Goal: Task Accomplishment & Management: Manage account settings

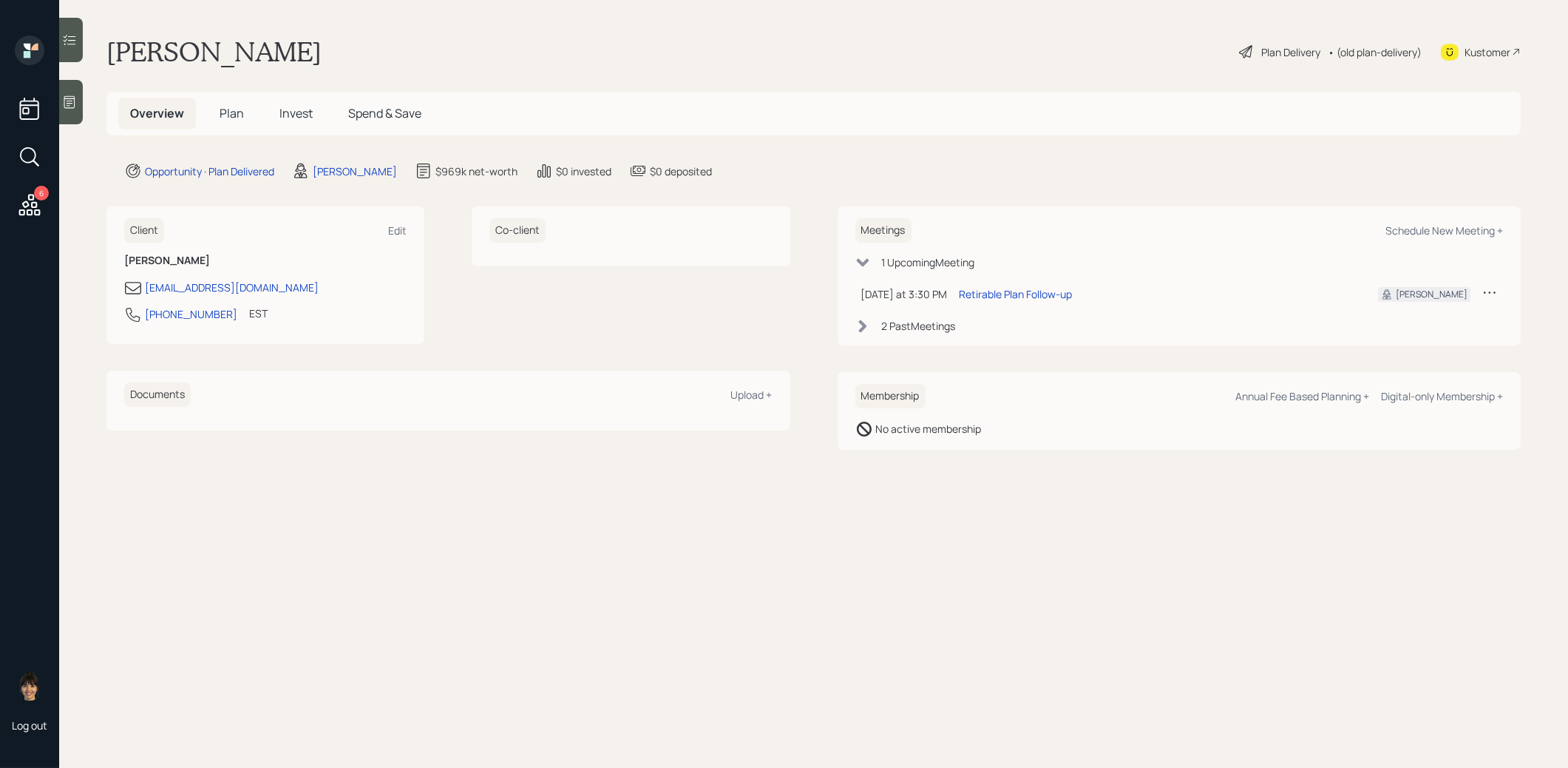
click at [233, 114] on span "Plan" at bounding box center [232, 113] width 24 height 16
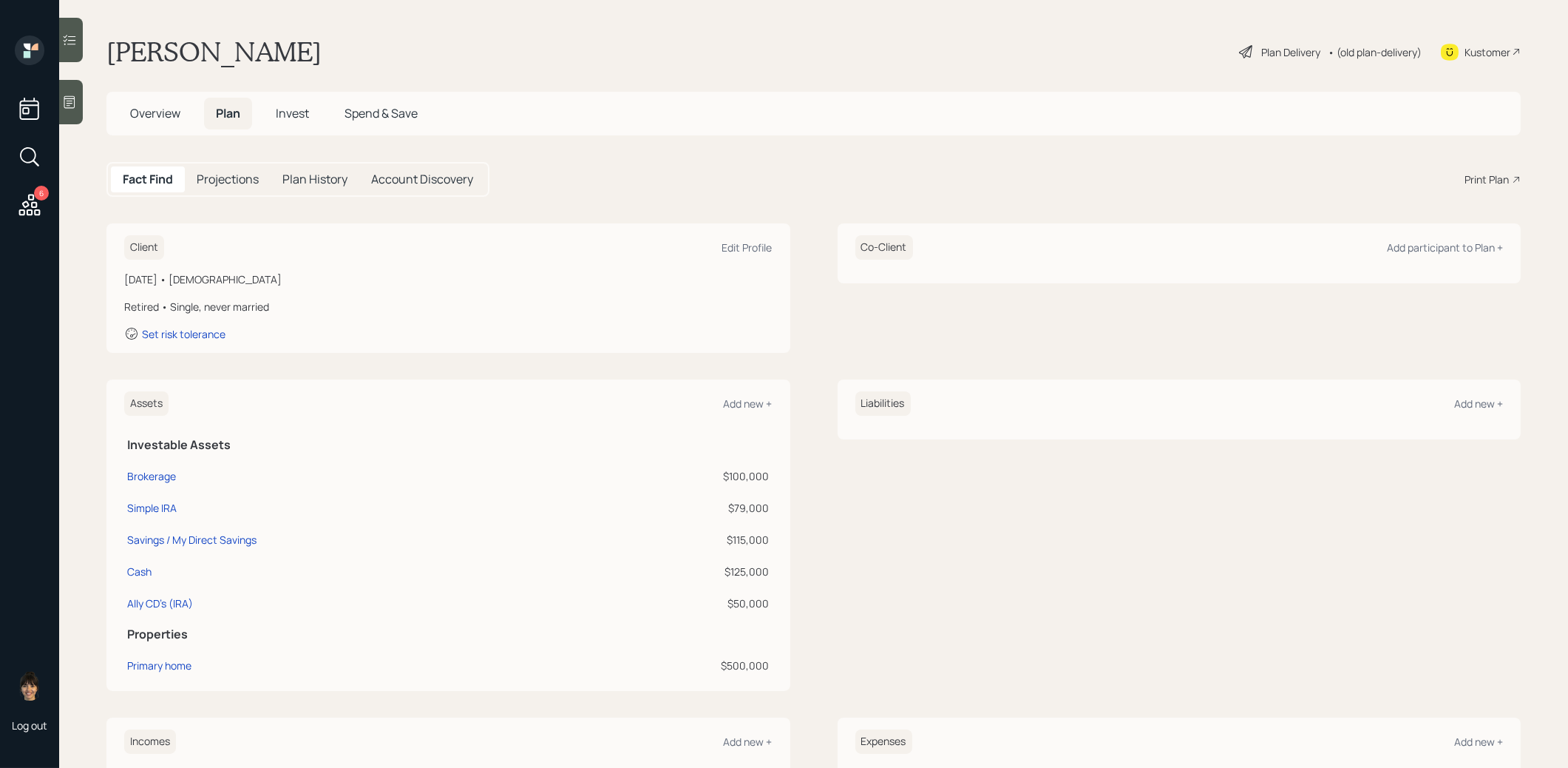
click at [1277, 54] on div "Plan Delivery" at bounding box center [1291, 52] width 59 height 16
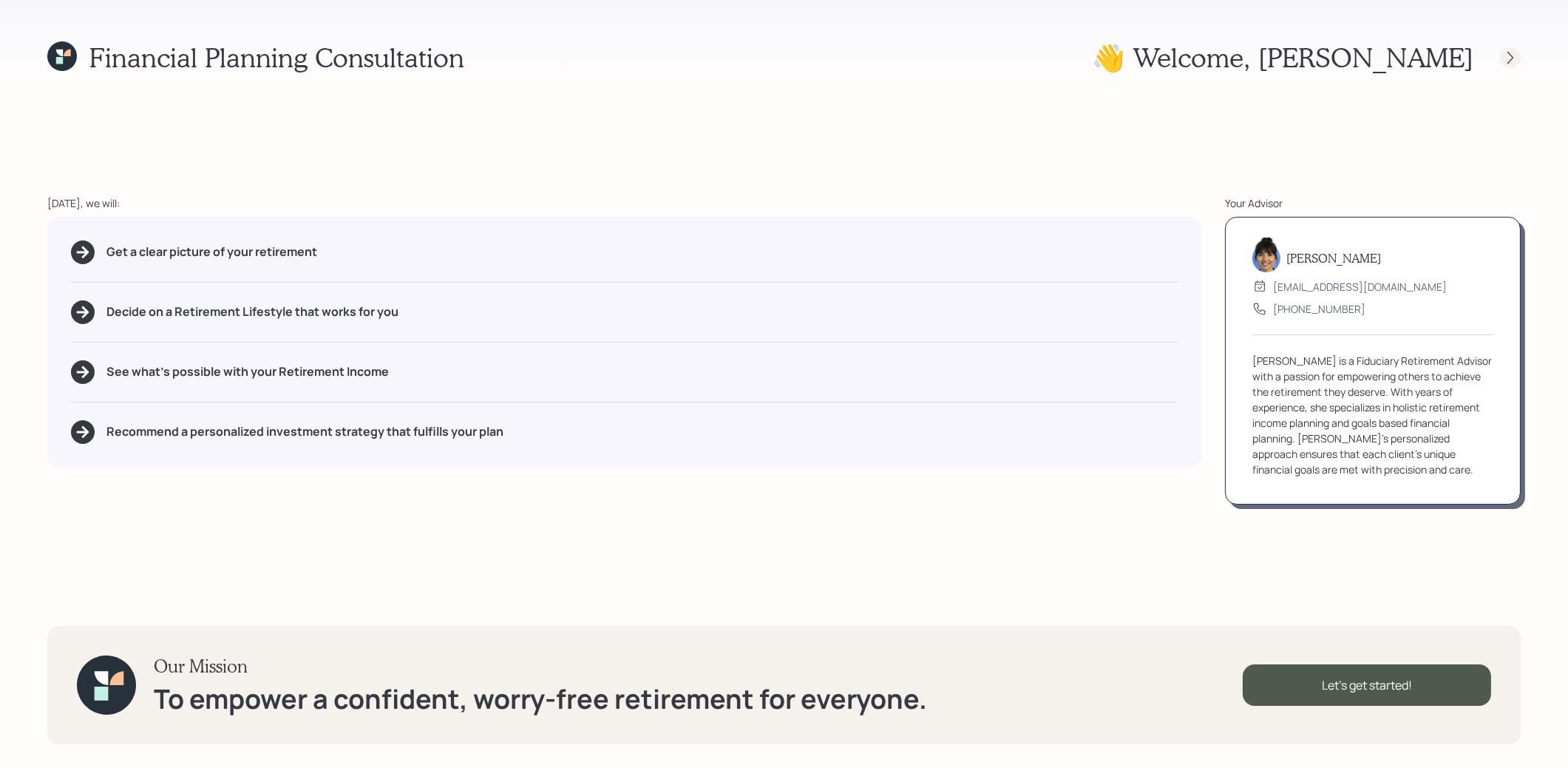
click at [1505, 55] on icon at bounding box center [1510, 57] width 15 height 15
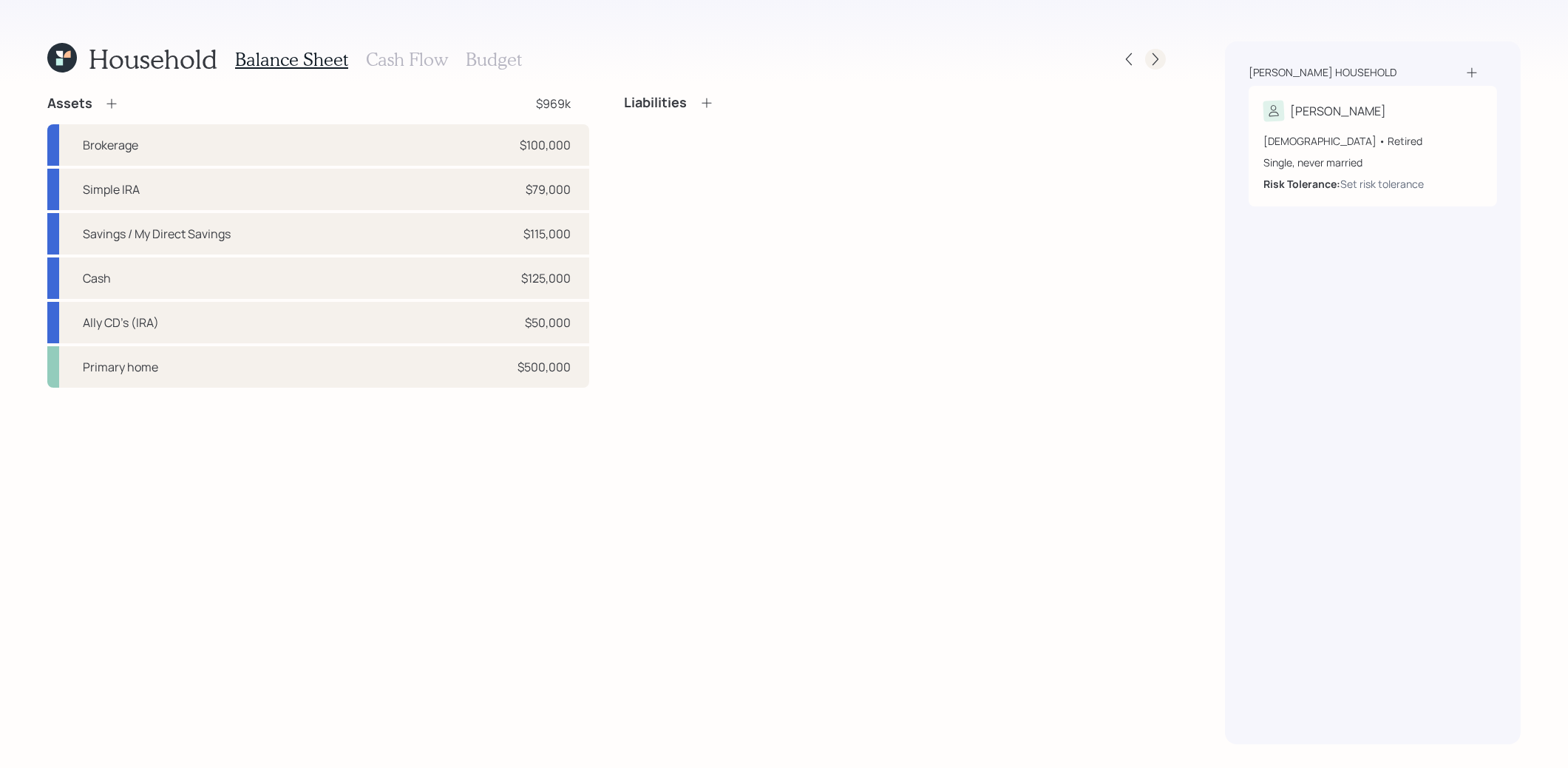
click at [1154, 64] on icon at bounding box center [1155, 59] width 15 height 15
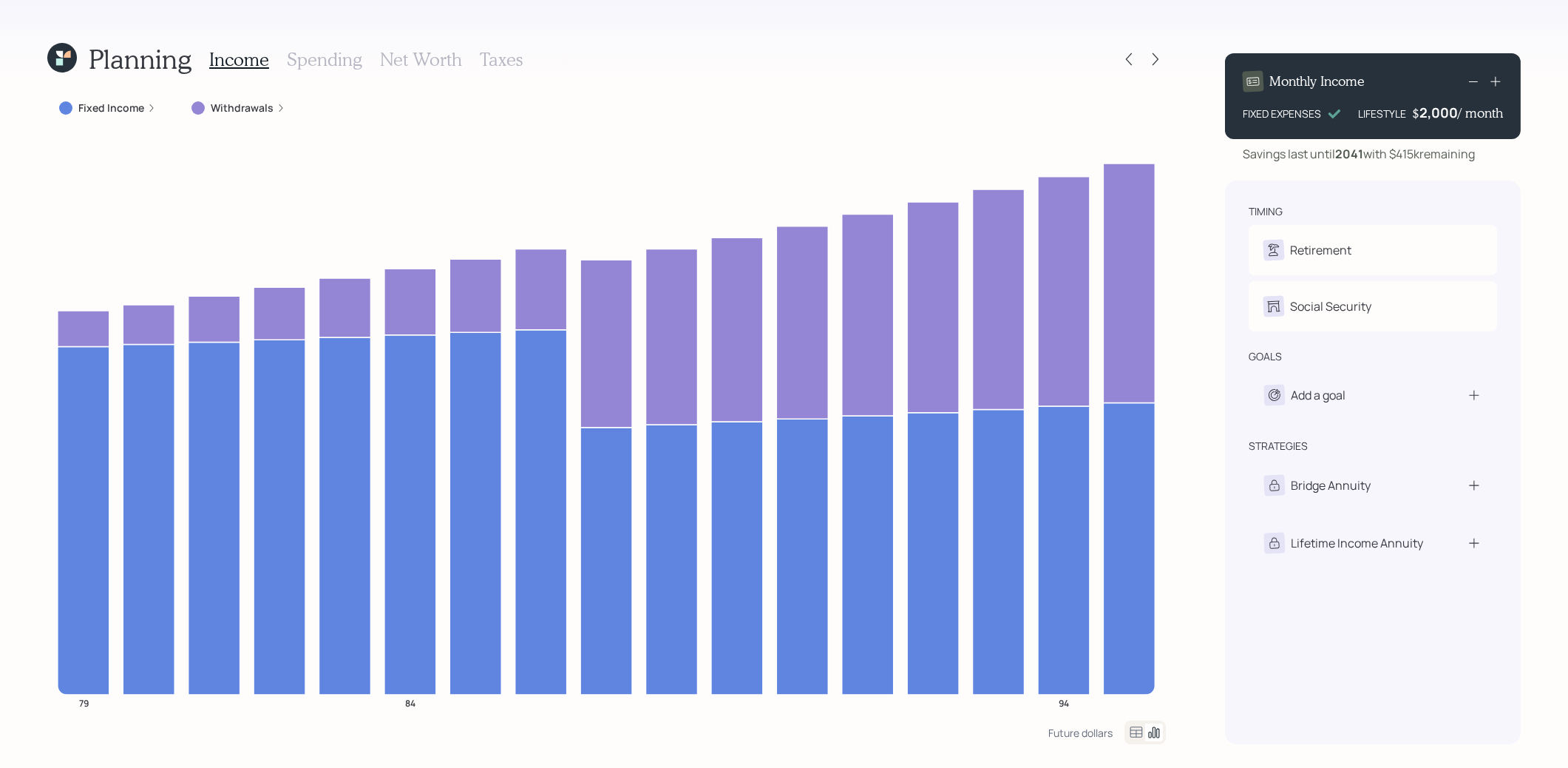
click at [253, 106] on label "Withdrawals" at bounding box center [242, 107] width 63 height 15
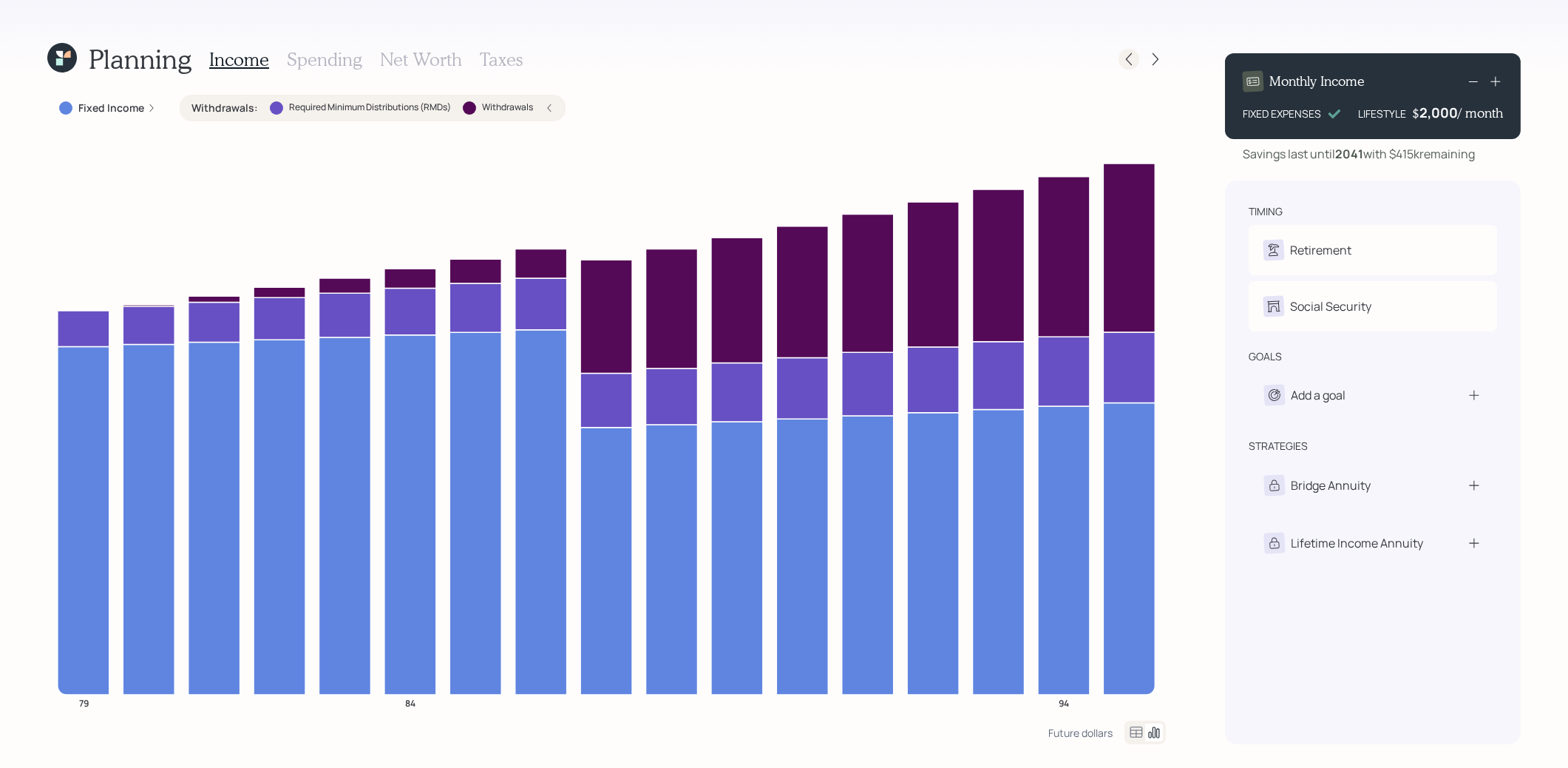
click at [1127, 59] on icon at bounding box center [1128, 59] width 15 height 15
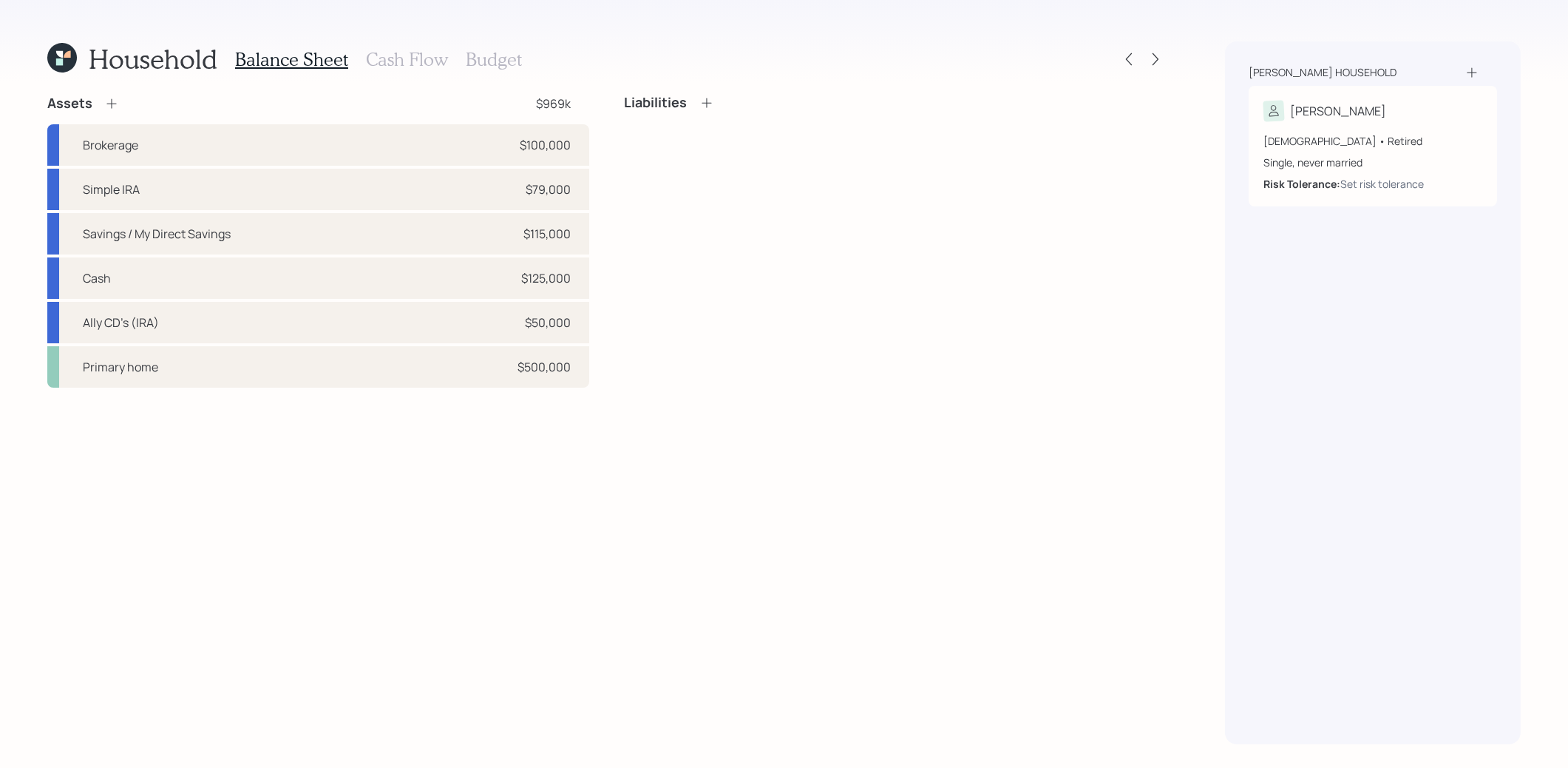
click at [488, 65] on h3 "Budget" at bounding box center [494, 59] width 56 height 21
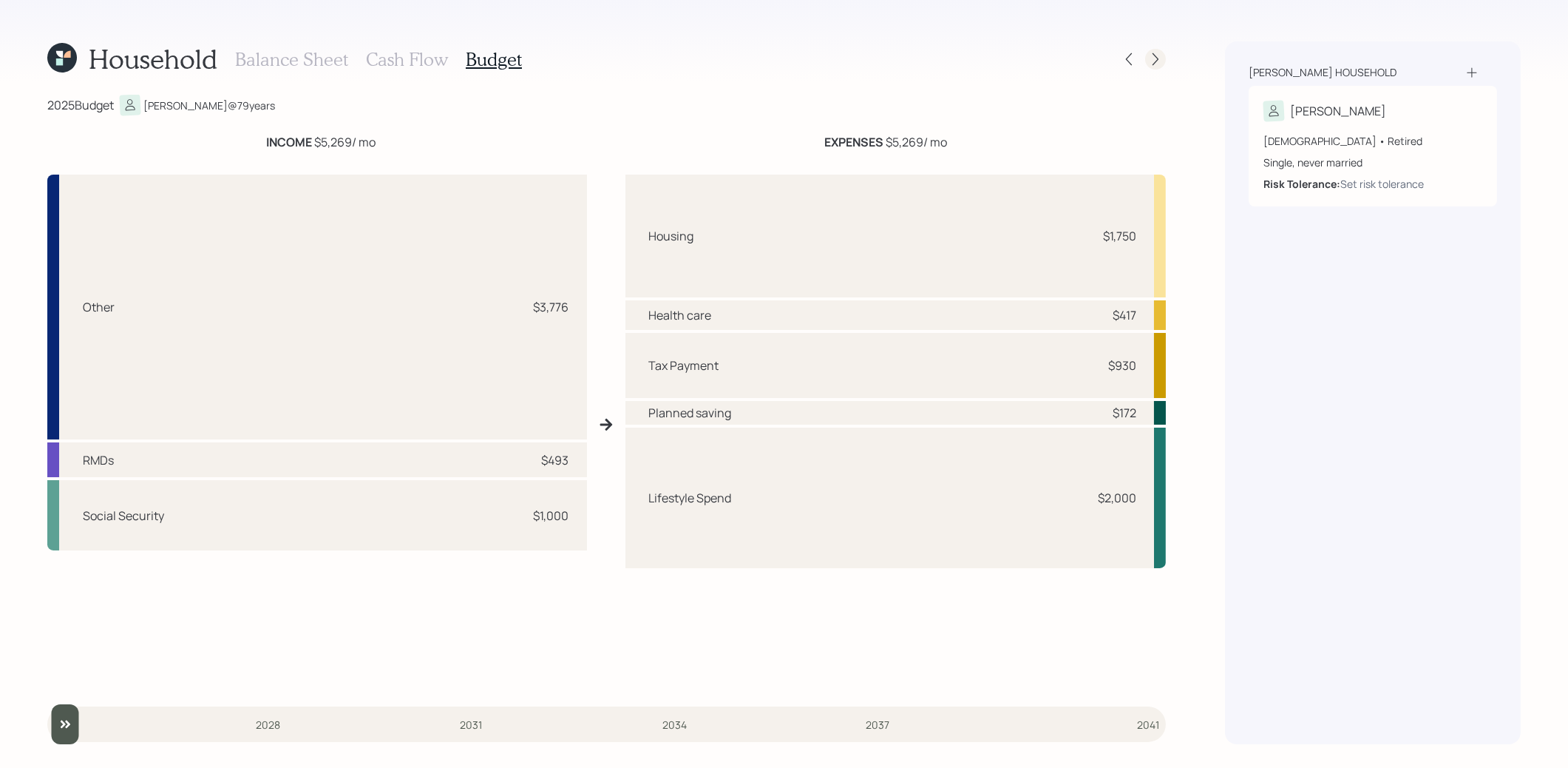
click at [1153, 63] on icon at bounding box center [1156, 59] width 6 height 13
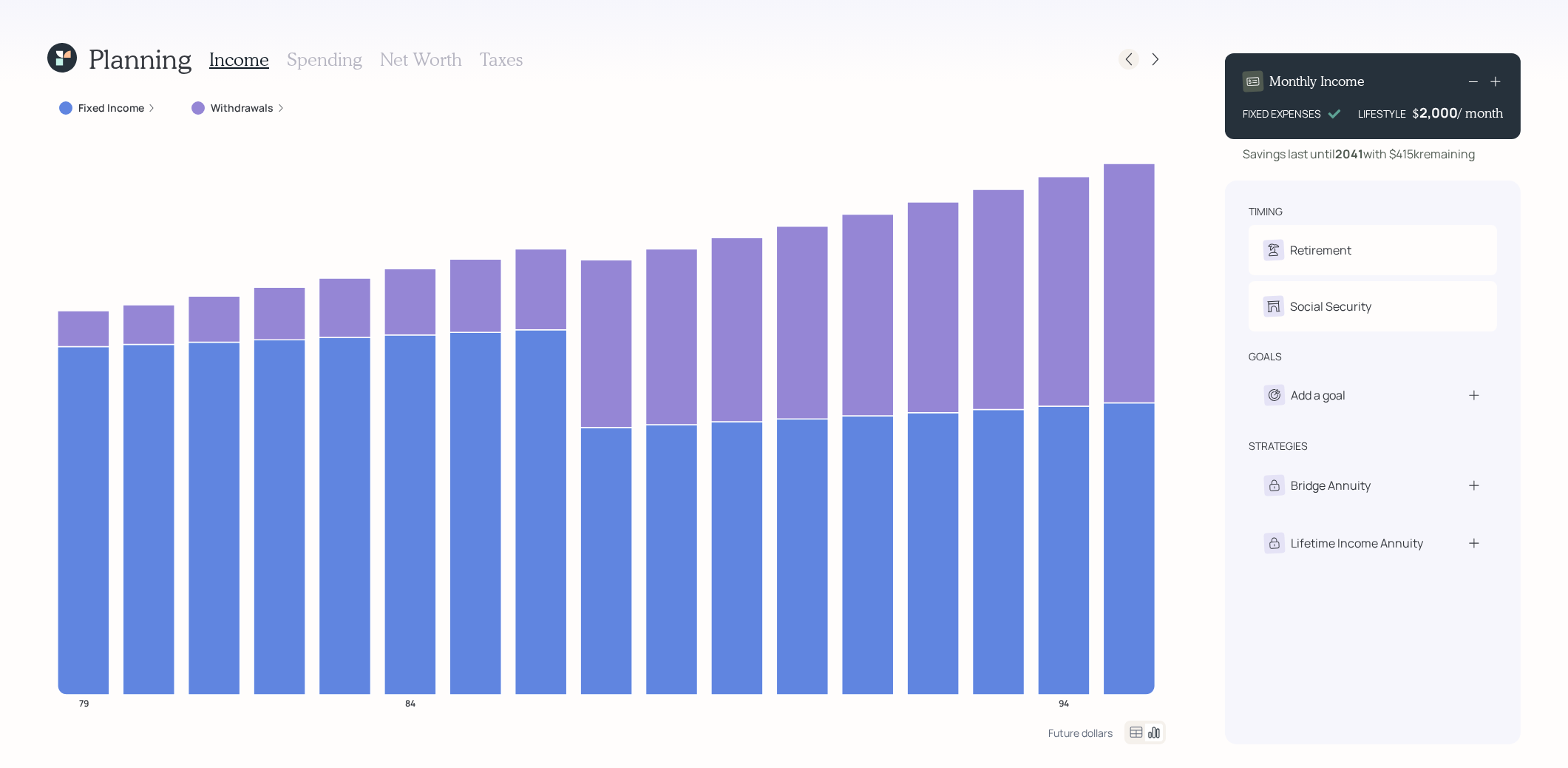
click at [1128, 60] on icon at bounding box center [1128, 59] width 15 height 15
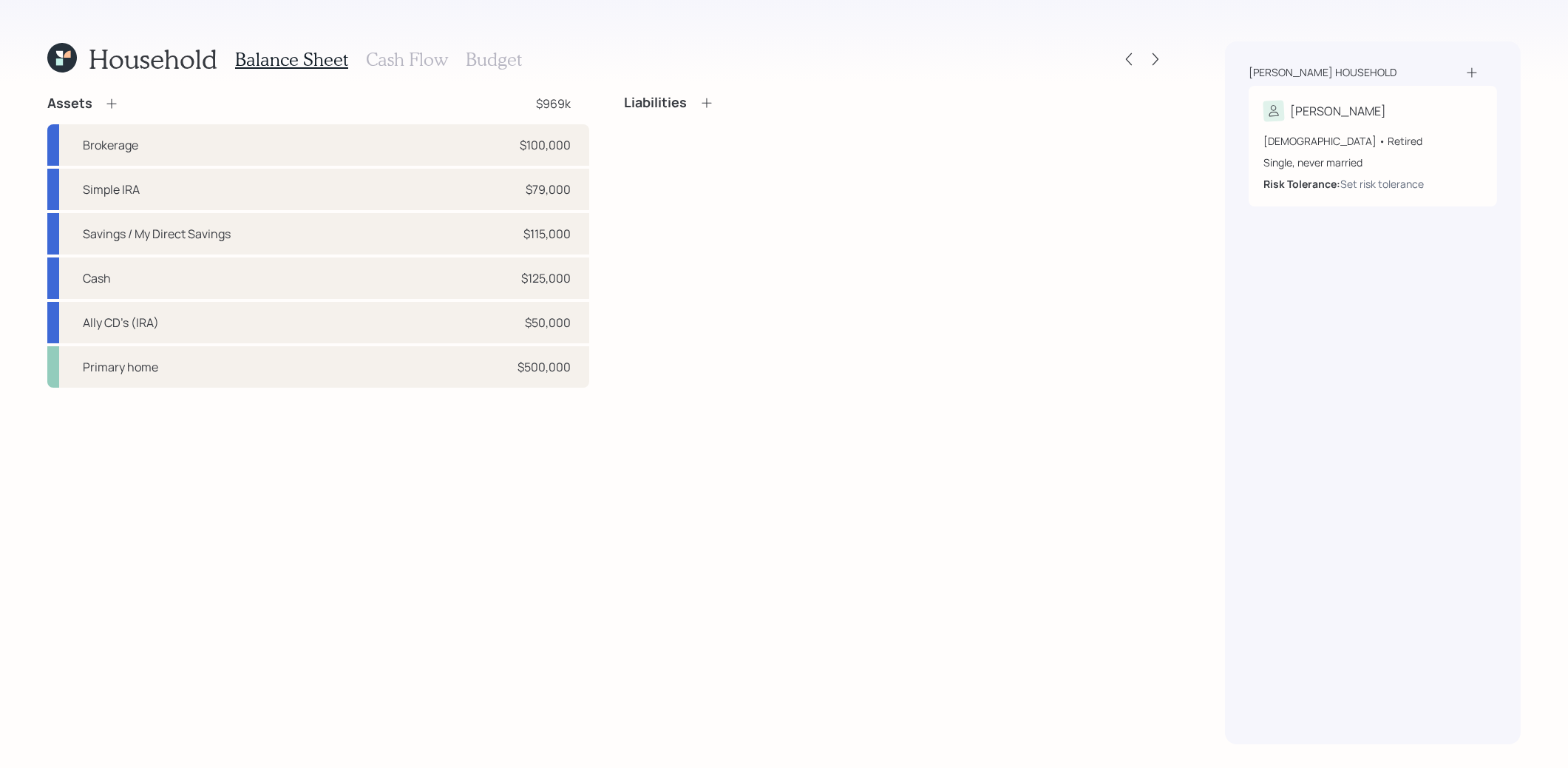
click at [495, 54] on h3 "Budget" at bounding box center [494, 59] width 56 height 21
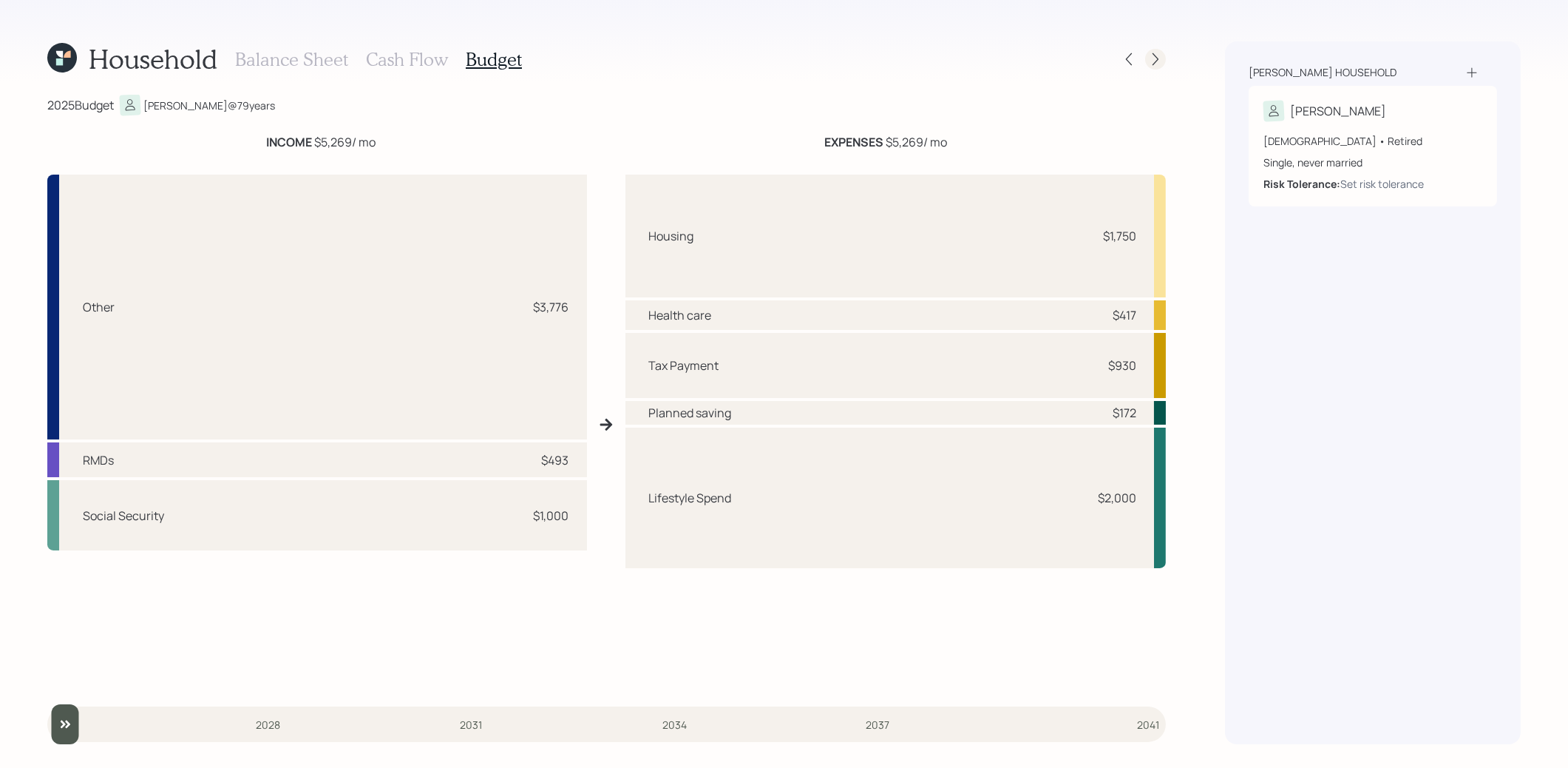
click at [1156, 63] on icon at bounding box center [1155, 59] width 15 height 15
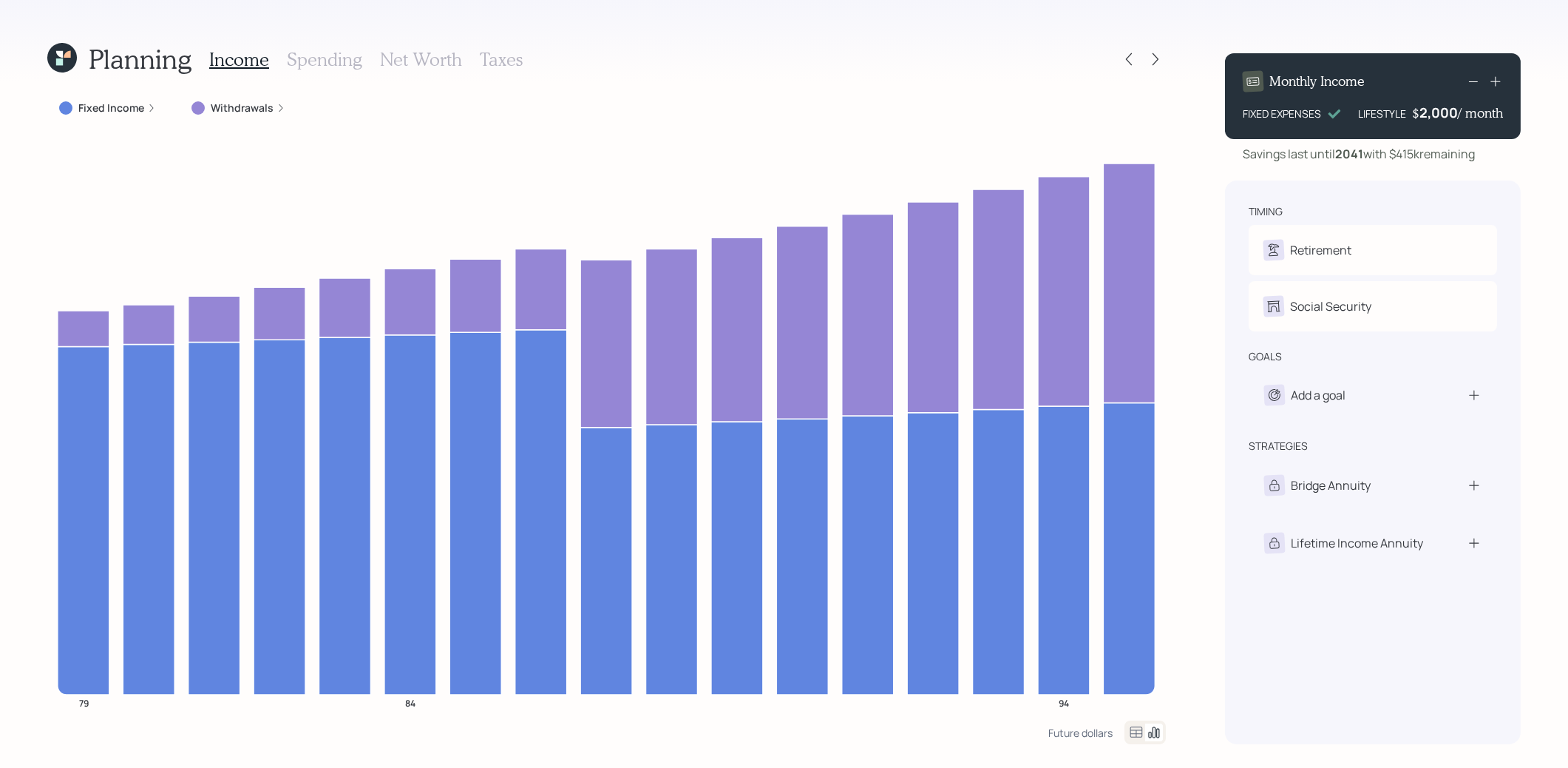
click at [244, 106] on label "Withdrawals" at bounding box center [242, 107] width 63 height 15
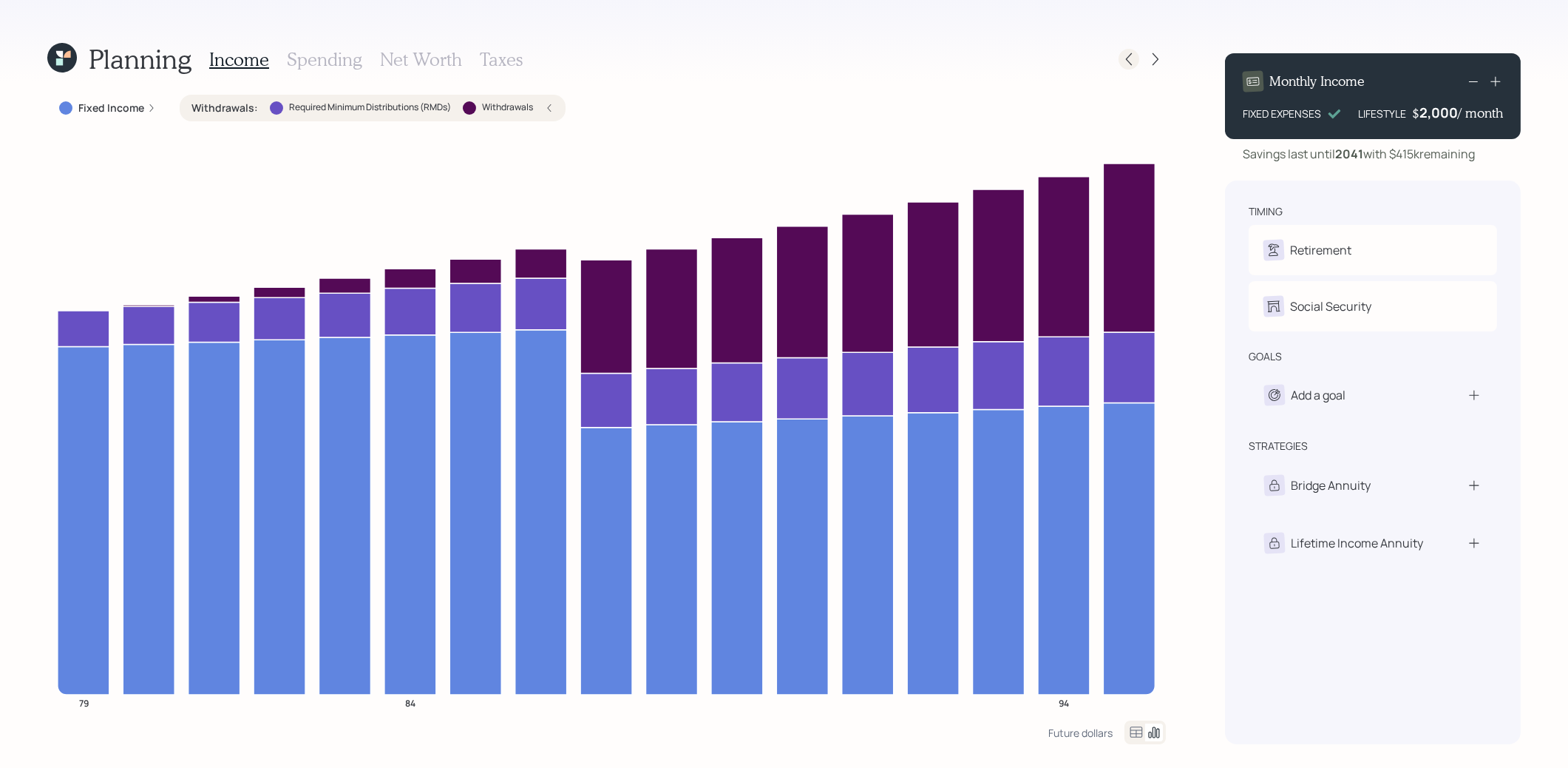
click at [1127, 60] on icon at bounding box center [1129, 59] width 6 height 13
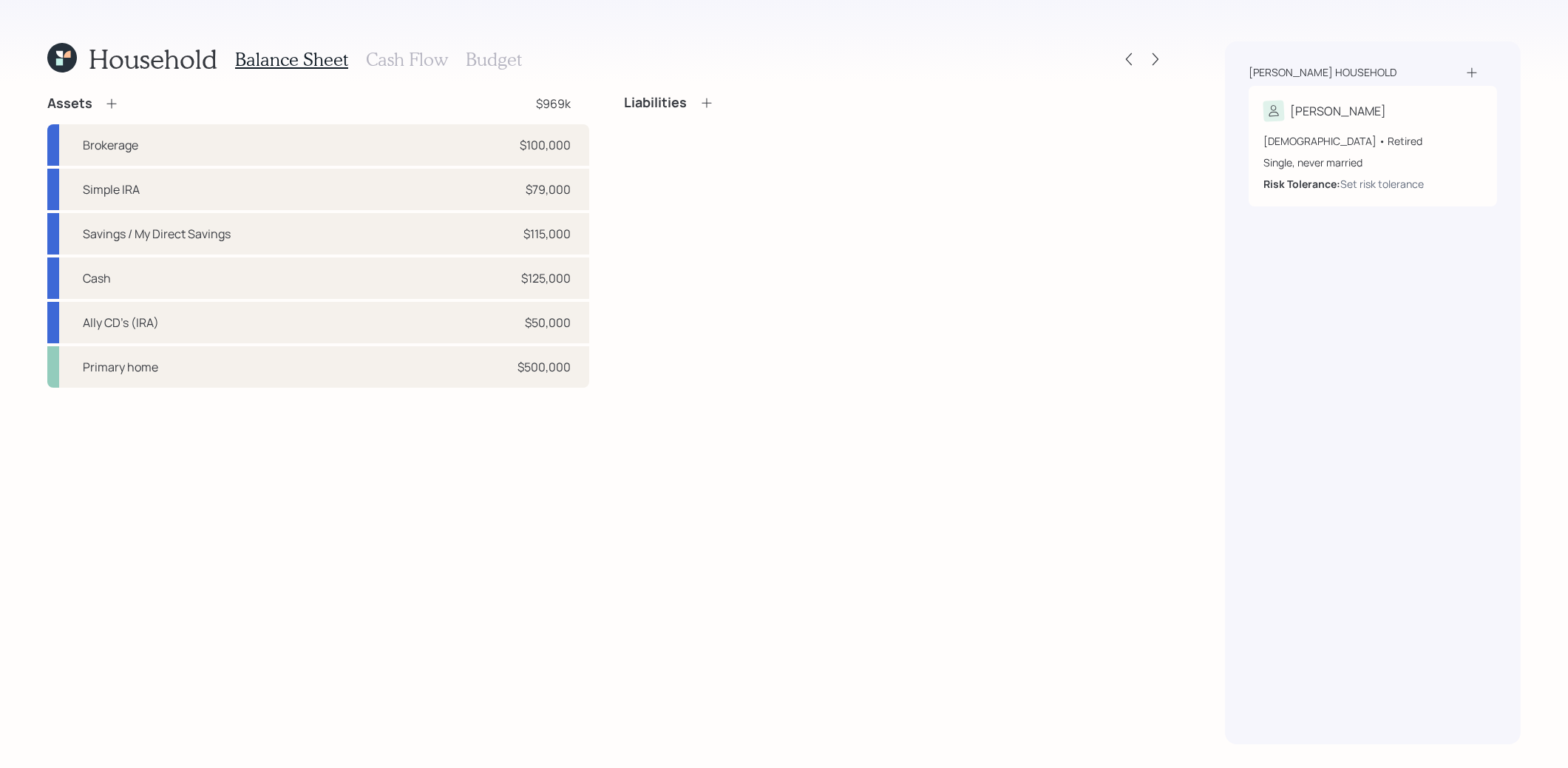
click at [70, 45] on icon at bounding box center [62, 58] width 30 height 30
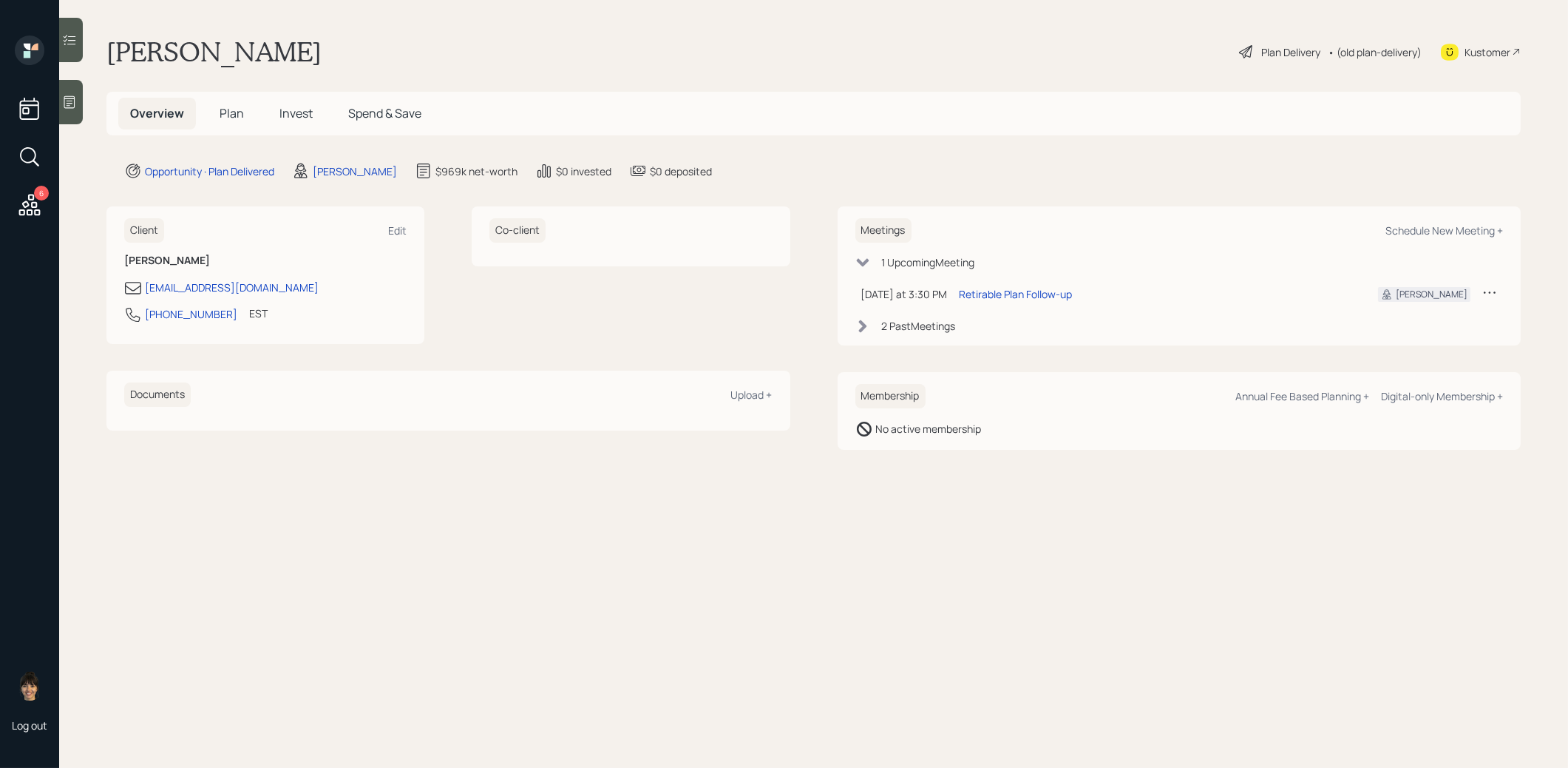
click at [289, 114] on span "Invest" at bounding box center [296, 113] width 34 height 16
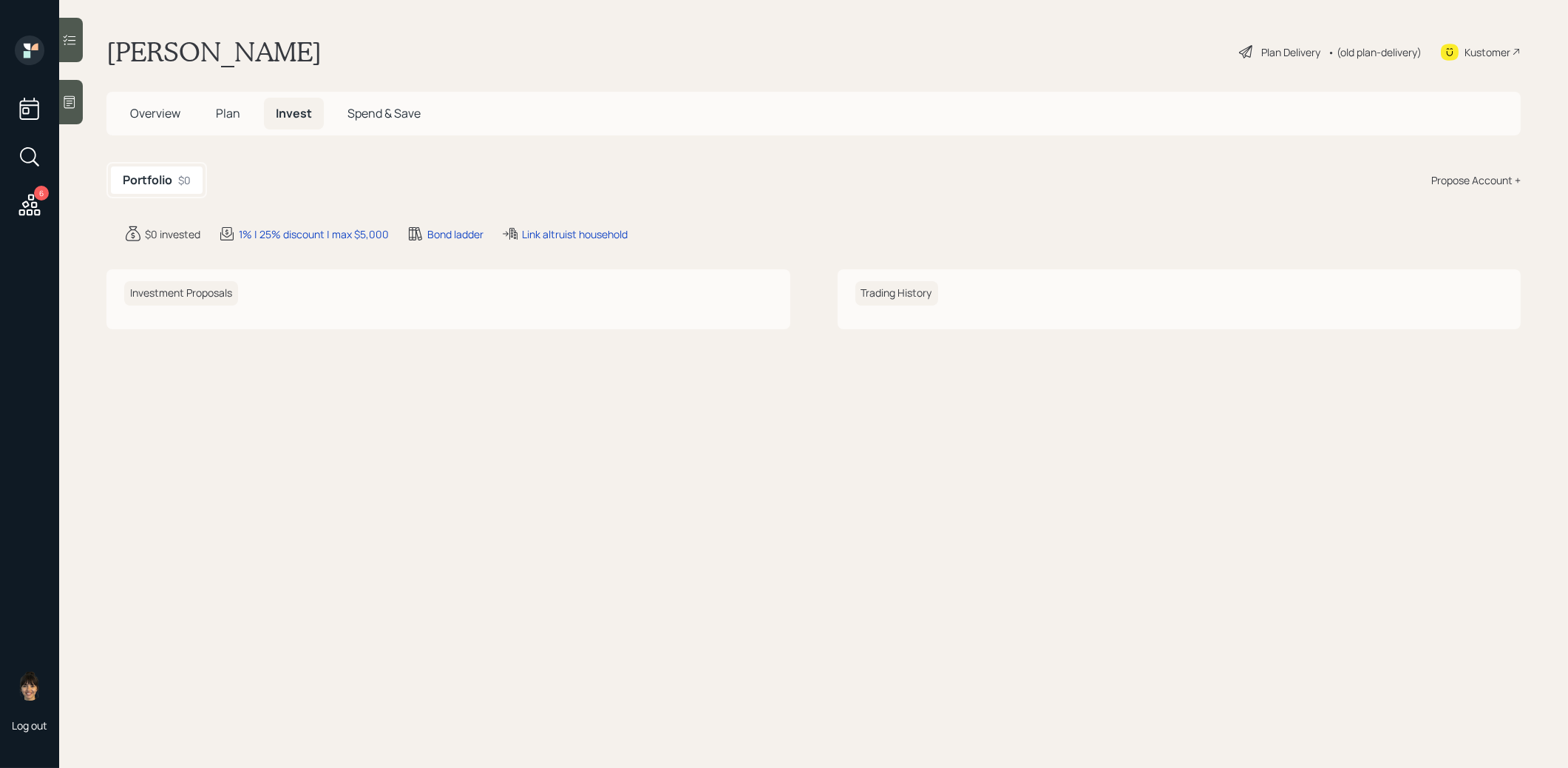
click at [228, 114] on span "Plan" at bounding box center [228, 113] width 24 height 16
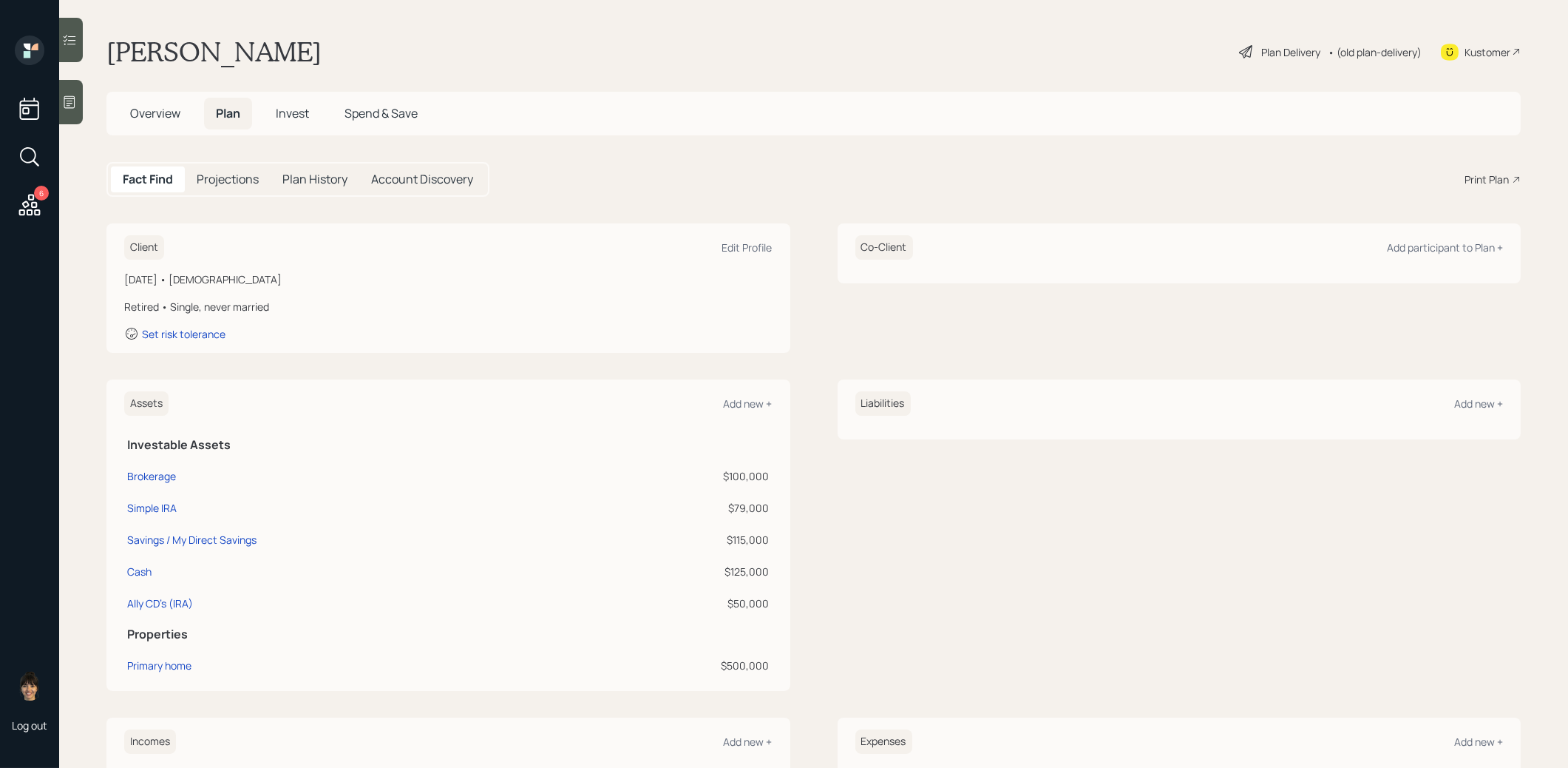
click at [159, 115] on span "Overview" at bounding box center [155, 113] width 50 height 16
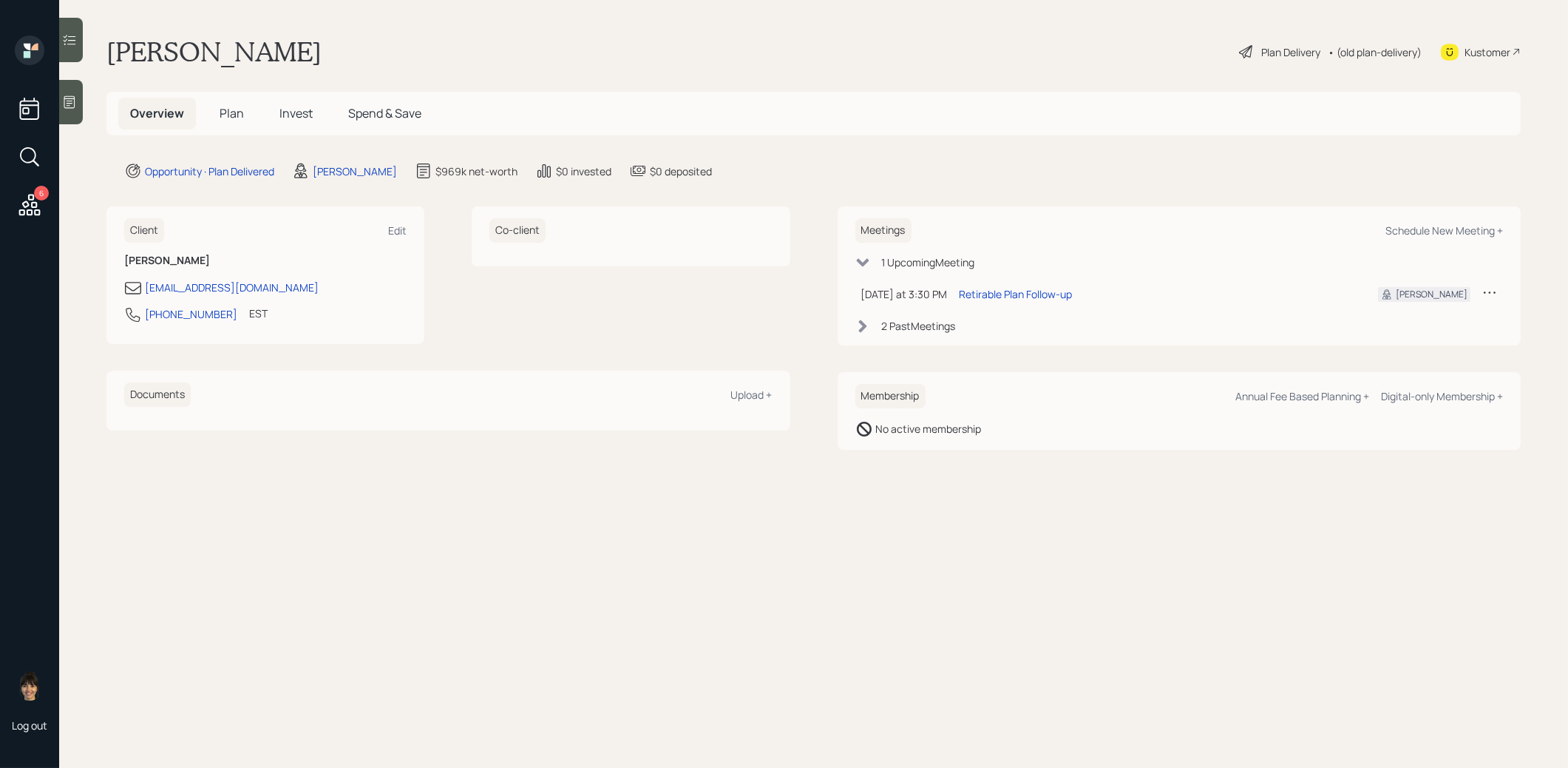
click at [237, 113] on span "Plan" at bounding box center [232, 113] width 24 height 16
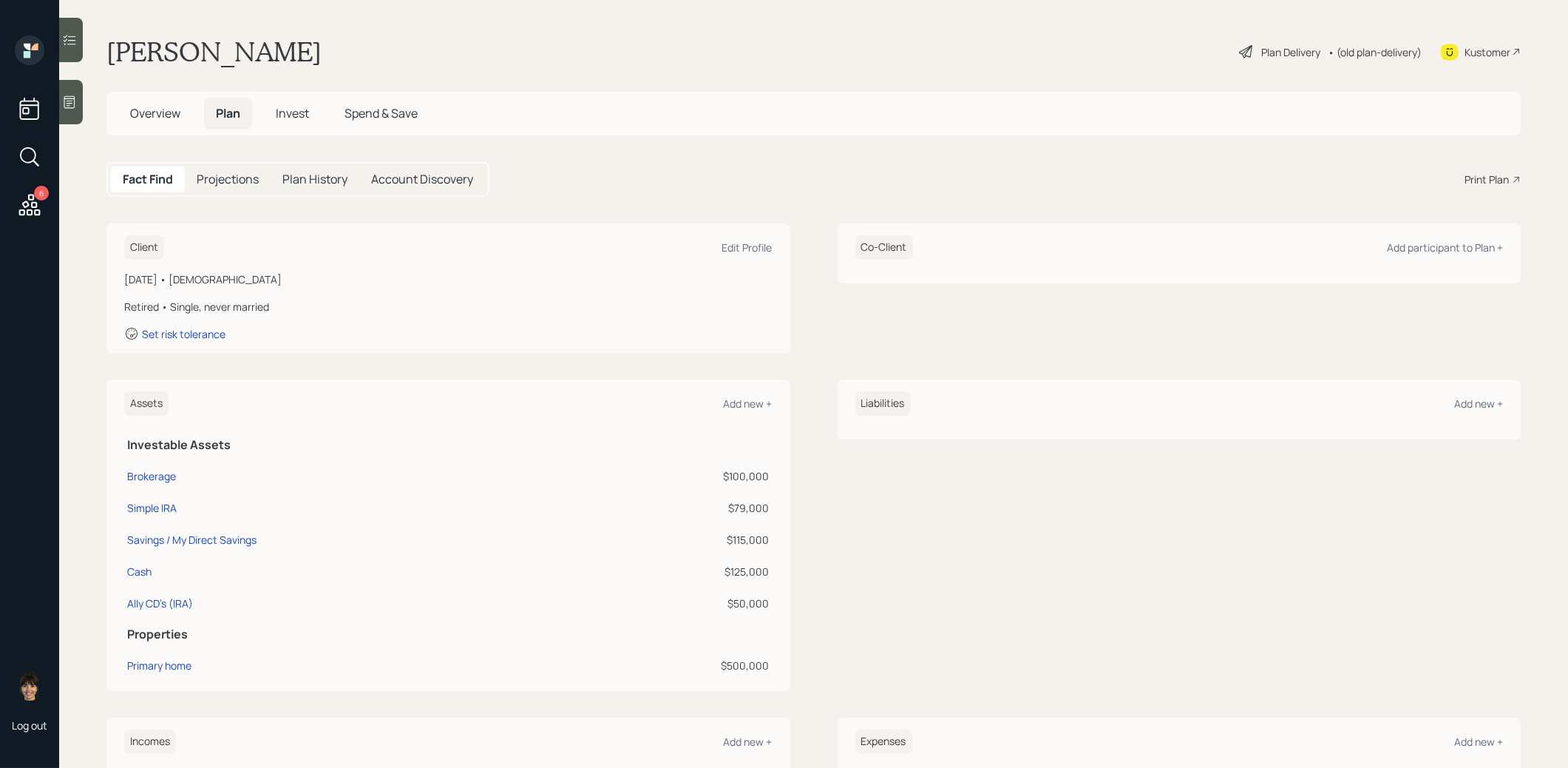
click at [295, 108] on span "Invest" at bounding box center [292, 113] width 34 height 16
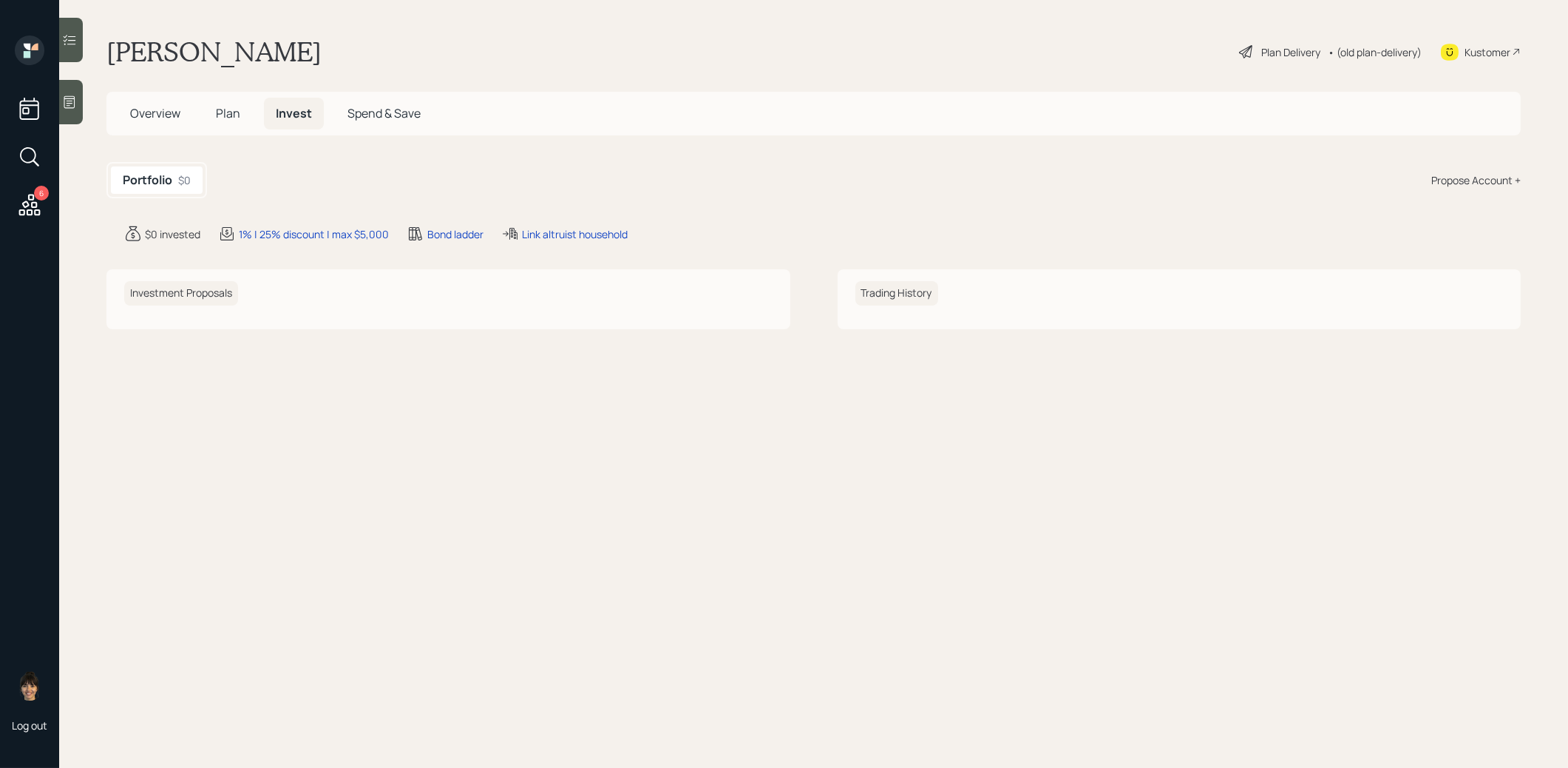
click at [1509, 178] on div "Propose Account +" at bounding box center [1476, 180] width 89 height 16
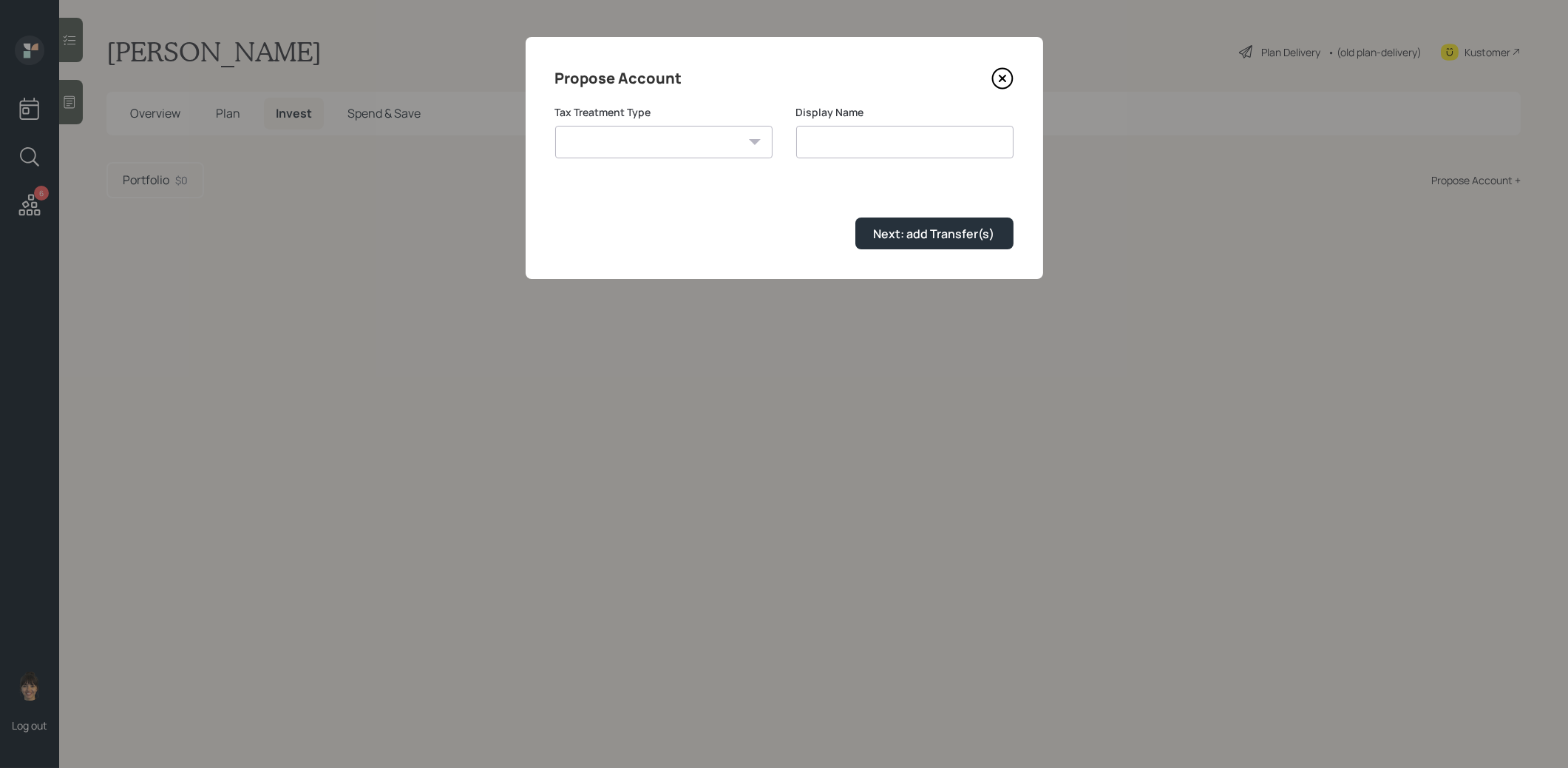
click at [702, 151] on select "Roth Taxable Traditional" at bounding box center [664, 142] width 218 height 33
select select "traditional"
click at [555, 126] on select "Roth Taxable Traditional" at bounding box center [664, 142] width 218 height 33
click at [876, 144] on input "Traditional" at bounding box center [904, 142] width 218 height 33
type input "Traditional IRA"
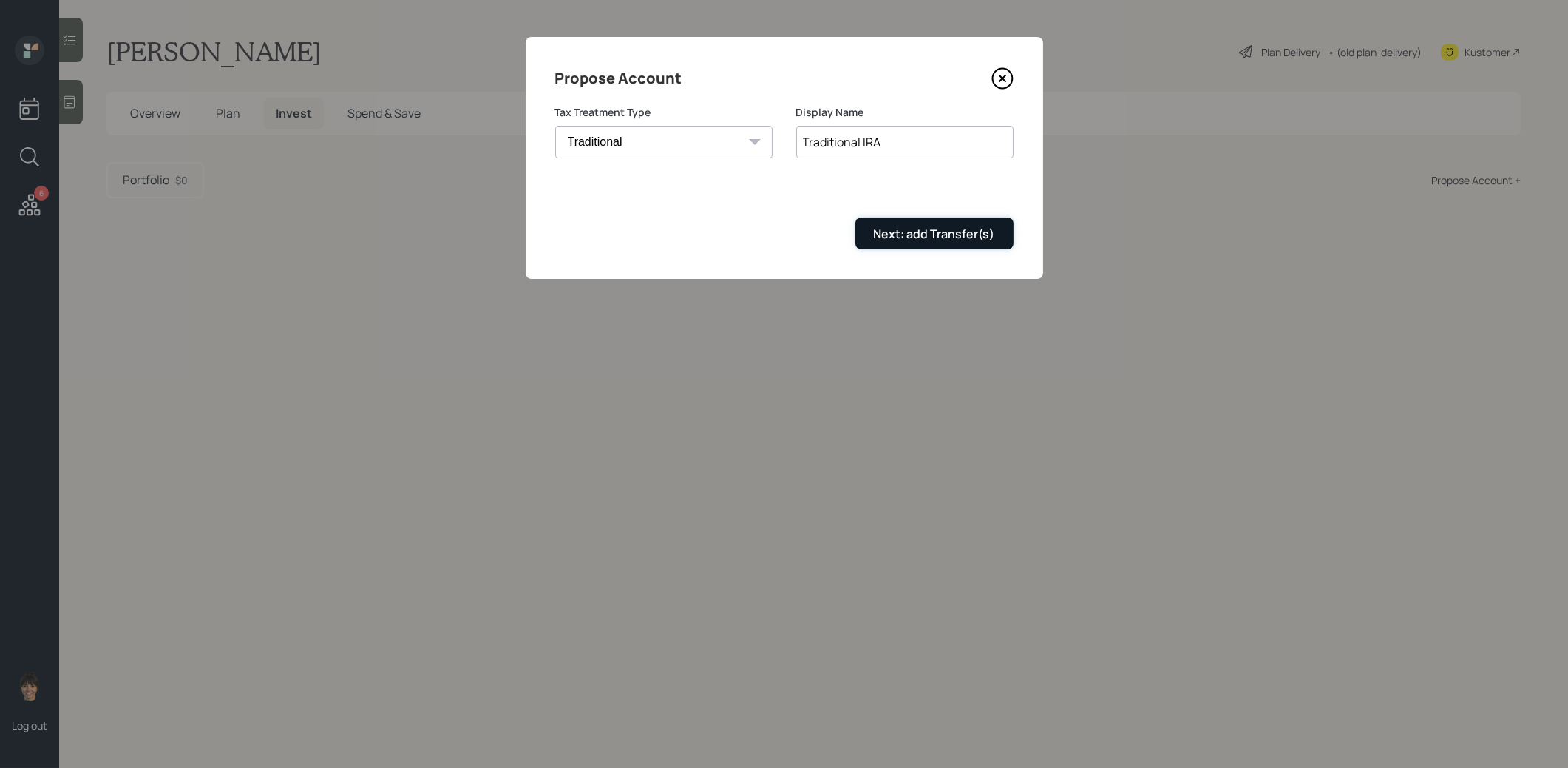
click at [940, 229] on div "Next: add Transfer(s)" at bounding box center [934, 233] width 121 height 16
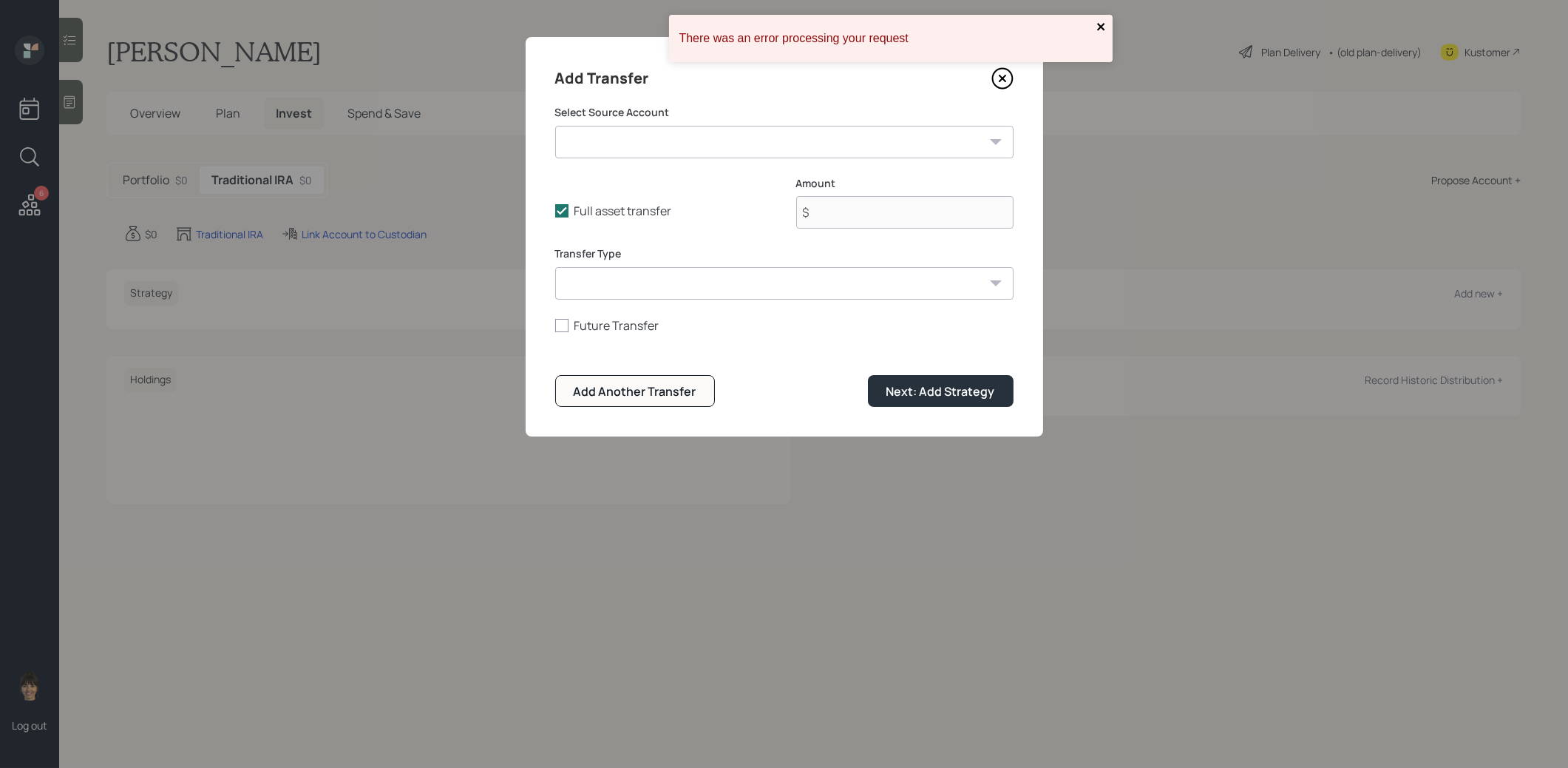
click at [1106, 23] on icon "close" at bounding box center [1101, 26] width 10 height 12
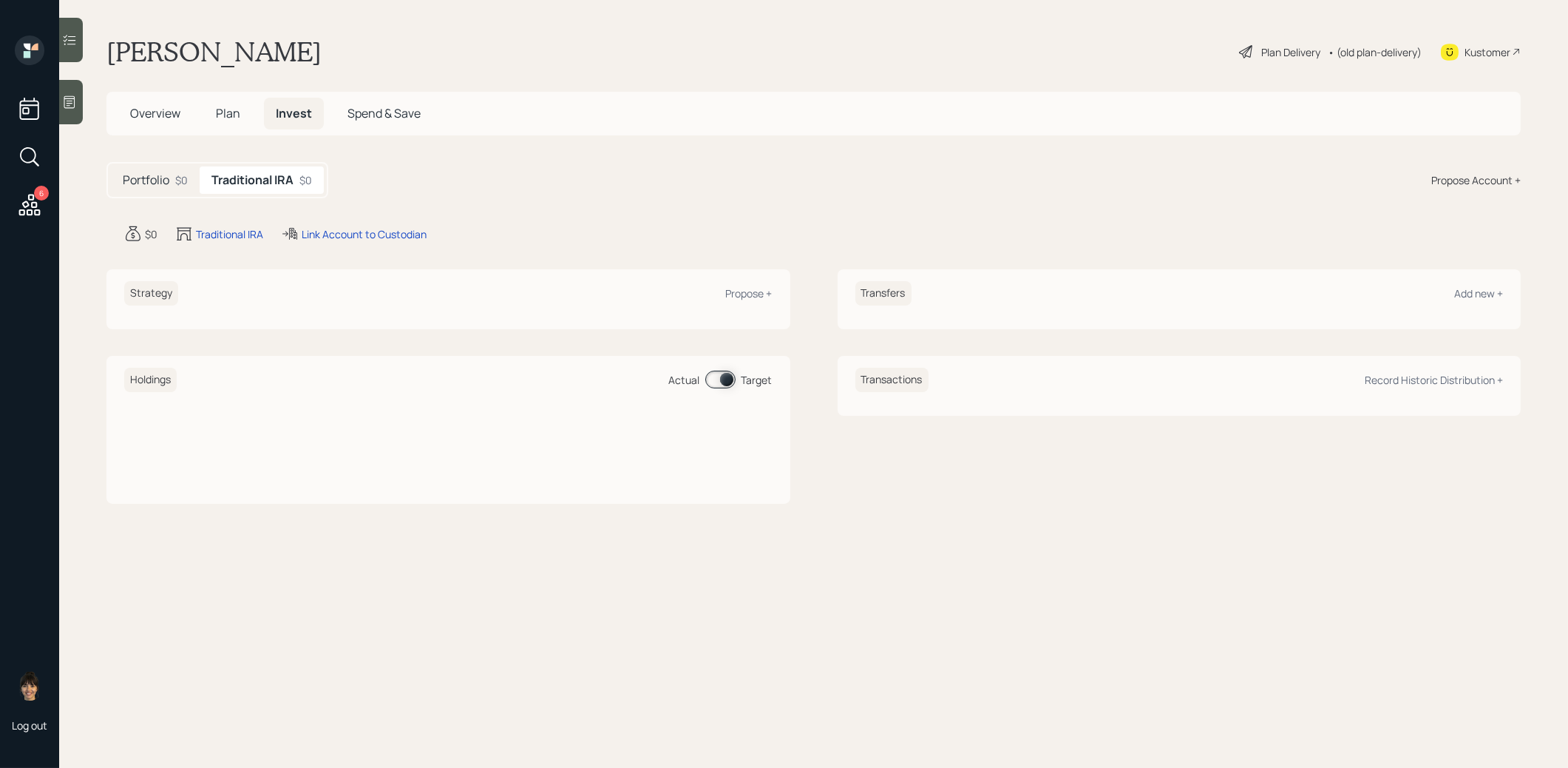
click at [1466, 178] on div "Propose Account +" at bounding box center [1476, 180] width 89 height 16
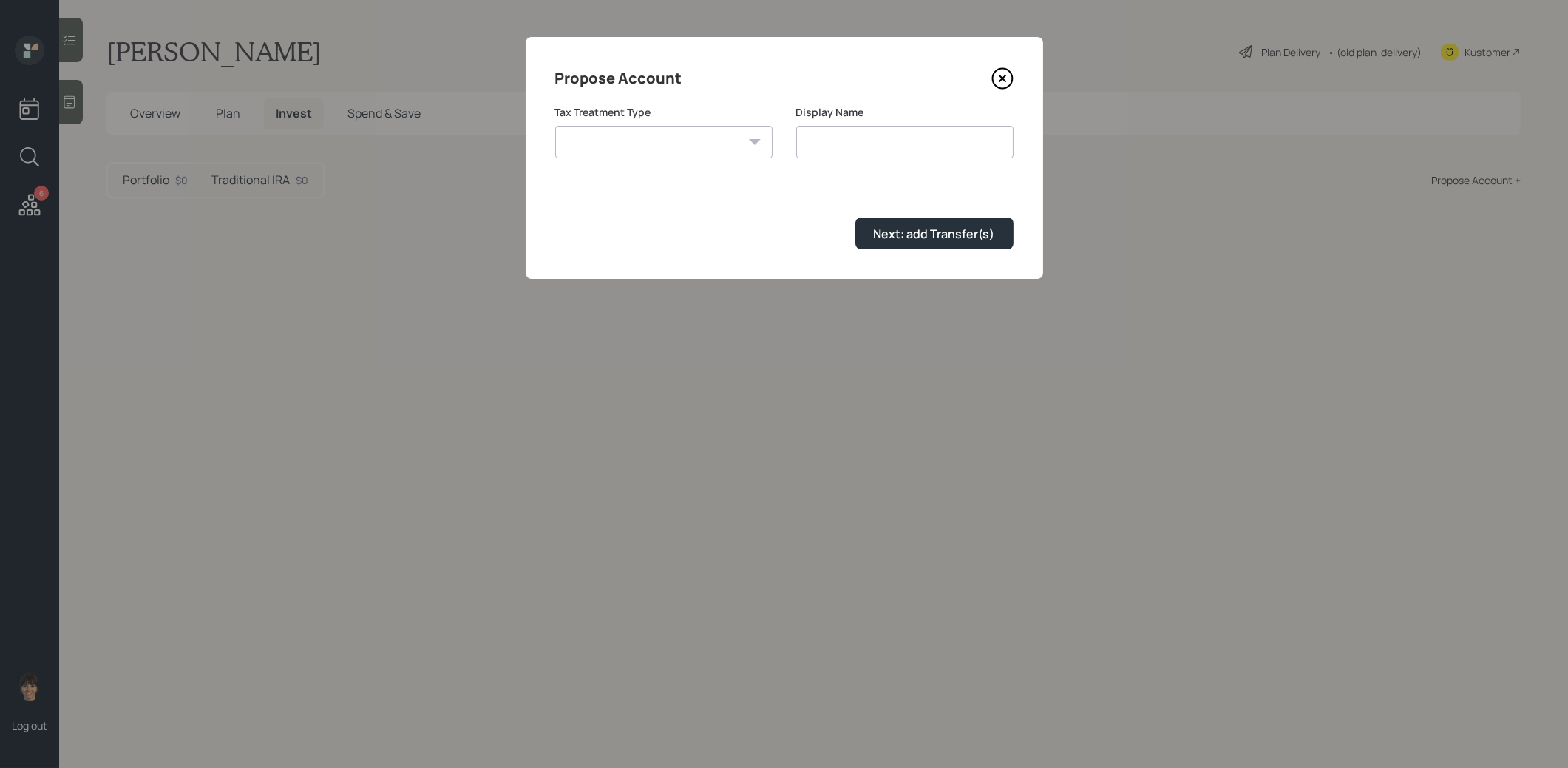
click at [729, 139] on select "Roth Taxable Traditional" at bounding box center [664, 142] width 218 height 33
select select "taxable"
click at [555, 126] on select "Roth Taxable Traditional" at bounding box center [664, 142] width 218 height 33
click at [868, 139] on input "Taxable" at bounding box center [904, 142] width 218 height 33
type input "Taxable Brokerage"
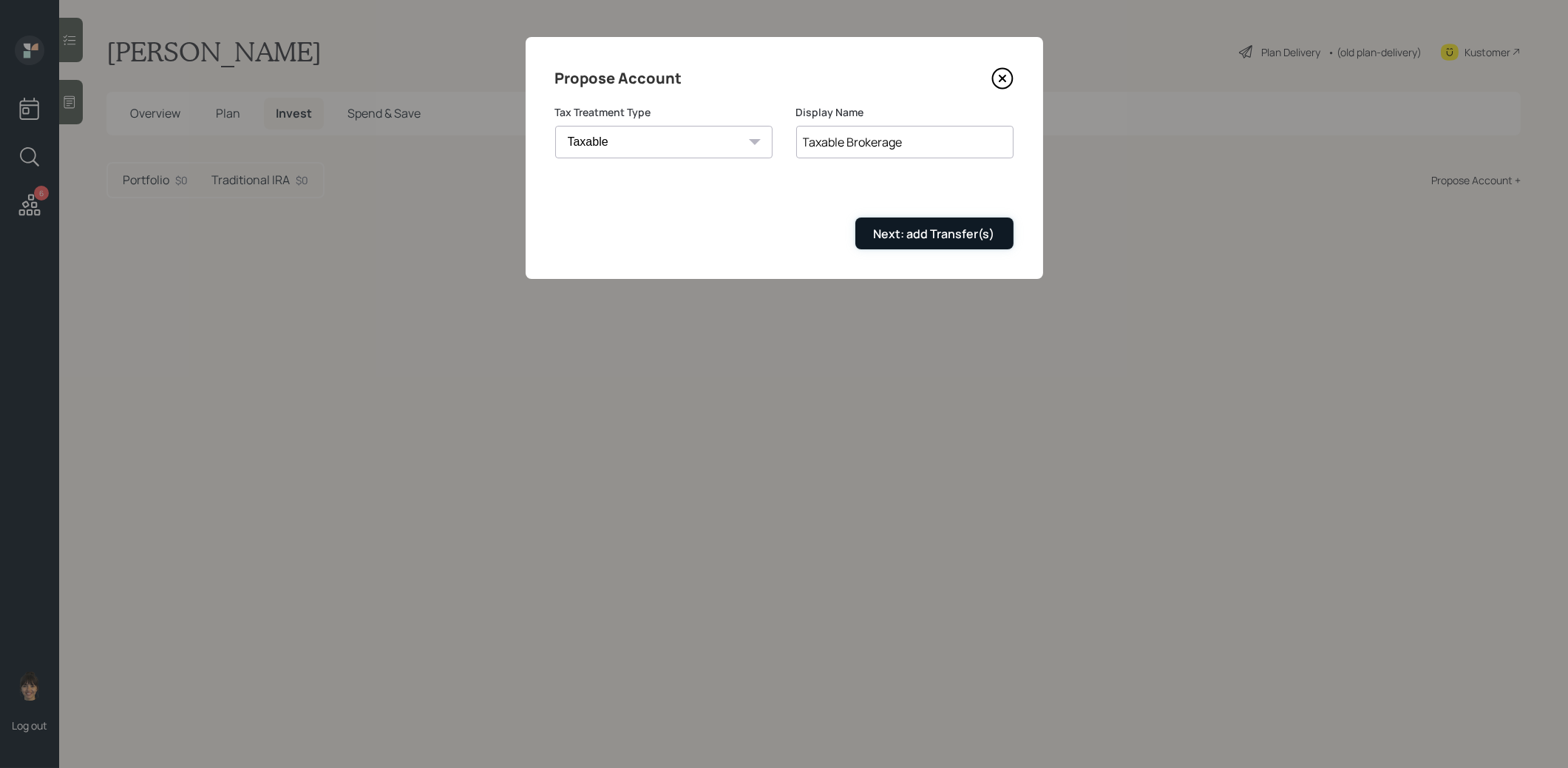
click at [885, 236] on div "Next: add Transfer(s)" at bounding box center [934, 233] width 121 height 16
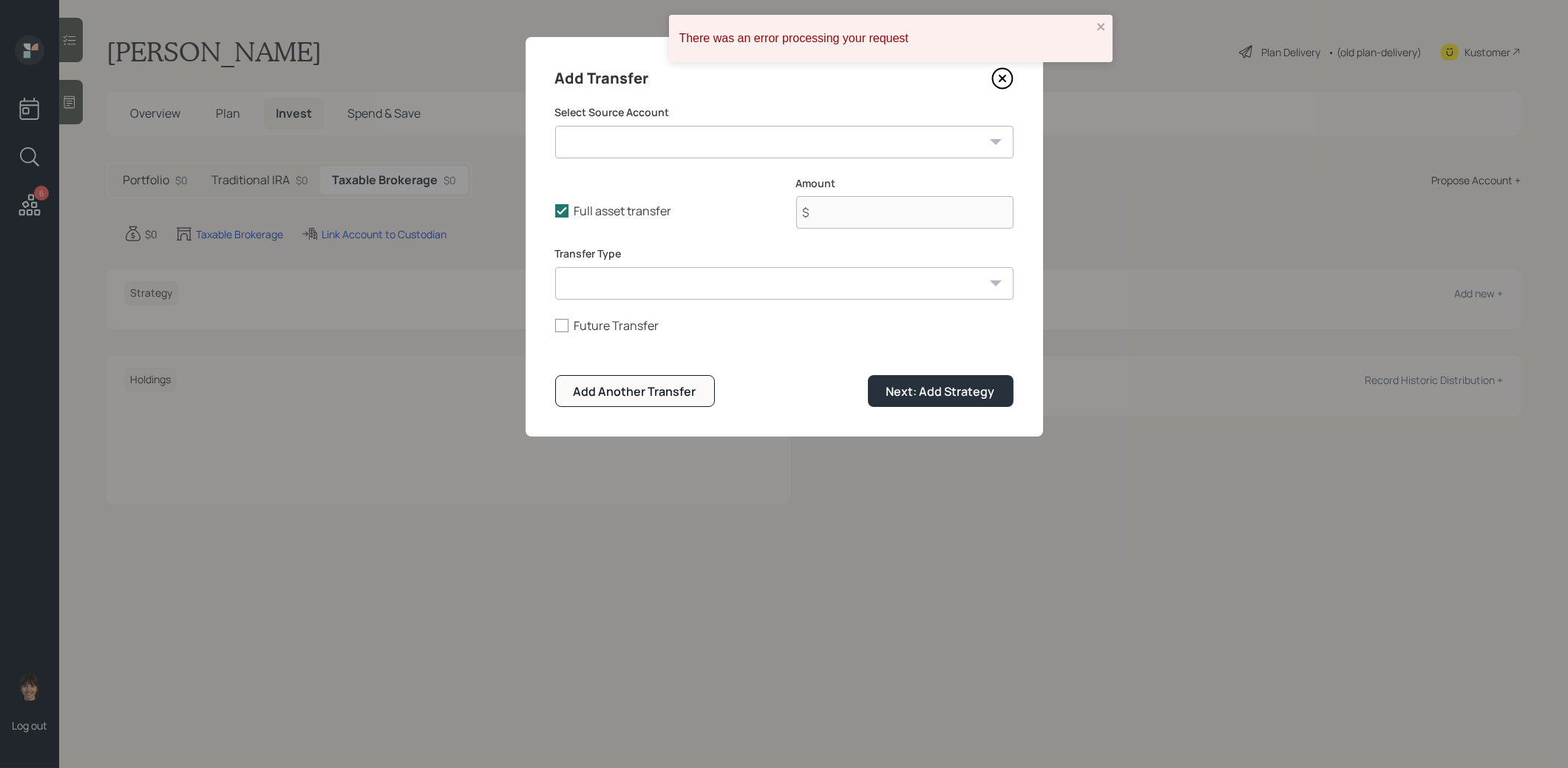
click at [886, 143] on select "Brokerage ($100,000 | Taxable Investment) Simple IRA ($79,000 | IRA) Savings / …" at bounding box center [784, 142] width 459 height 33
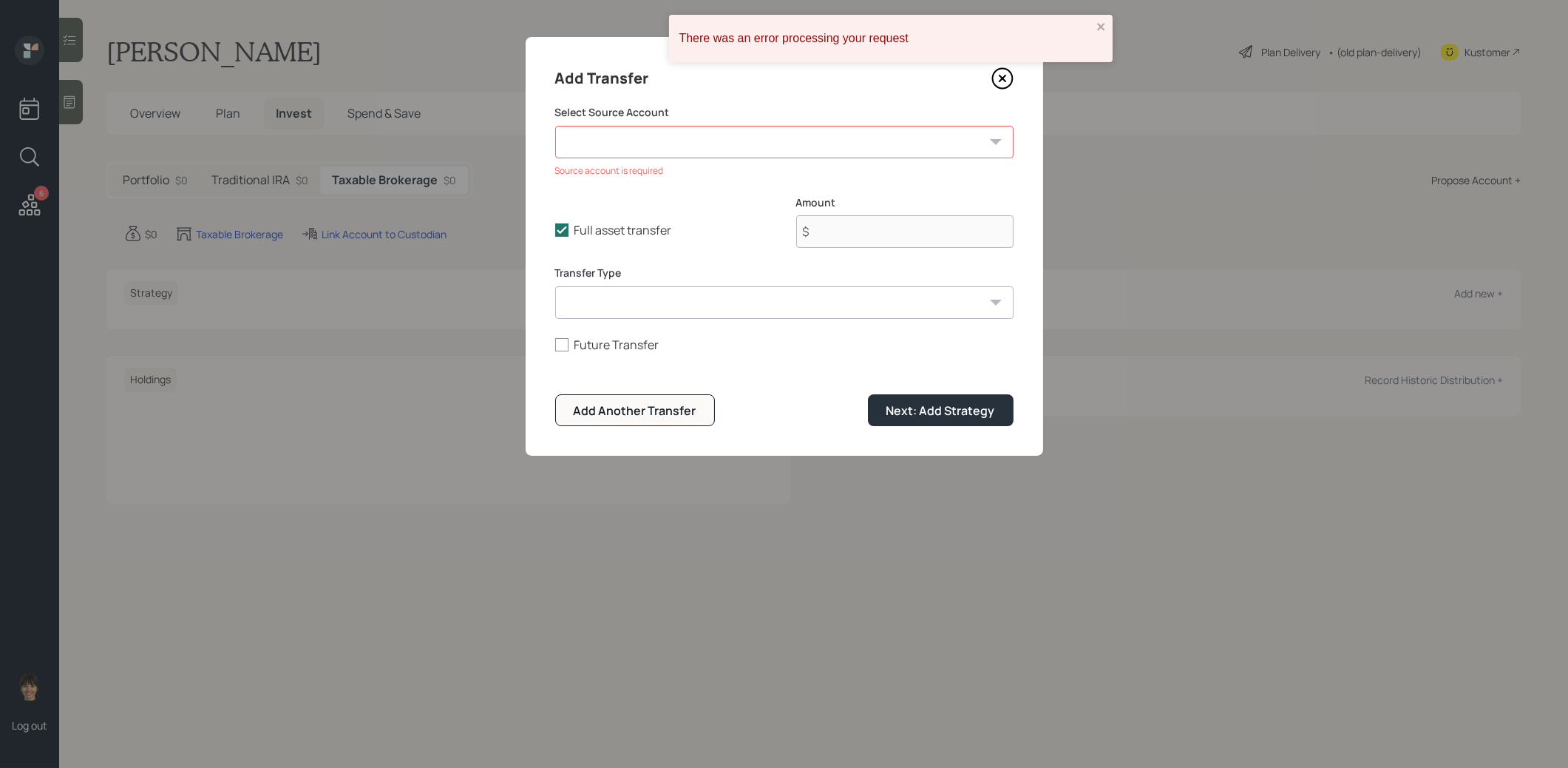
click at [1002, 79] on icon at bounding box center [1002, 78] width 6 height 6
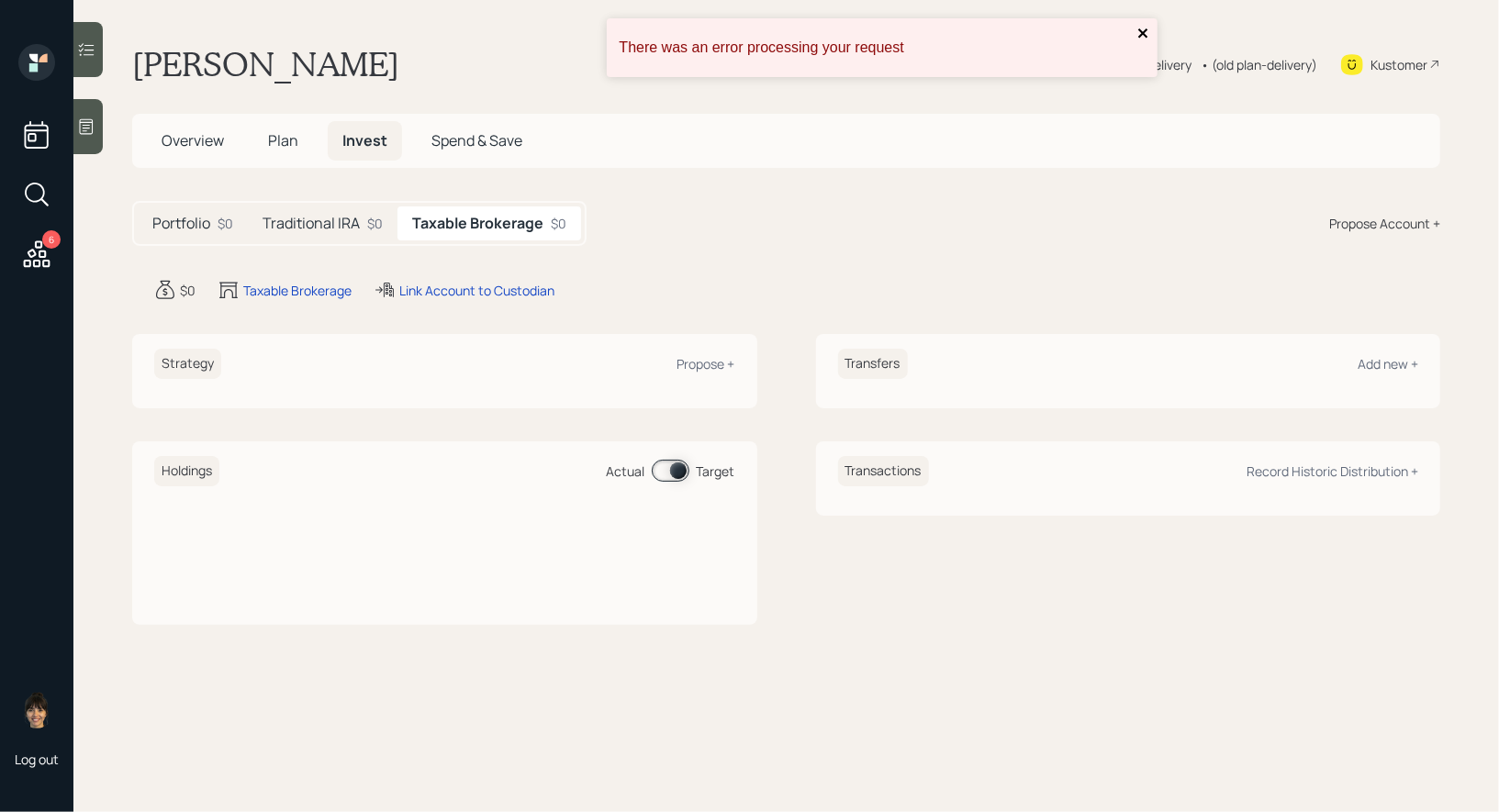
click at [1143, 29] on icon "close" at bounding box center [1143, 32] width 13 height 15
click at [1107, 62] on div "Plan Delivery" at bounding box center [1141, 64] width 105 height 22
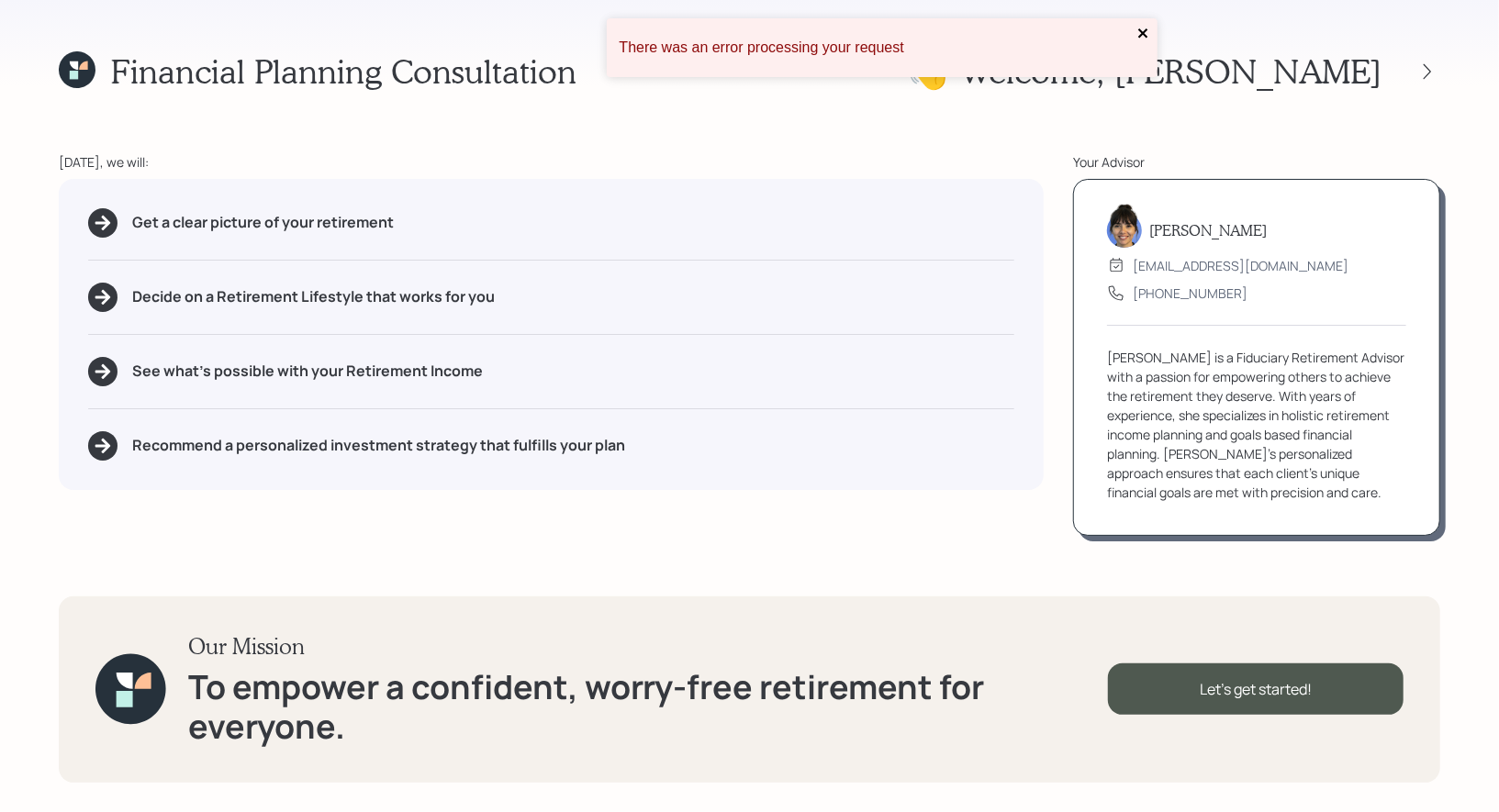
click at [1142, 32] on icon "close" at bounding box center [1141, 32] width 9 height 9
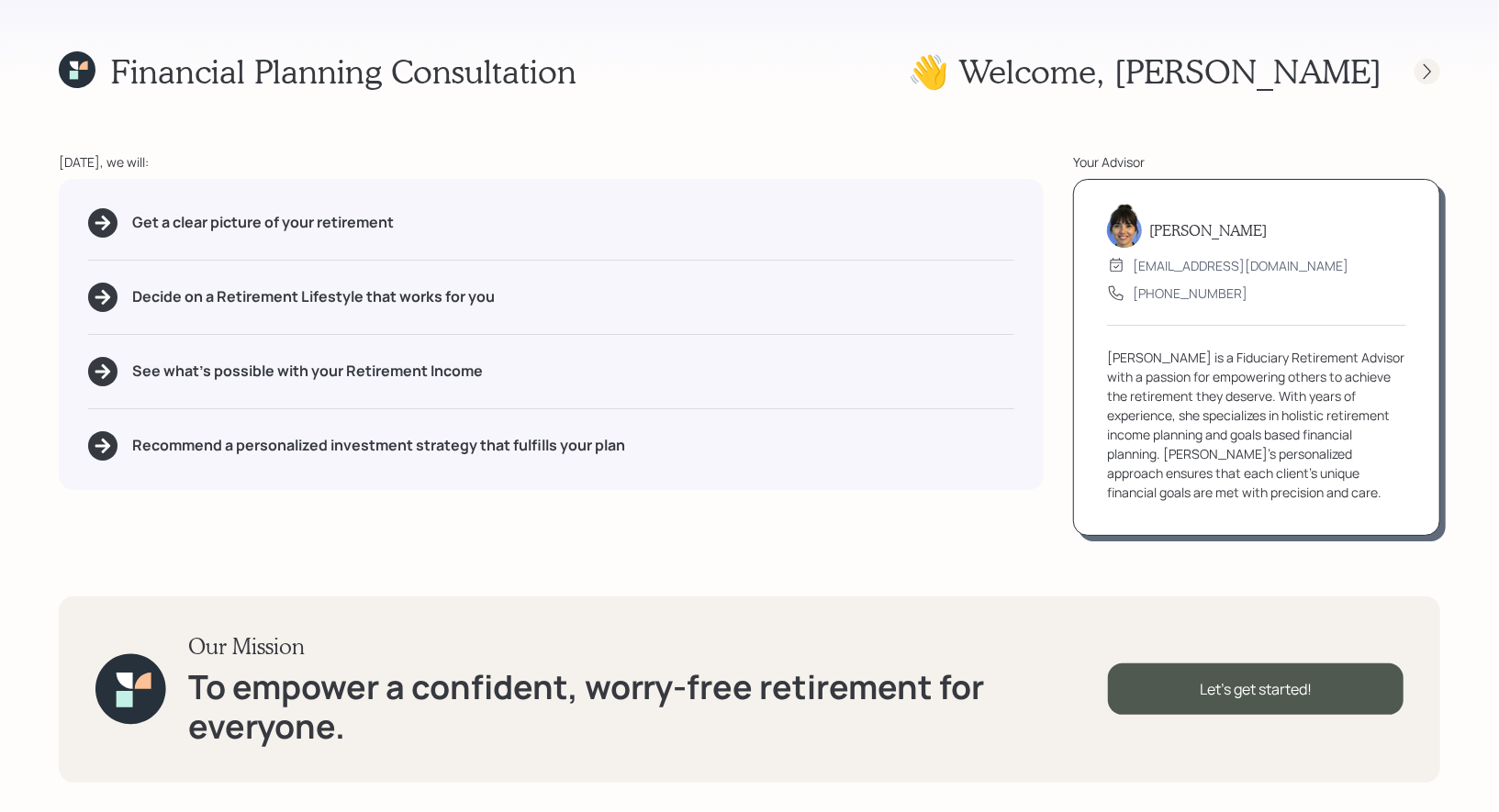
click at [1428, 68] on icon at bounding box center [1427, 71] width 8 height 16
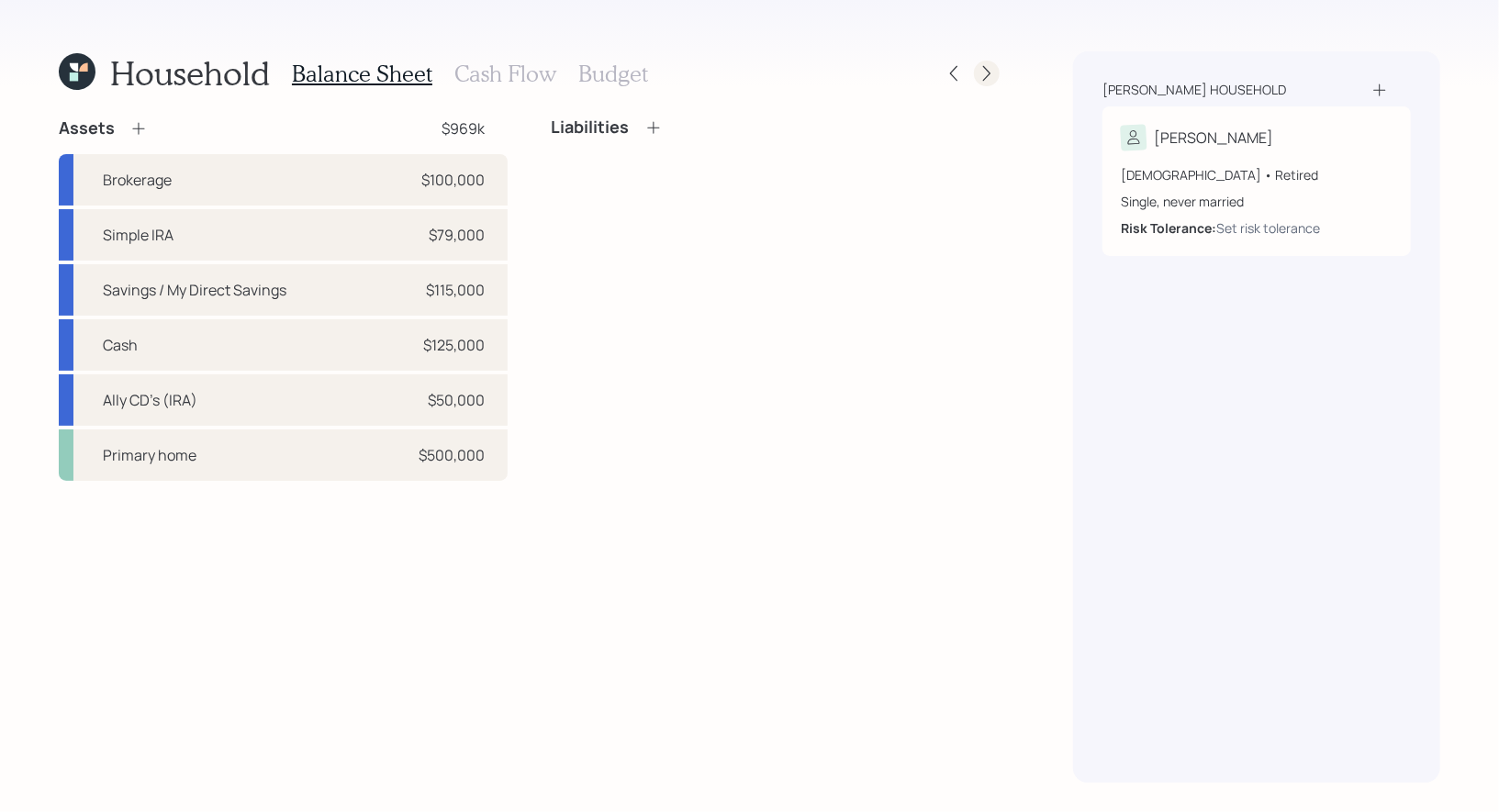
click at [983, 83] on div at bounding box center [986, 73] width 25 height 25
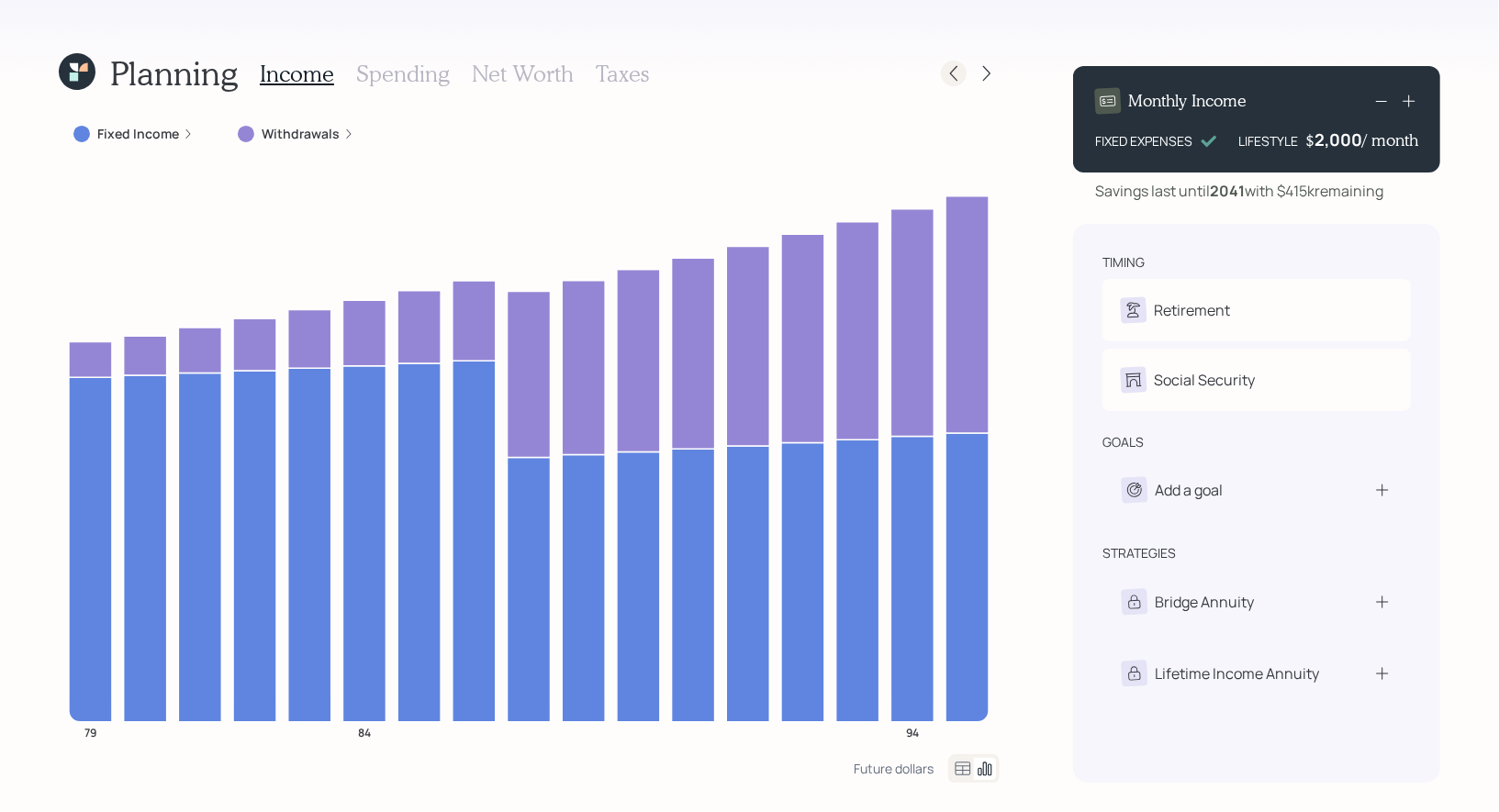
click at [952, 79] on icon at bounding box center [953, 73] width 18 height 18
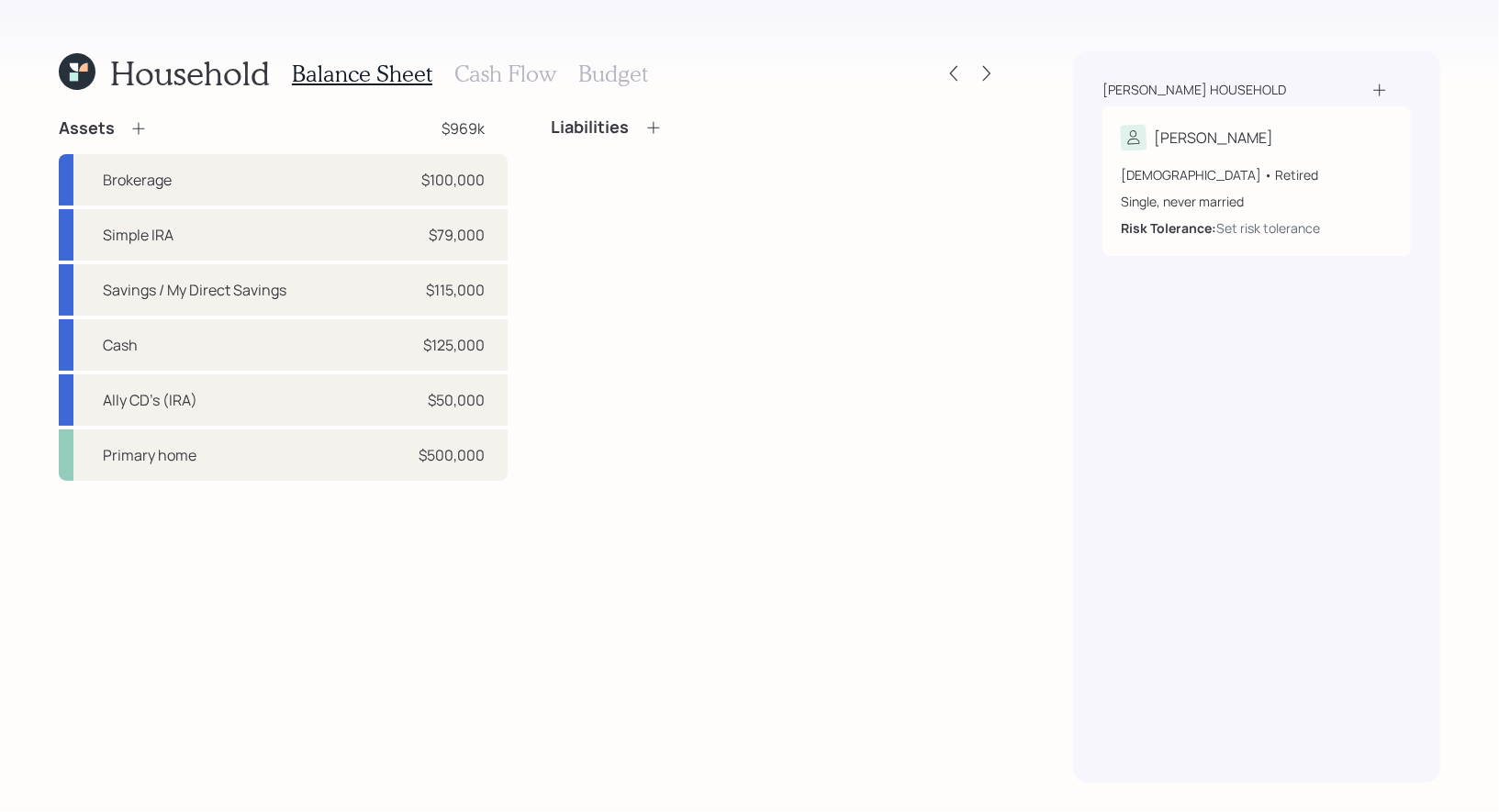
click at [609, 81] on h3 "Budget" at bounding box center [613, 73] width 70 height 26
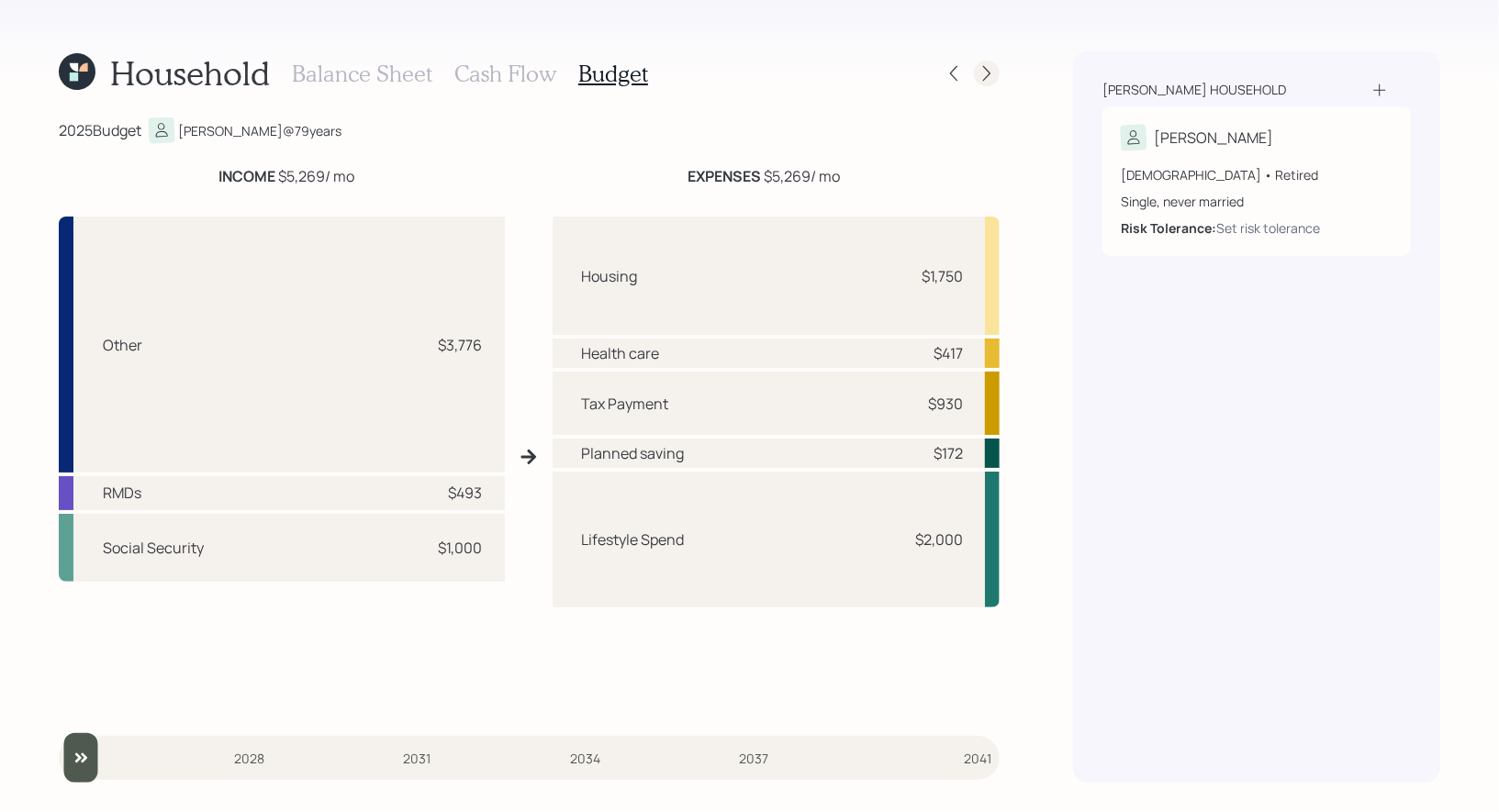
click at [989, 67] on icon at bounding box center [986, 73] width 18 height 18
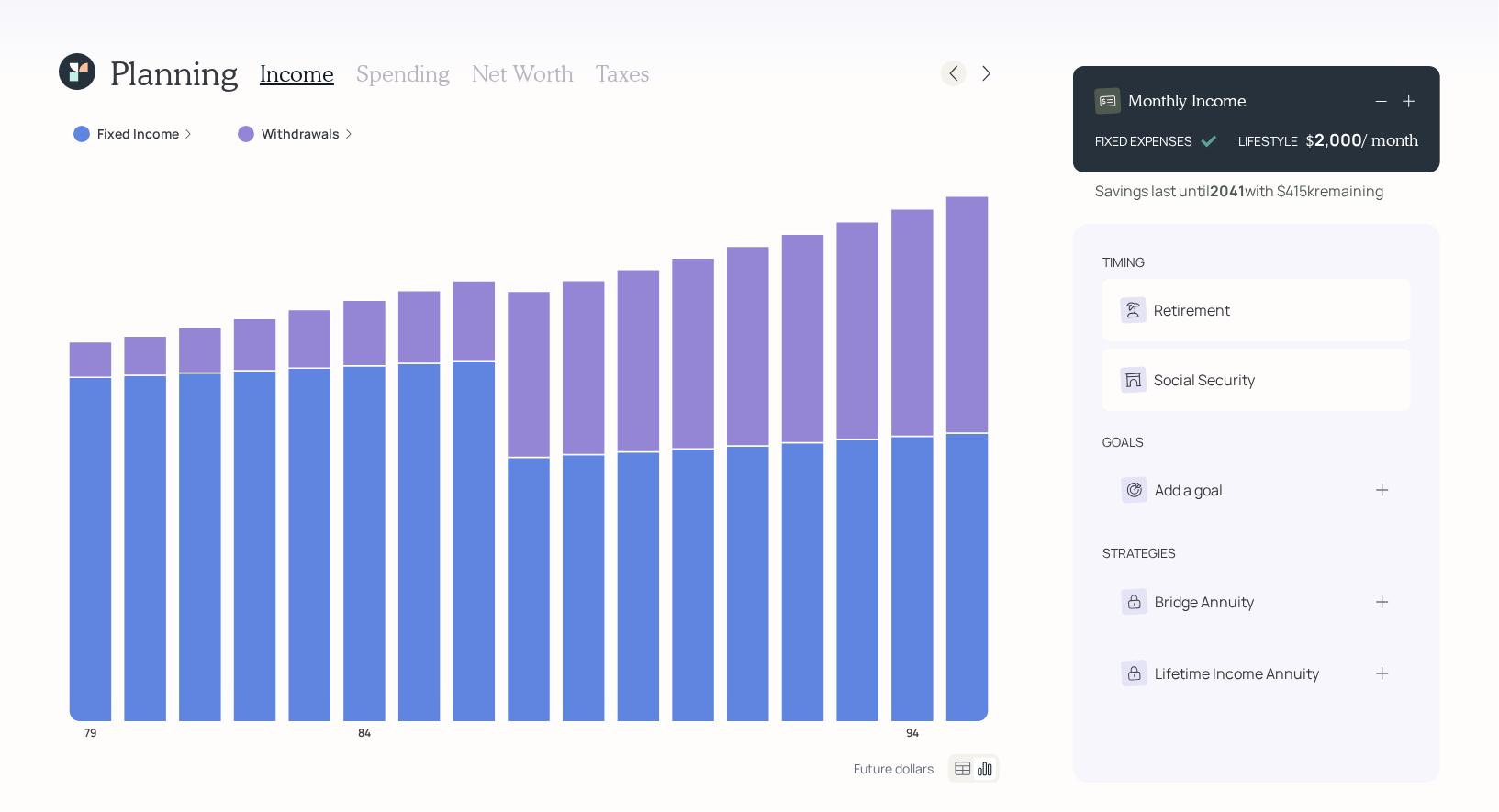
click at [950, 79] on icon at bounding box center [953, 73] width 18 height 18
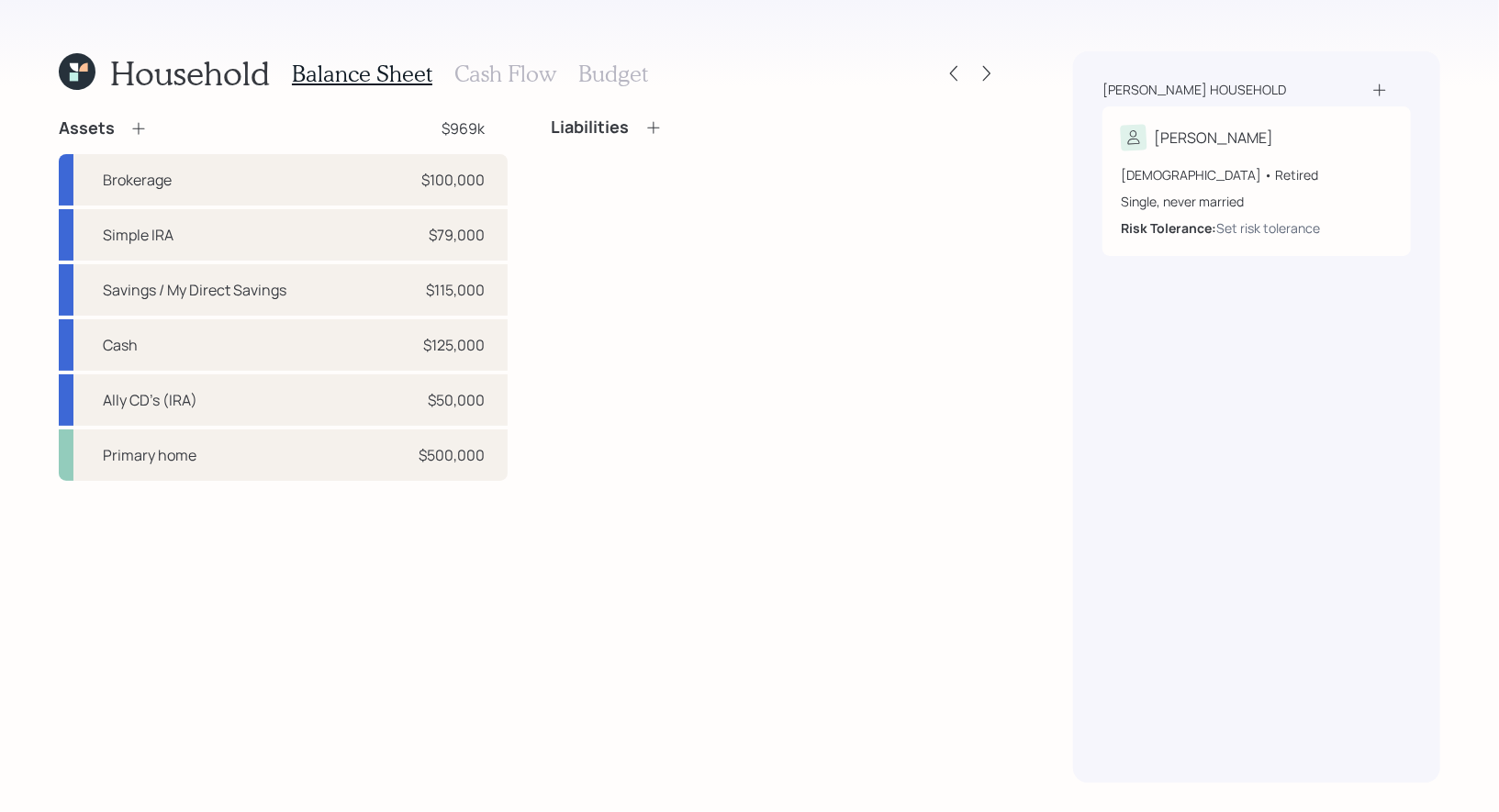
click at [486, 77] on h3 "Cash Flow" at bounding box center [505, 73] width 102 height 26
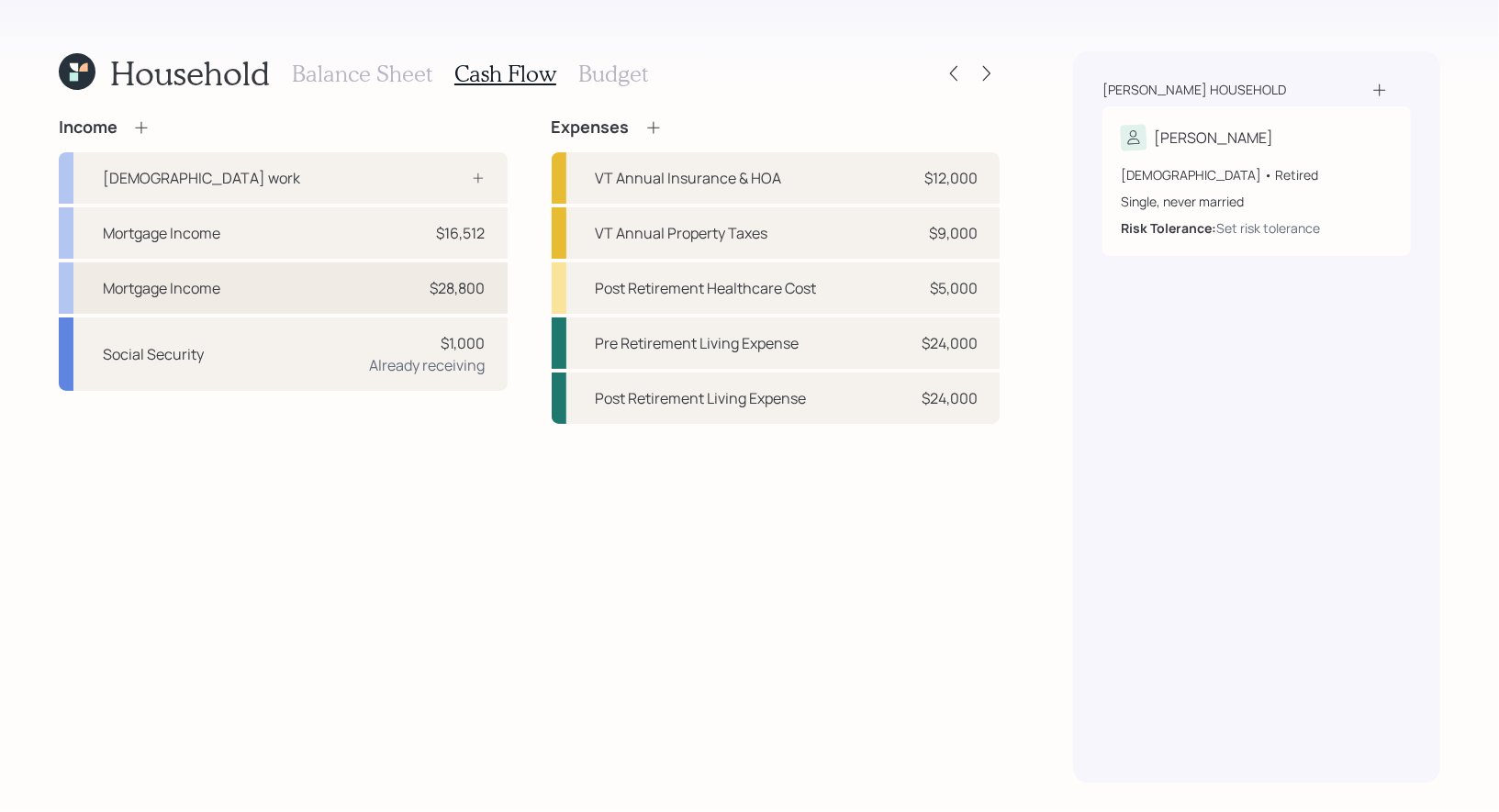
click at [303, 287] on div "Mortgage Income $28,800" at bounding box center [283, 288] width 449 height 51
select select "other"
select select "earned"
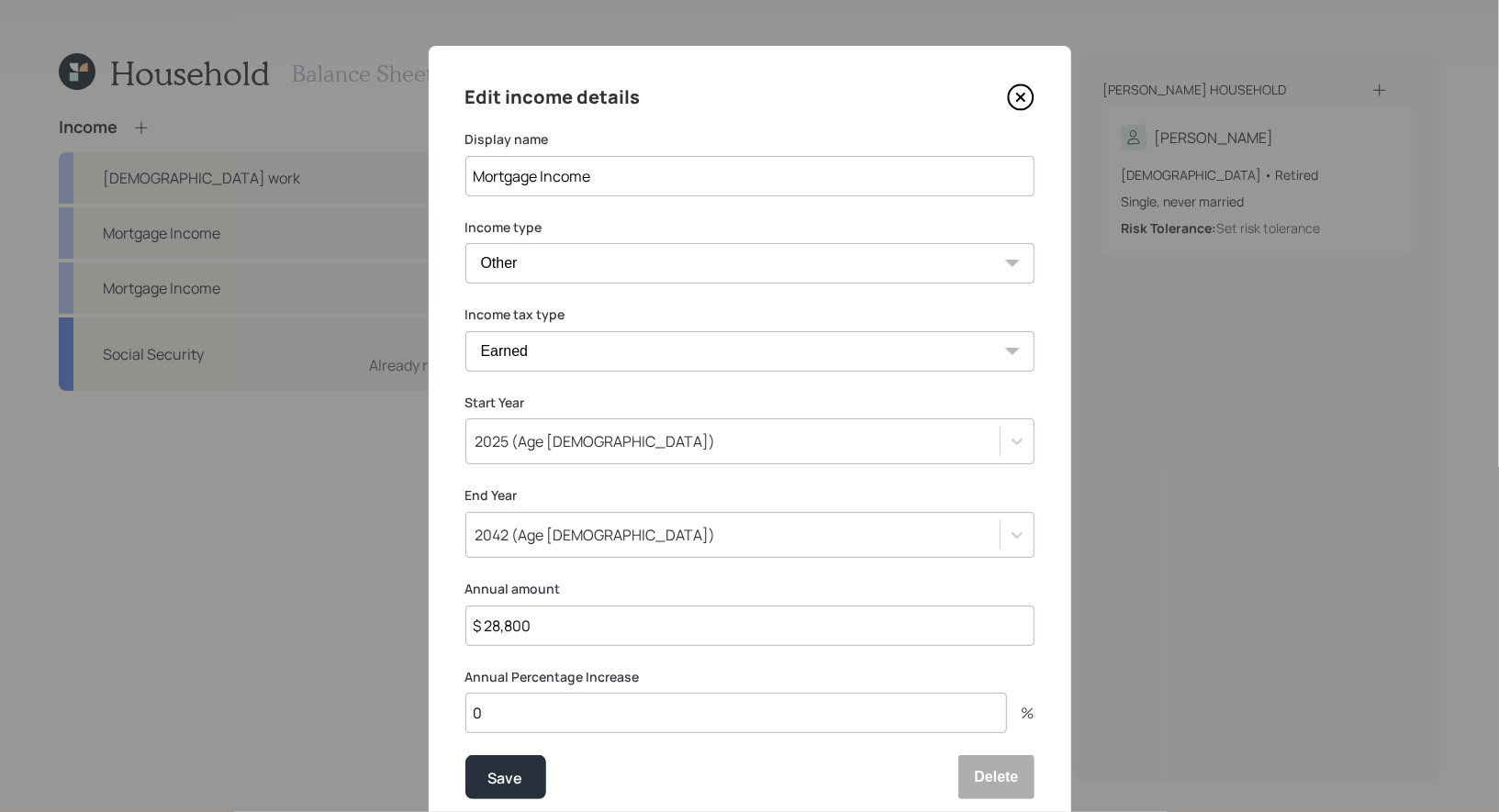
click at [1021, 100] on icon at bounding box center [1020, 97] width 8 height 8
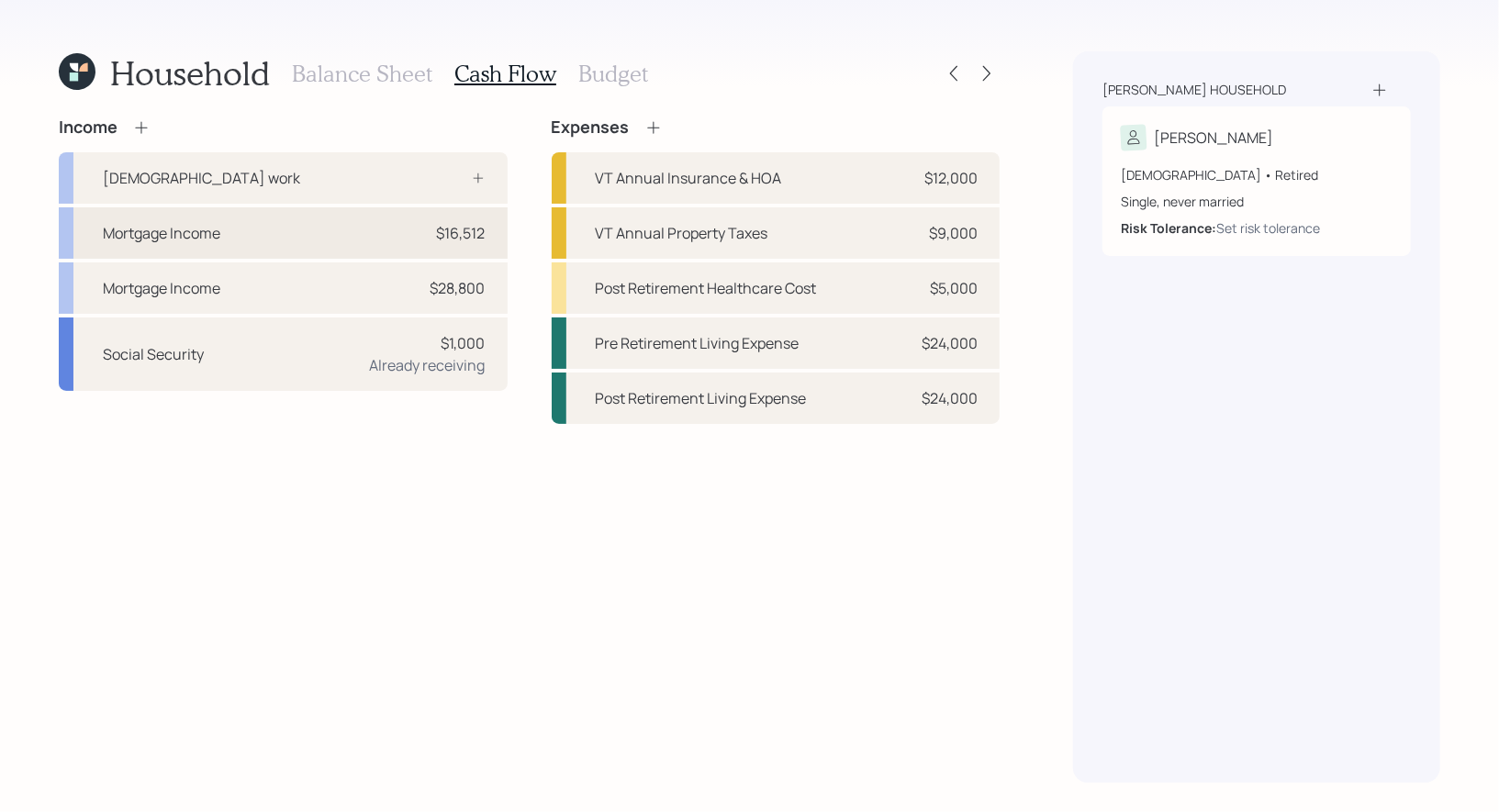
click at [253, 246] on div "Mortgage Income $16,512" at bounding box center [283, 233] width 449 height 51
select select "other"
select select "alimony"
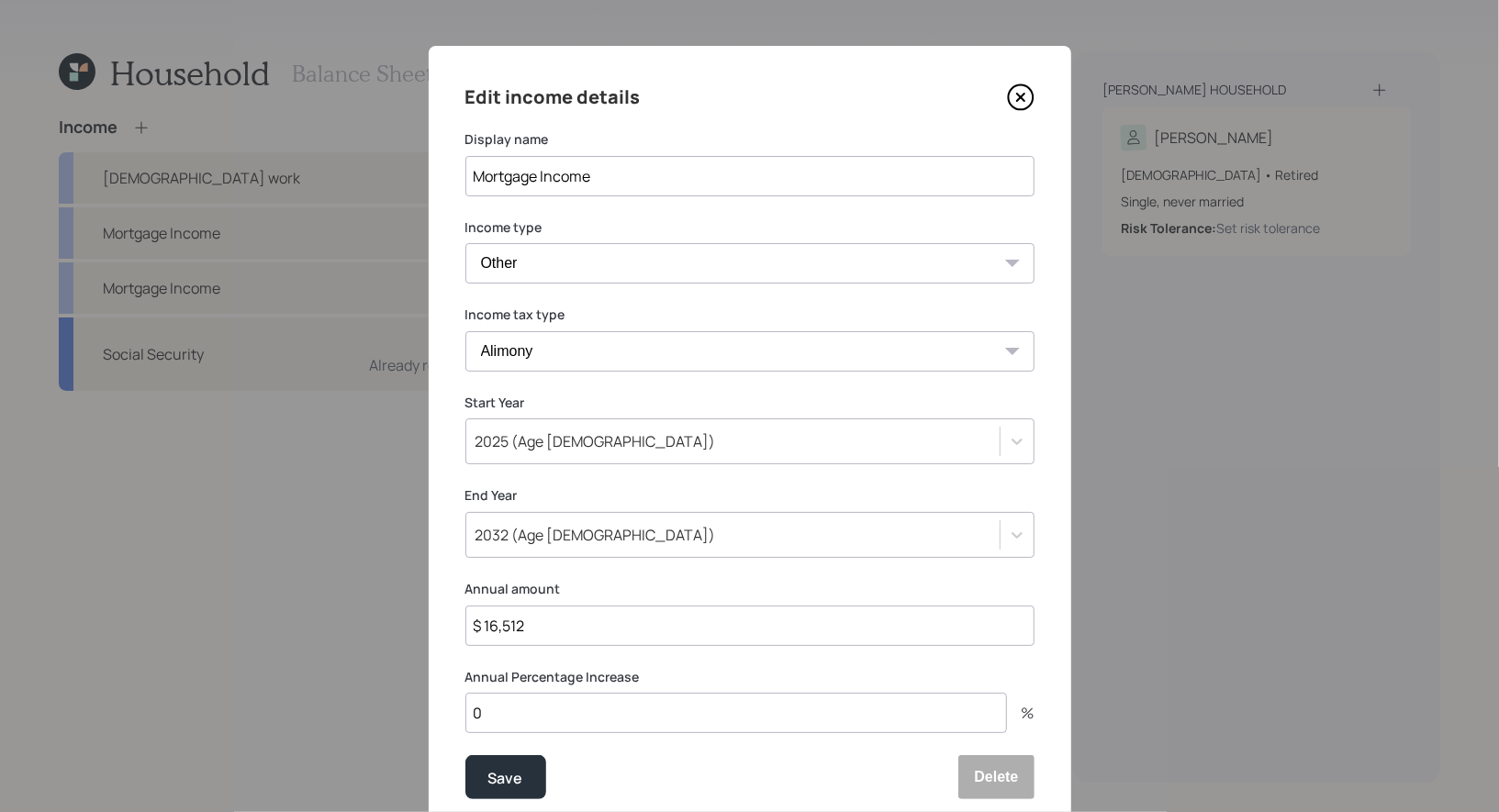
click at [1023, 91] on icon at bounding box center [1020, 97] width 27 height 27
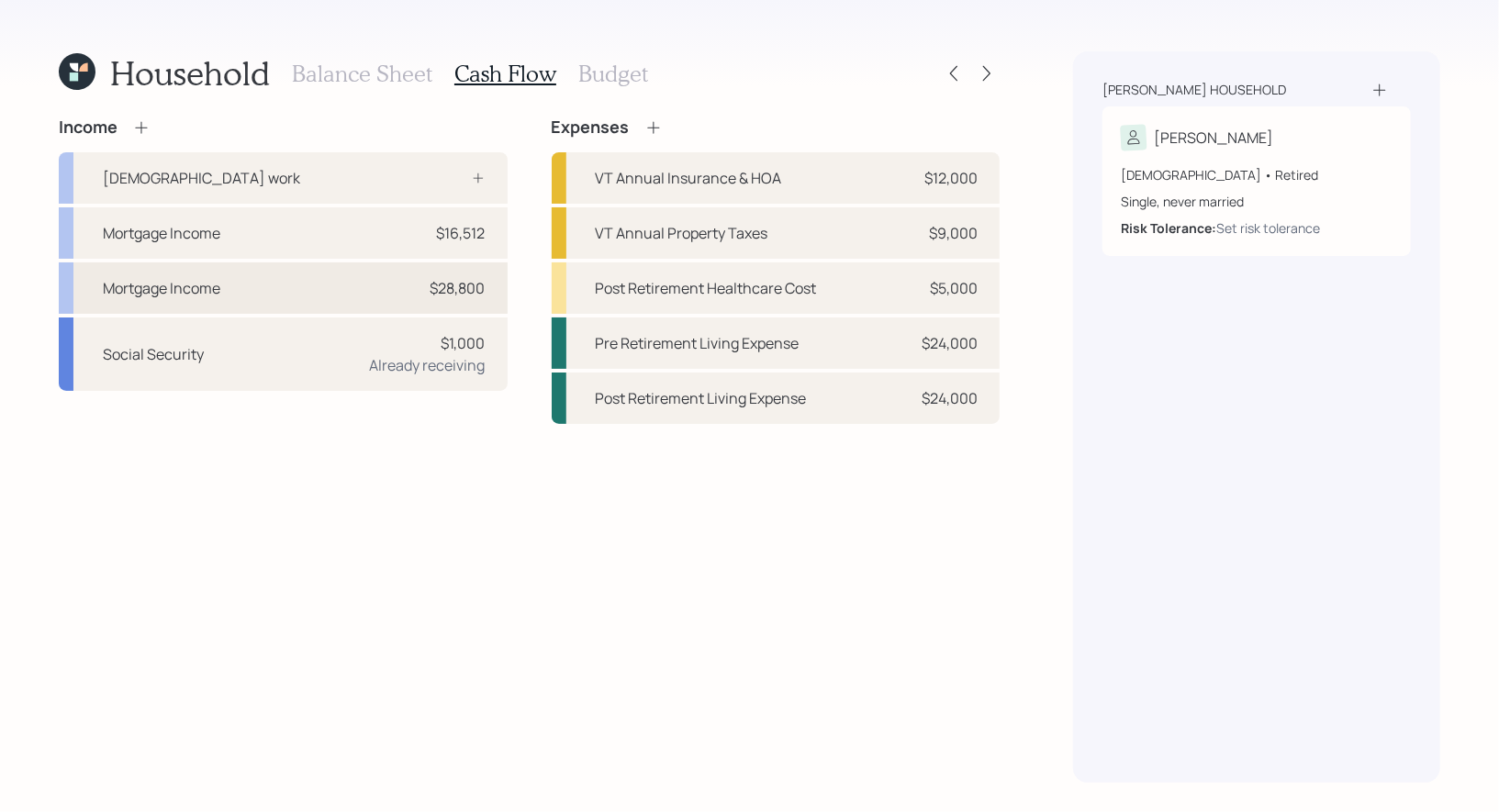
click at [261, 287] on div "Mortgage Income $28,800" at bounding box center [283, 288] width 449 height 51
select select "other"
select select "earned"
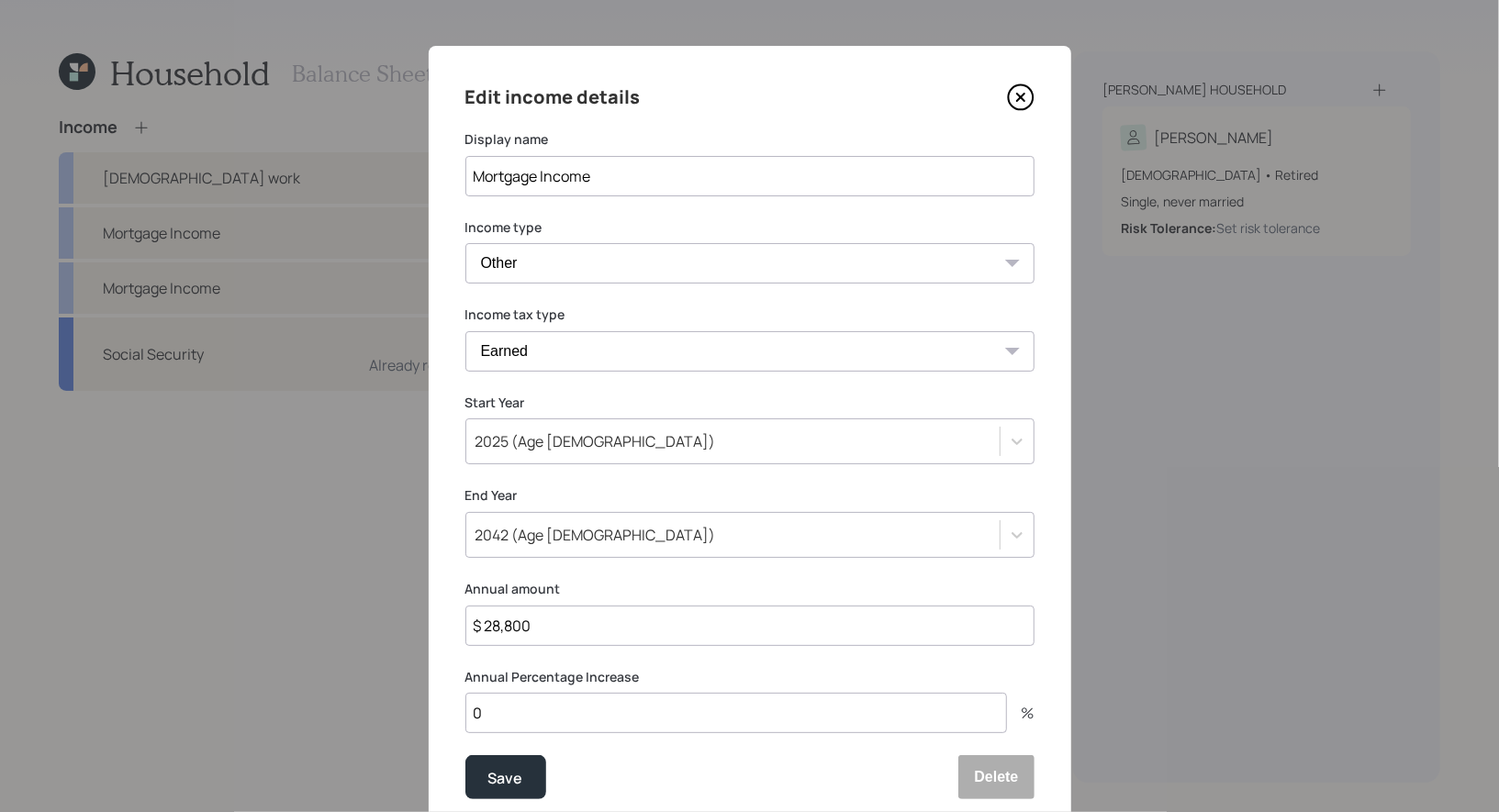
click at [1020, 96] on icon at bounding box center [1020, 97] width 8 height 8
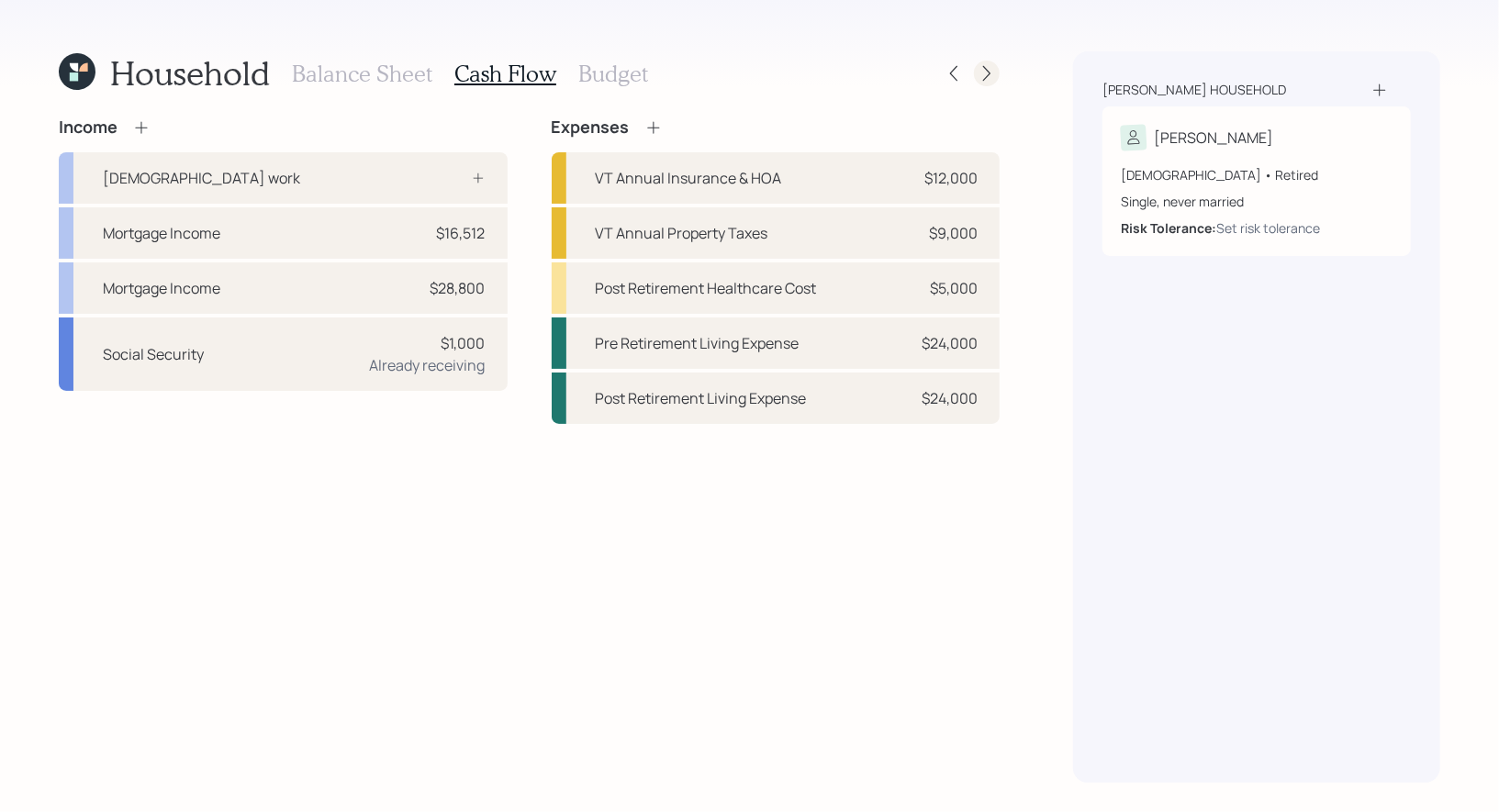
click at [987, 70] on icon at bounding box center [987, 74] width 8 height 16
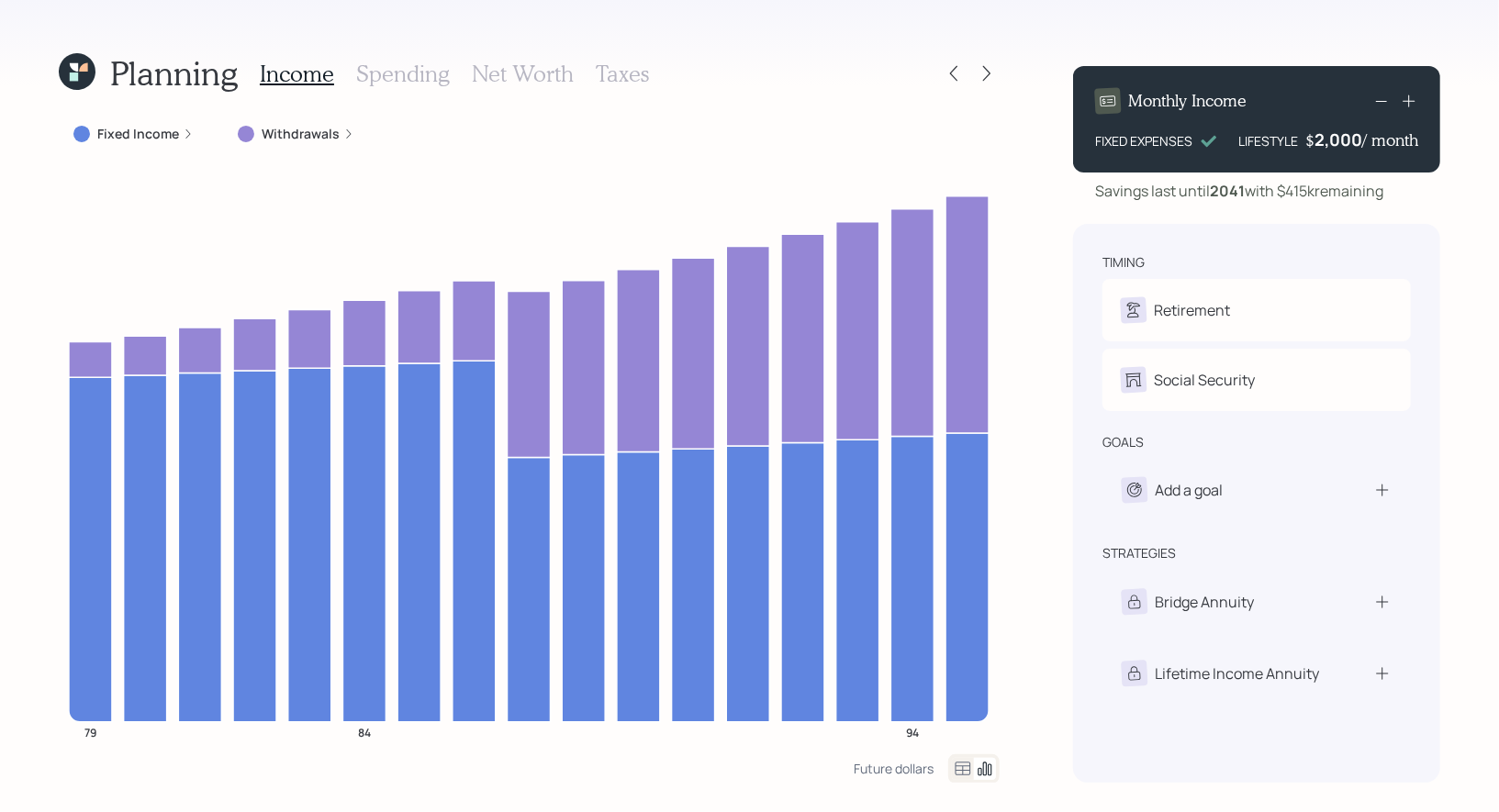
click at [140, 130] on label "Fixed Income" at bounding box center [138, 133] width 82 height 18
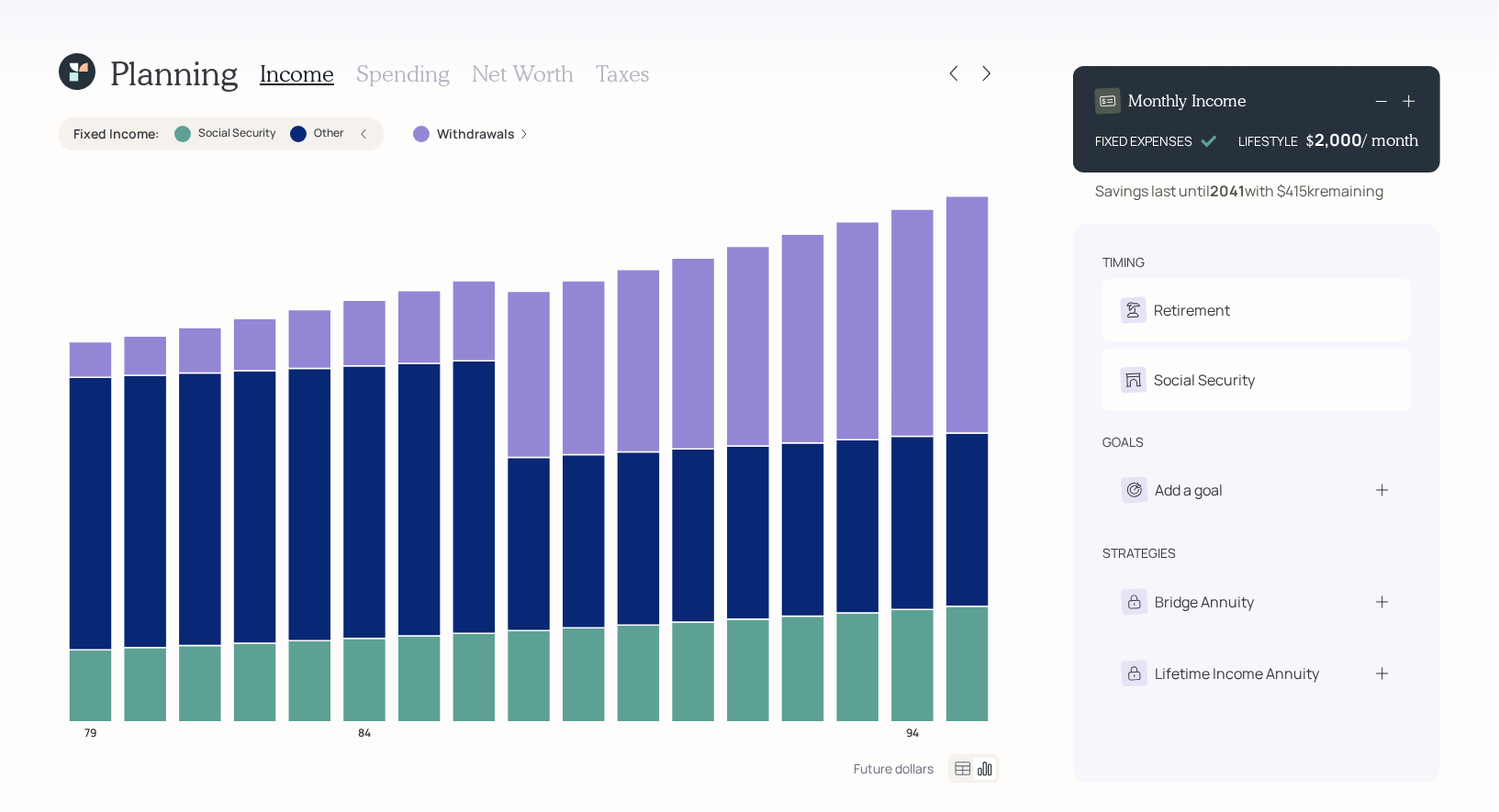
click at [342, 131] on div "Fixed Income : Social Security Other" at bounding box center [221, 133] width 295 height 18
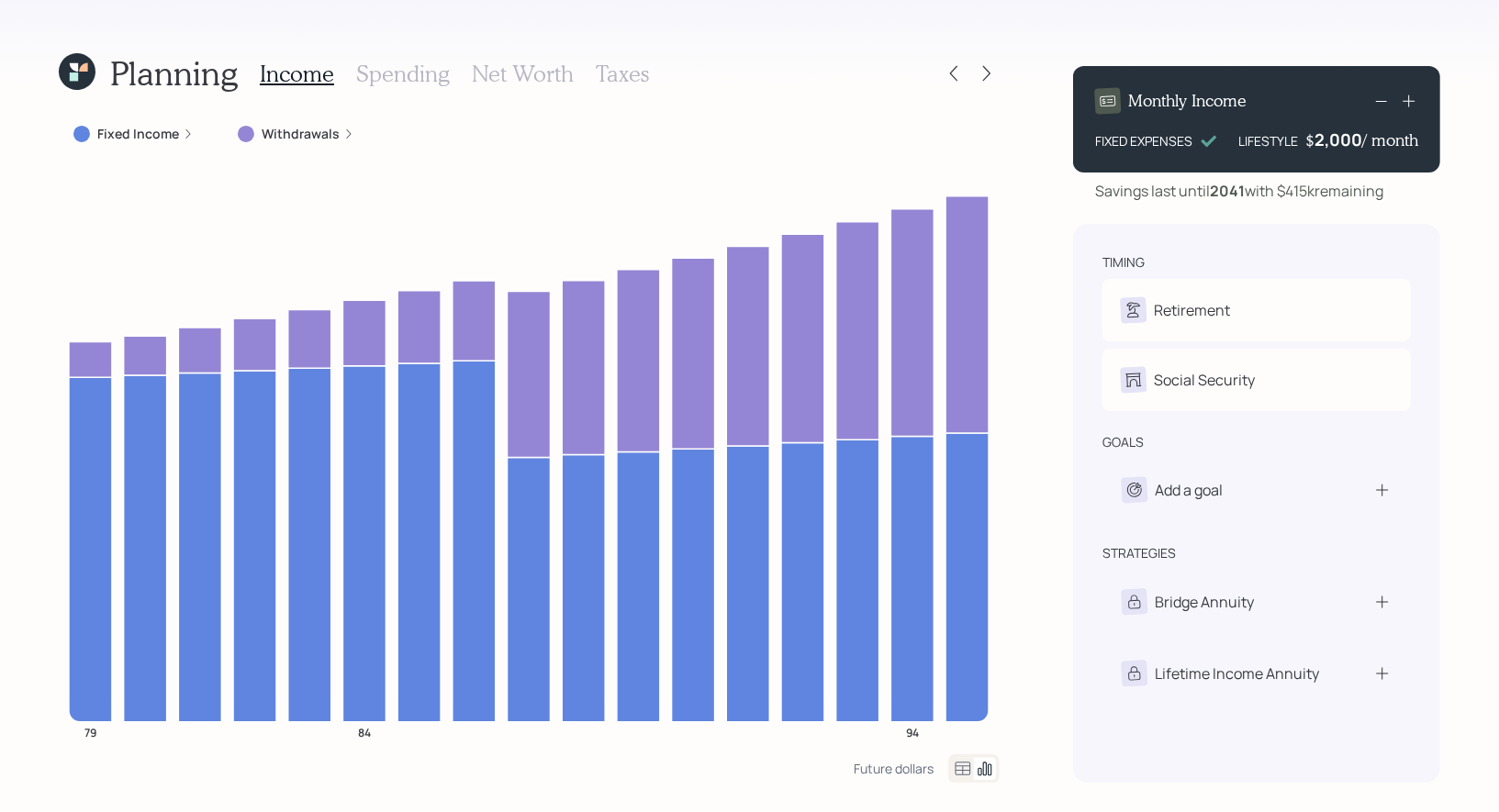
click at [300, 140] on label "Withdrawals" at bounding box center [300, 133] width 78 height 18
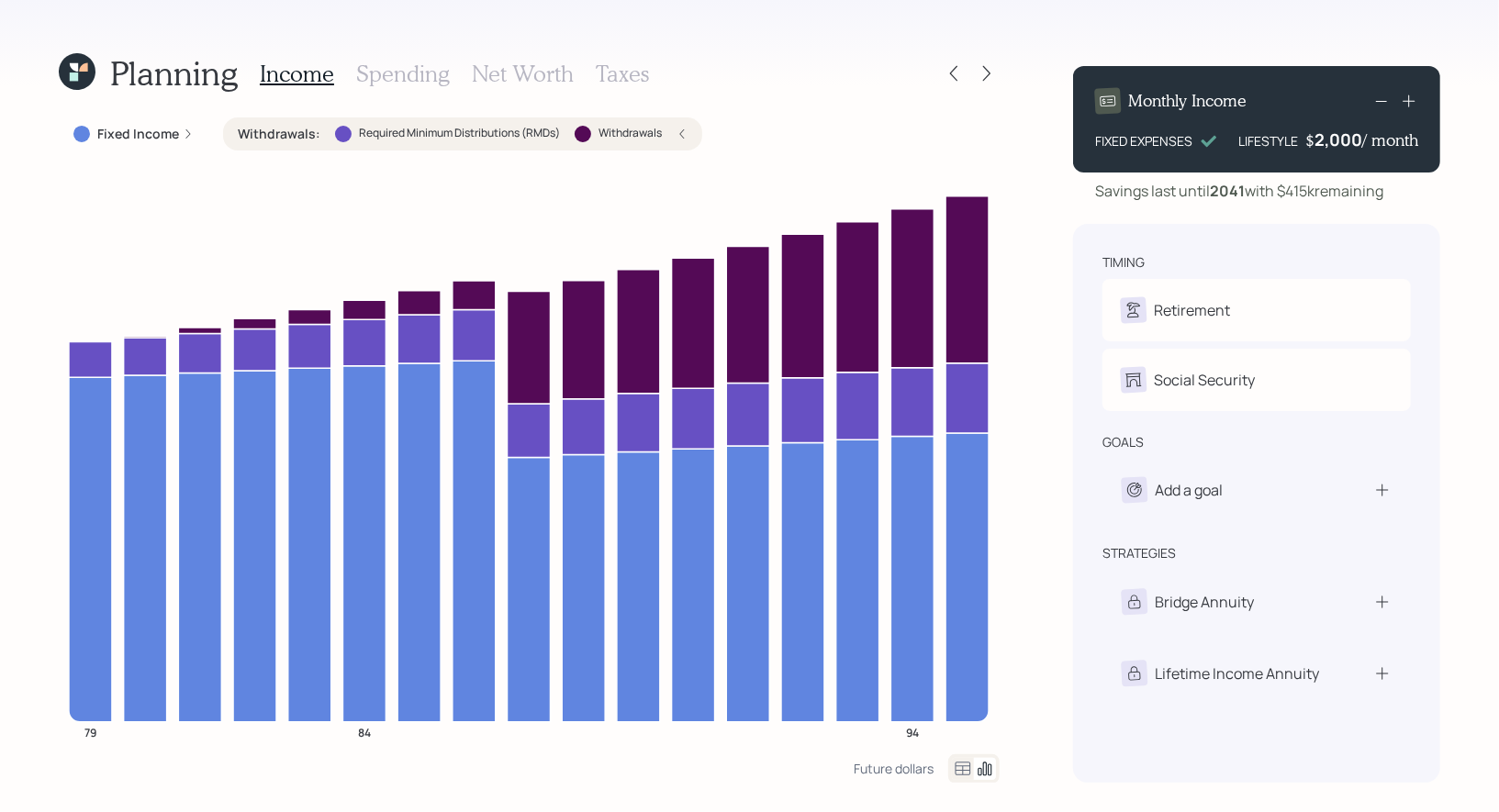
click at [656, 138] on label "Withdrawals" at bounding box center [630, 133] width 63 height 16
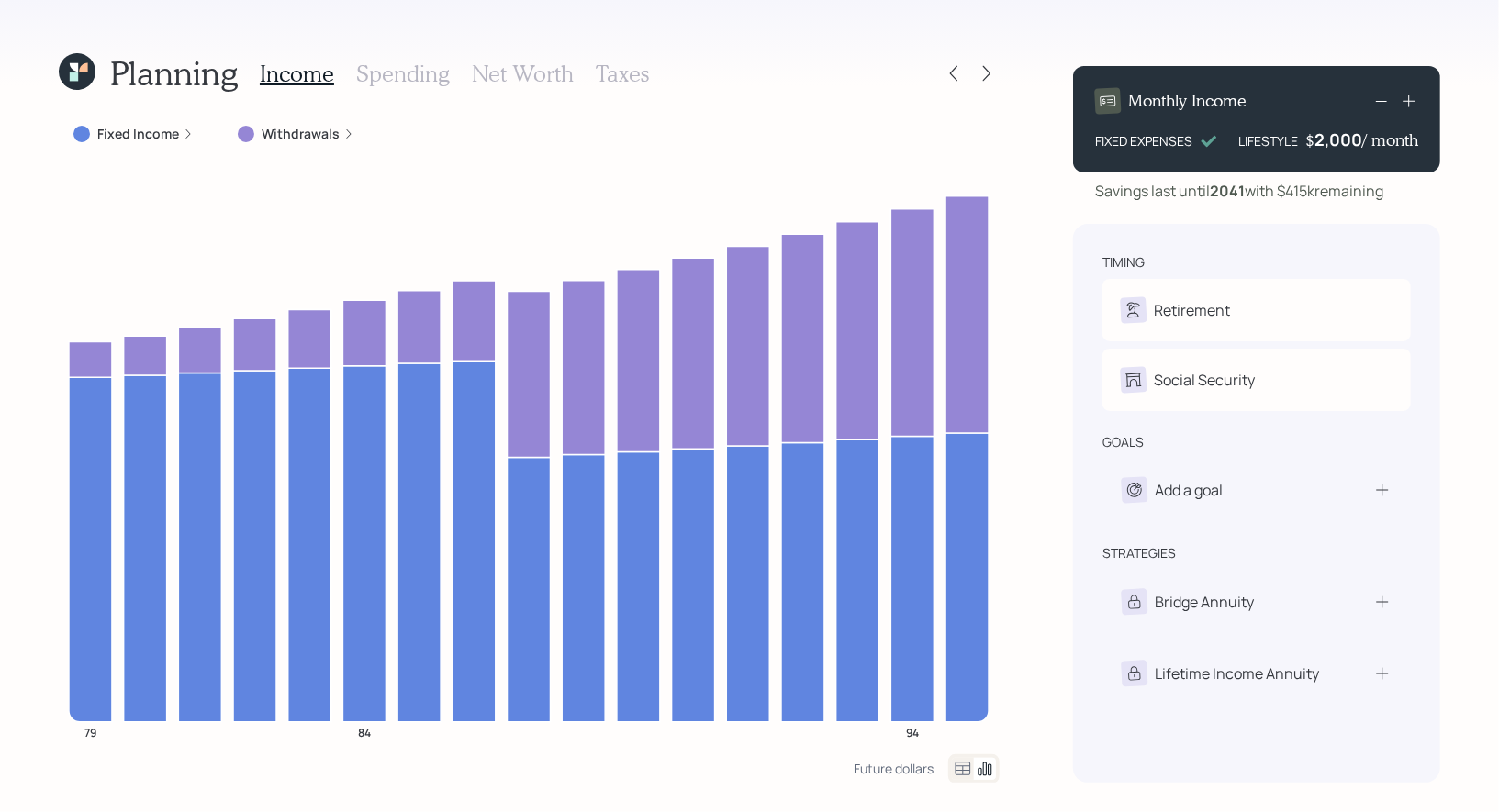
click at [306, 134] on label "Withdrawals" at bounding box center [300, 133] width 78 height 18
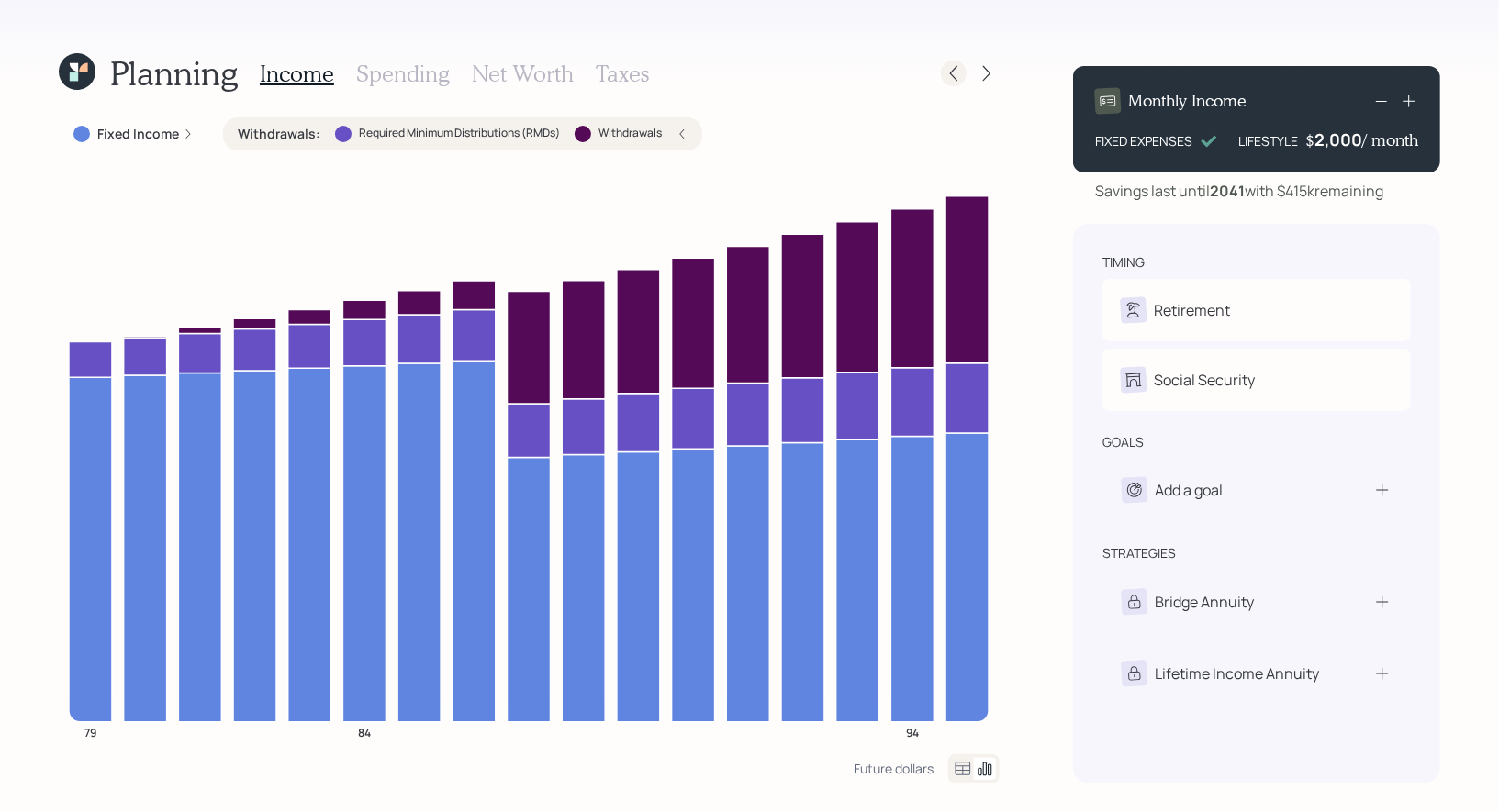
click at [952, 77] on icon at bounding box center [953, 73] width 18 height 18
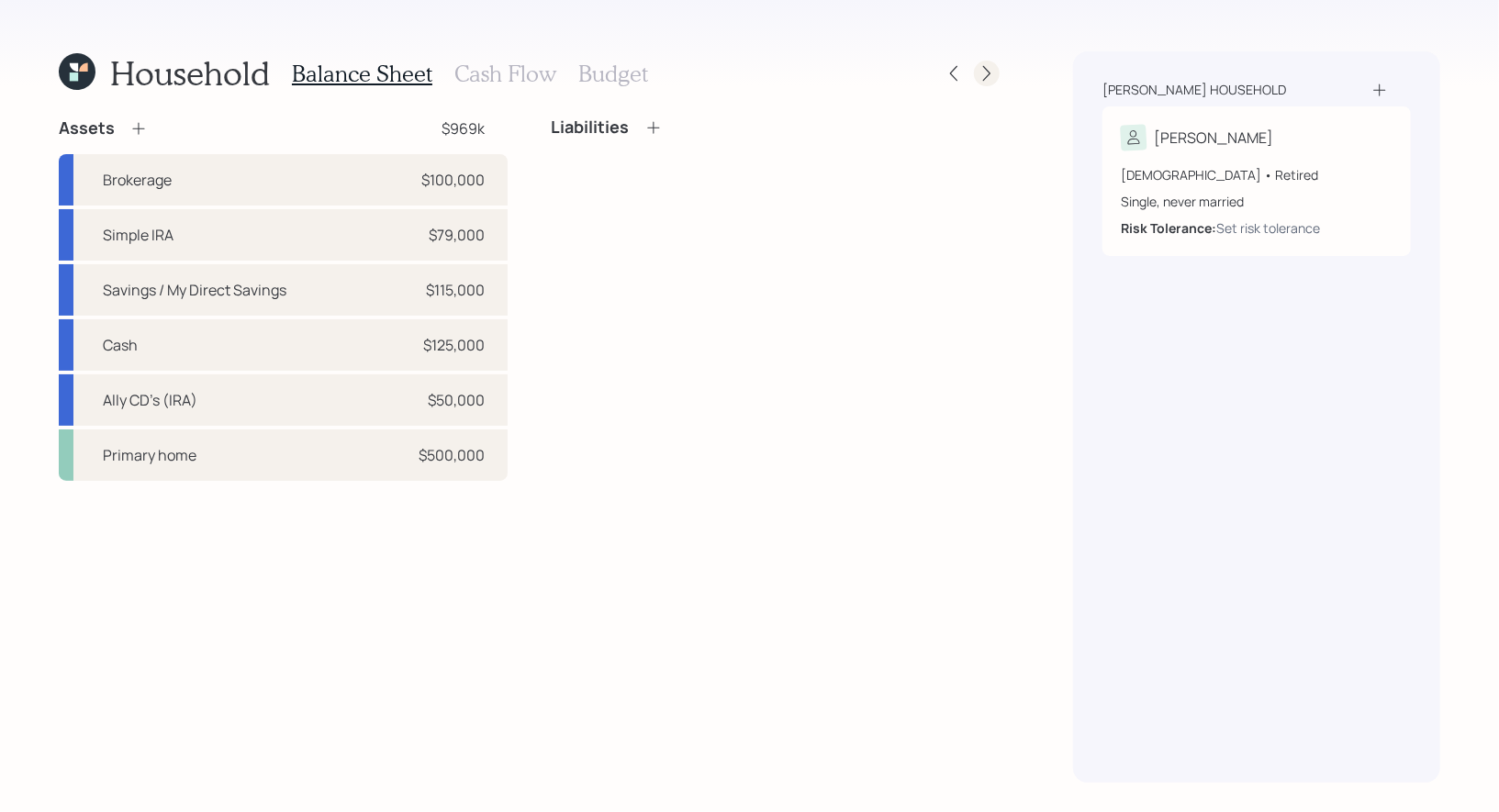
click at [989, 72] on icon at bounding box center [986, 73] width 18 height 18
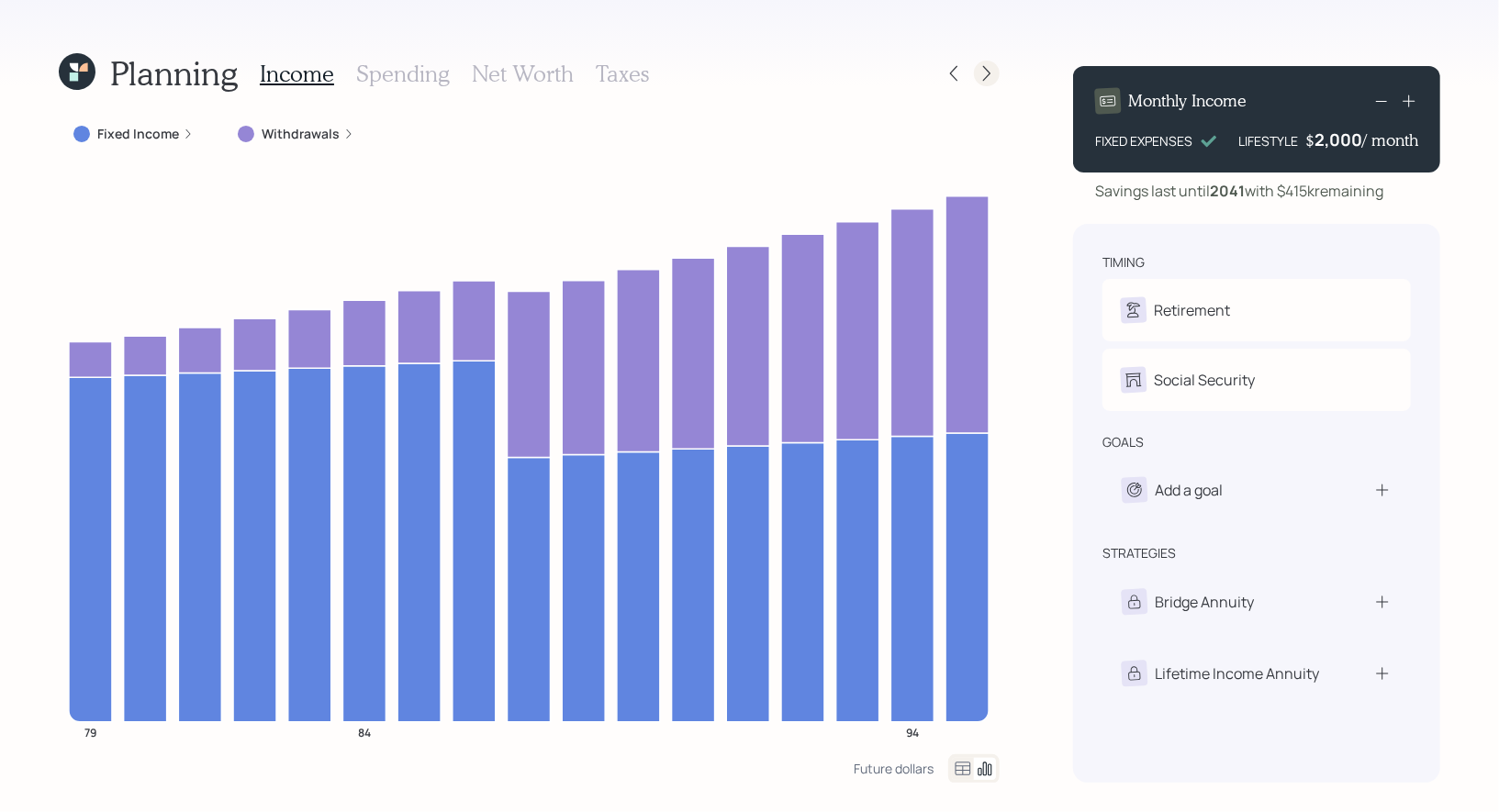
click at [984, 76] on icon at bounding box center [986, 73] width 18 height 18
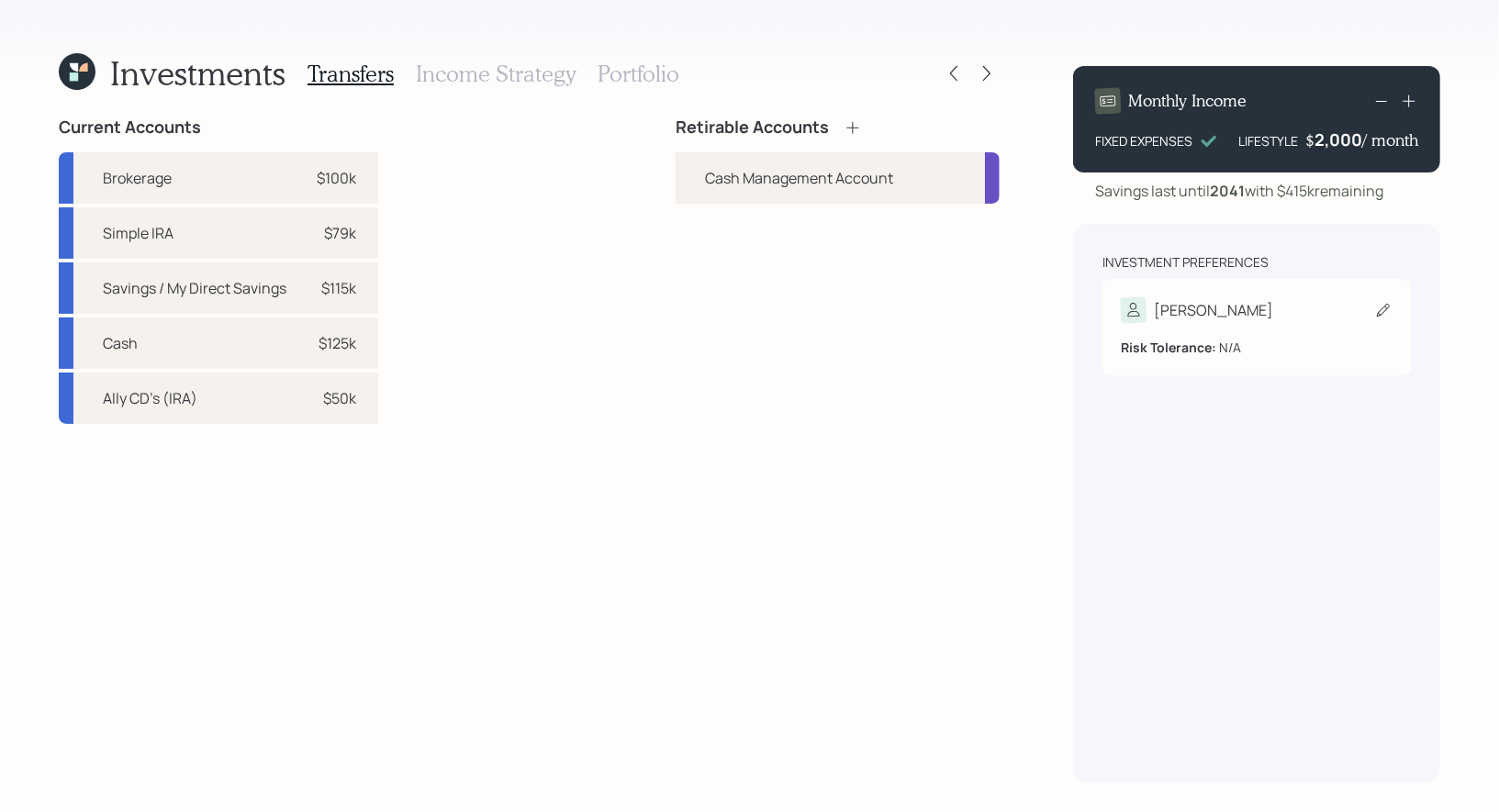
click at [1384, 310] on icon at bounding box center [1382, 310] width 18 height 18
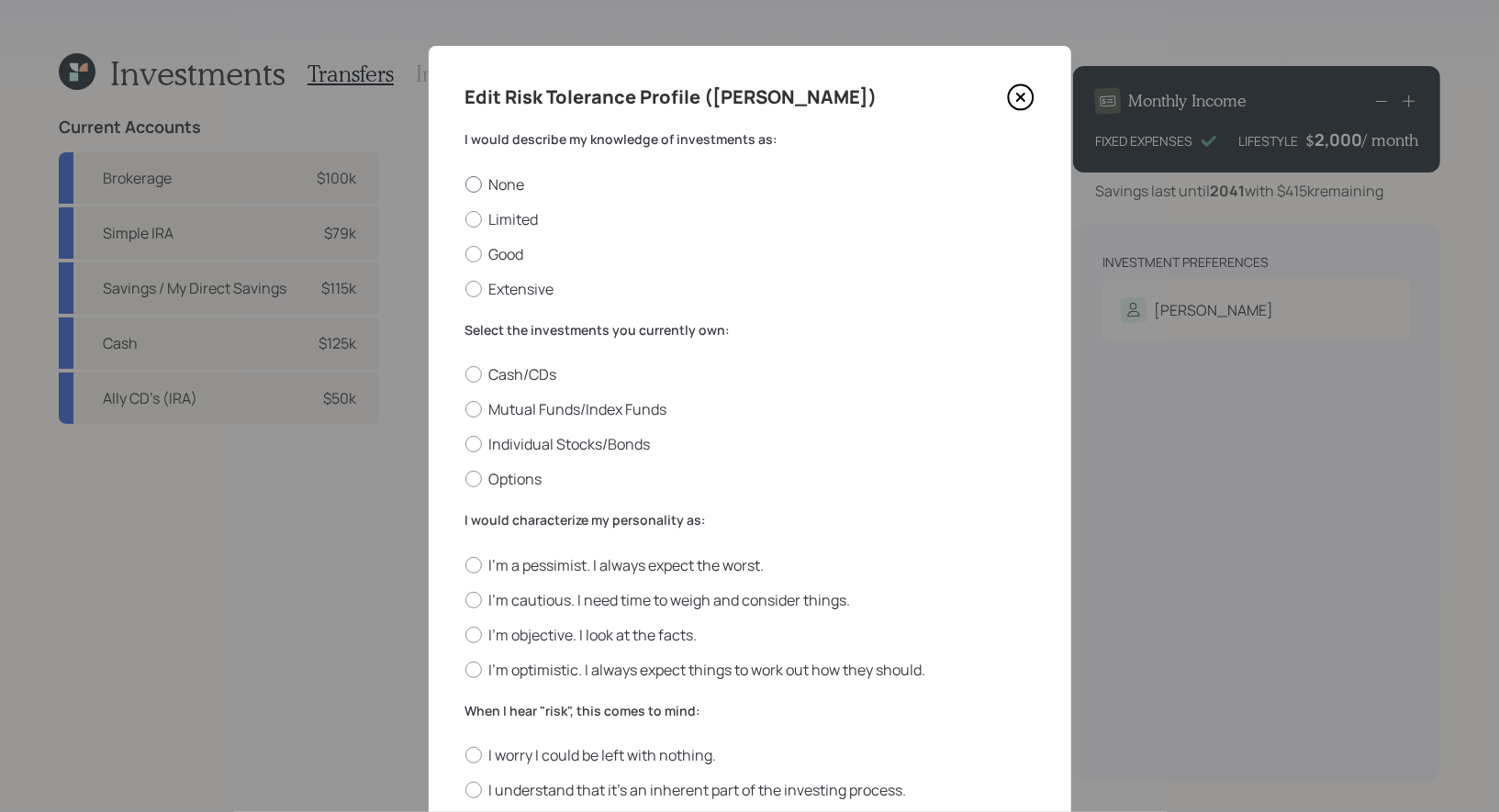
click at [473, 186] on div at bounding box center [473, 184] width 17 height 17
click at [465, 185] on input "None" at bounding box center [464, 184] width 1 height 1
radio input "true"
click at [473, 369] on div at bounding box center [473, 374] width 17 height 17
click at [465, 374] on input "Cash/CDs" at bounding box center [464, 374] width 1 height 1
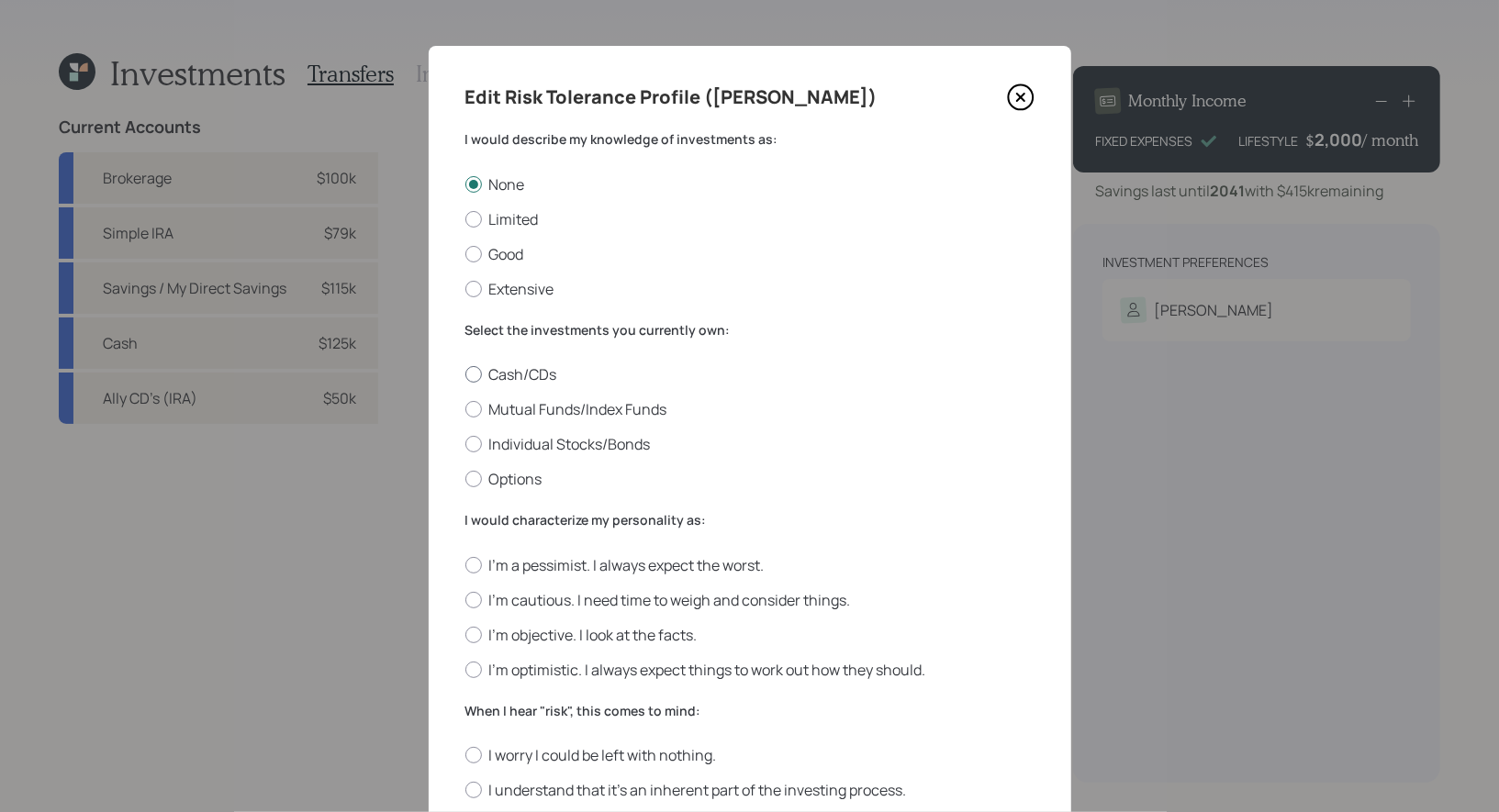
radio input "true"
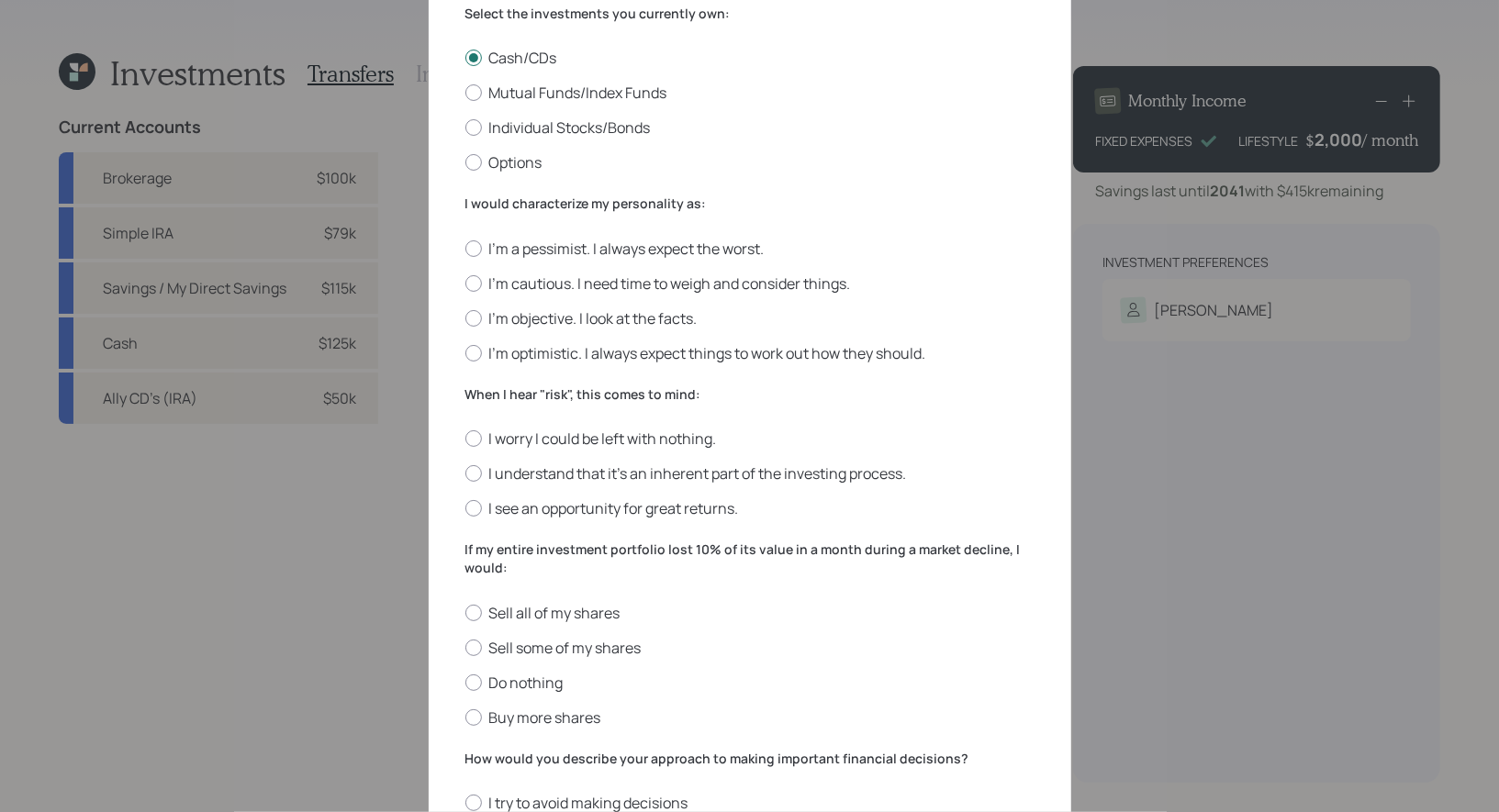
scroll to position [347, 0]
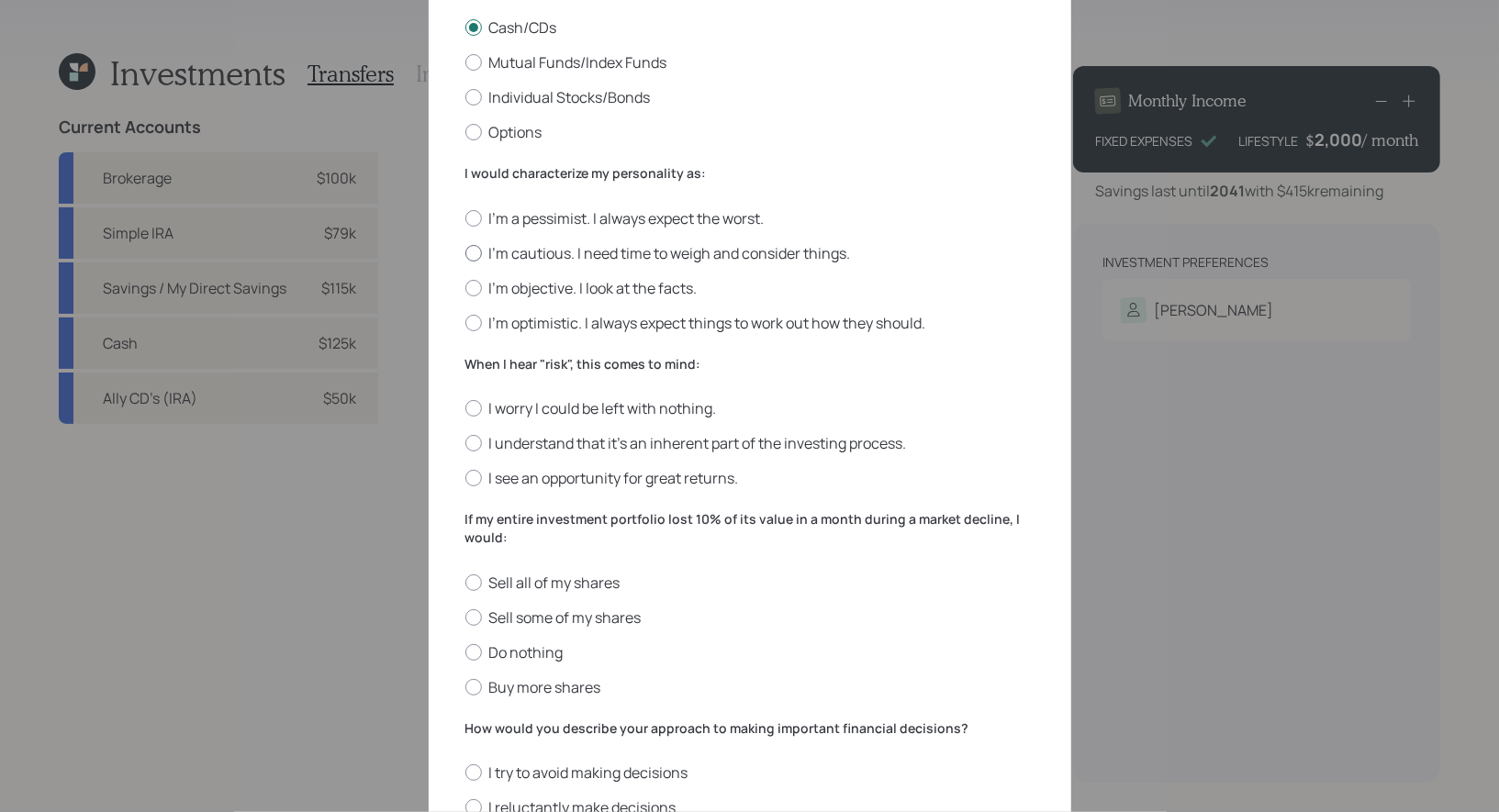
click at [476, 255] on div at bounding box center [473, 253] width 17 height 17
click at [465, 254] on input "I'm cautious. I need time to weigh and consider things." at bounding box center [464, 253] width 1 height 1
radio input "true"
click at [473, 410] on div at bounding box center [473, 408] width 17 height 17
click at [465, 409] on input "I worry I could be left with nothing." at bounding box center [464, 408] width 1 height 1
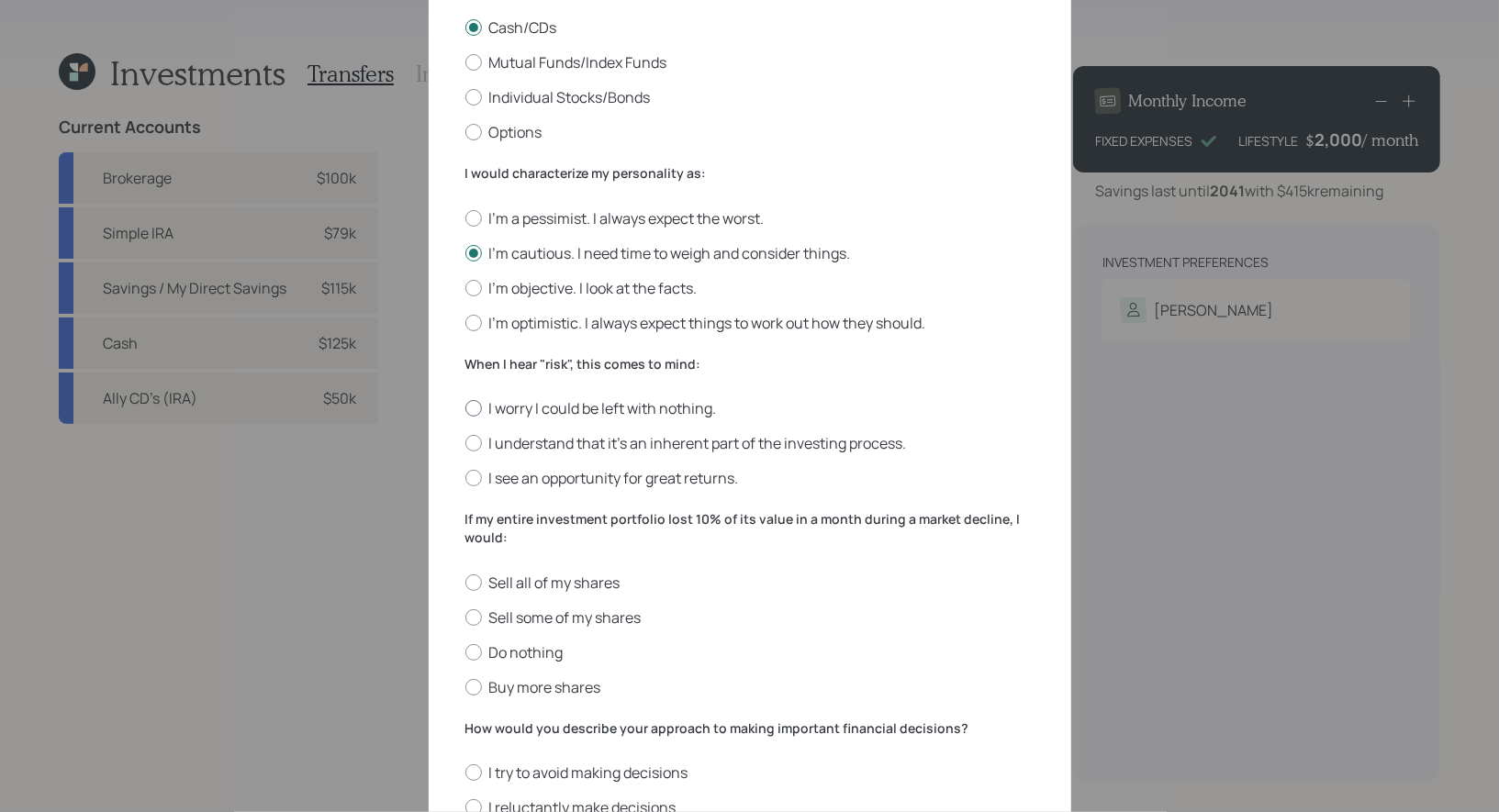
radio input "true"
click at [474, 654] on div at bounding box center [473, 652] width 17 height 17
click at [465, 653] on input "Do nothing" at bounding box center [464, 652] width 1 height 1
radio input "true"
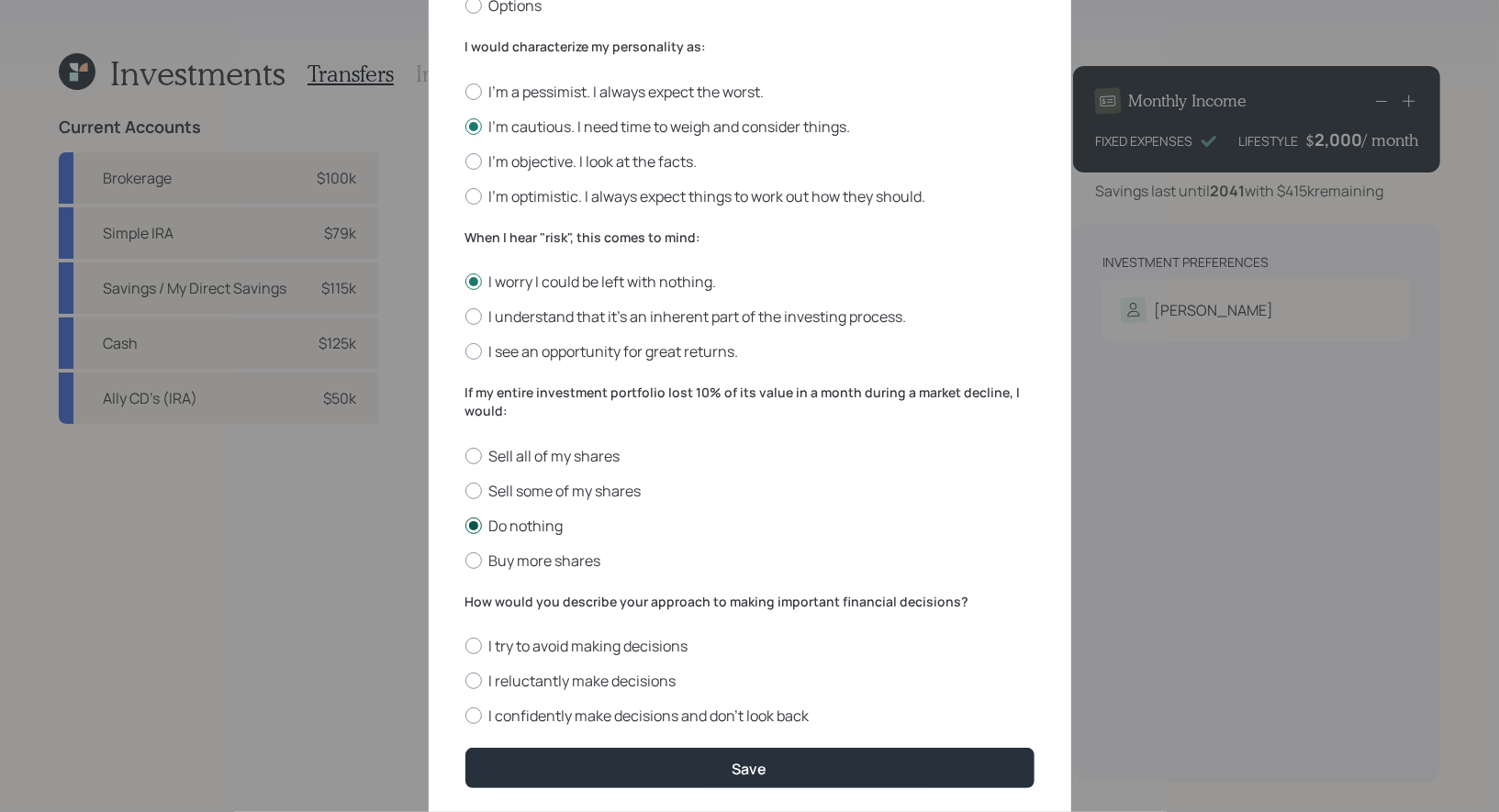
scroll to position [535, 0]
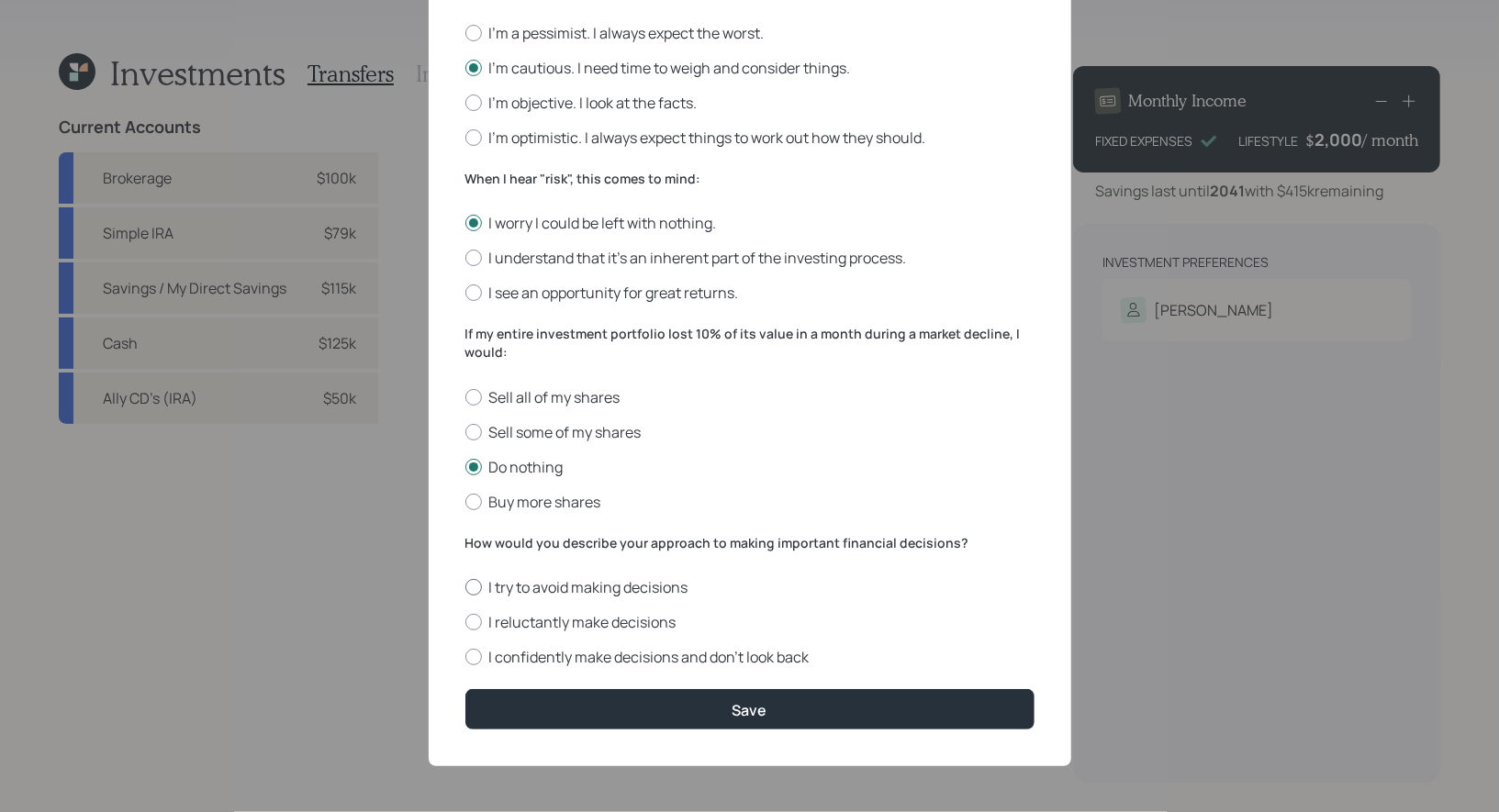
click at [473, 585] on div at bounding box center [473, 587] width 17 height 17
click at [465, 588] on input "I try to avoid making decisions" at bounding box center [464, 588] width 1 height 1
radio input "true"
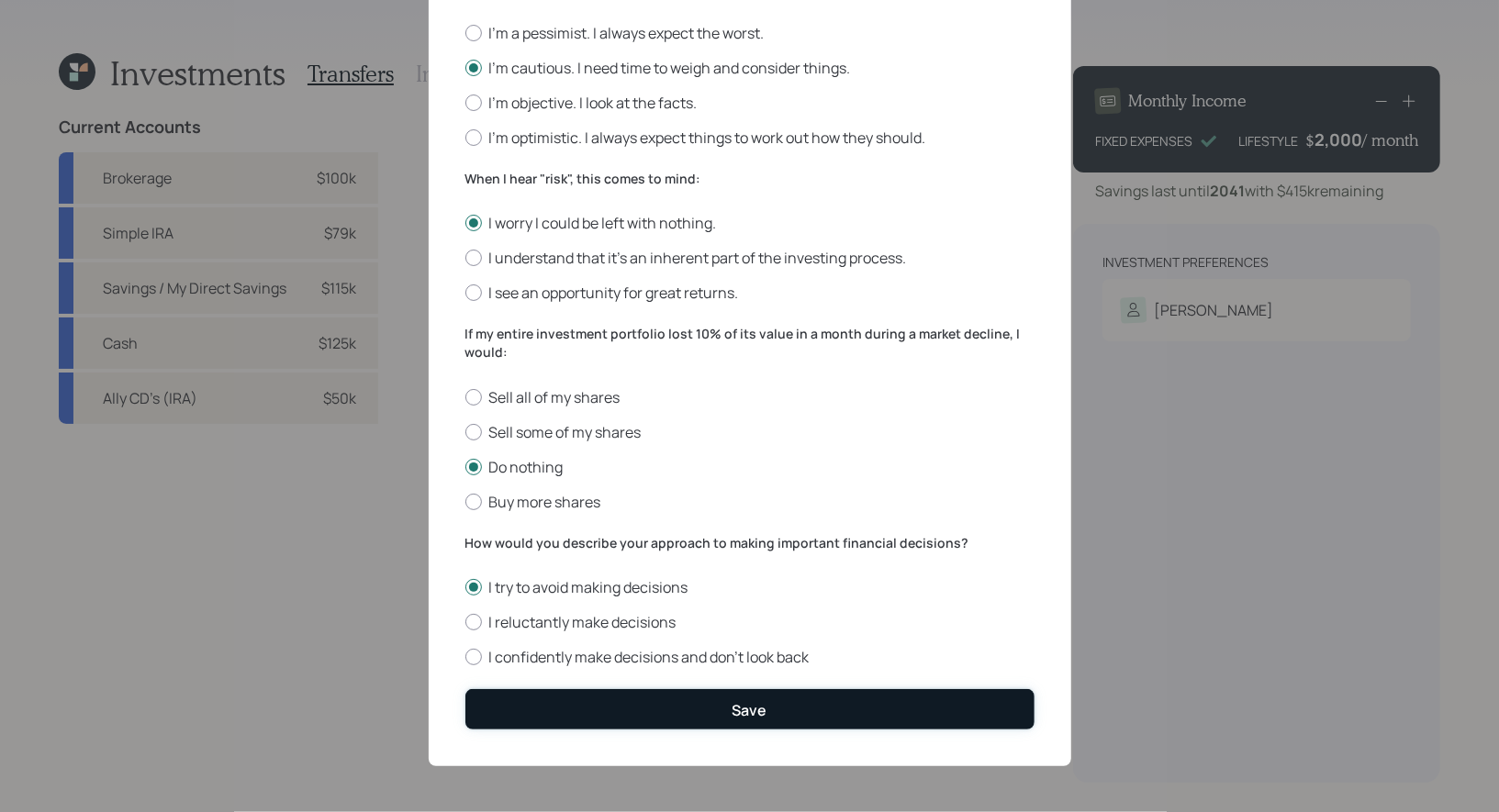
click at [590, 708] on button "Save" at bounding box center [750, 708] width 569 height 40
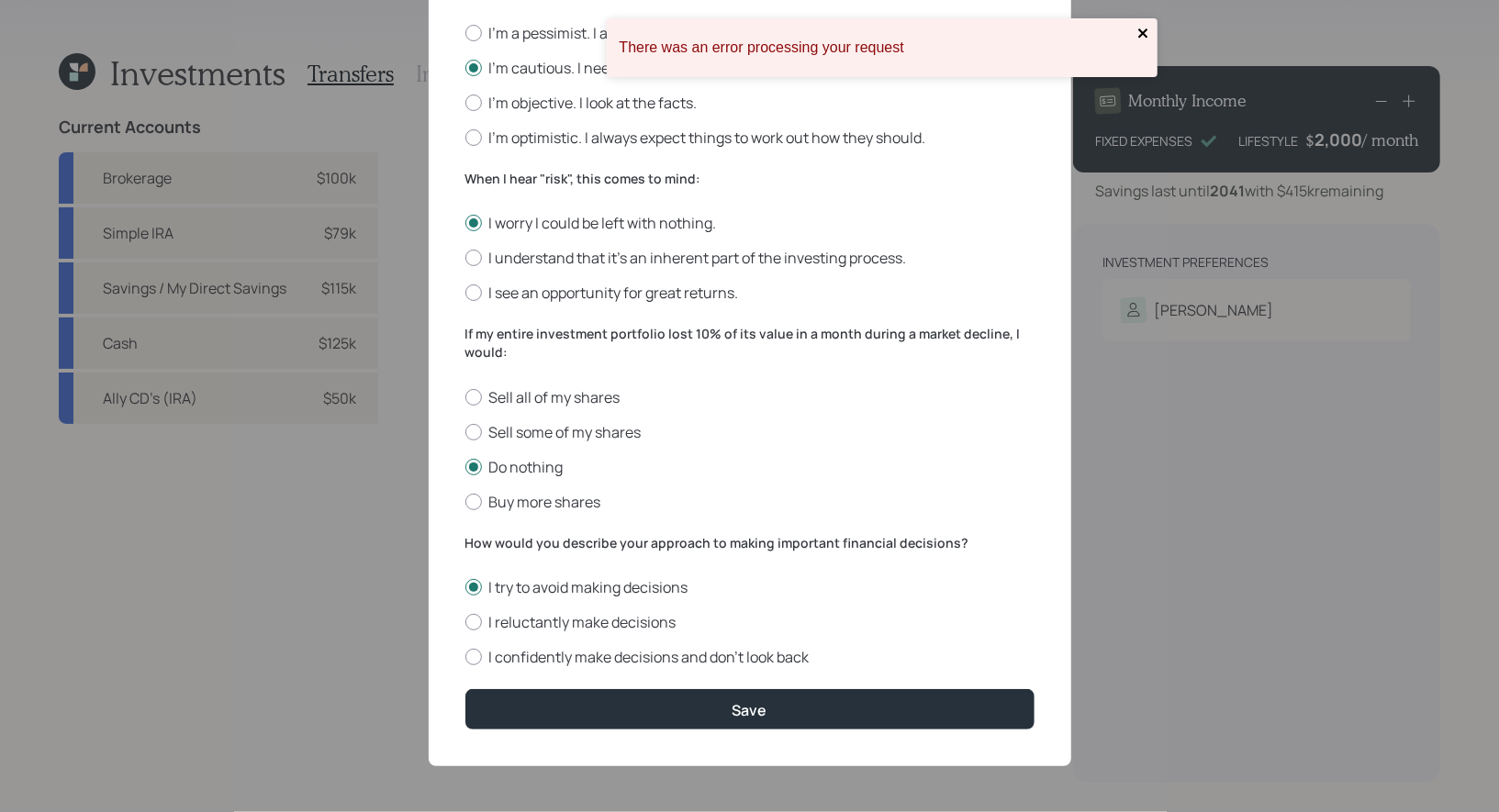
click at [1146, 34] on icon "close" at bounding box center [1143, 32] width 13 height 15
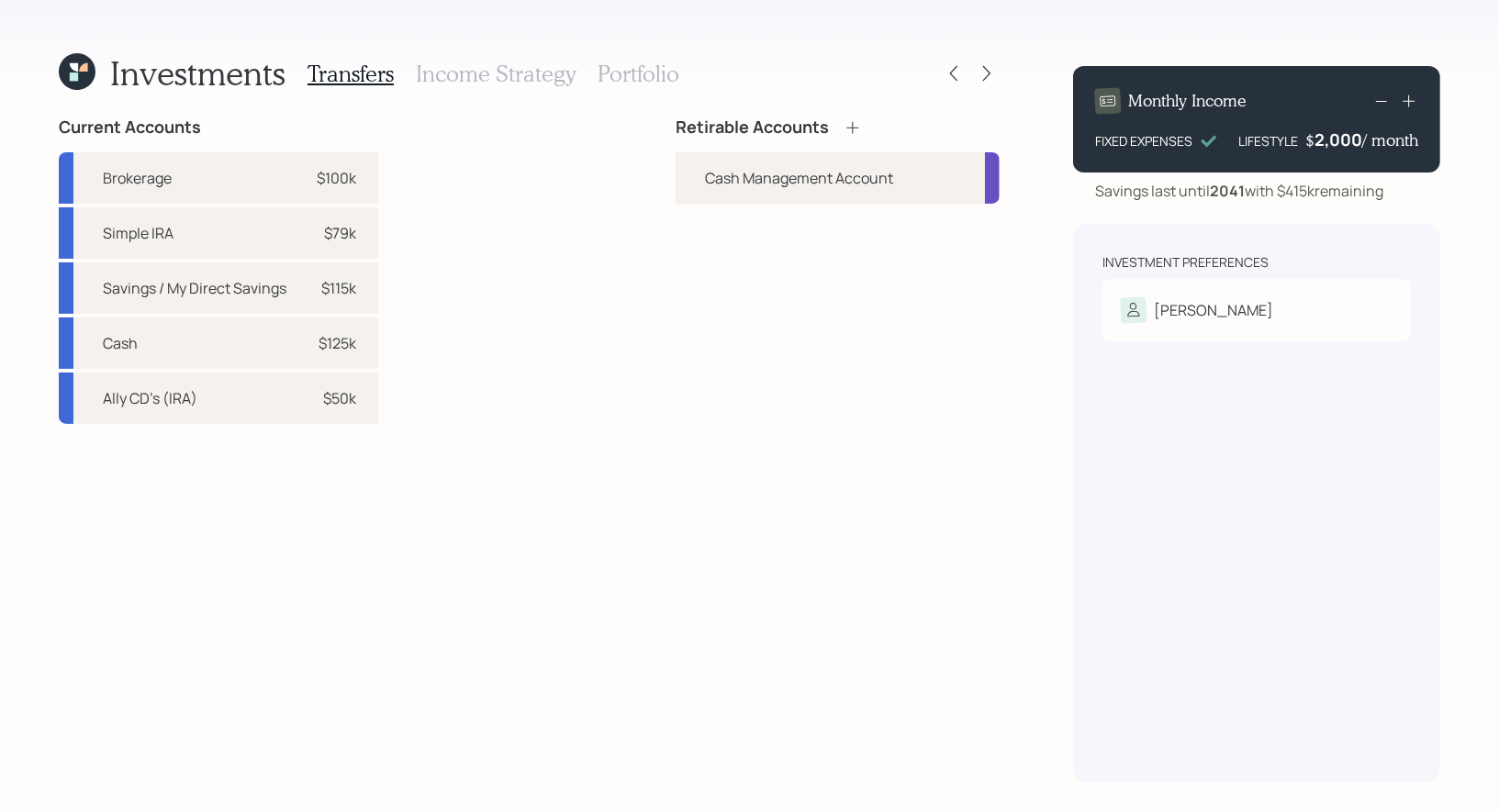
click at [850, 126] on icon at bounding box center [852, 127] width 12 height 12
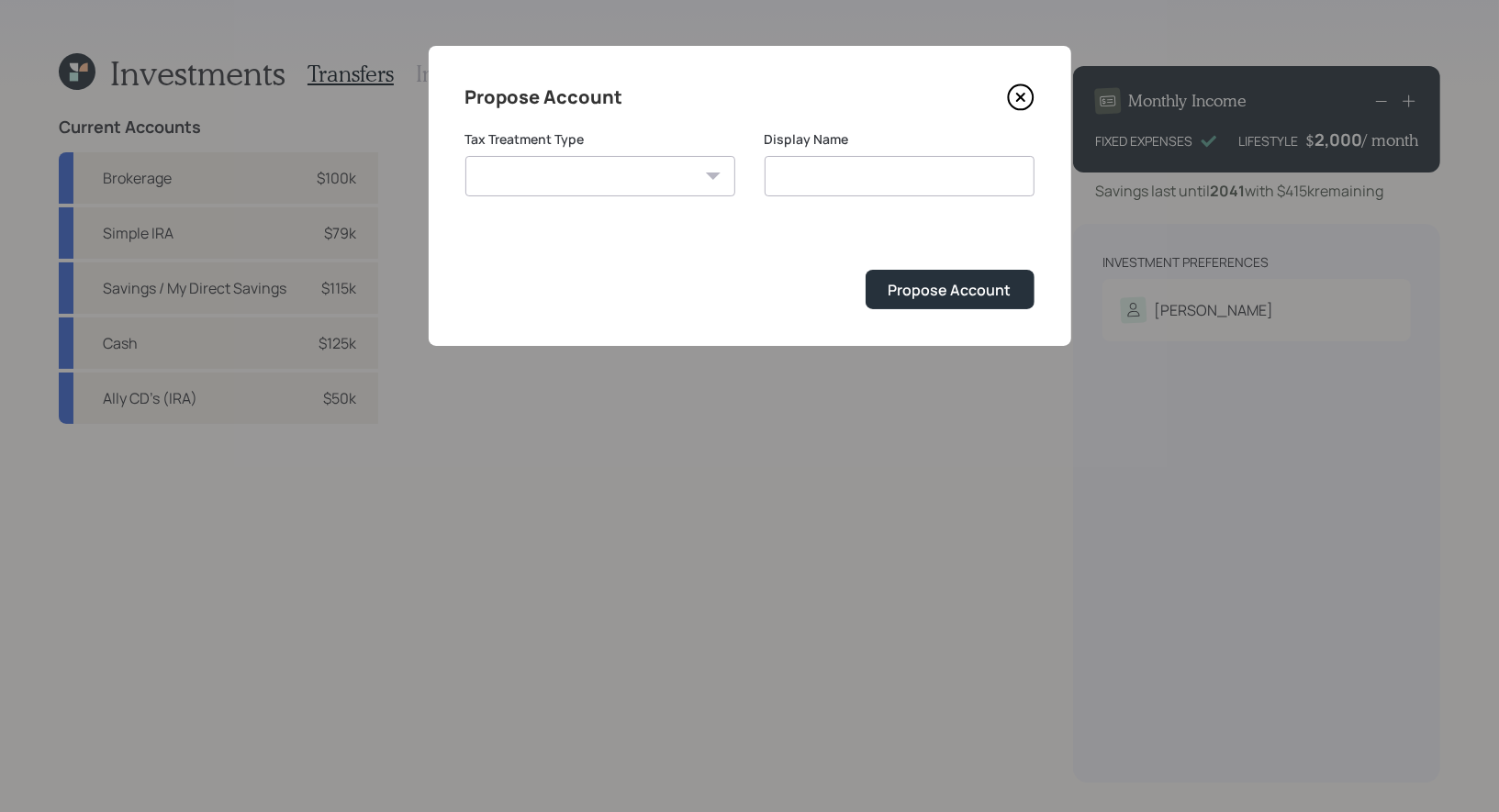
click at [561, 172] on select "Roth Taxable Traditional" at bounding box center [600, 177] width 270 height 41
select select "taxable"
click at [465, 156] on select "Roth Taxable Traditional" at bounding box center [600, 177] width 270 height 41
click at [835, 182] on input "Taxable" at bounding box center [900, 177] width 270 height 41
type input "Taxable Brokerage"
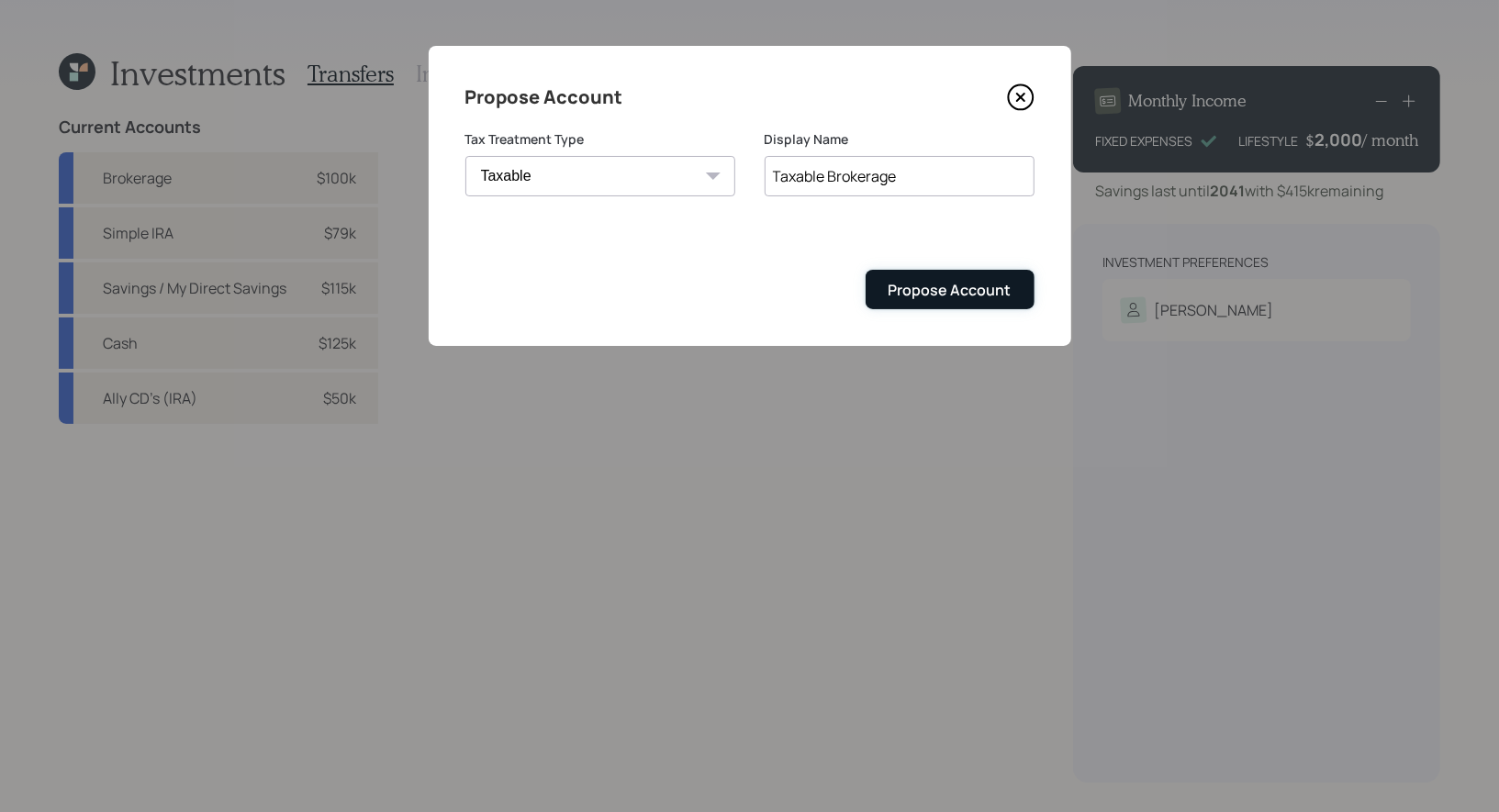
click at [938, 288] on div "Propose Account" at bounding box center [949, 289] width 123 height 20
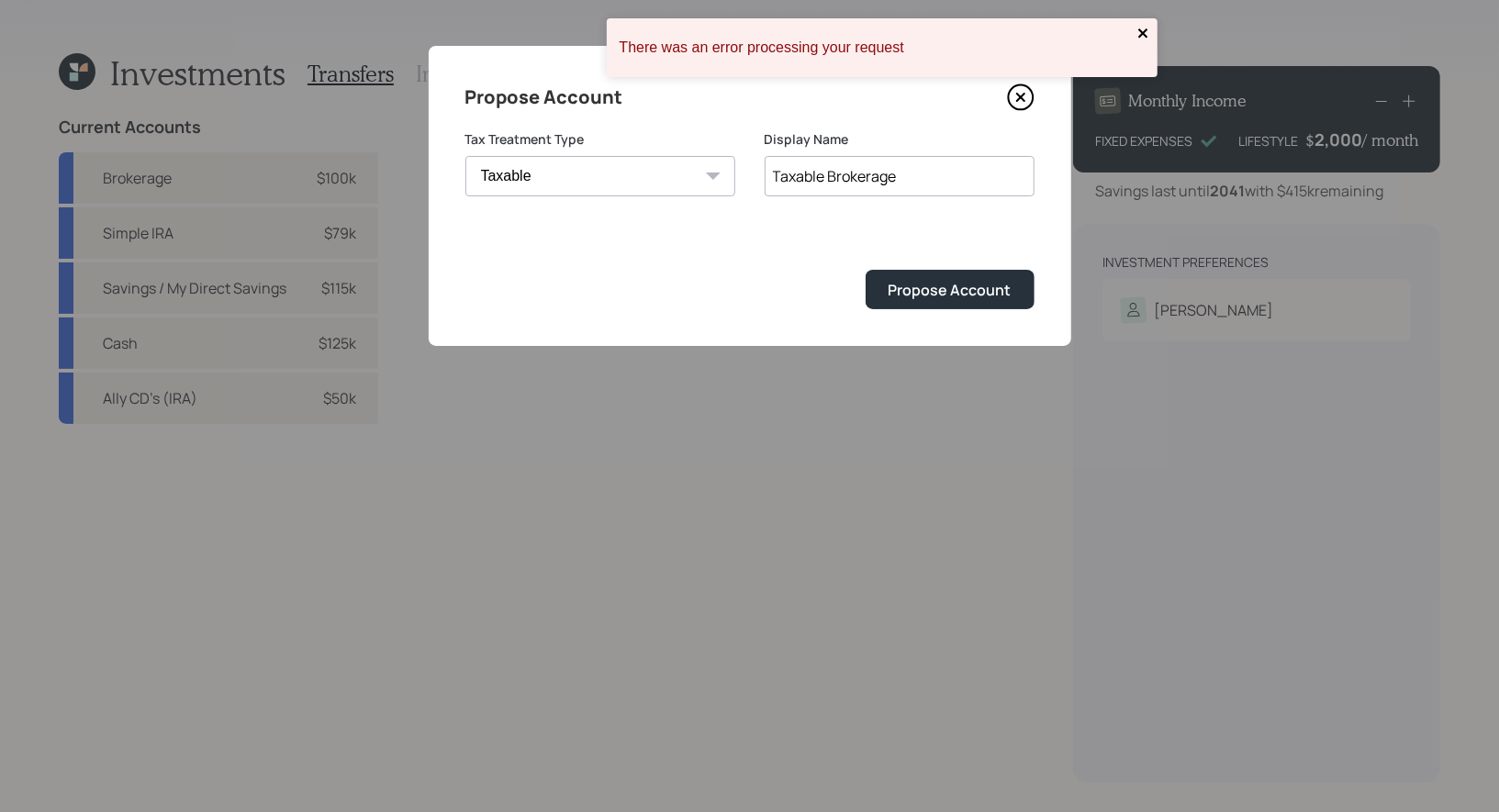
click at [1142, 26] on icon "close" at bounding box center [1143, 32] width 13 height 15
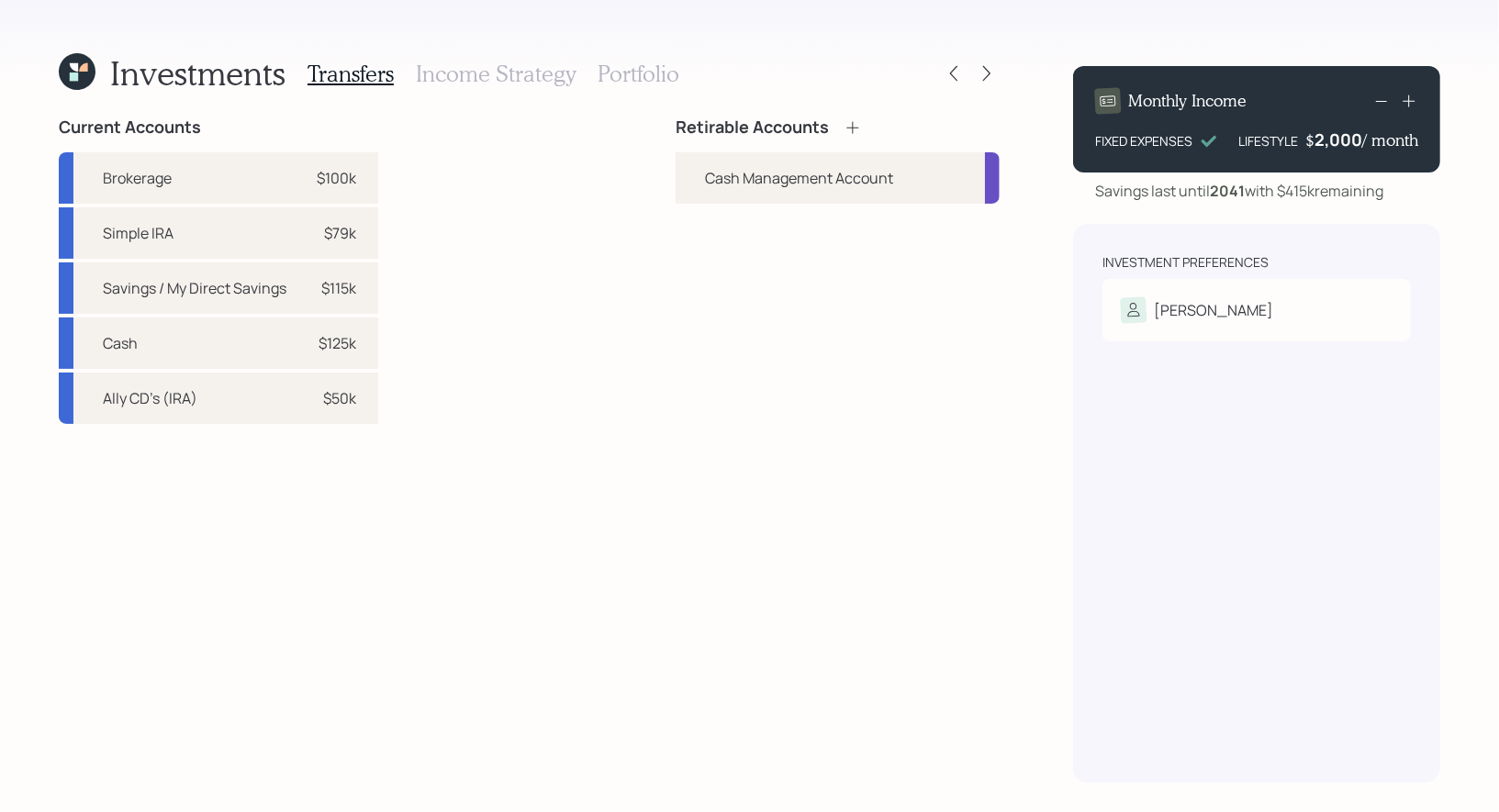
click at [854, 125] on icon at bounding box center [852, 127] width 18 height 18
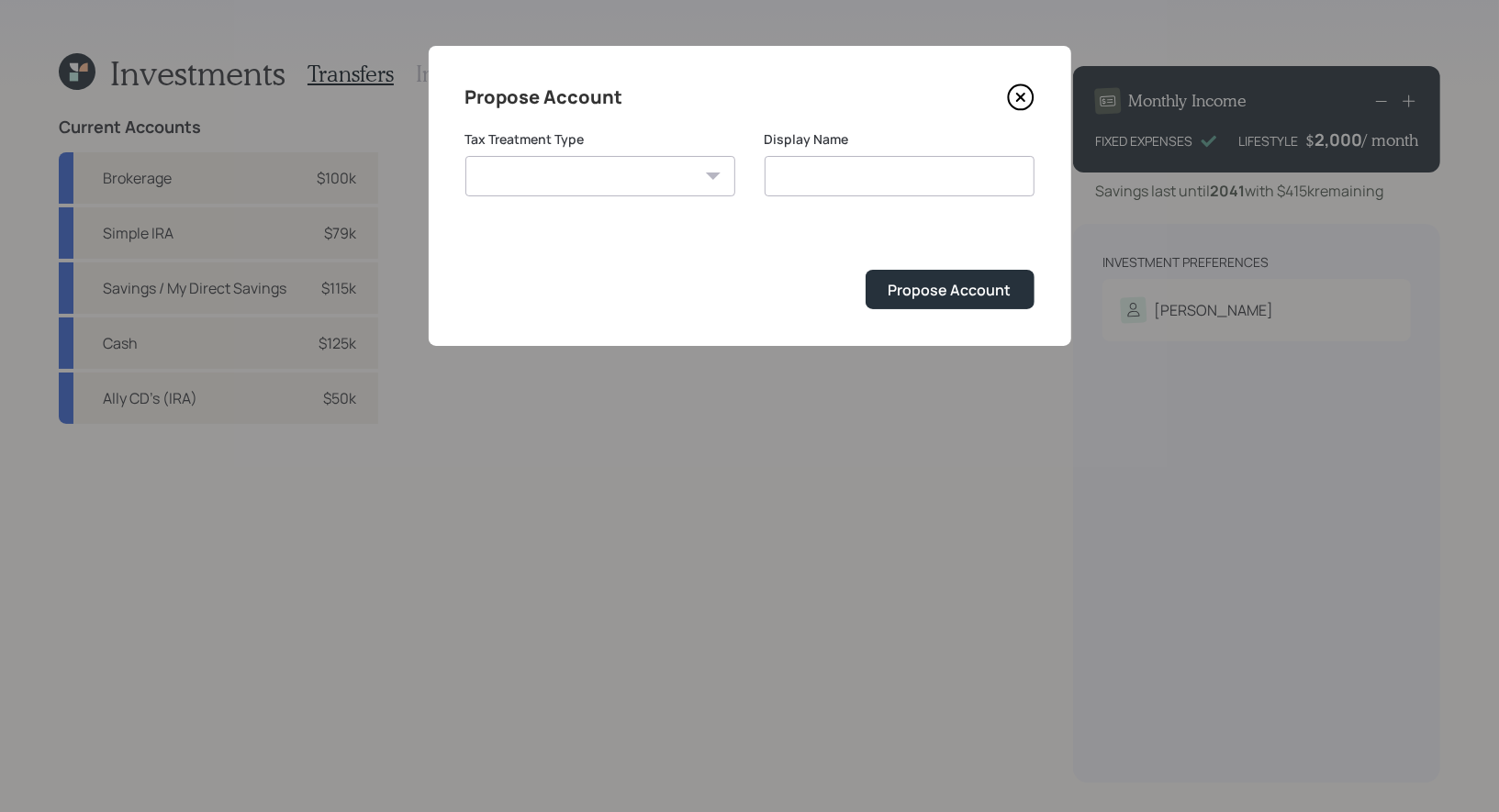
click at [649, 177] on select "Roth Taxable Traditional" at bounding box center [600, 177] width 270 height 41
select select "taxable"
click at [465, 156] on select "Roth Taxable Traditional" at bounding box center [600, 177] width 270 height 41
click at [898, 183] on input "Taxable" at bounding box center [900, 177] width 270 height 41
type input "Taxable Brokerage"
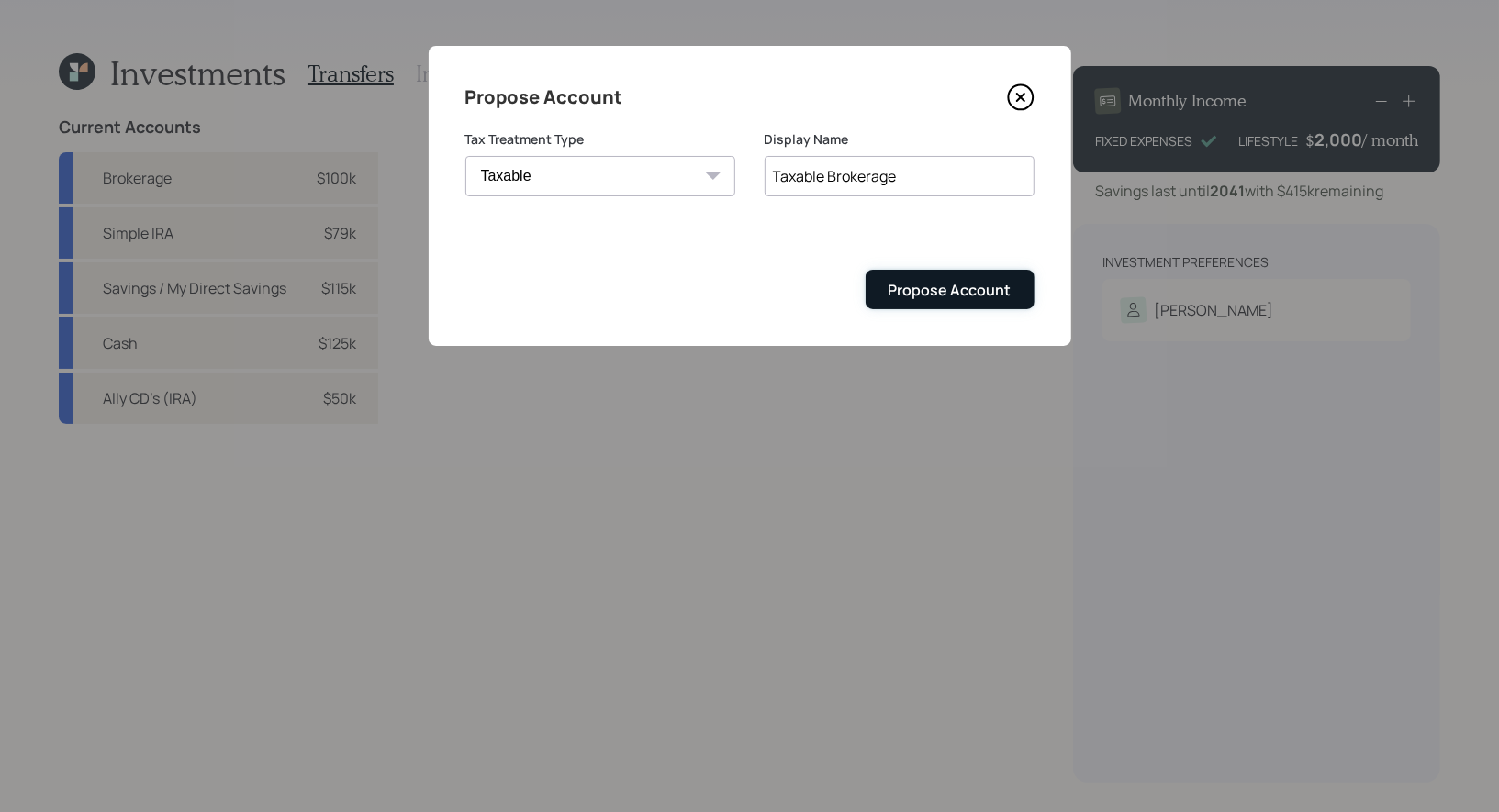
click at [977, 280] on div "Propose Account" at bounding box center [949, 289] width 123 height 20
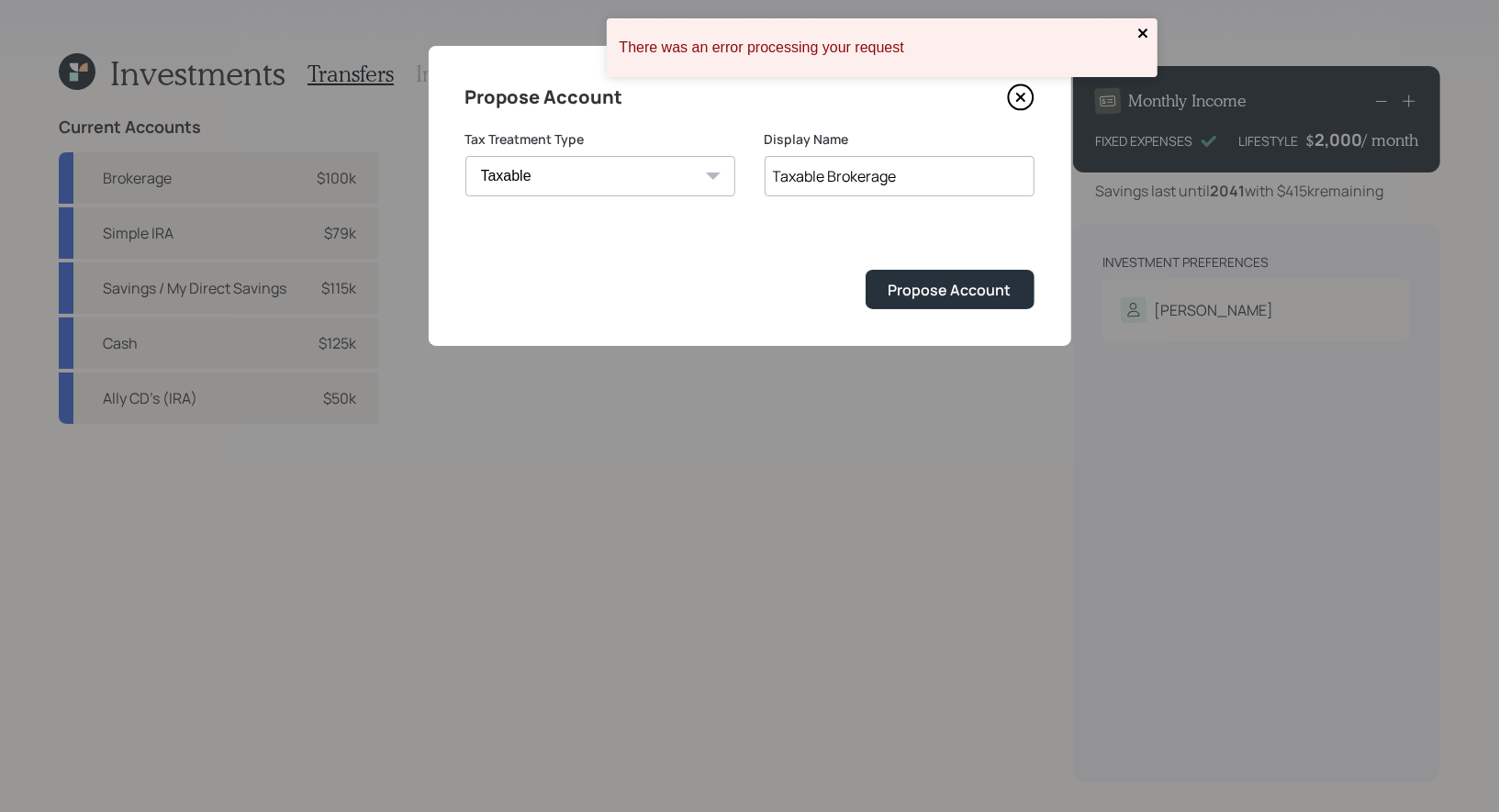
click at [1139, 36] on icon "close" at bounding box center [1141, 32] width 9 height 9
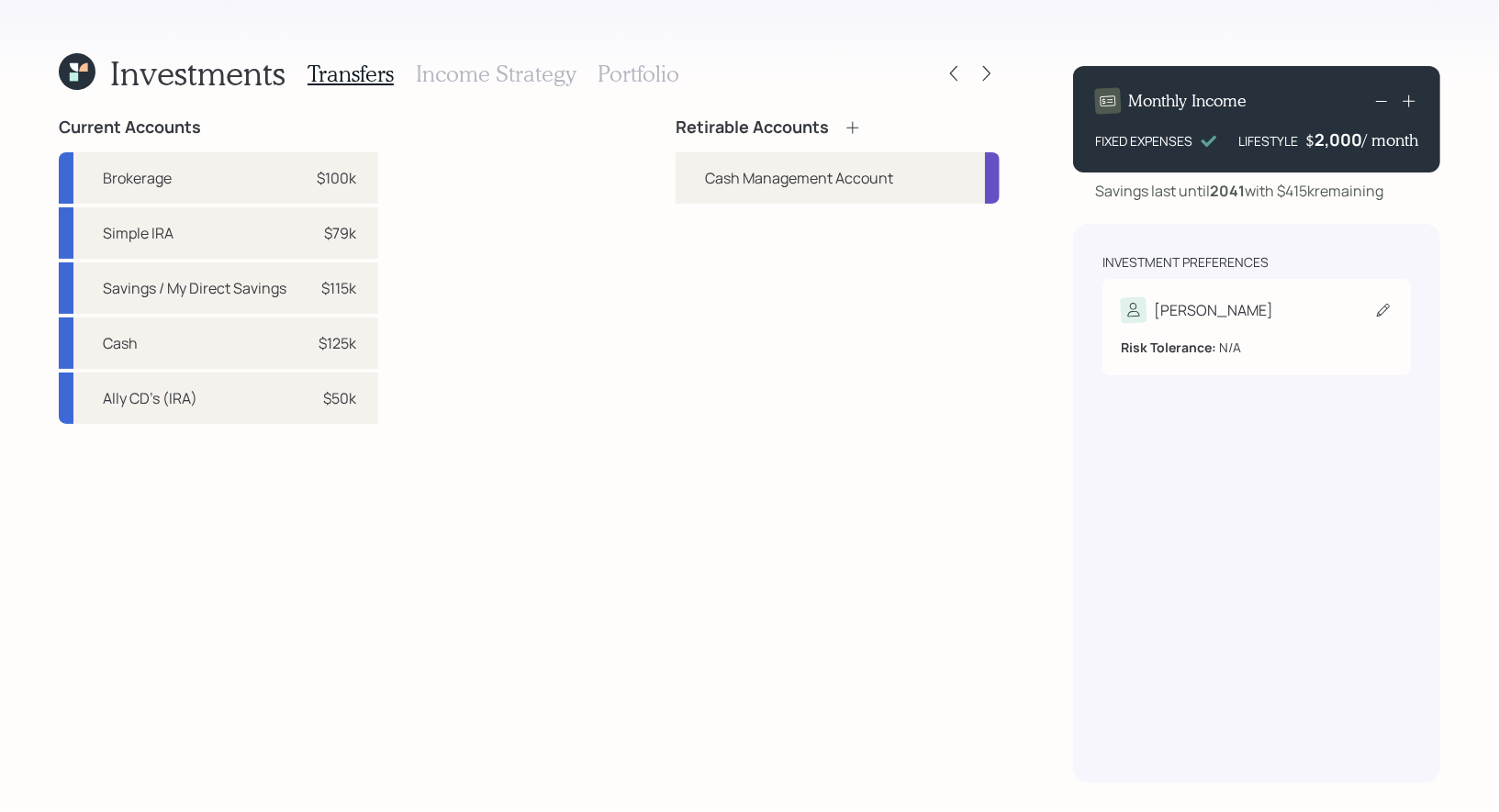
click at [1380, 310] on icon at bounding box center [1382, 310] width 13 height 13
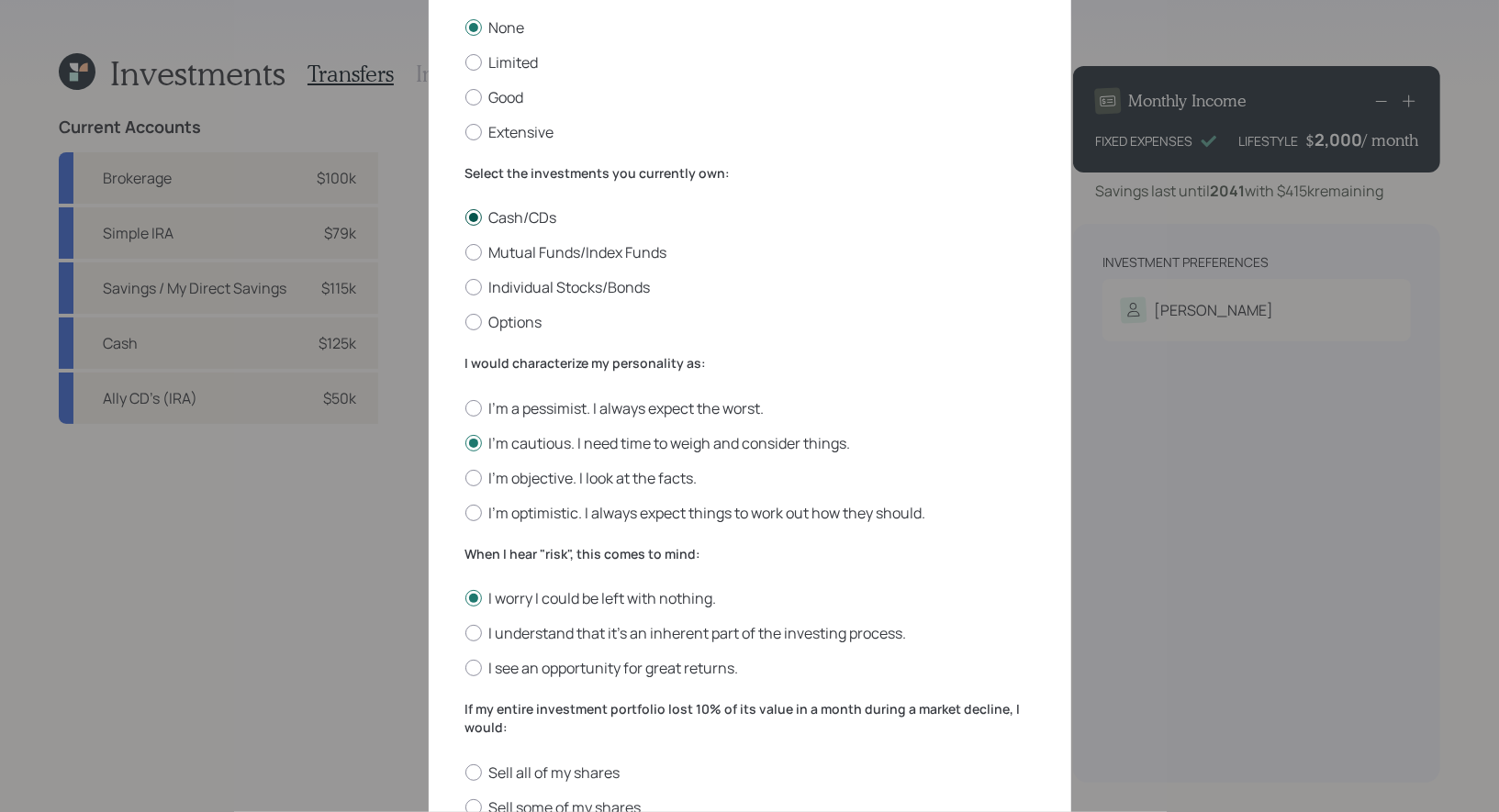
scroll to position [535, 0]
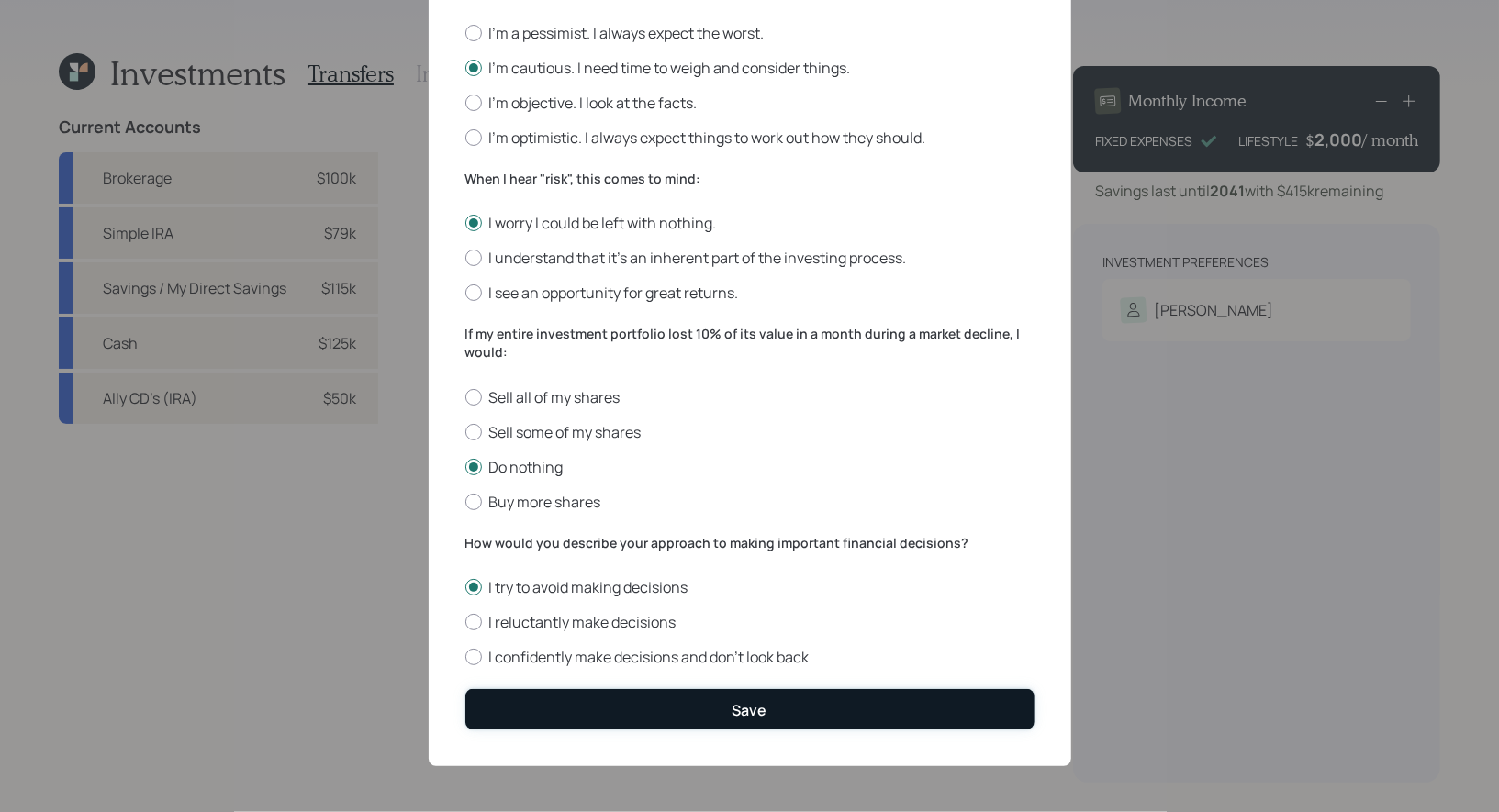
click at [548, 710] on button "Save" at bounding box center [750, 708] width 569 height 40
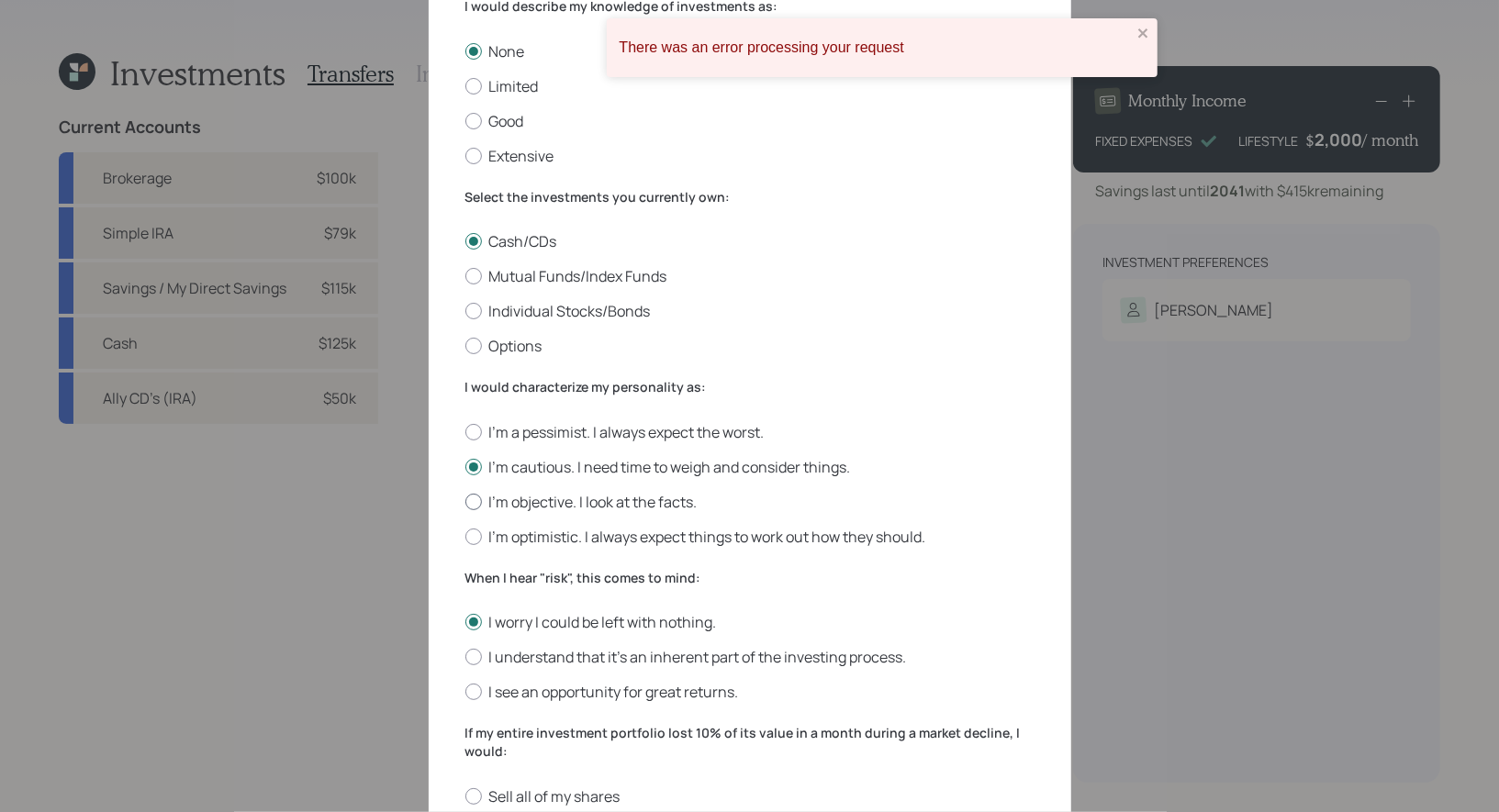
scroll to position [0, 0]
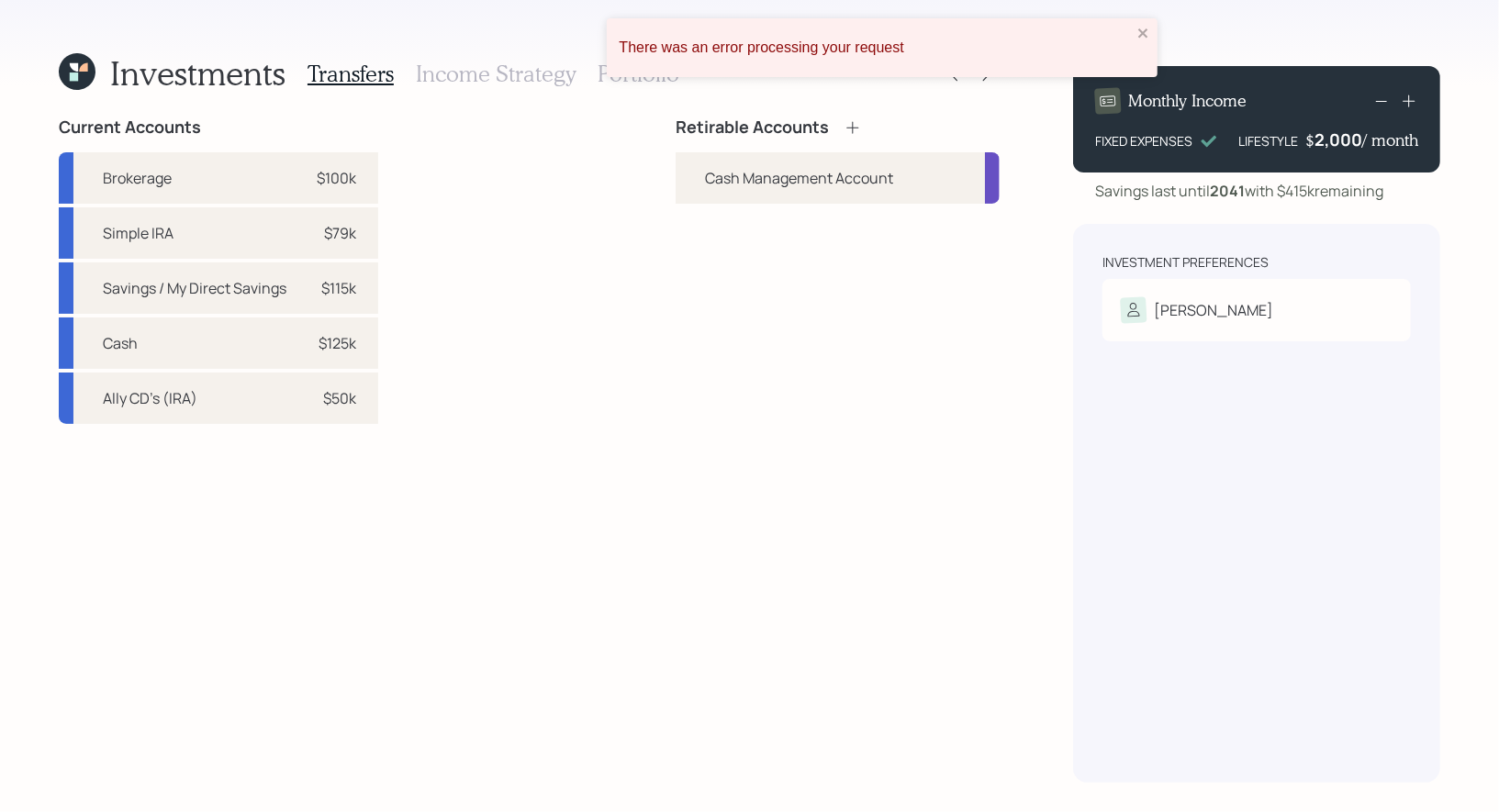
click at [80, 71] on icon at bounding box center [83, 67] width 9 height 9
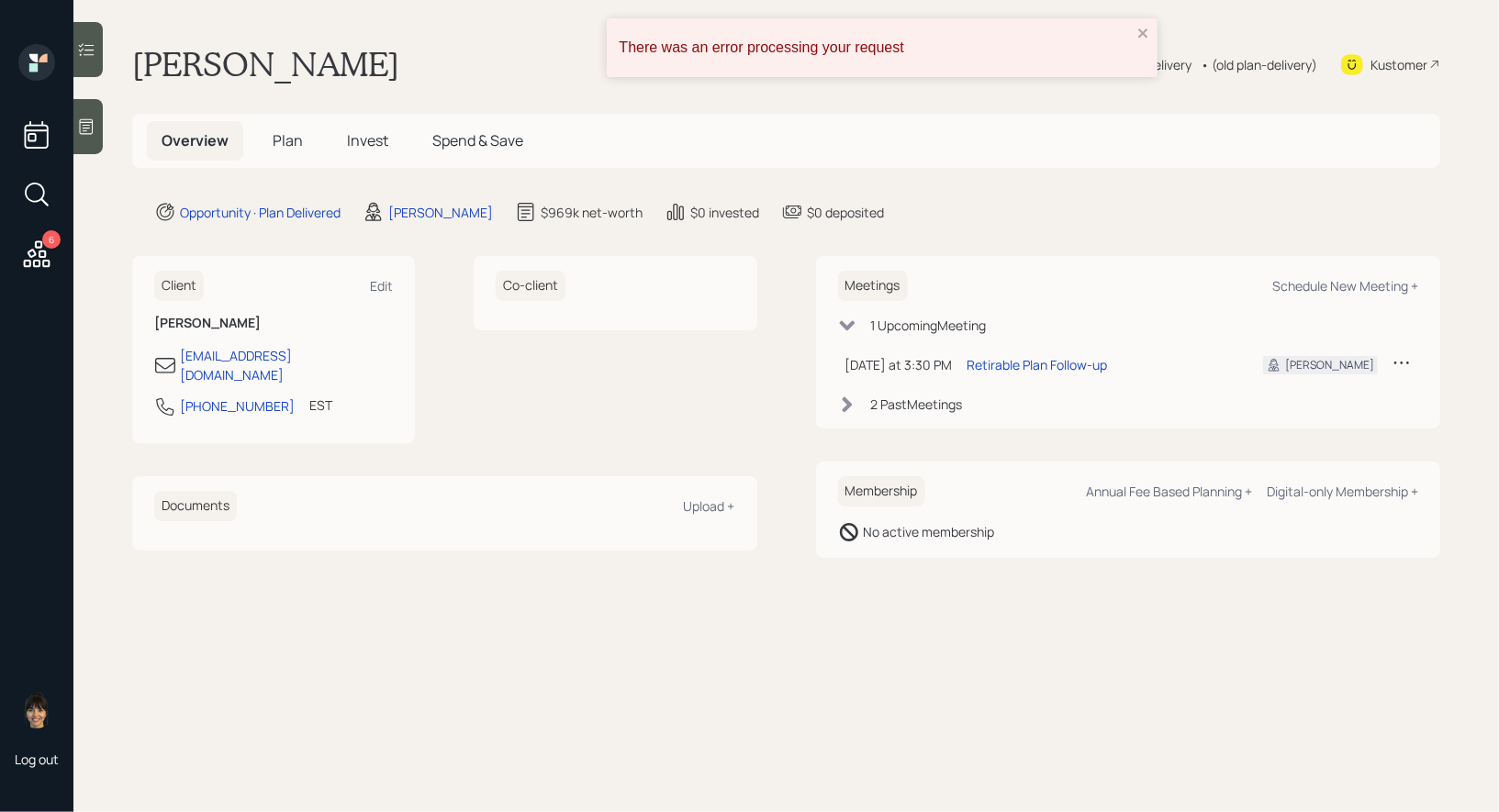
click at [284, 141] on span "Plan" at bounding box center [288, 140] width 30 height 20
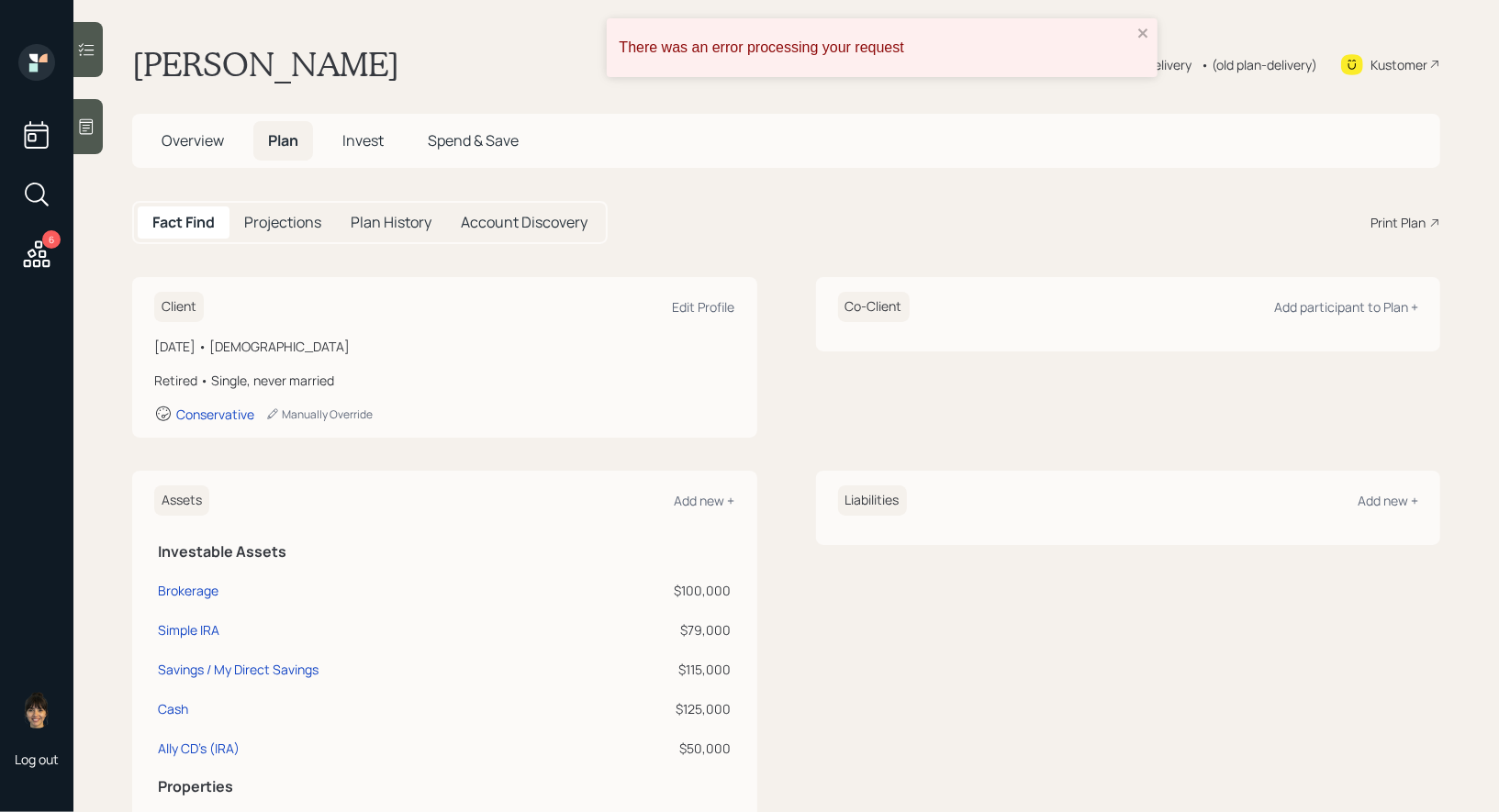
scroll to position [48, 0]
click at [362, 135] on span "Invest" at bounding box center [362, 140] width 42 height 20
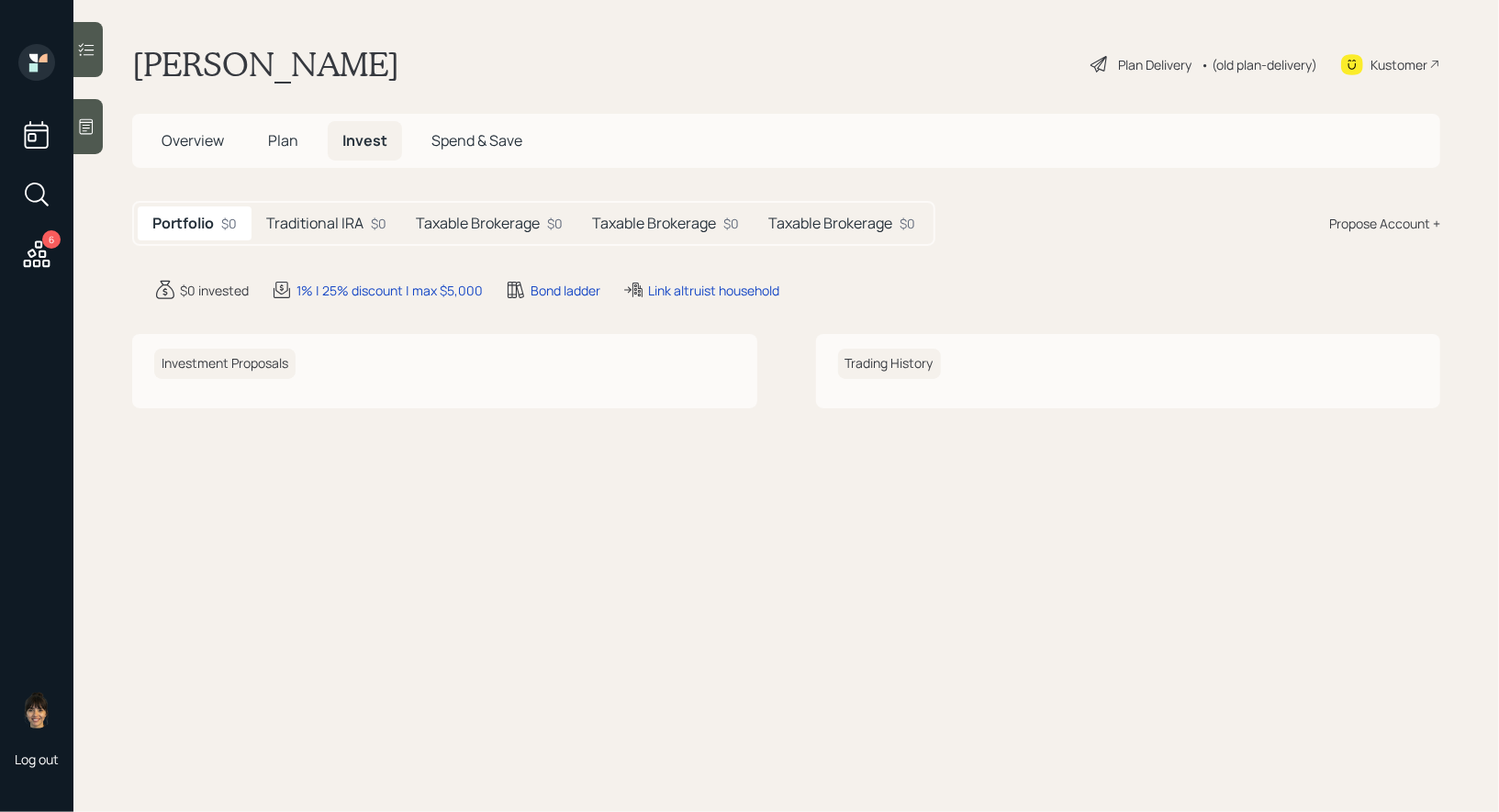
click at [680, 221] on h5 "Taxable Brokerage" at bounding box center [654, 223] width 124 height 17
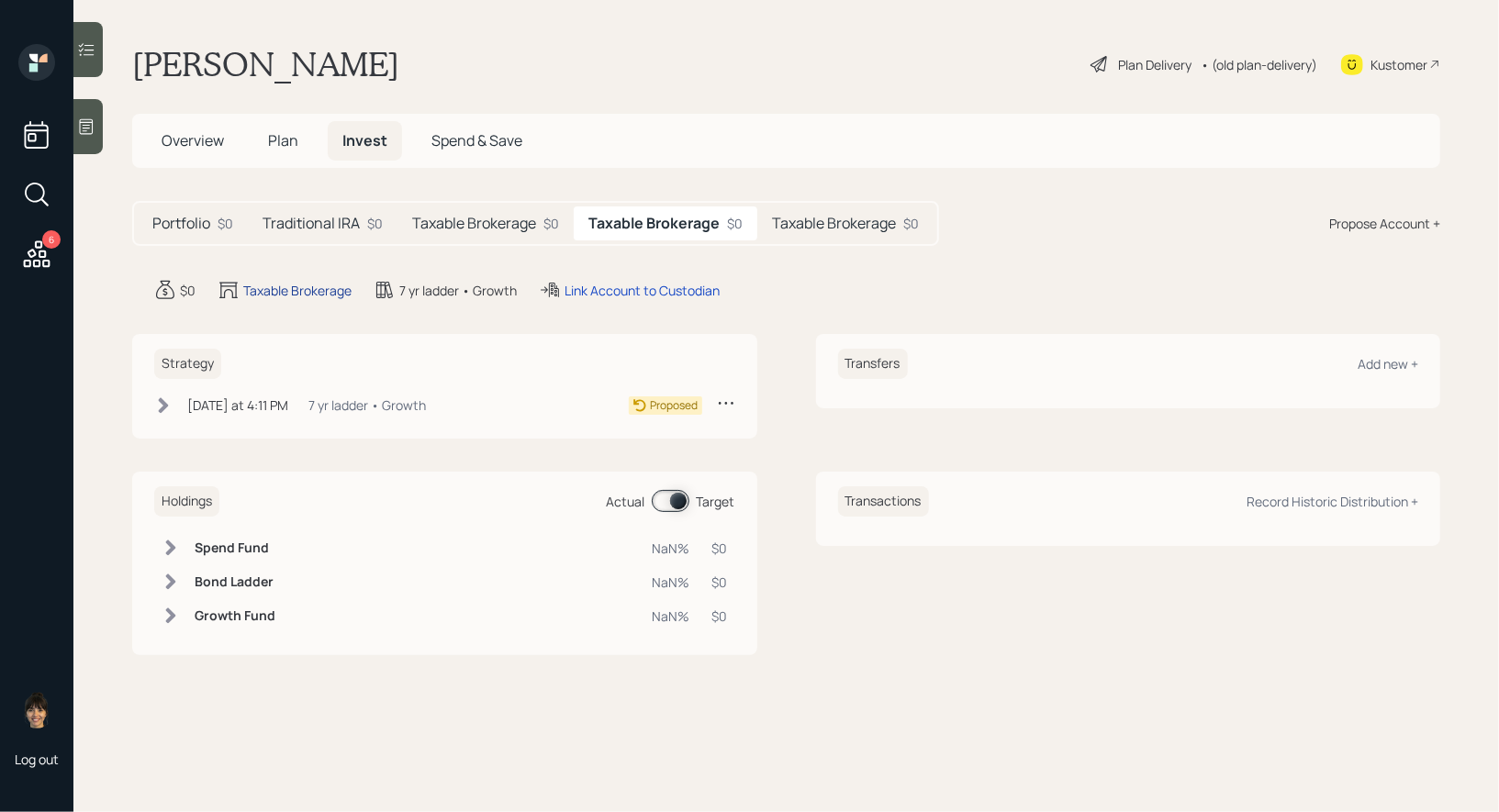
click at [257, 288] on div "Taxable Brokerage" at bounding box center [296, 290] width 108 height 19
select select "taxable"
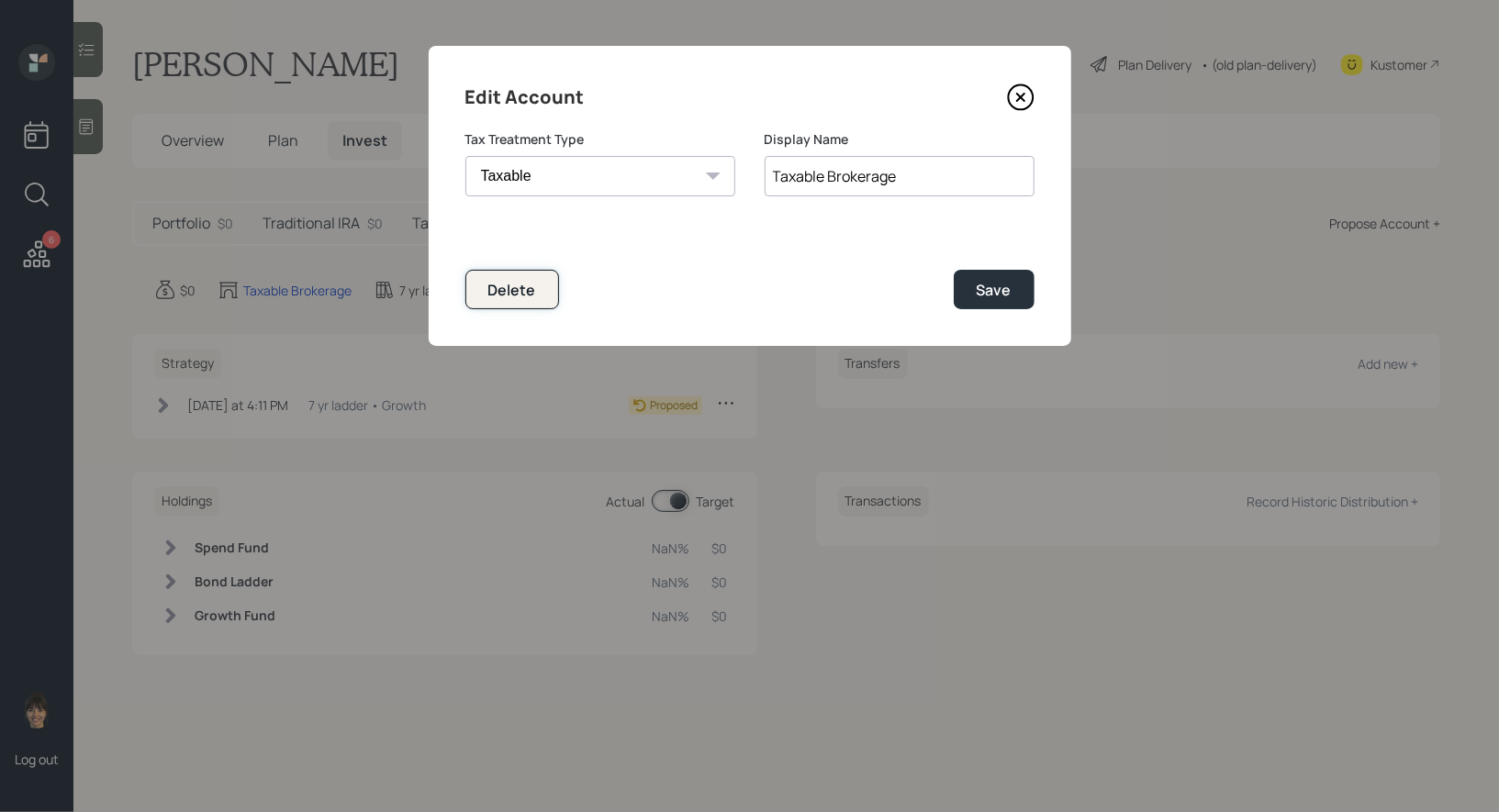
click at [490, 293] on div "Delete" at bounding box center [512, 289] width 48 height 20
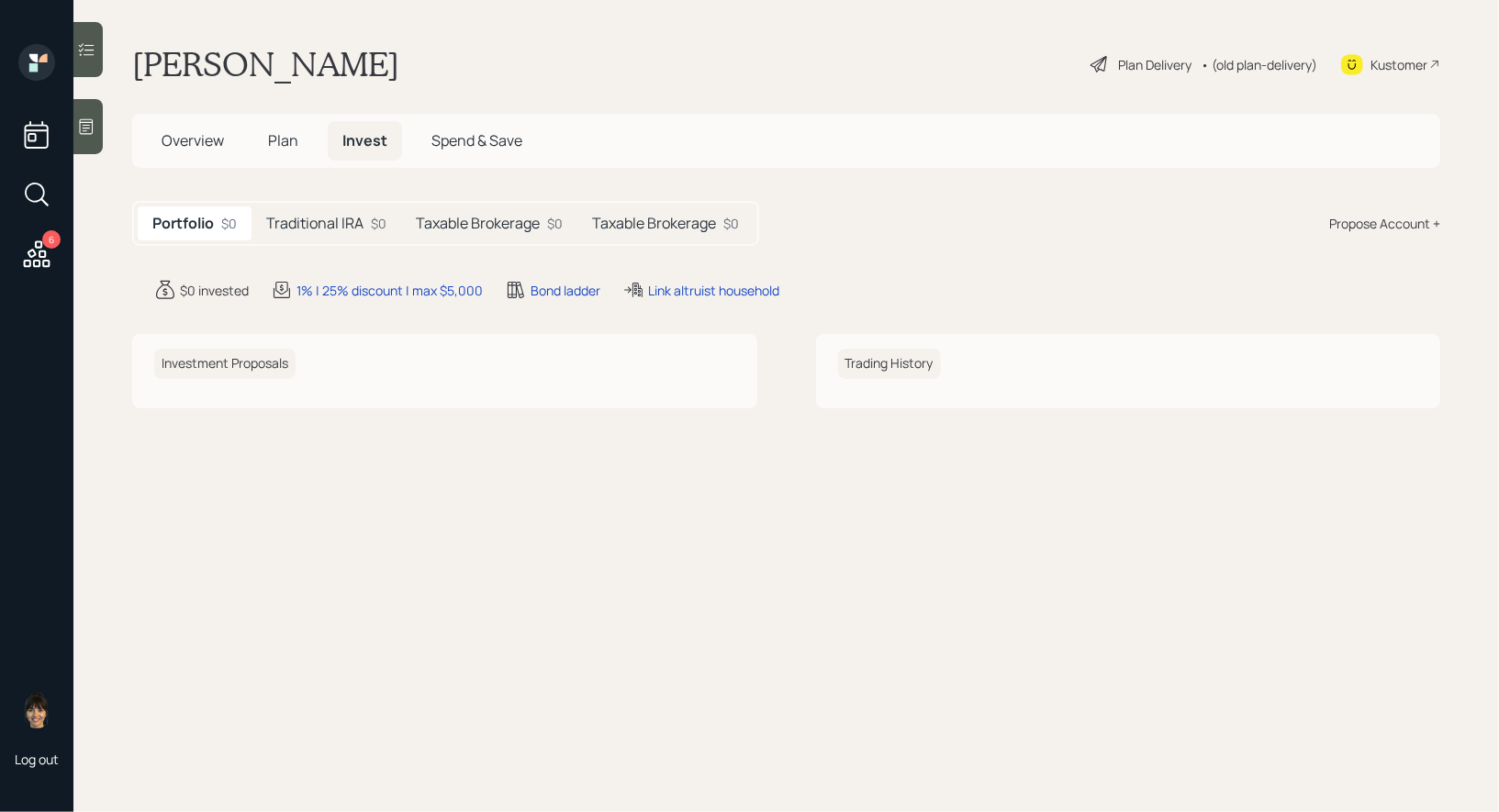
click at [669, 224] on h5 "Taxable Brokerage" at bounding box center [654, 223] width 124 height 17
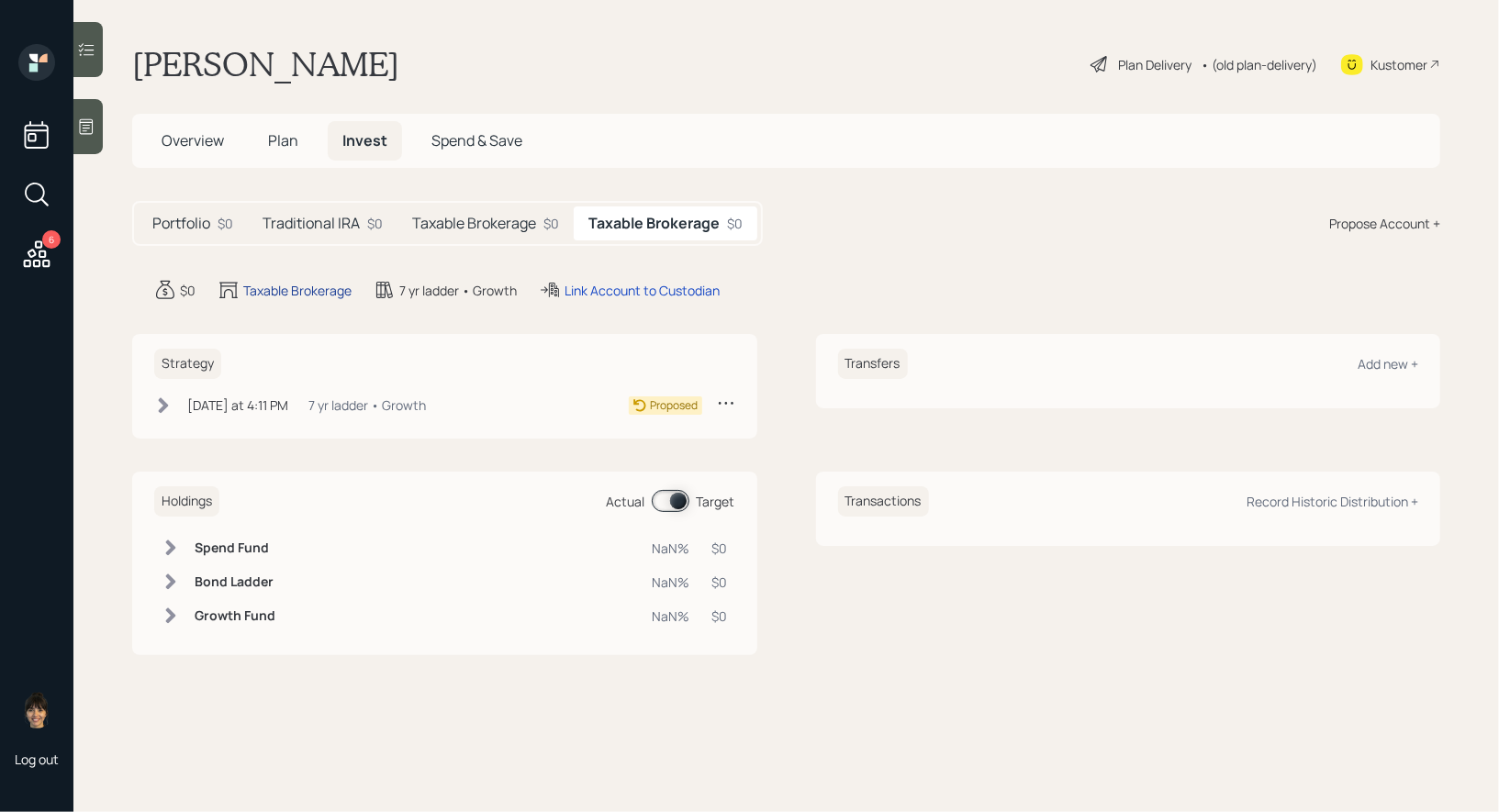
click at [286, 289] on div "Taxable Brokerage" at bounding box center [296, 290] width 108 height 19
select select "taxable"
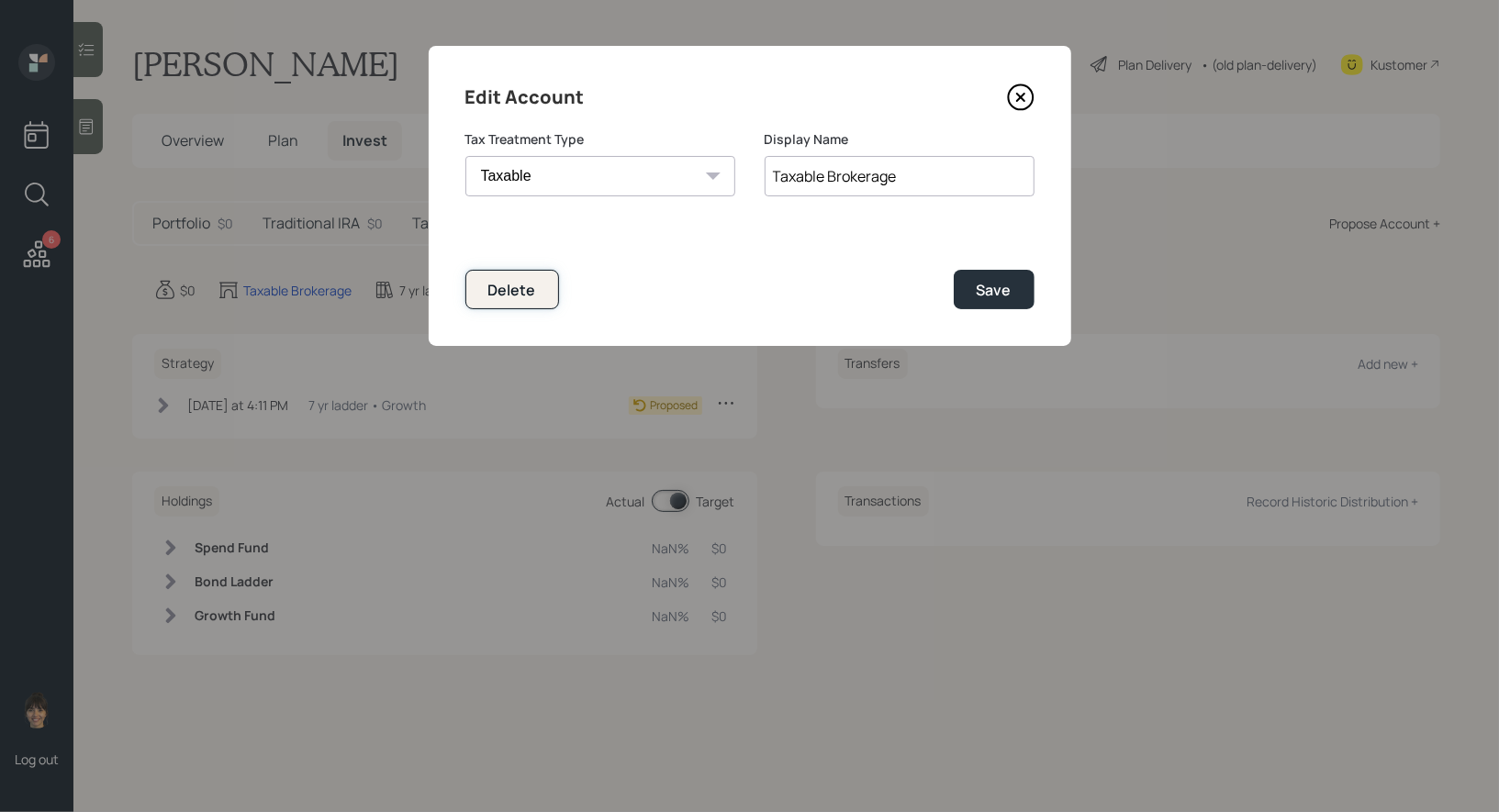
click at [535, 284] on button "Delete" at bounding box center [512, 289] width 93 height 40
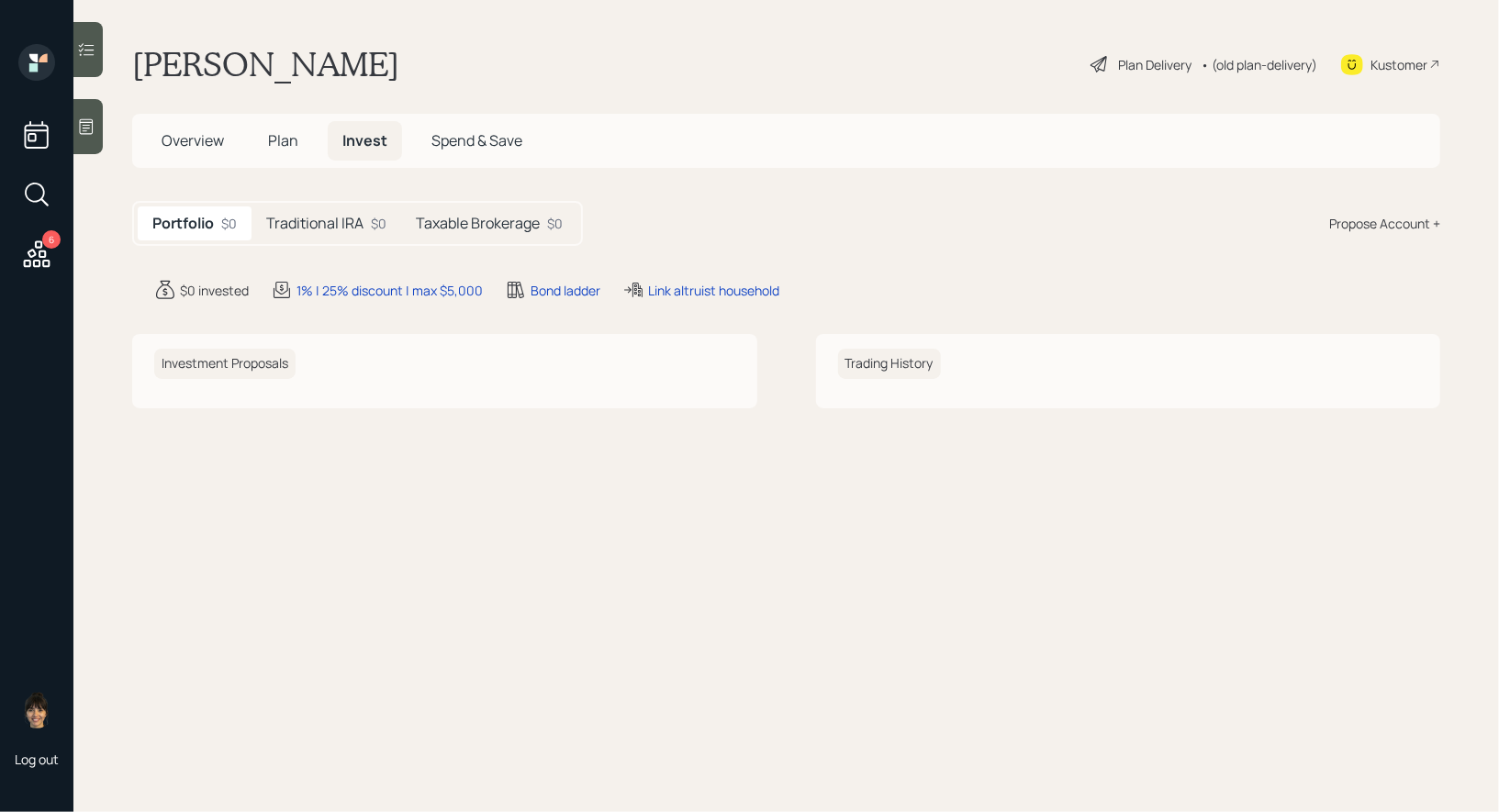
click at [334, 221] on h5 "Traditional IRA" at bounding box center [315, 223] width 97 height 17
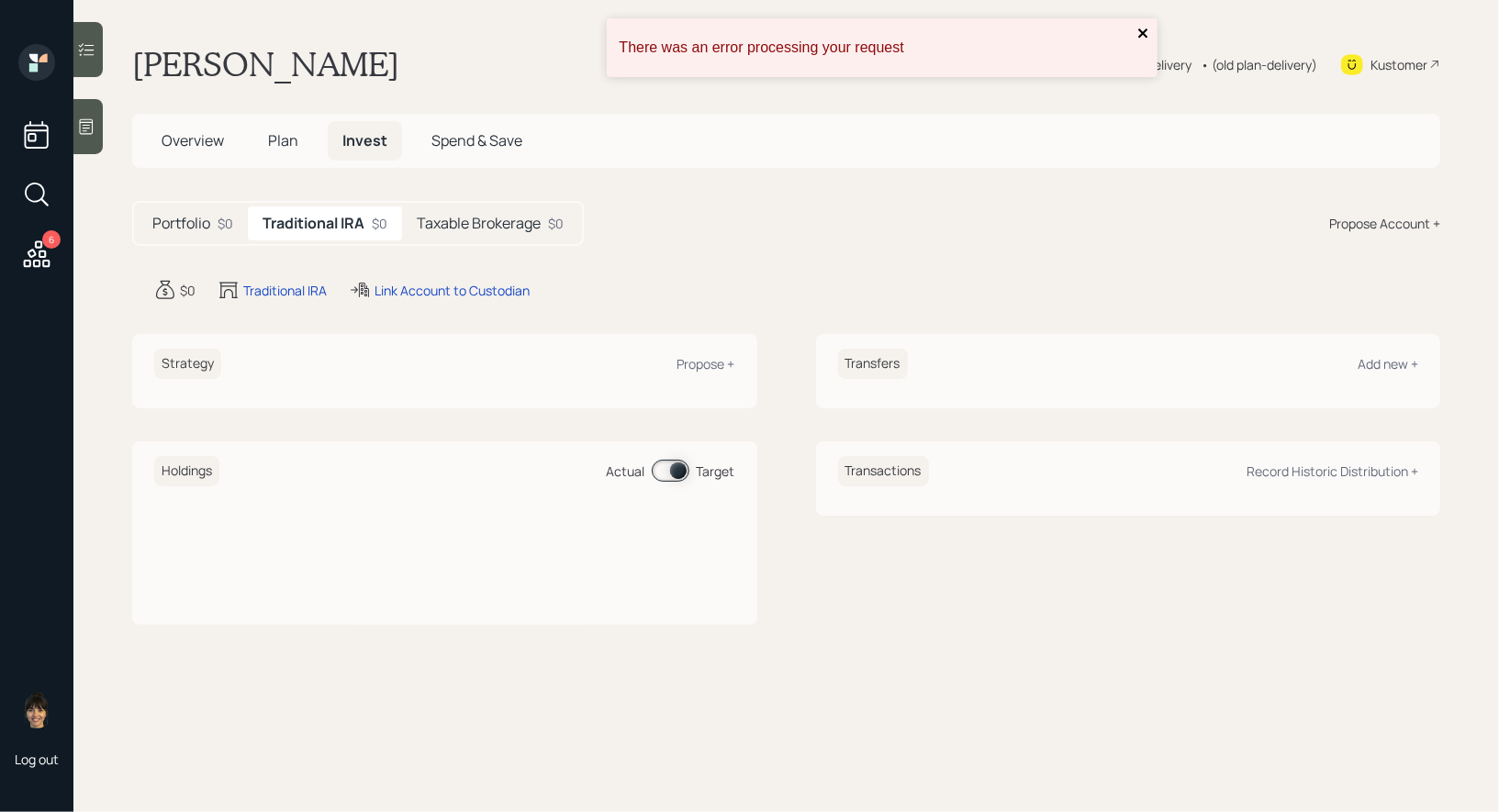
click at [1140, 38] on icon "close" at bounding box center [1143, 32] width 13 height 15
click at [1387, 365] on div "Add new +" at bounding box center [1387, 364] width 60 height 17
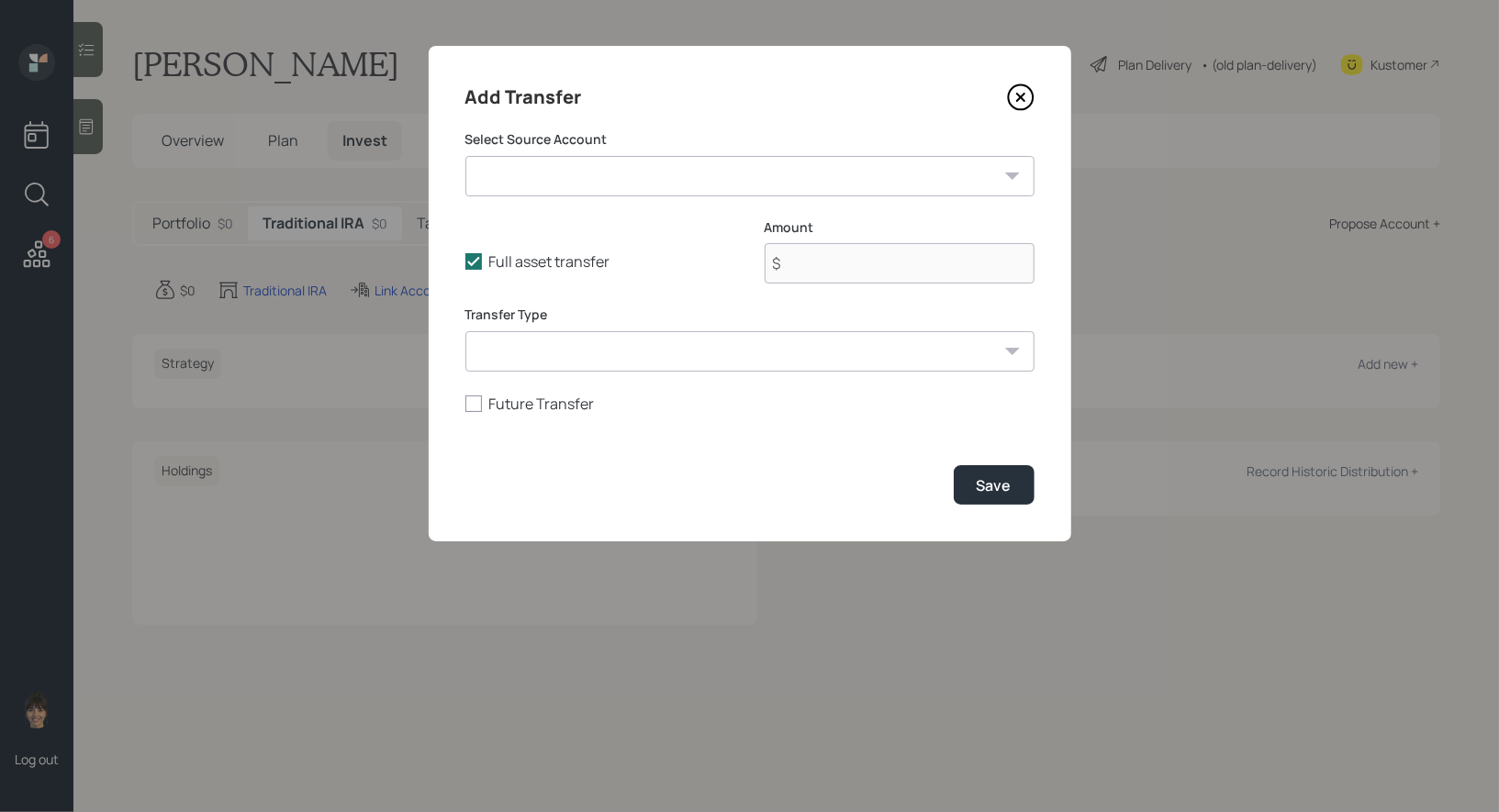
click at [652, 161] on select "Brokerage ($100,000 | Taxable Investment) Simple IRA ($79,000 | IRA) Savings / …" at bounding box center [750, 177] width 569 height 41
select select "6302ef4a-1504-4bf4-8746-08c19c5de173"
click at [465, 156] on select "Brokerage ($100,000 | Taxable Investment) Simple IRA ($79,000 | IRA) Savings / …" at bounding box center [750, 177] width 569 height 41
type input "$ 79,000"
click at [593, 364] on select "ACAT Transfer Non ACAT Transfer Capitalize Rollover Rollover Deposit" at bounding box center [750, 352] width 569 height 41
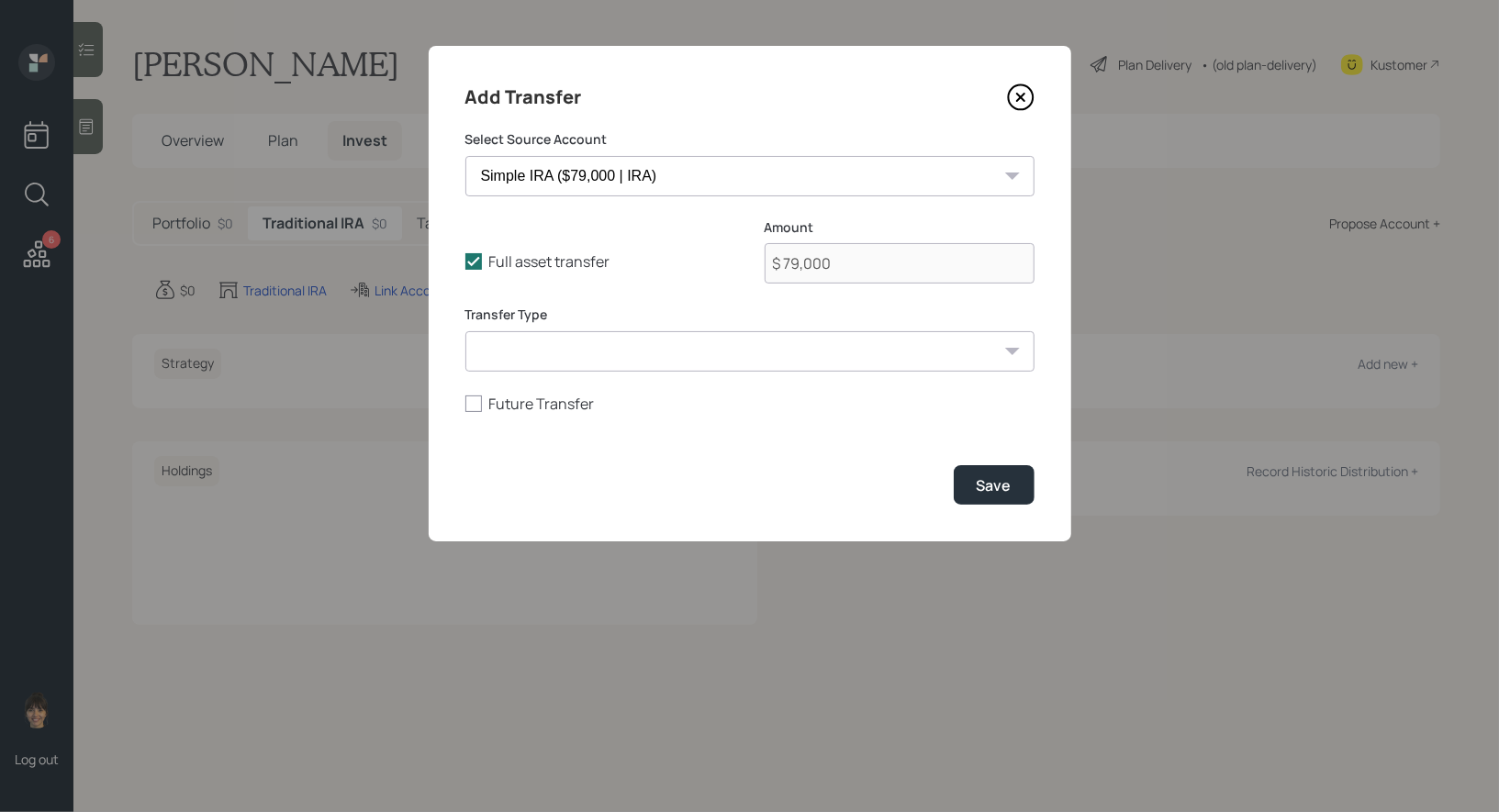
select select "acat_transfer"
click at [465, 331] on select "ACAT Transfer Non ACAT Transfer Capitalize Rollover Rollover Deposit" at bounding box center [750, 352] width 569 height 41
click at [1005, 481] on div "Save" at bounding box center [994, 485] width 35 height 20
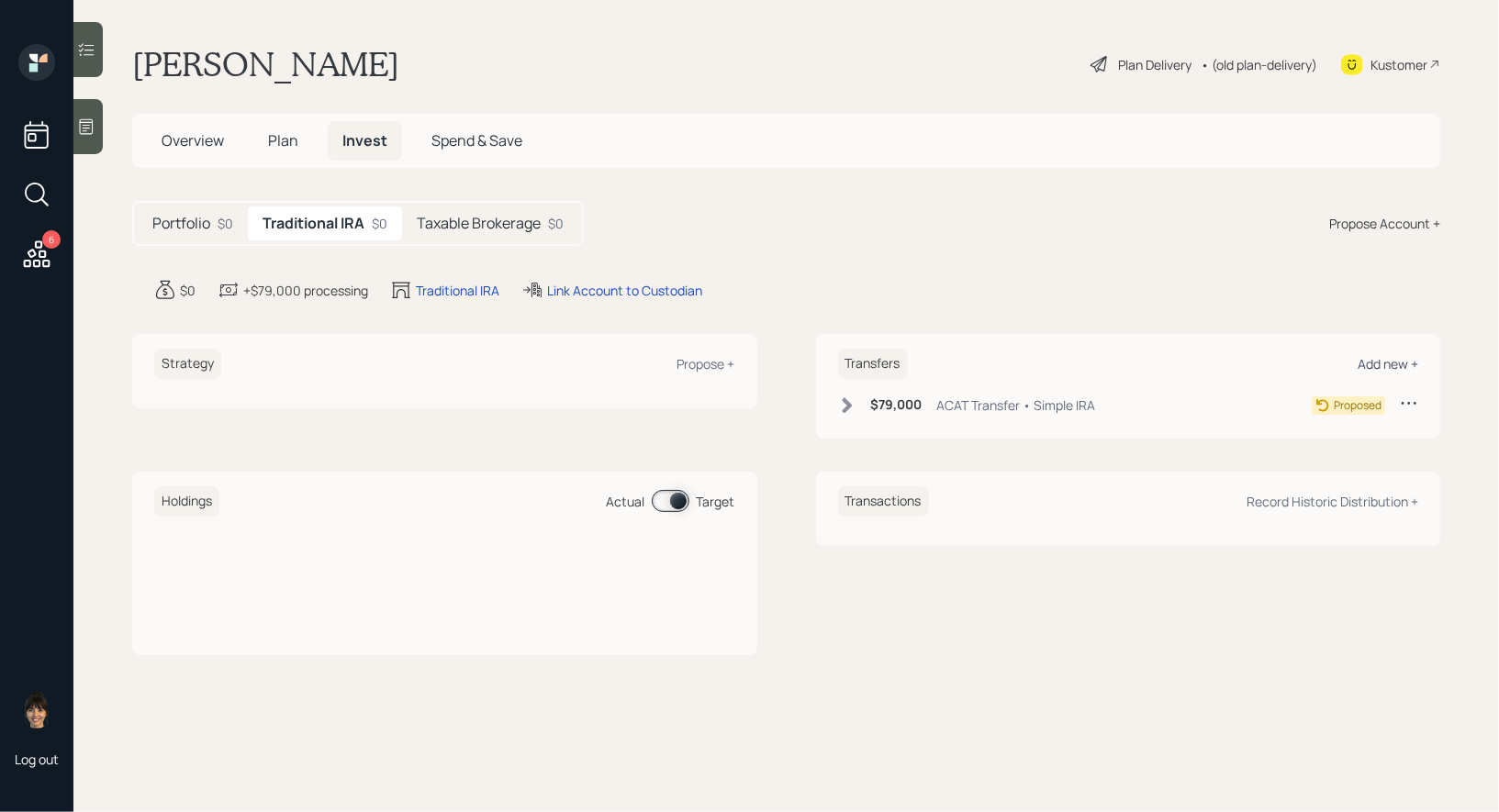
click at [1394, 364] on div "Add new +" at bounding box center [1387, 364] width 60 height 17
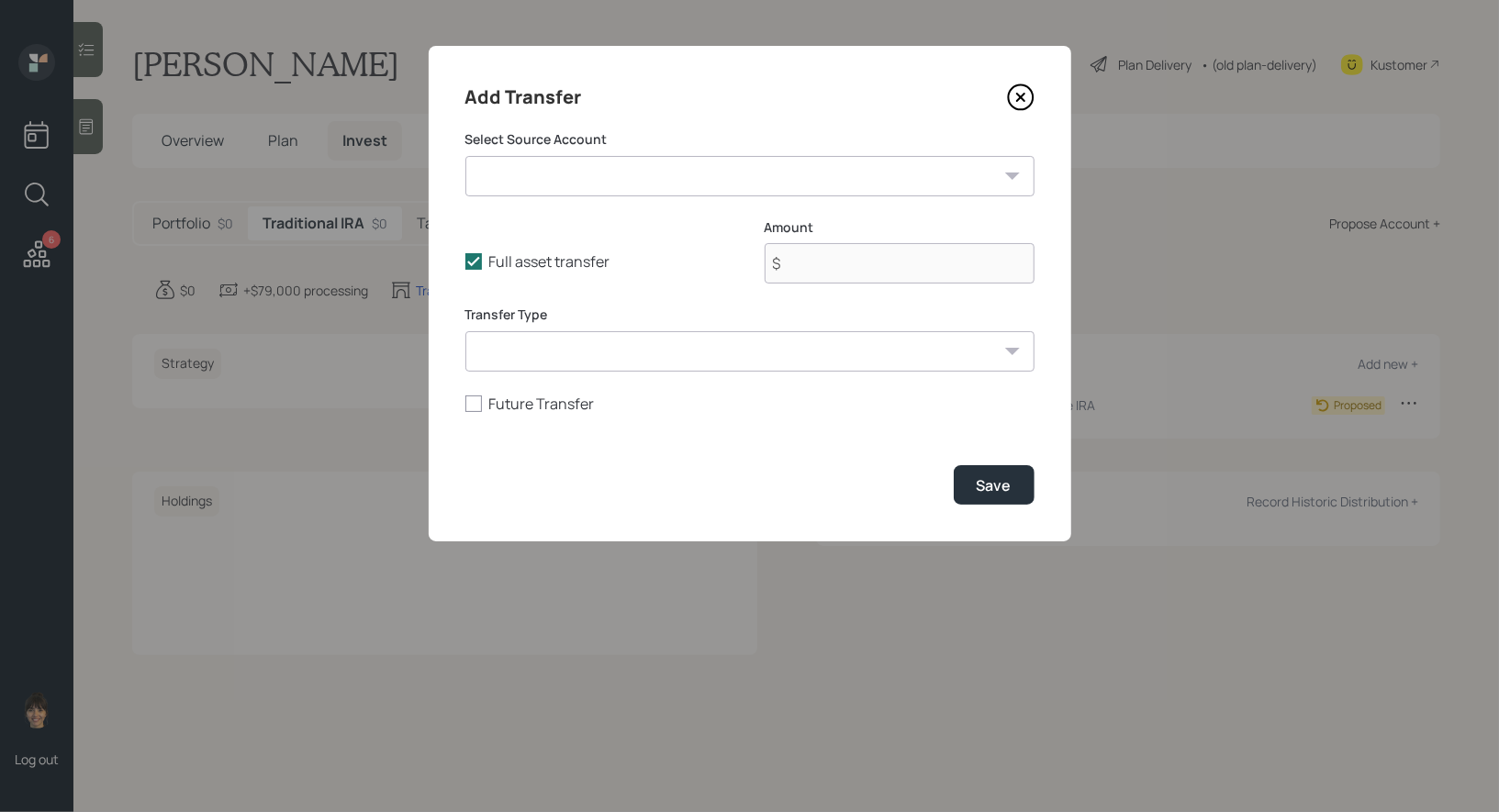
click at [689, 179] on select "Brokerage ($100,000 | Taxable Investment) Simple IRA ($79,000 | IRA) Savings / …" at bounding box center [750, 177] width 569 height 41
select select "6361444e-e84b-4153-981a-92b61dee5c15"
click at [465, 156] on select "Brokerage ($100,000 | Taxable Investment) Simple IRA ($79,000 | IRA) Savings / …" at bounding box center [750, 177] width 569 height 41
type input "$ 50,000"
click at [607, 356] on select "ACAT Transfer Non ACAT Transfer Capitalize Rollover Rollover Deposit" at bounding box center [750, 352] width 569 height 41
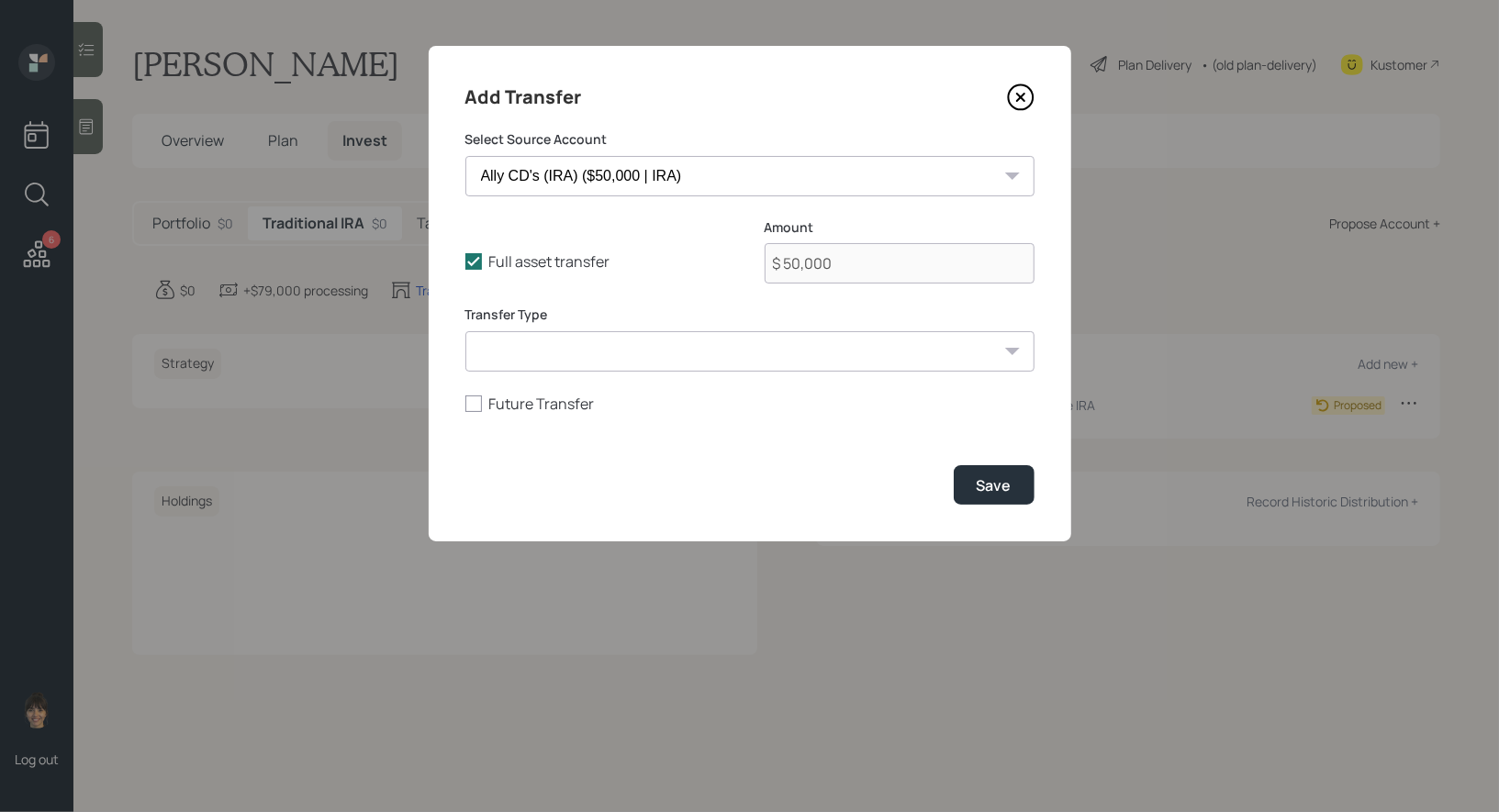
select select "acat_transfer"
click at [465, 331] on select "ACAT Transfer Non ACAT Transfer Capitalize Rollover Rollover Deposit" at bounding box center [750, 352] width 569 height 41
click at [1005, 486] on div "Save" at bounding box center [994, 485] width 35 height 20
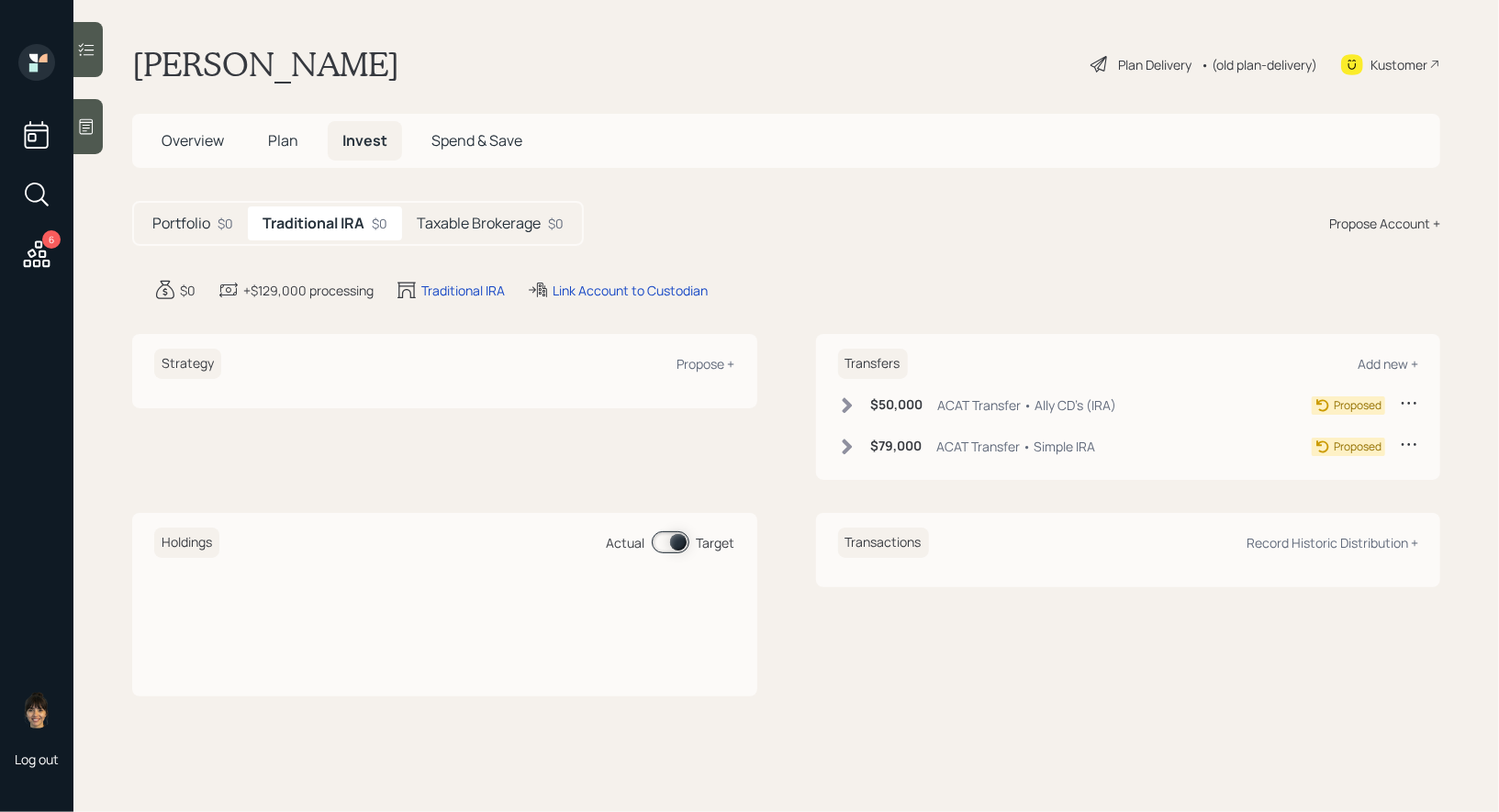
click at [473, 220] on h5 "Taxable Brokerage" at bounding box center [479, 223] width 124 height 17
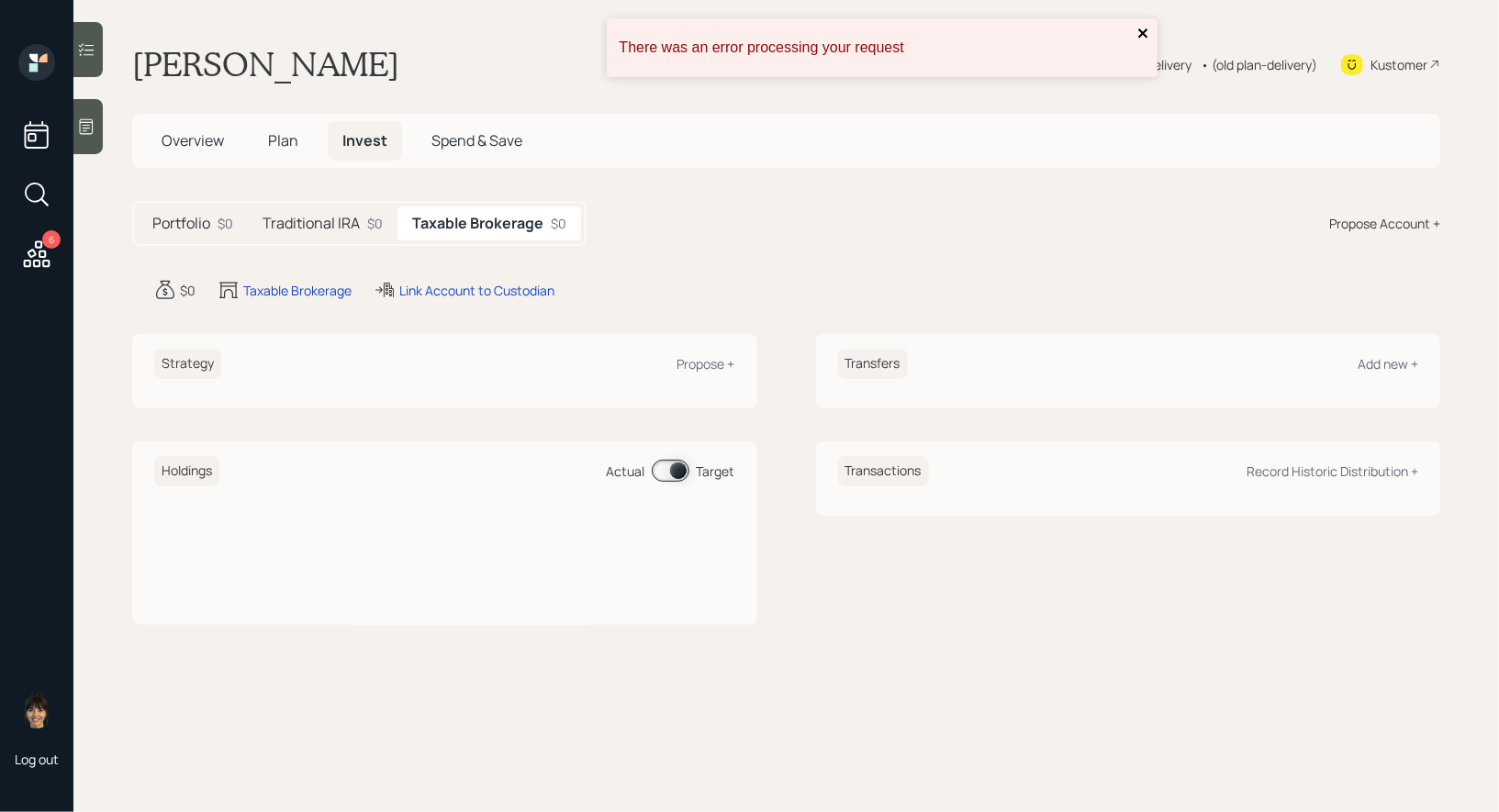
click at [1143, 30] on icon "close" at bounding box center [1141, 32] width 9 height 9
click at [1375, 357] on div "Add new +" at bounding box center [1387, 364] width 60 height 17
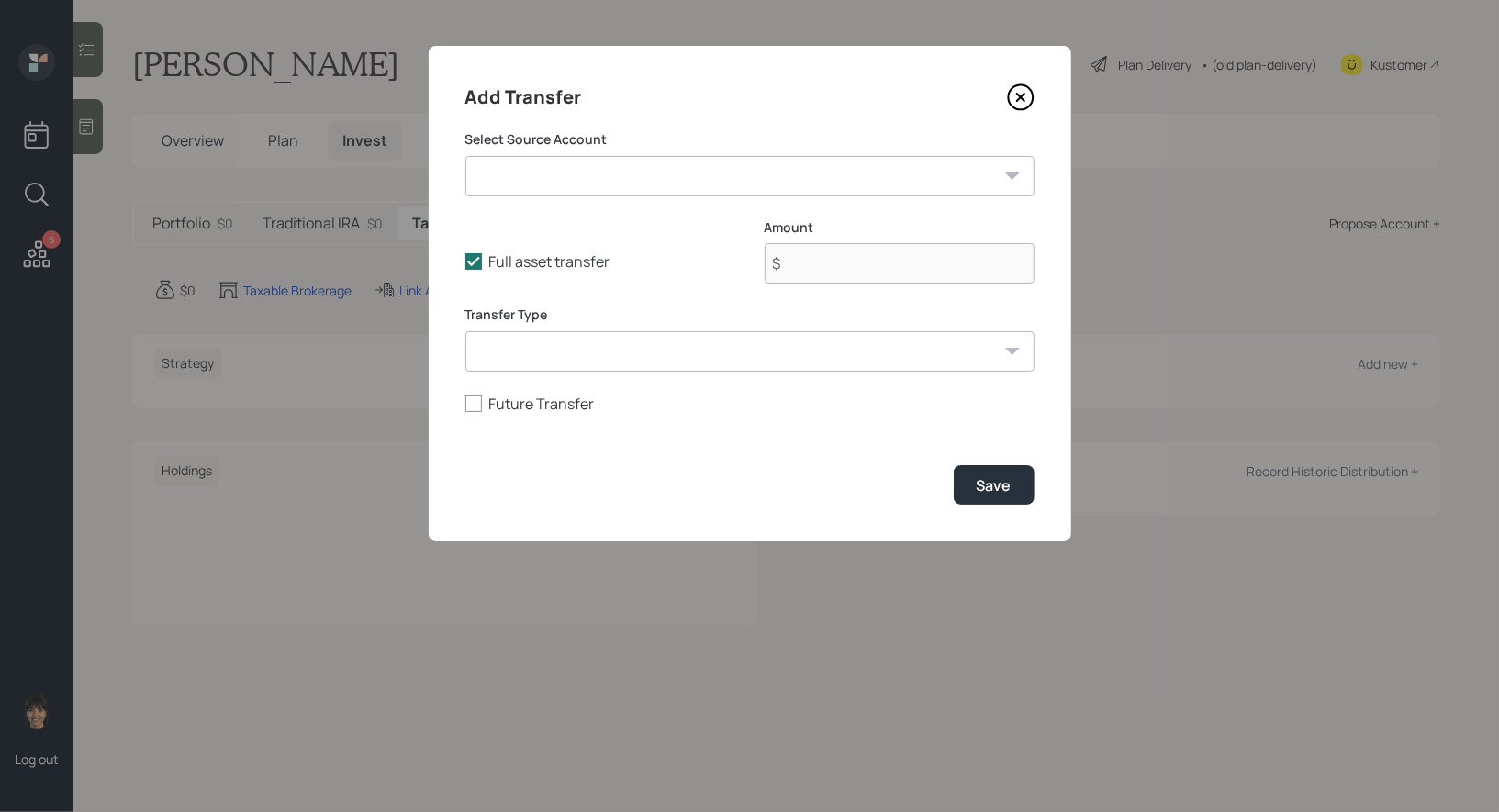
click at [710, 175] on select "Brokerage ($100,000 | Taxable Investment) Simple IRA ($79,000 | IRA) Savings / …" at bounding box center [750, 177] width 569 height 41
select select "61d331df-be84-4c38-850f-204db3077313"
click at [465, 156] on select "Brokerage ($100,000 | Taxable Investment) Simple IRA ($79,000 | IRA) Savings / …" at bounding box center [750, 177] width 569 height 41
type input "$ 100,000"
click at [738, 353] on select "ACAT Transfer Non ACAT Transfer Capitalize Rollover Rollover Deposit" at bounding box center [750, 352] width 569 height 41
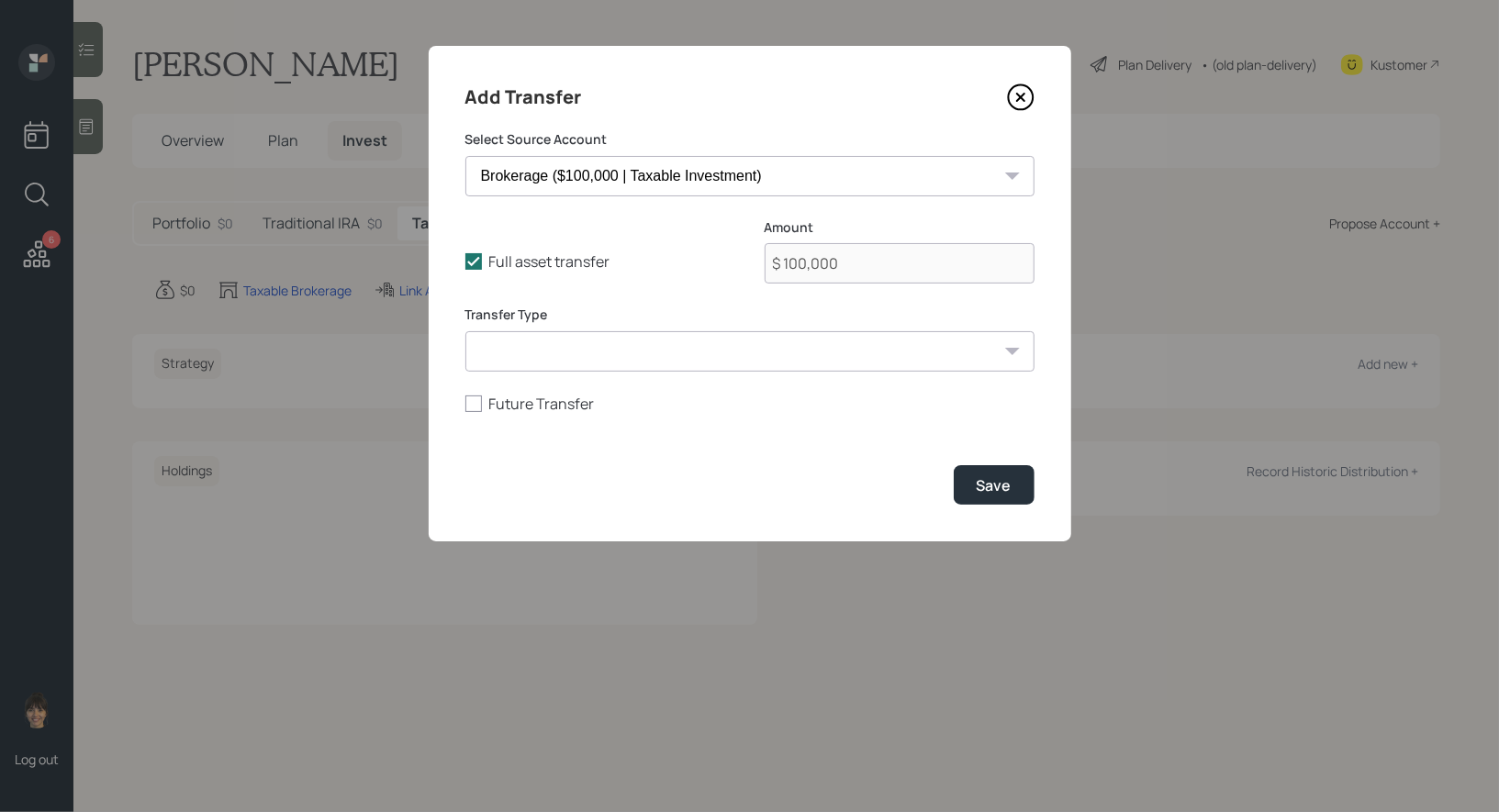
select select "acat_transfer"
click at [465, 331] on select "ACAT Transfer Non ACAT Transfer Capitalize Rollover Rollover Deposit" at bounding box center [750, 352] width 569 height 41
click at [997, 488] on div "Save" at bounding box center [994, 485] width 35 height 20
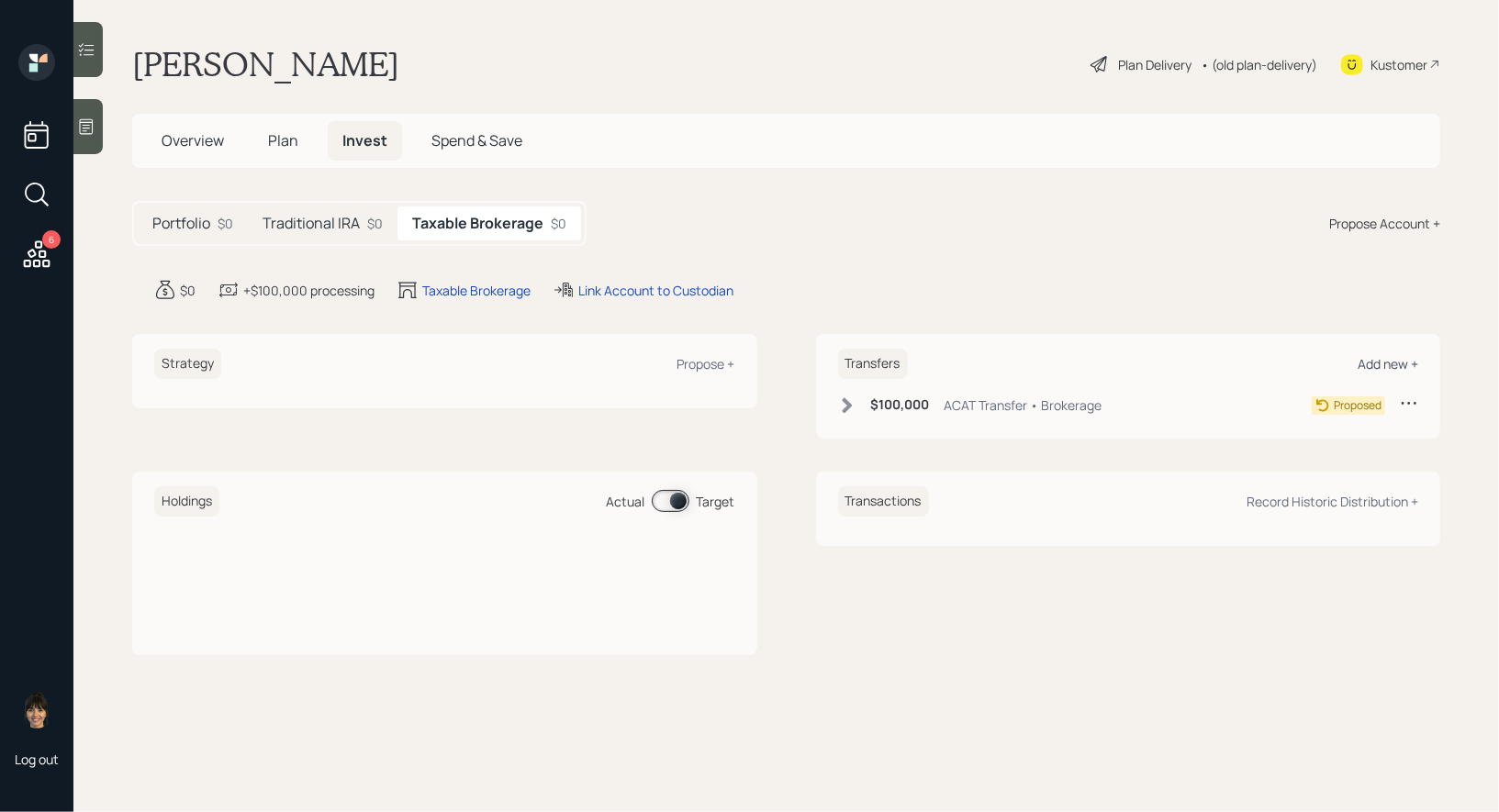
click at [1386, 363] on div "Add new +" at bounding box center [1387, 364] width 60 height 17
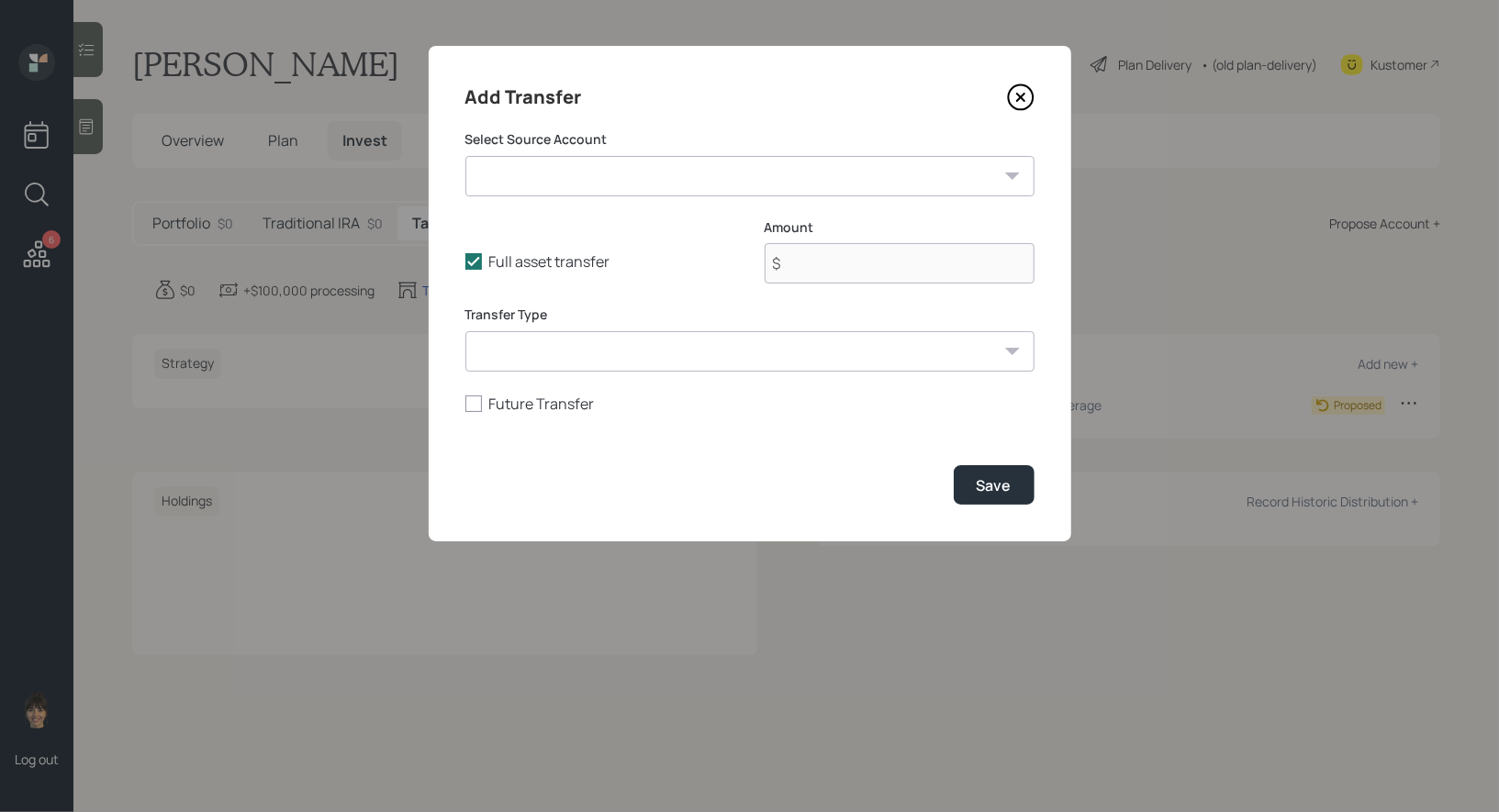
click at [656, 175] on select "Brokerage ($100,000 | Taxable Investment) Simple IRA ($79,000 | IRA) Savings / …" at bounding box center [750, 177] width 569 height 41
select select "3ea79891-0a99-489e-aaaa-9c4dfb42208a"
click at [465, 156] on select "Brokerage ($100,000 | Taxable Investment) Simple IRA ($79,000 | IRA) Savings / …" at bounding box center [750, 177] width 569 height 41
type input "$ 125,000"
click at [587, 352] on select "ACAT Transfer Non ACAT Transfer Capitalize Rollover Rollover Deposit" at bounding box center [750, 352] width 569 height 41
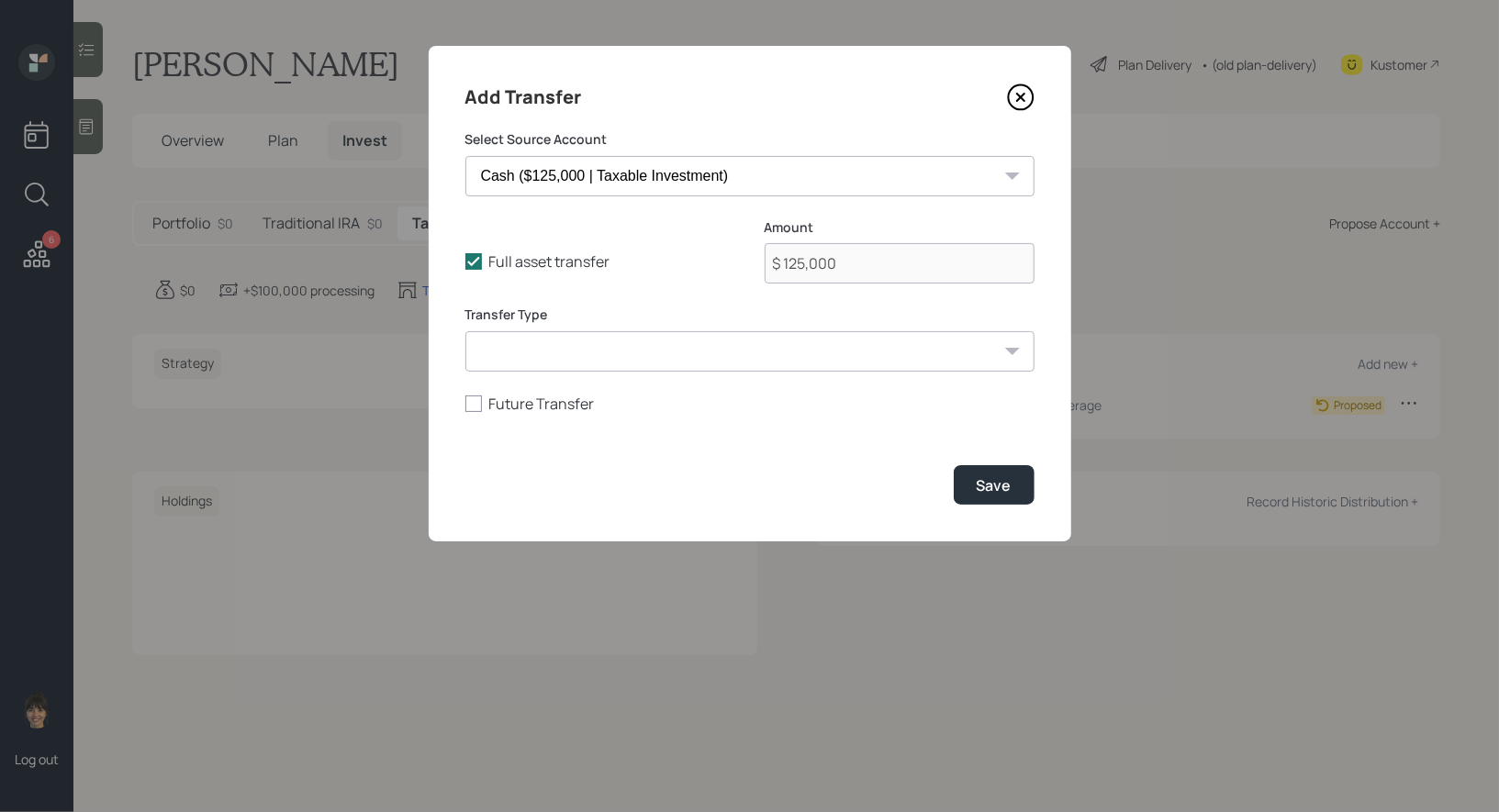
select select "deposit"
click at [465, 331] on select "ACAT Transfer Non ACAT Transfer Capitalize Rollover Rollover Deposit" at bounding box center [750, 352] width 569 height 41
click at [996, 484] on div "Save" at bounding box center [994, 485] width 35 height 20
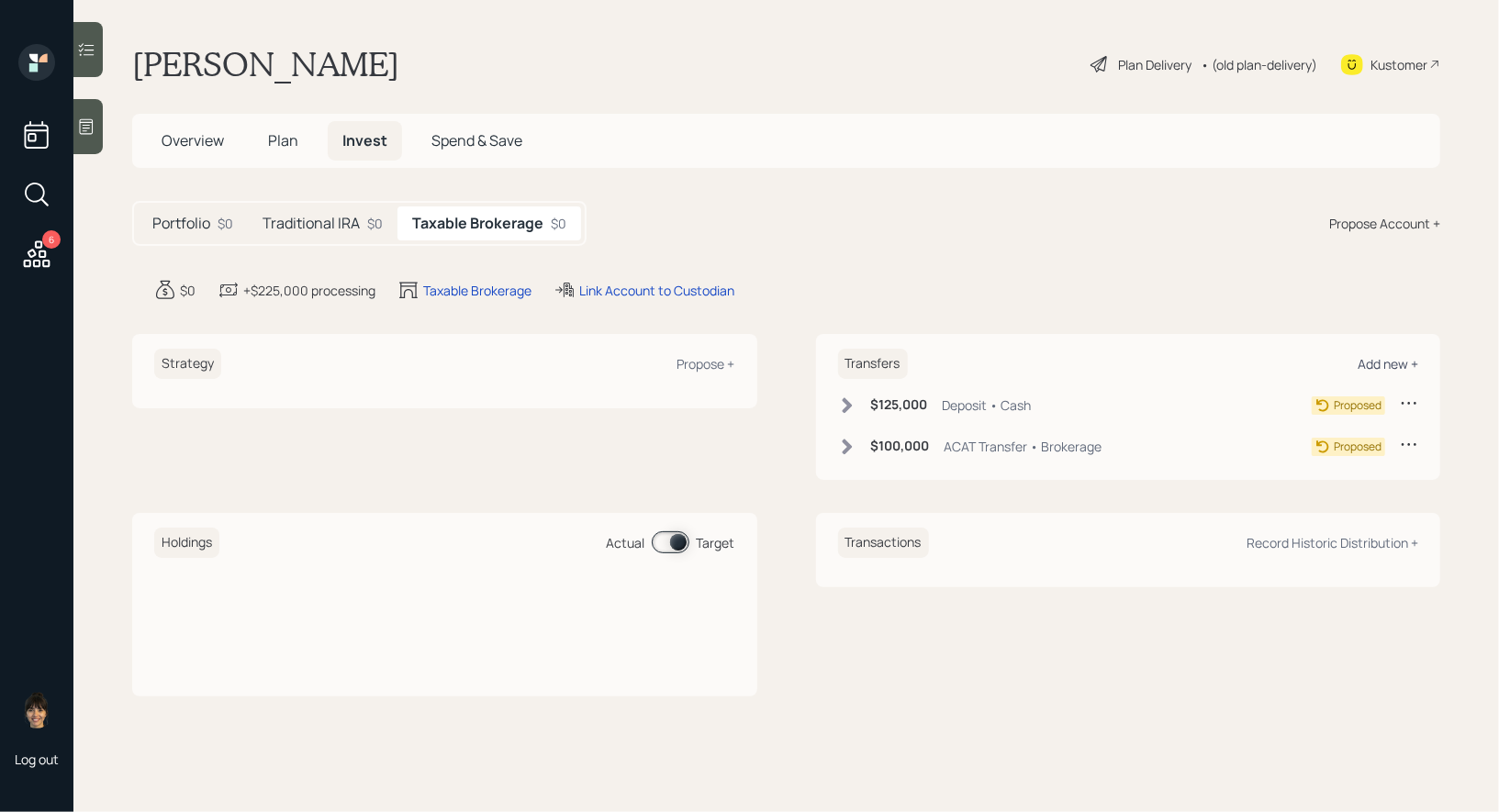
click at [1396, 362] on div "Add new +" at bounding box center [1387, 364] width 60 height 17
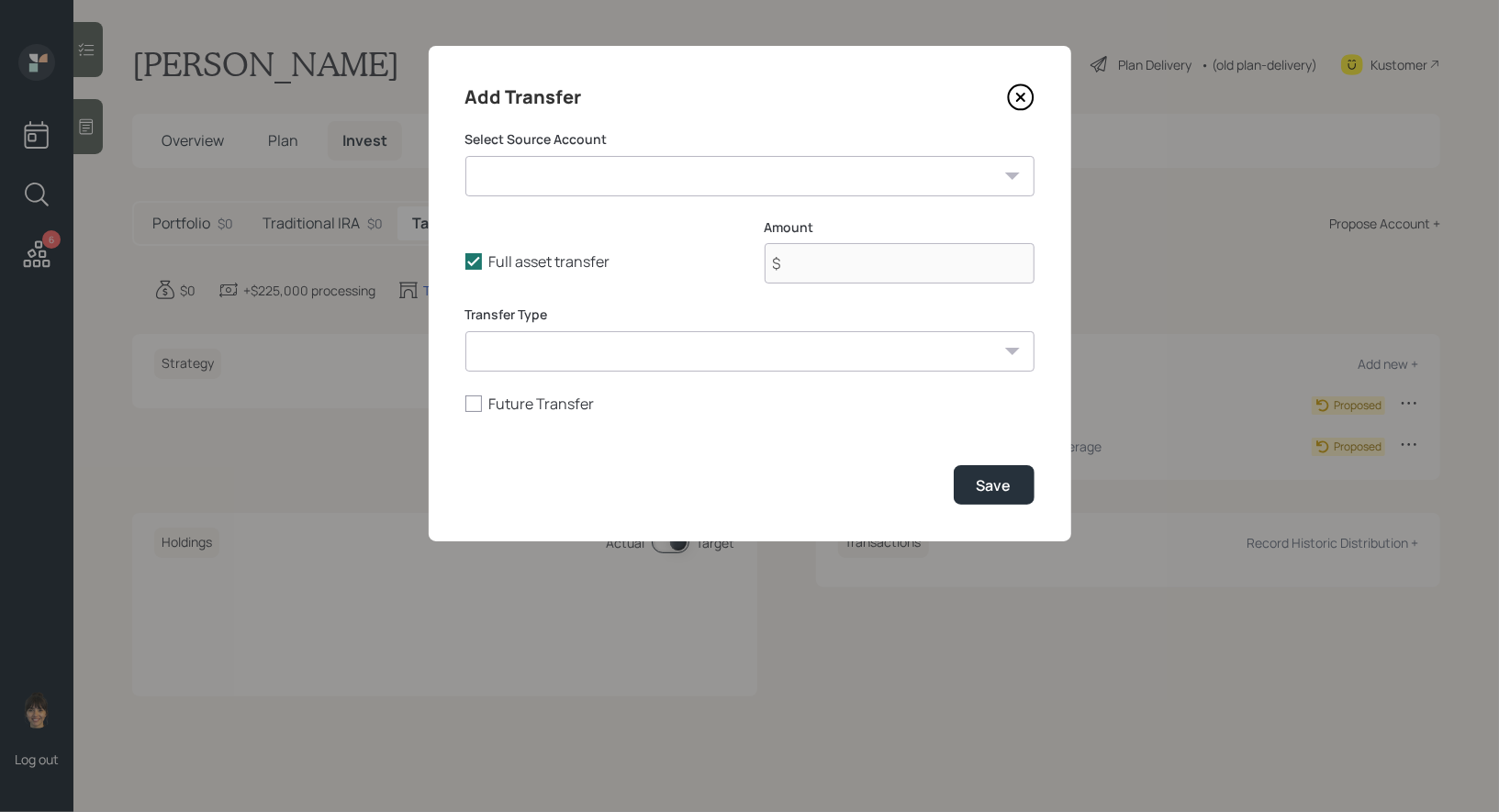
click at [543, 183] on select "Brokerage ($100,000 | Taxable Investment) Simple IRA ($79,000 | IRA) Savings / …" at bounding box center [750, 177] width 569 height 41
select select "da3ef3f1-5849-401f-a90c-7ad53f8cb6c4"
click at [465, 156] on select "Brokerage ($100,000 | Taxable Investment) Simple IRA ($79,000 | IRA) Savings / …" at bounding box center [750, 177] width 569 height 41
type input "$ 115,000"
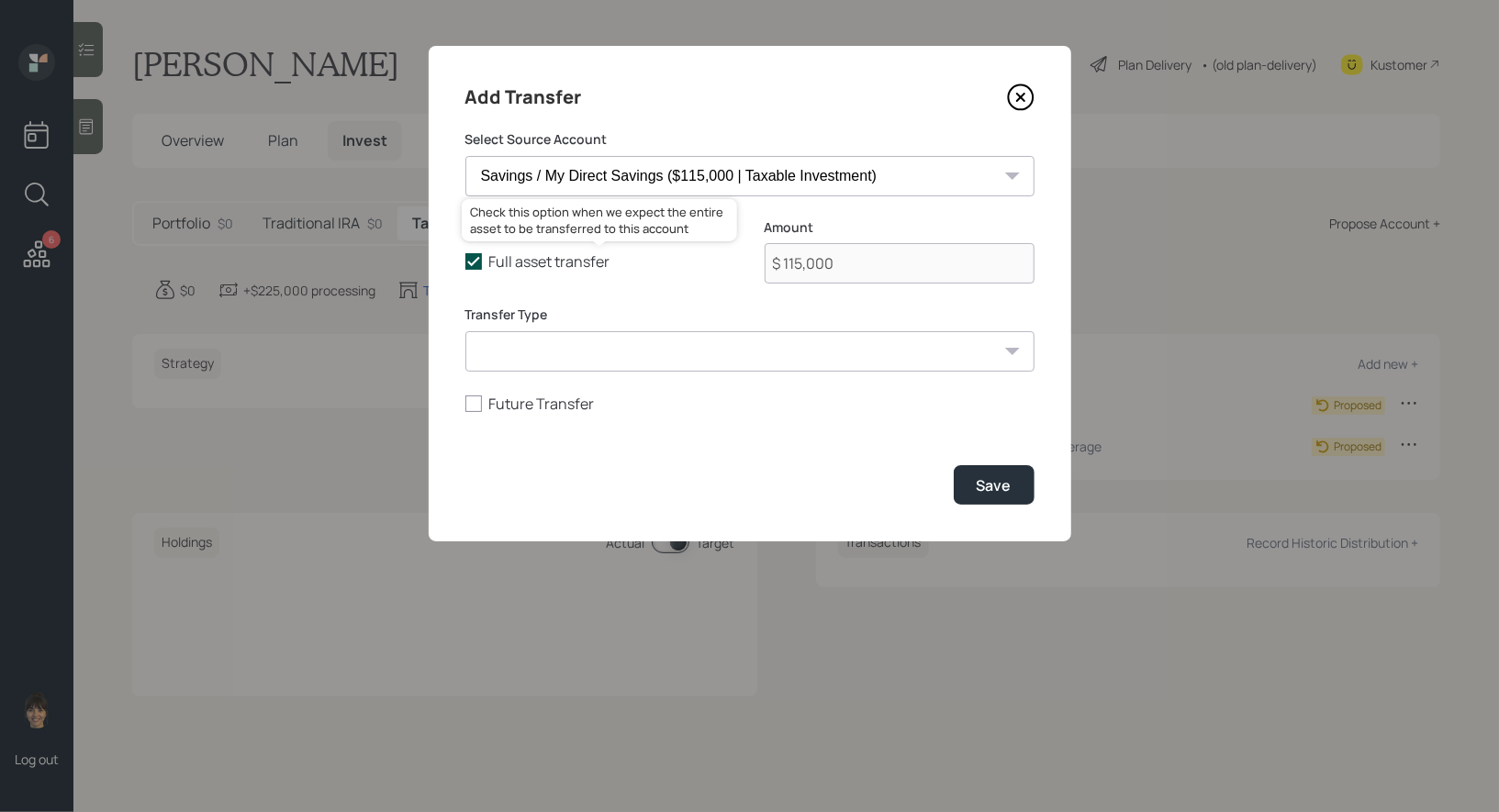
click at [474, 261] on polyline at bounding box center [473, 261] width 11 height 8
click at [465, 261] on input "Full asset transfer" at bounding box center [464, 261] width 1 height 1
checkbox input "false"
click at [845, 269] on input "$ 115,000" at bounding box center [900, 263] width 270 height 41
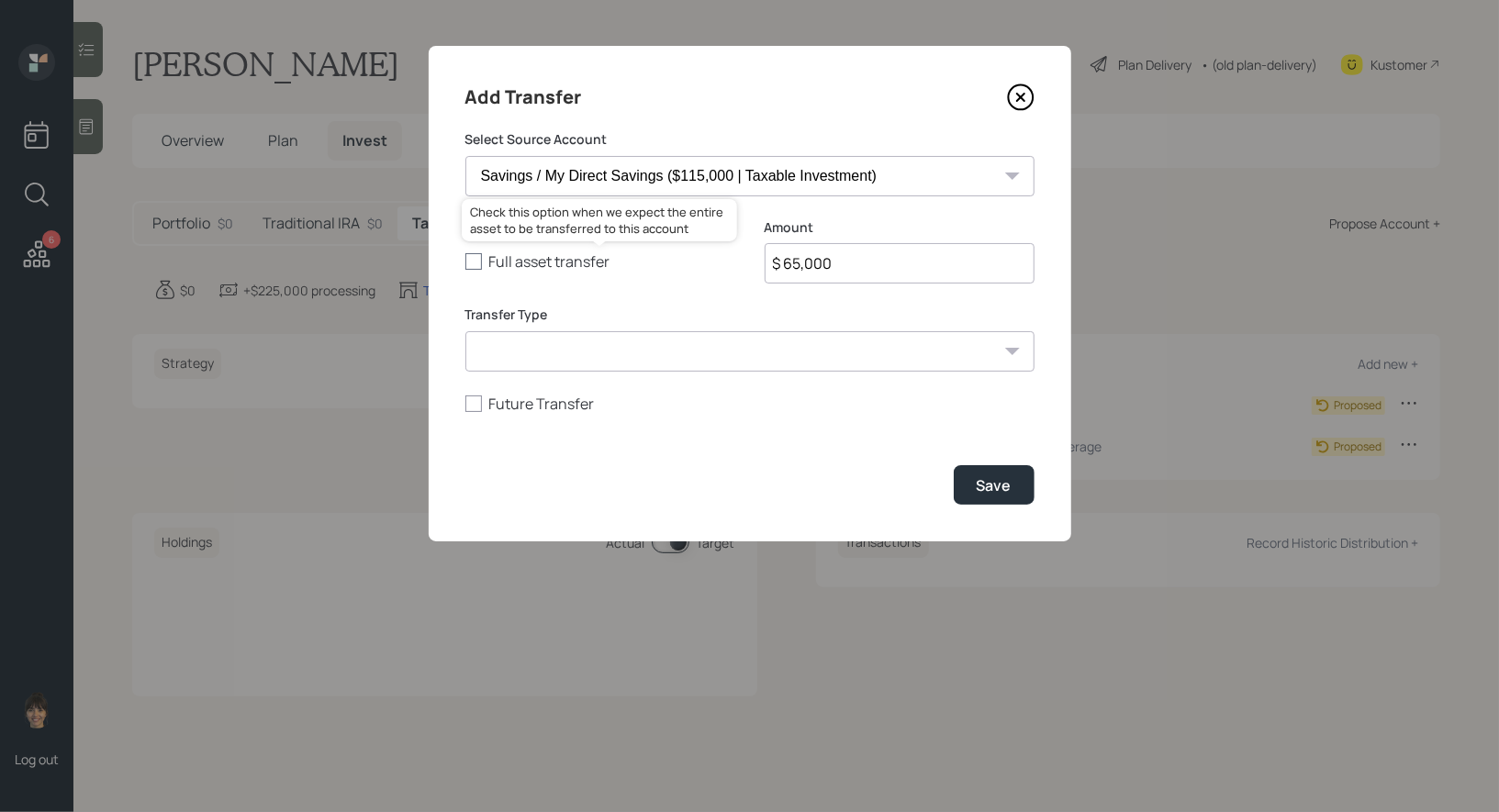
type input "$ 65,000"
click at [473, 261] on div at bounding box center [473, 261] width 17 height 17
click at [465, 261] on input "Full asset transfer" at bounding box center [464, 261] width 1 height 1
checkbox input "true"
type input "$ 115,000"
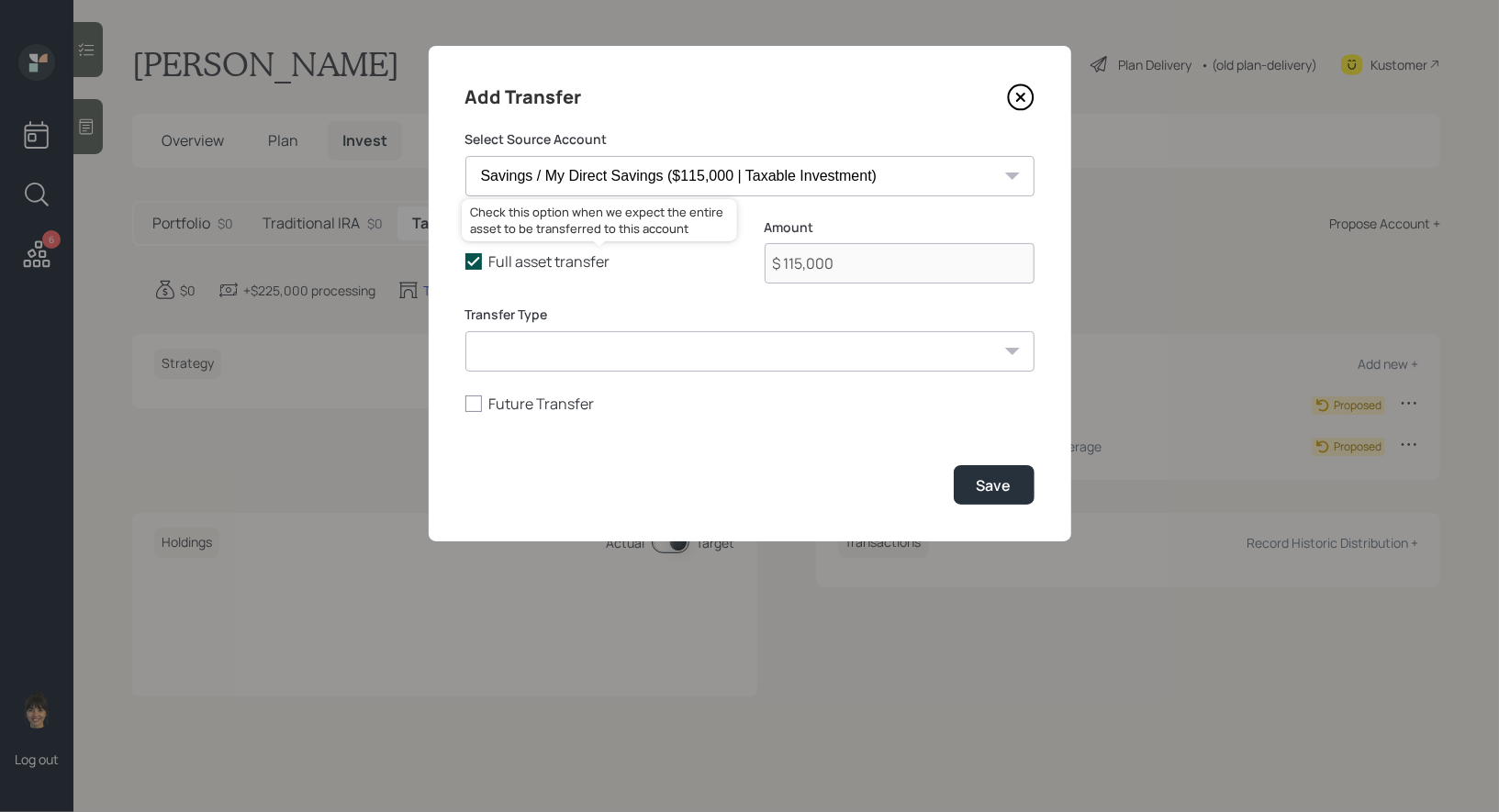
click at [474, 262] on icon at bounding box center [473, 261] width 17 height 17
click at [465, 262] on input "Full asset transfer" at bounding box center [464, 261] width 1 height 1
checkbox input "false"
click at [900, 269] on input "$ 115,000" at bounding box center [900, 263] width 270 height 41
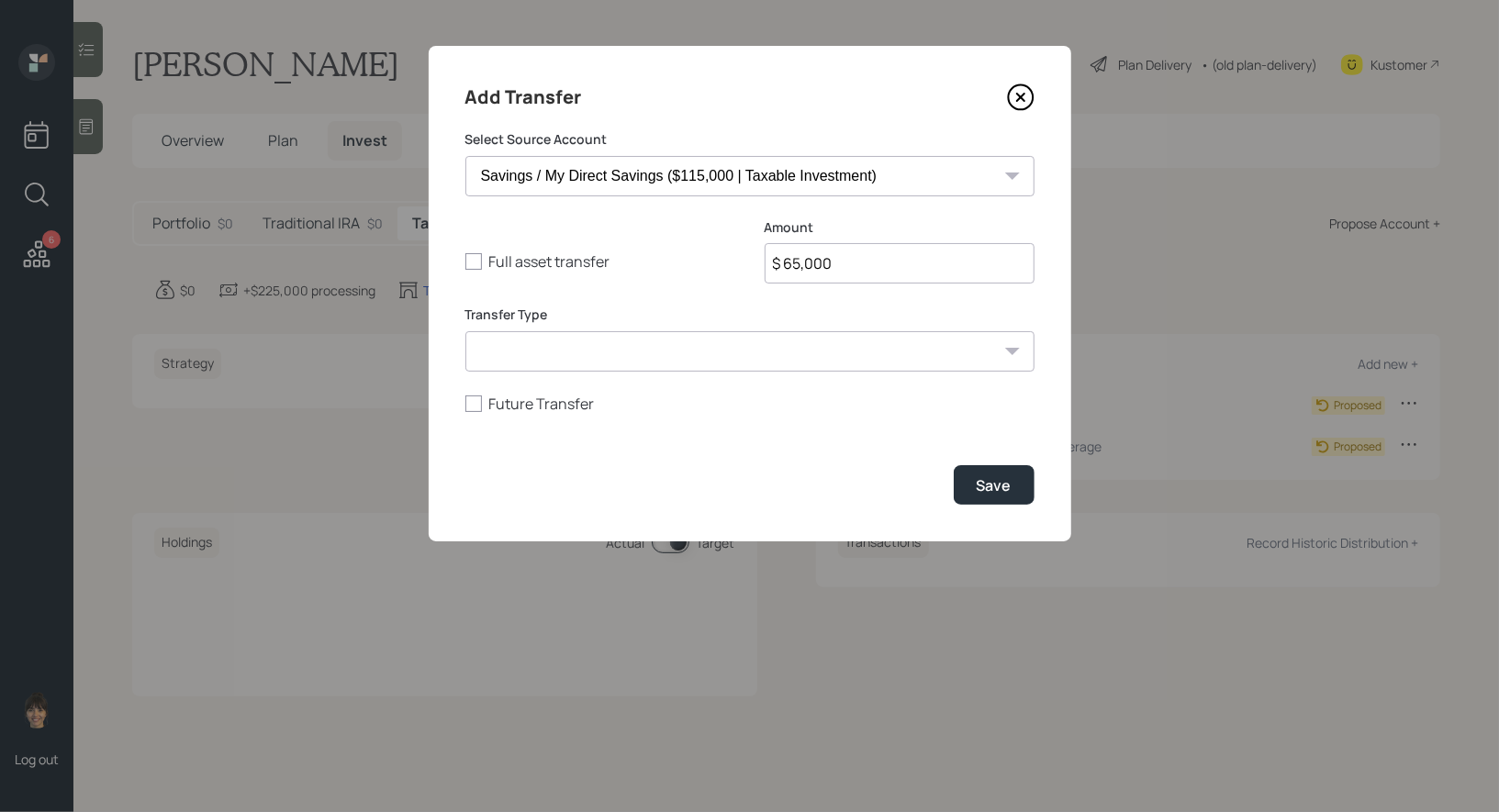
type input "$ 65,000"
click at [798, 335] on select "ACAT Transfer Non ACAT Transfer Capitalize Rollover Rollover Deposit" at bounding box center [750, 352] width 569 height 41
select select "deposit"
click at [465, 331] on select "ACAT Transfer Non ACAT Transfer Capitalize Rollover Rollover Deposit" at bounding box center [750, 352] width 569 height 41
click at [991, 483] on div "Save" at bounding box center [994, 485] width 35 height 20
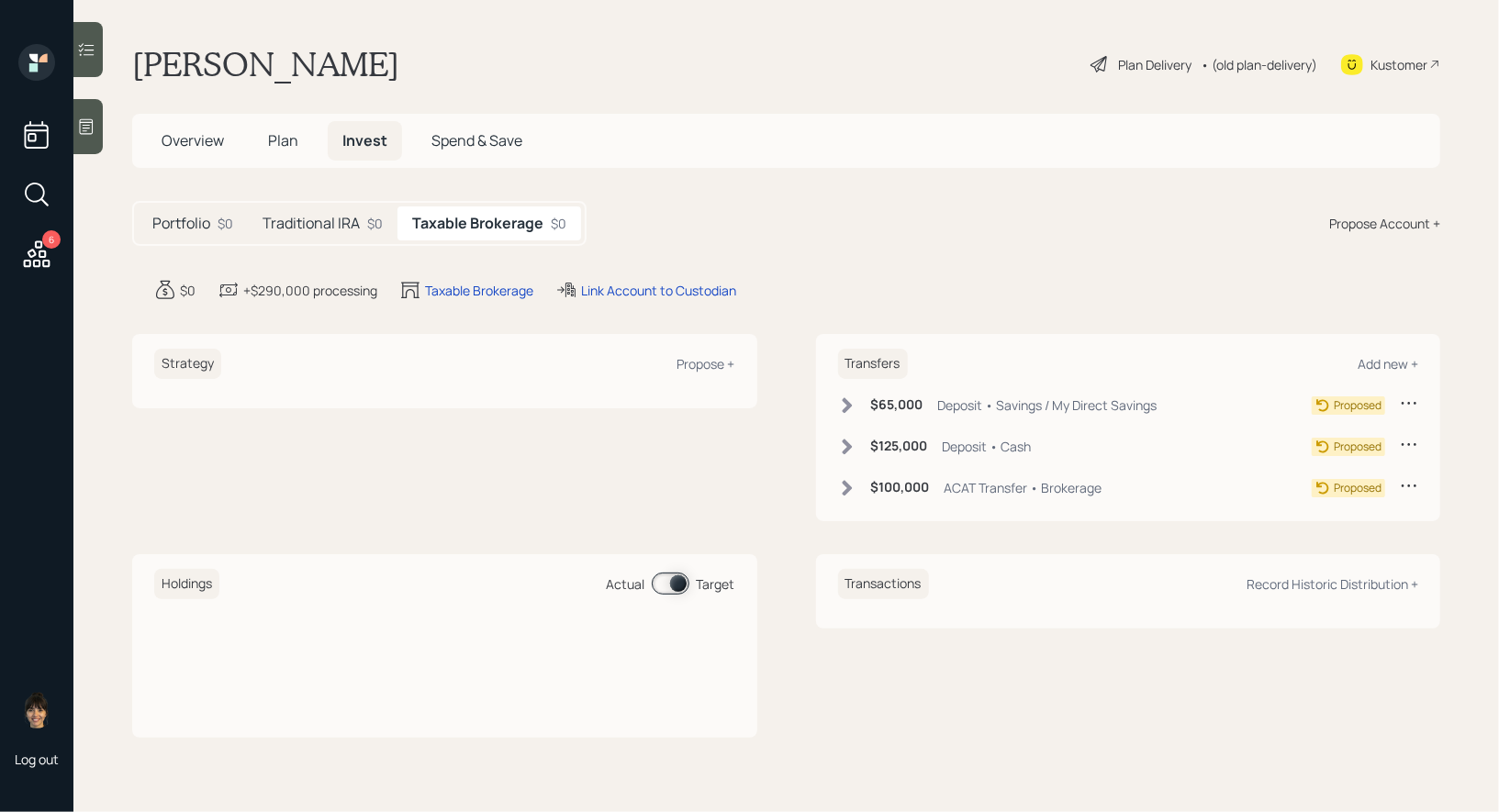
click at [302, 211] on div "Traditional IRA $0" at bounding box center [323, 223] width 150 height 34
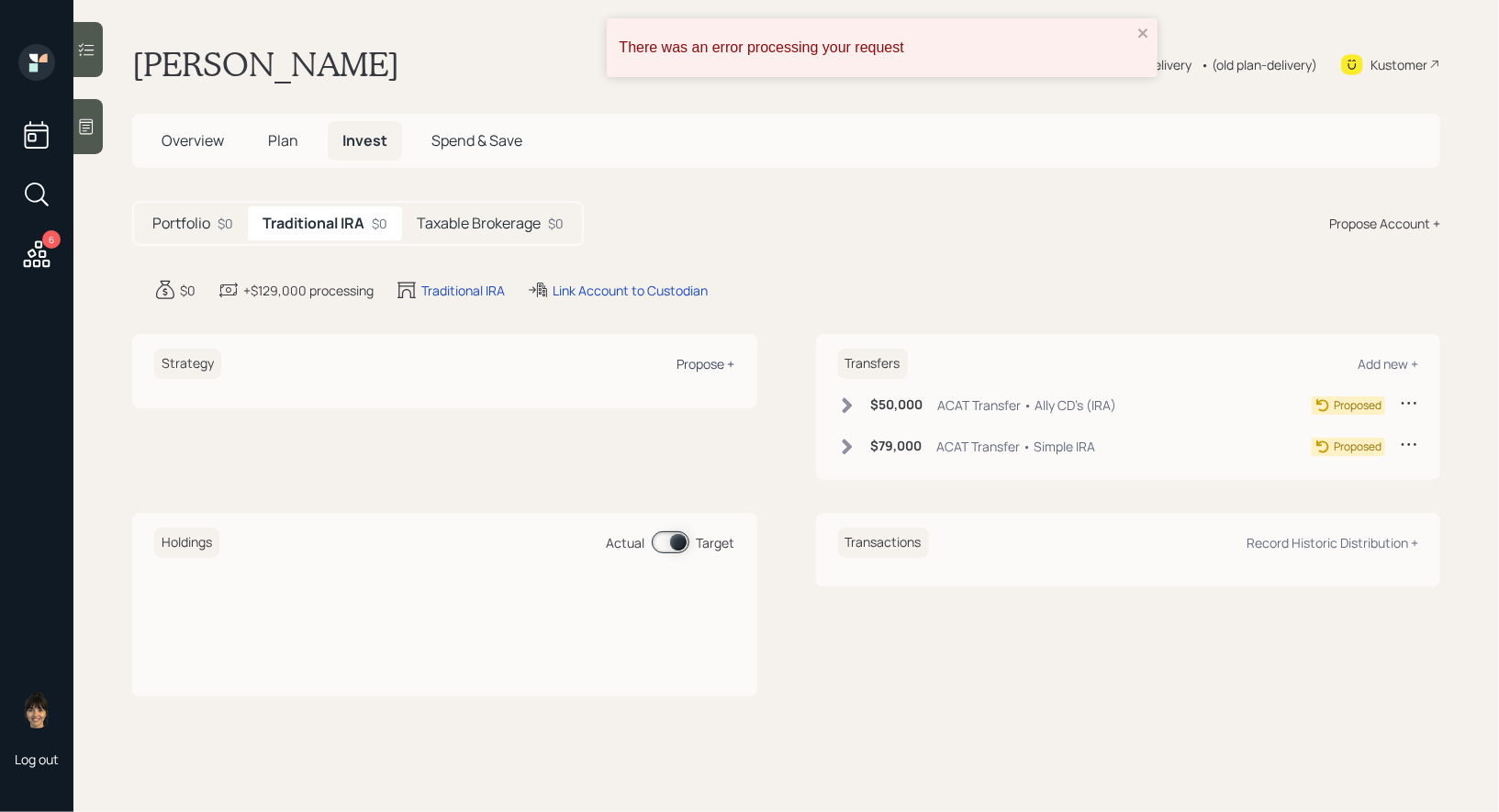
click at [708, 361] on div "Propose +" at bounding box center [706, 364] width 58 height 17
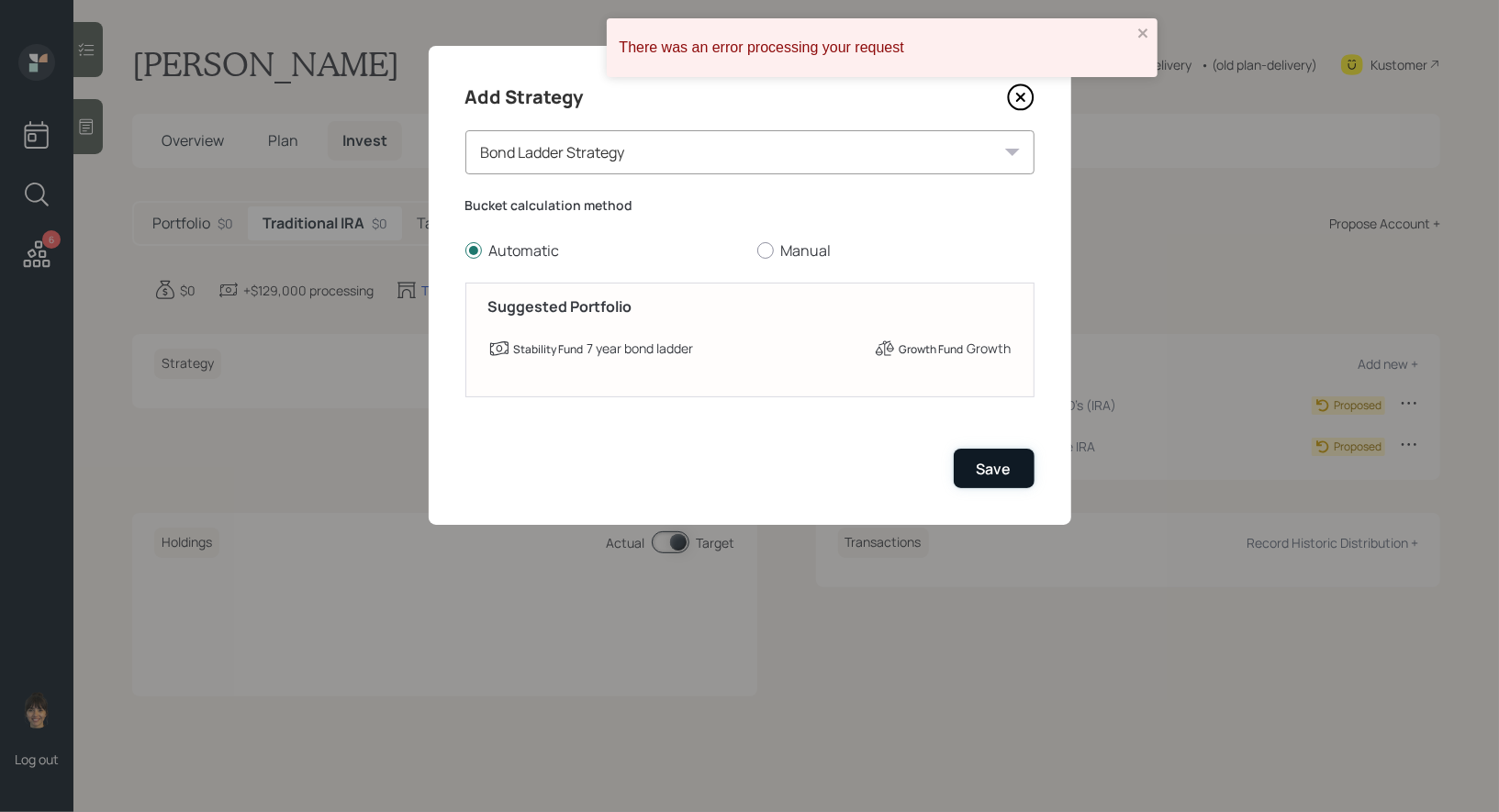
click at [999, 470] on div "Save" at bounding box center [994, 468] width 35 height 20
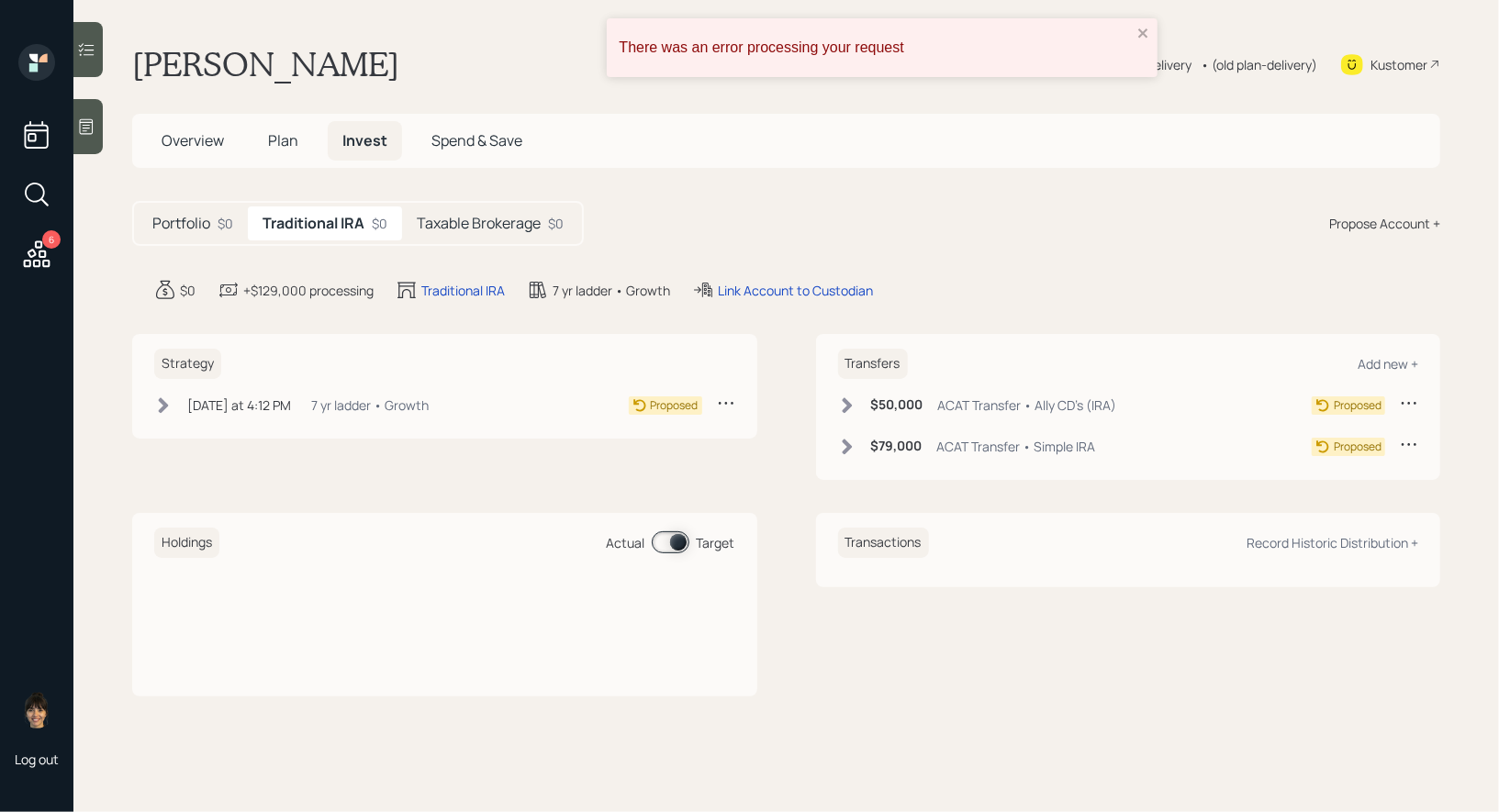
click at [467, 209] on div "Taxable Brokerage $0" at bounding box center [490, 223] width 176 height 34
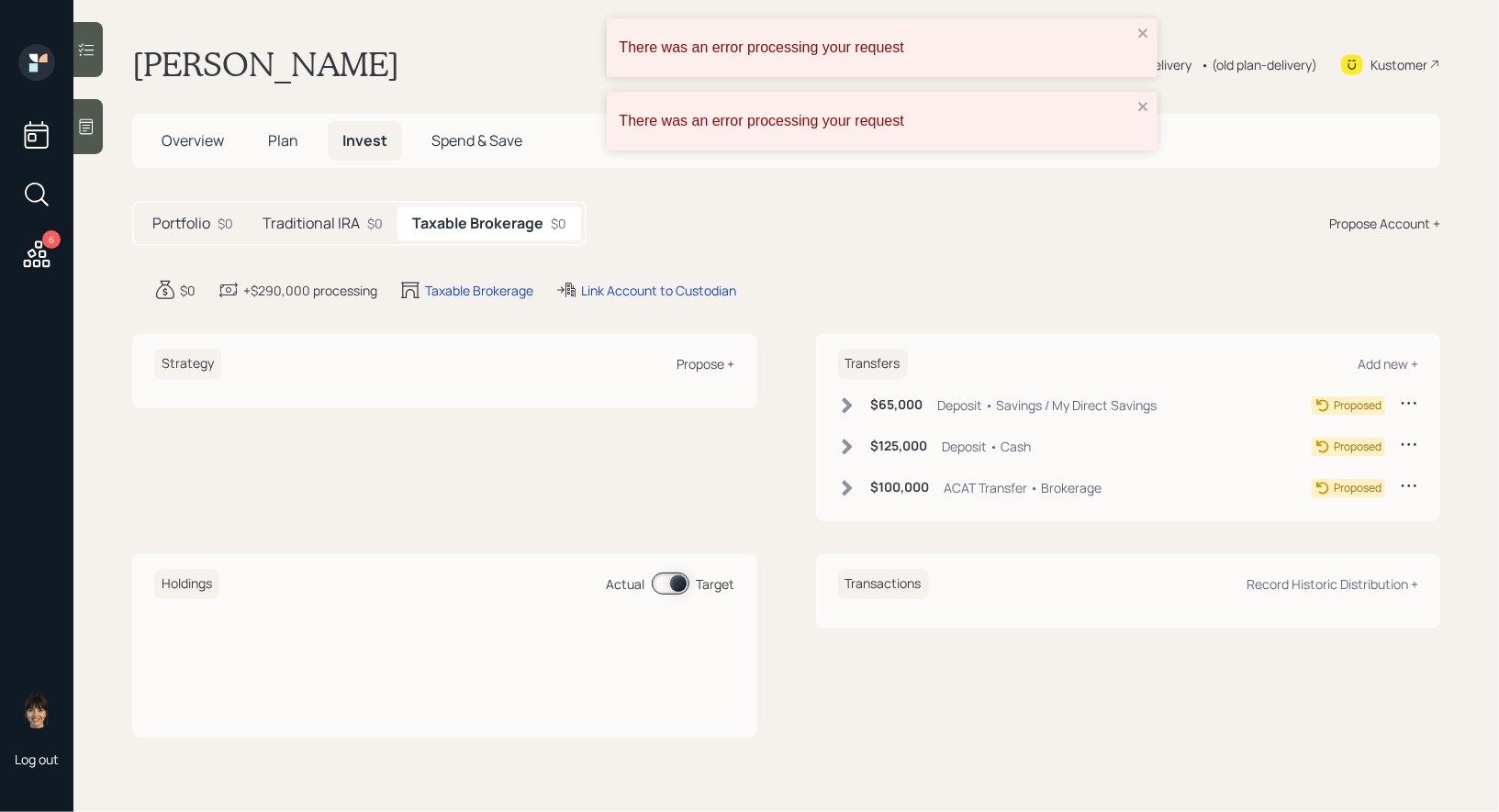
click at [718, 365] on div "Propose +" at bounding box center [706, 364] width 58 height 17
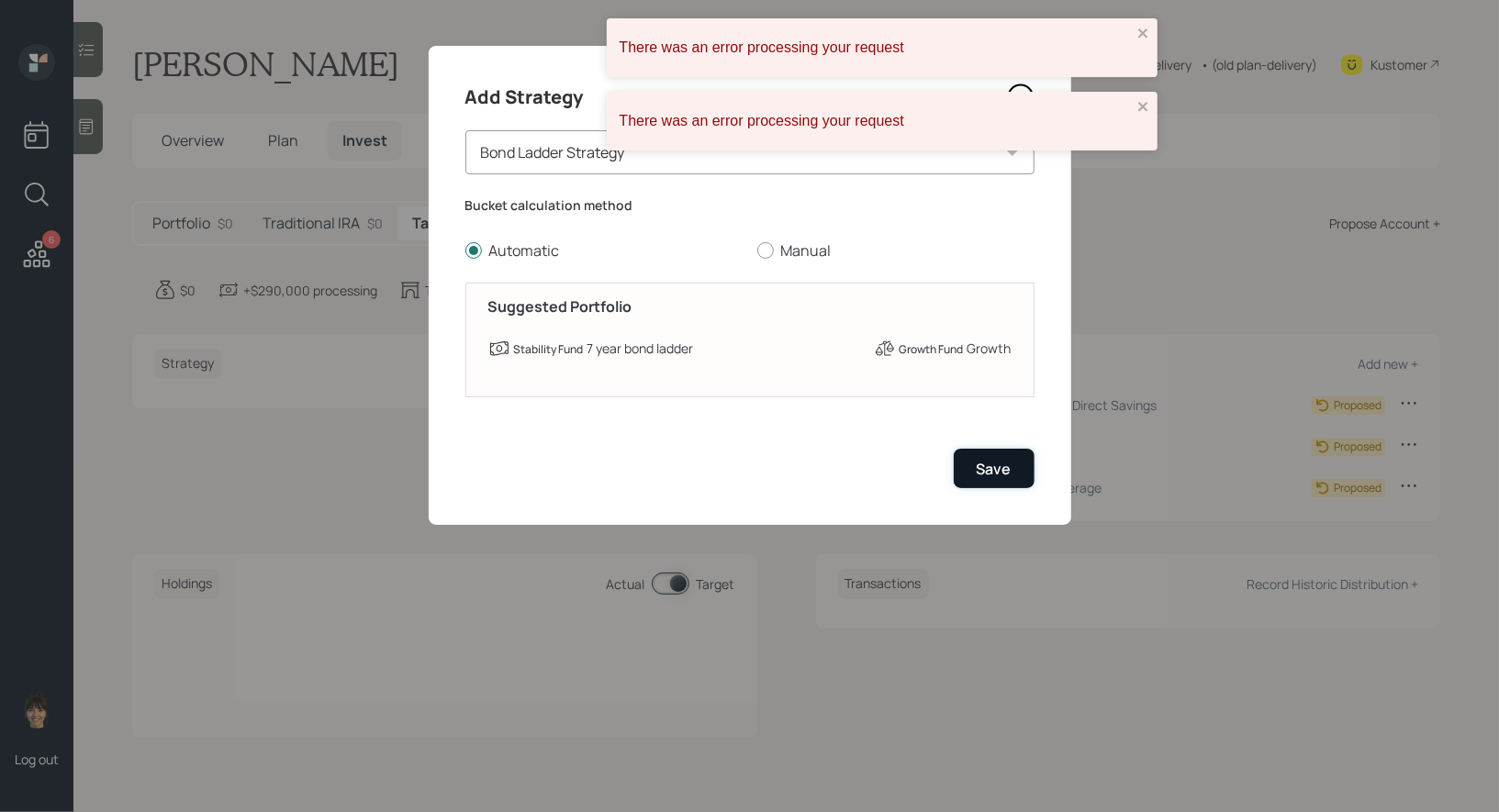
click at [992, 464] on div "Save" at bounding box center [994, 468] width 35 height 20
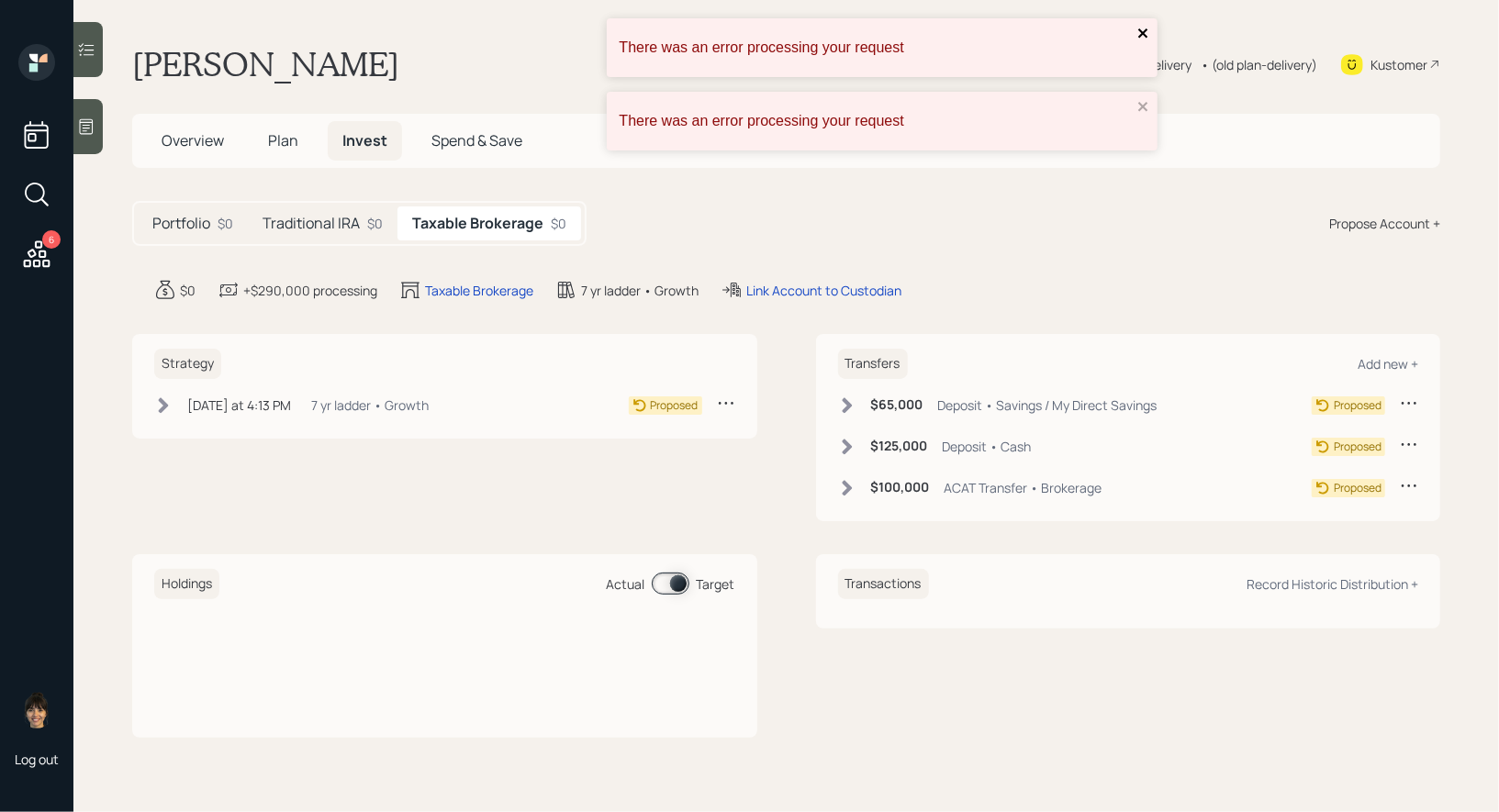
click at [1138, 29] on icon "close" at bounding box center [1143, 32] width 13 height 15
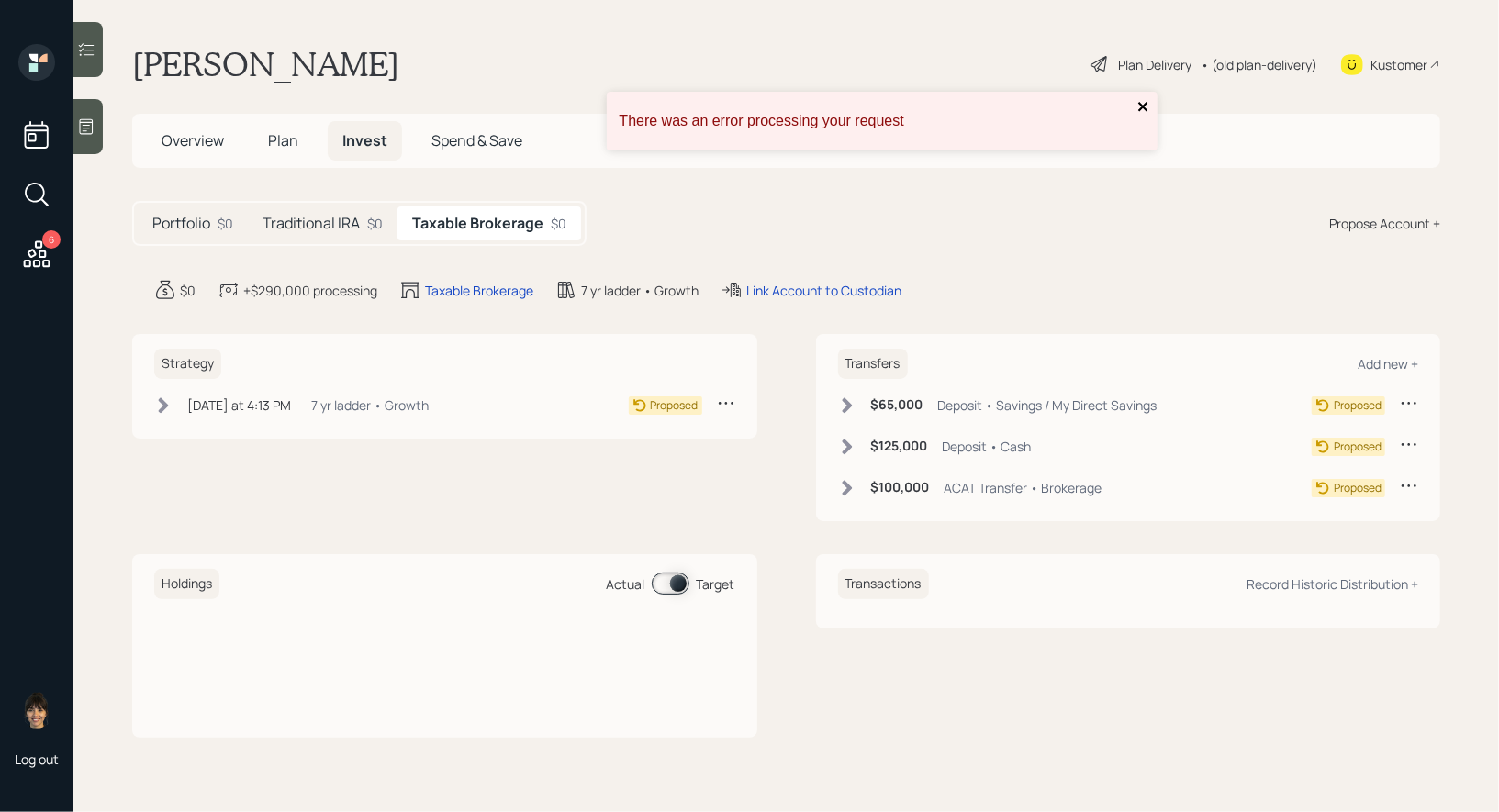
click at [1143, 107] on div "There was an error processing your request" at bounding box center [881, 120] width 551 height 58
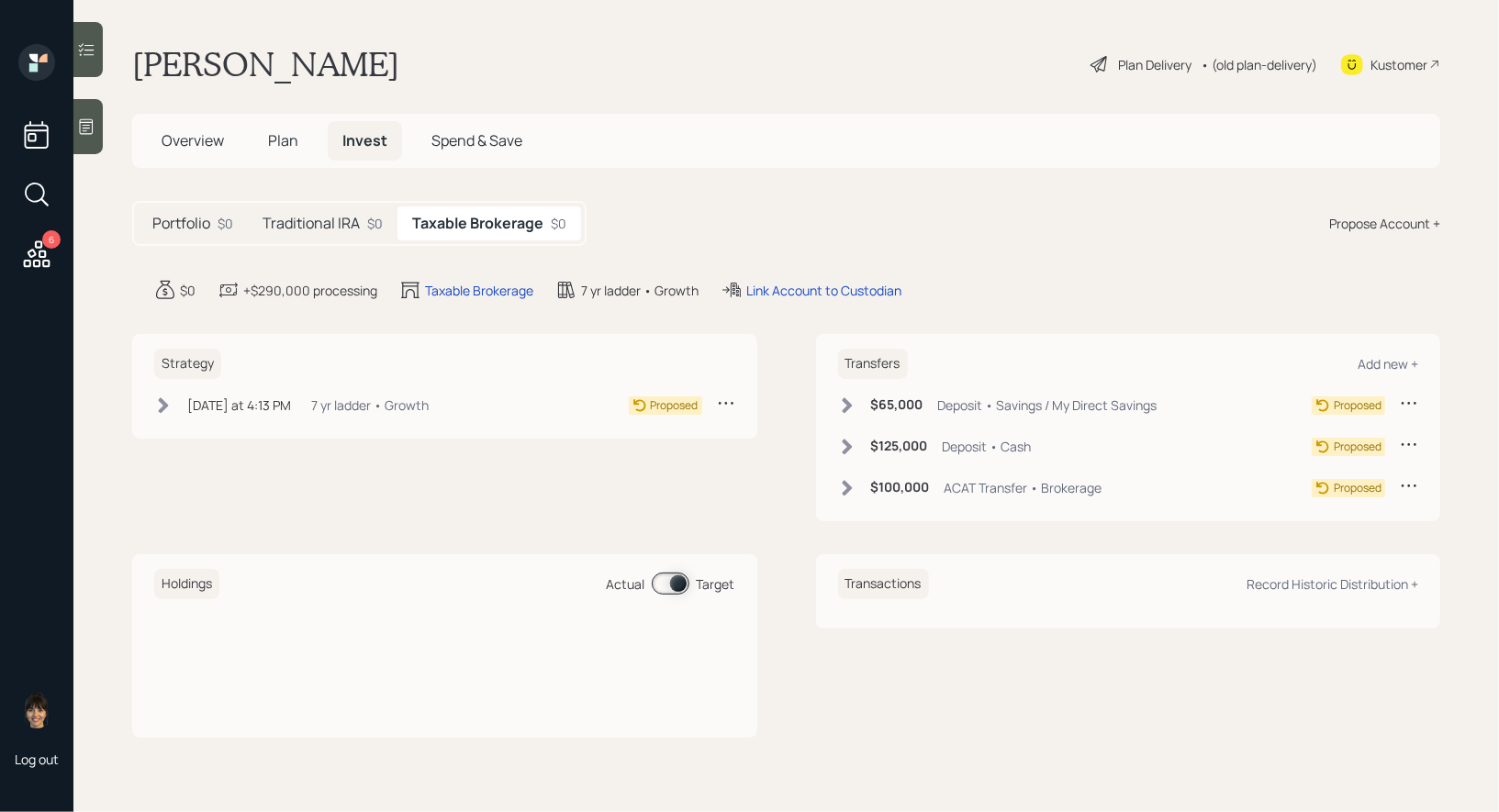
click at [1101, 64] on icon at bounding box center [1098, 64] width 17 height 17
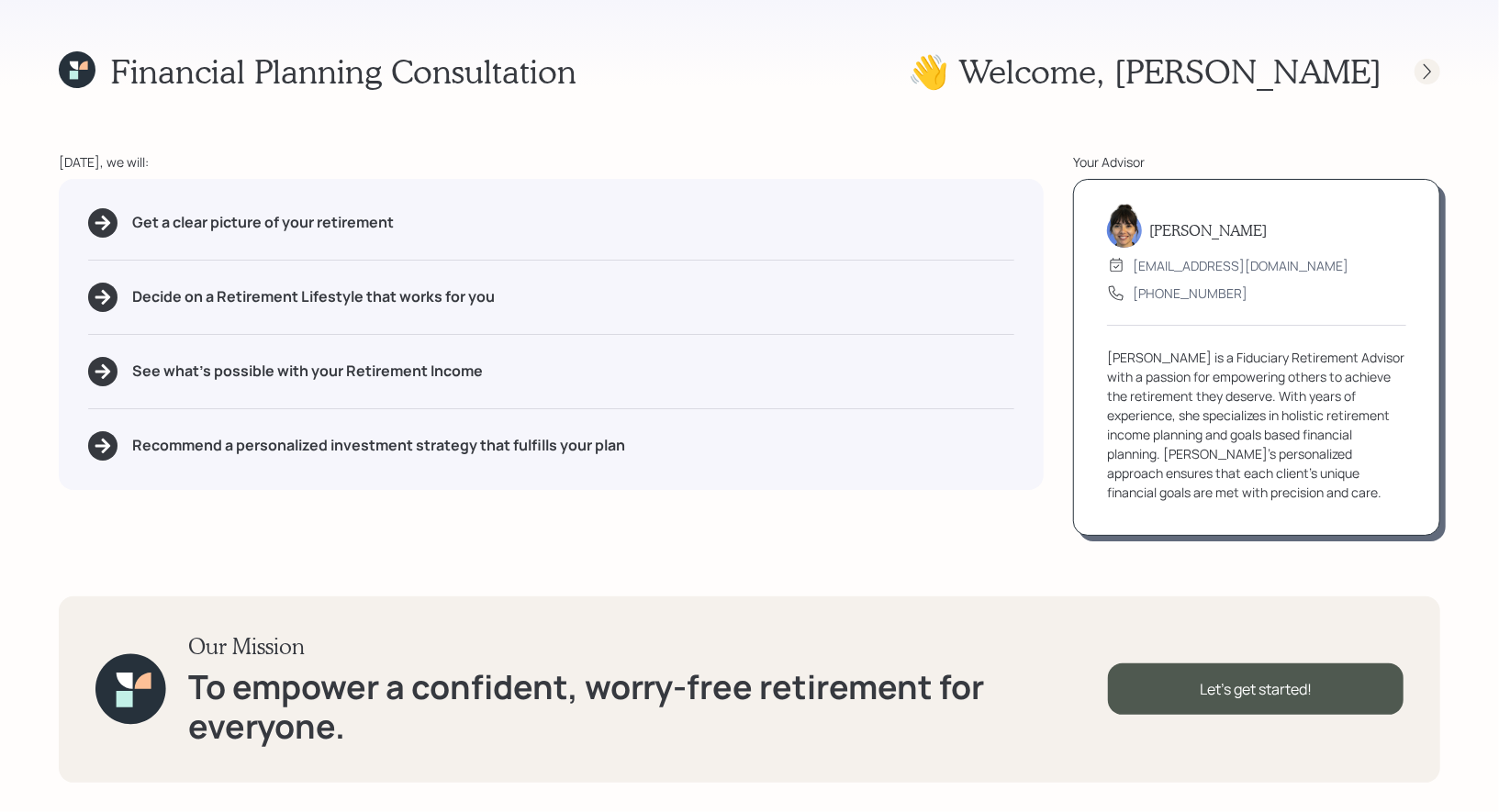
click at [1434, 74] on icon at bounding box center [1427, 71] width 18 height 18
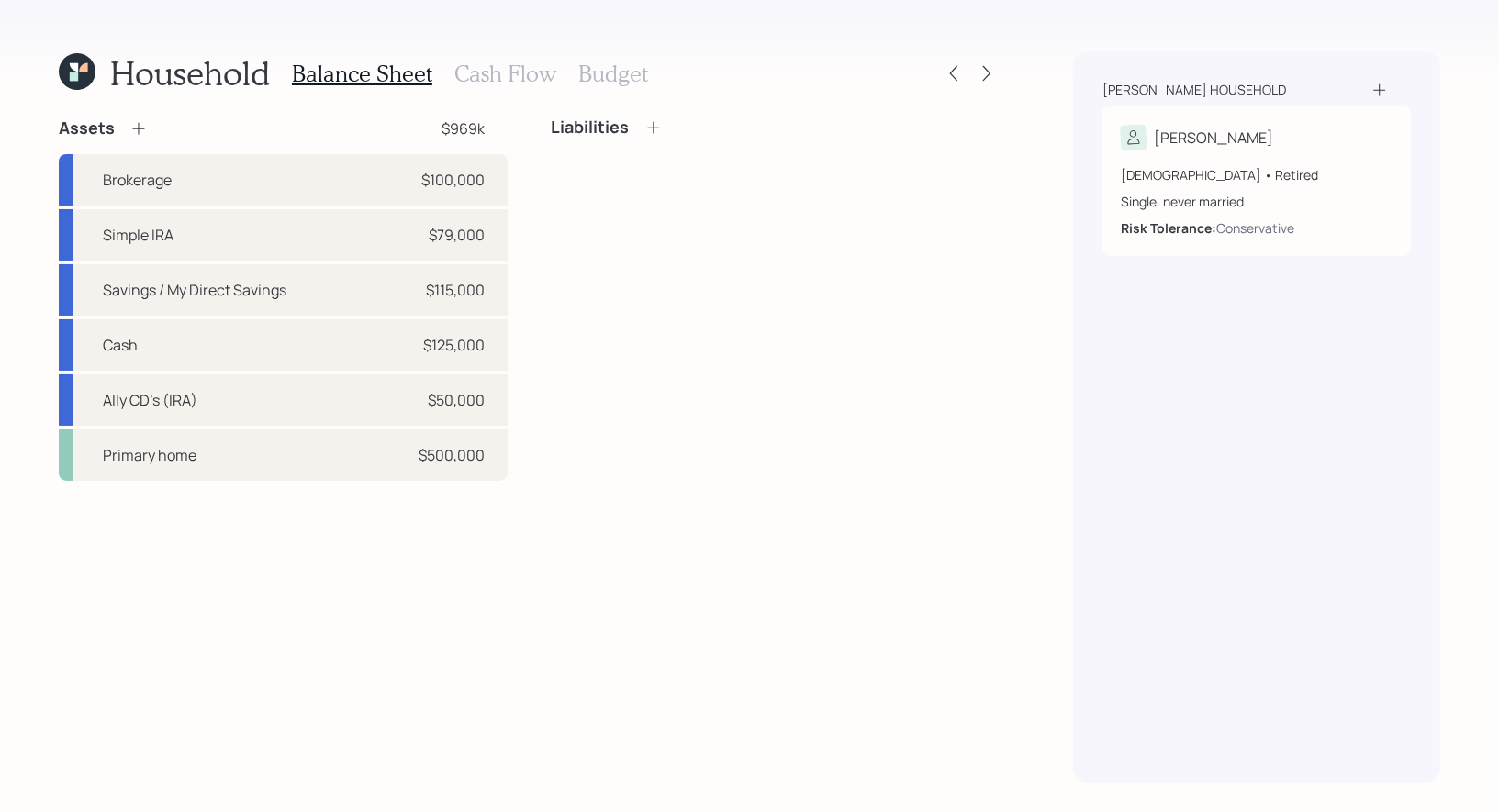
click at [1001, 77] on div "Household Balance Sheet Cash Flow Budget Assets $969k Brokerage $100,000 Simple…" at bounding box center [749, 406] width 1499 height 812
click at [984, 75] on icon at bounding box center [986, 73] width 18 height 18
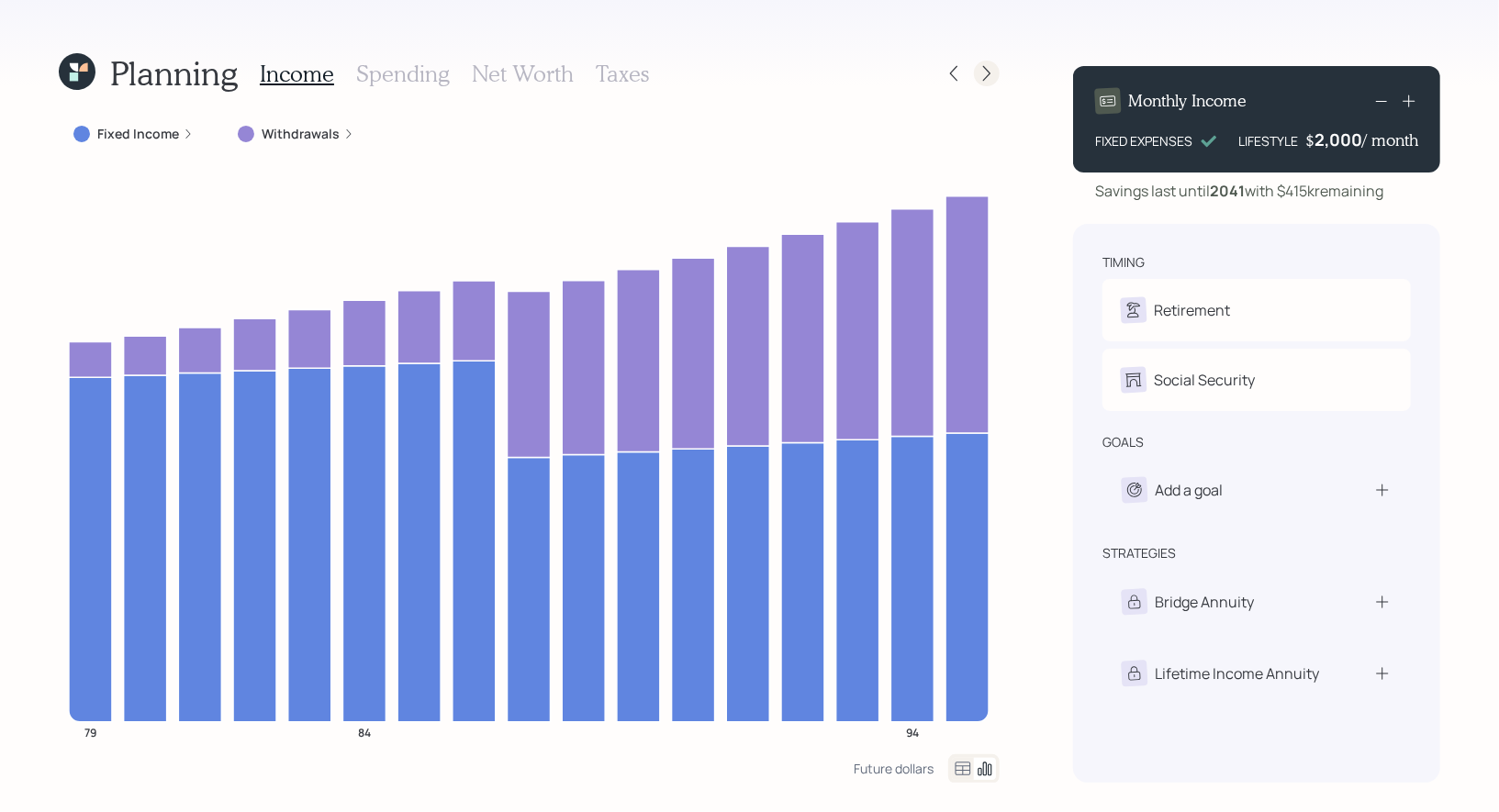
click at [977, 75] on icon at bounding box center [986, 73] width 18 height 18
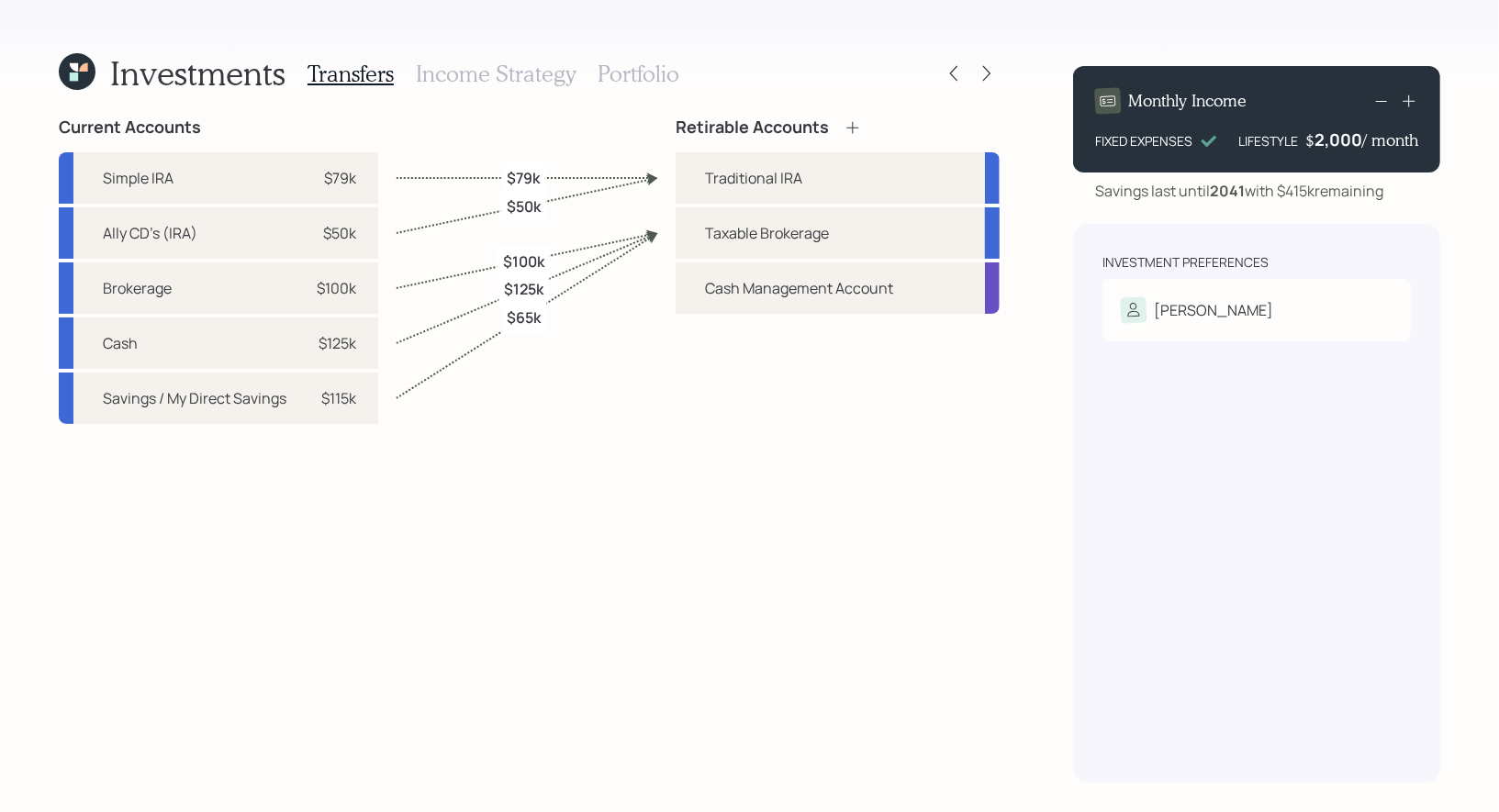
click at [425, 77] on h3 "Income Strategy" at bounding box center [495, 73] width 159 height 26
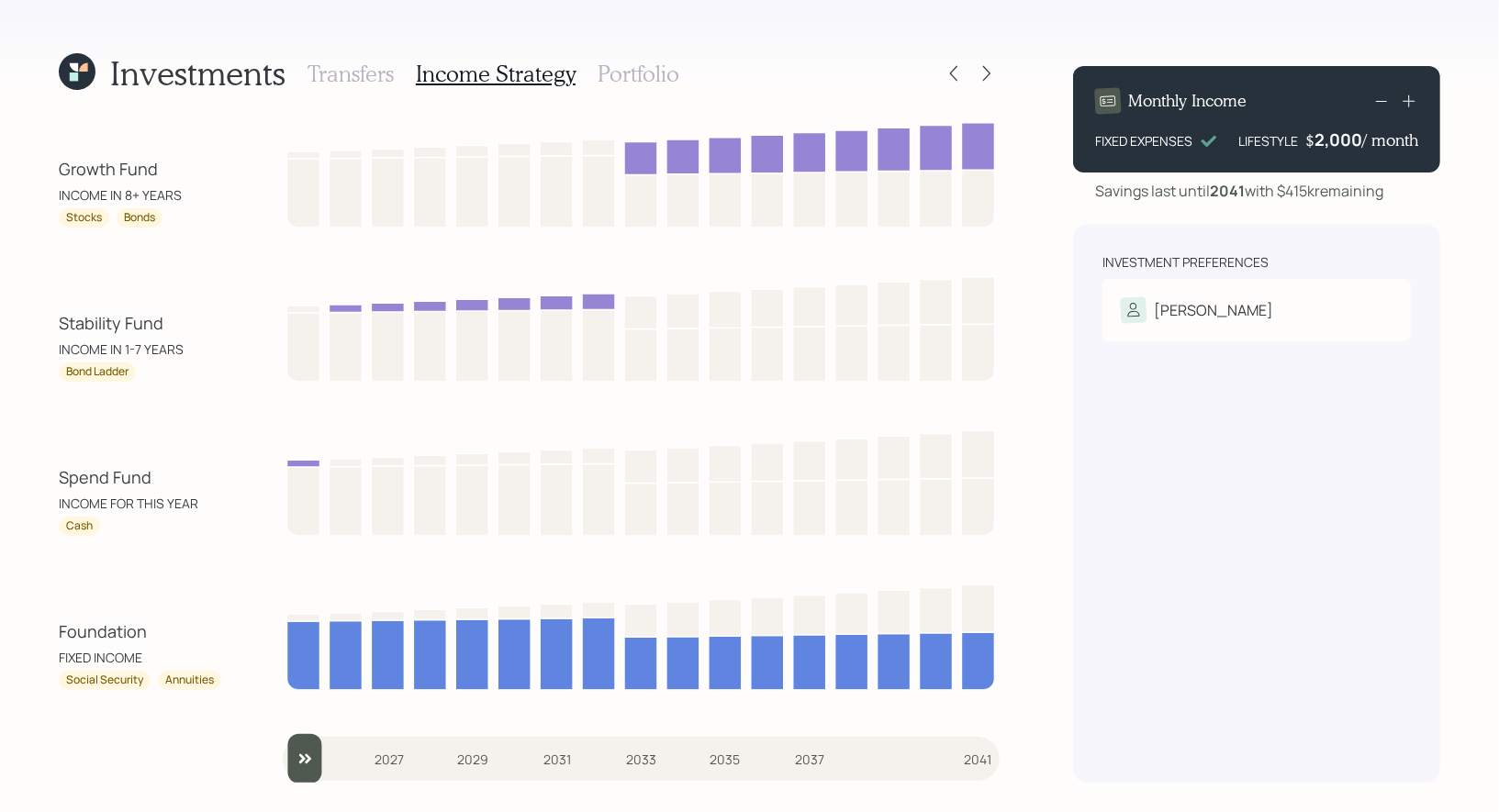
click at [624, 72] on h3 "Portfolio" at bounding box center [638, 73] width 82 height 26
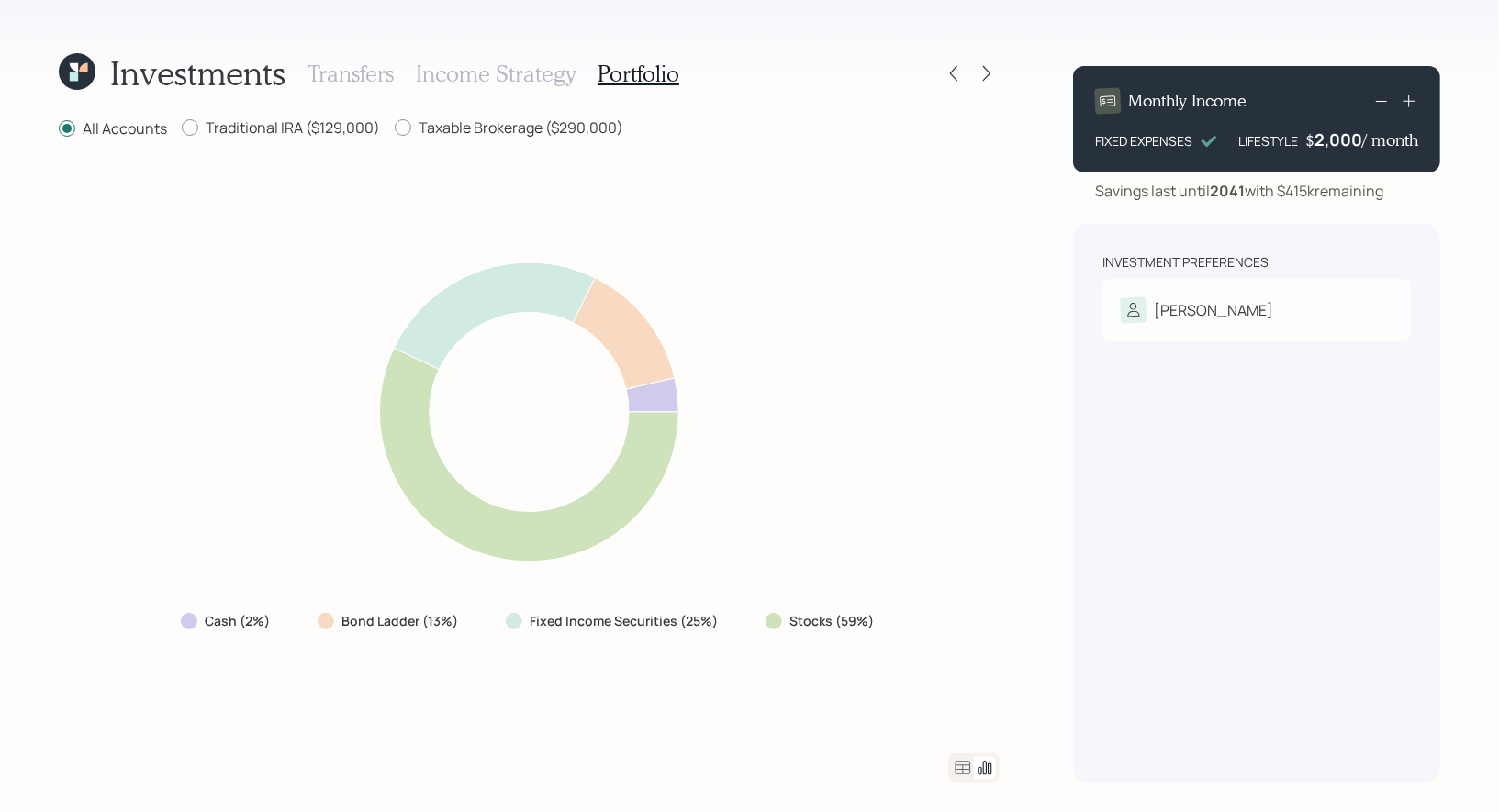
click at [480, 76] on h3 "Income Strategy" at bounding box center [495, 73] width 159 height 26
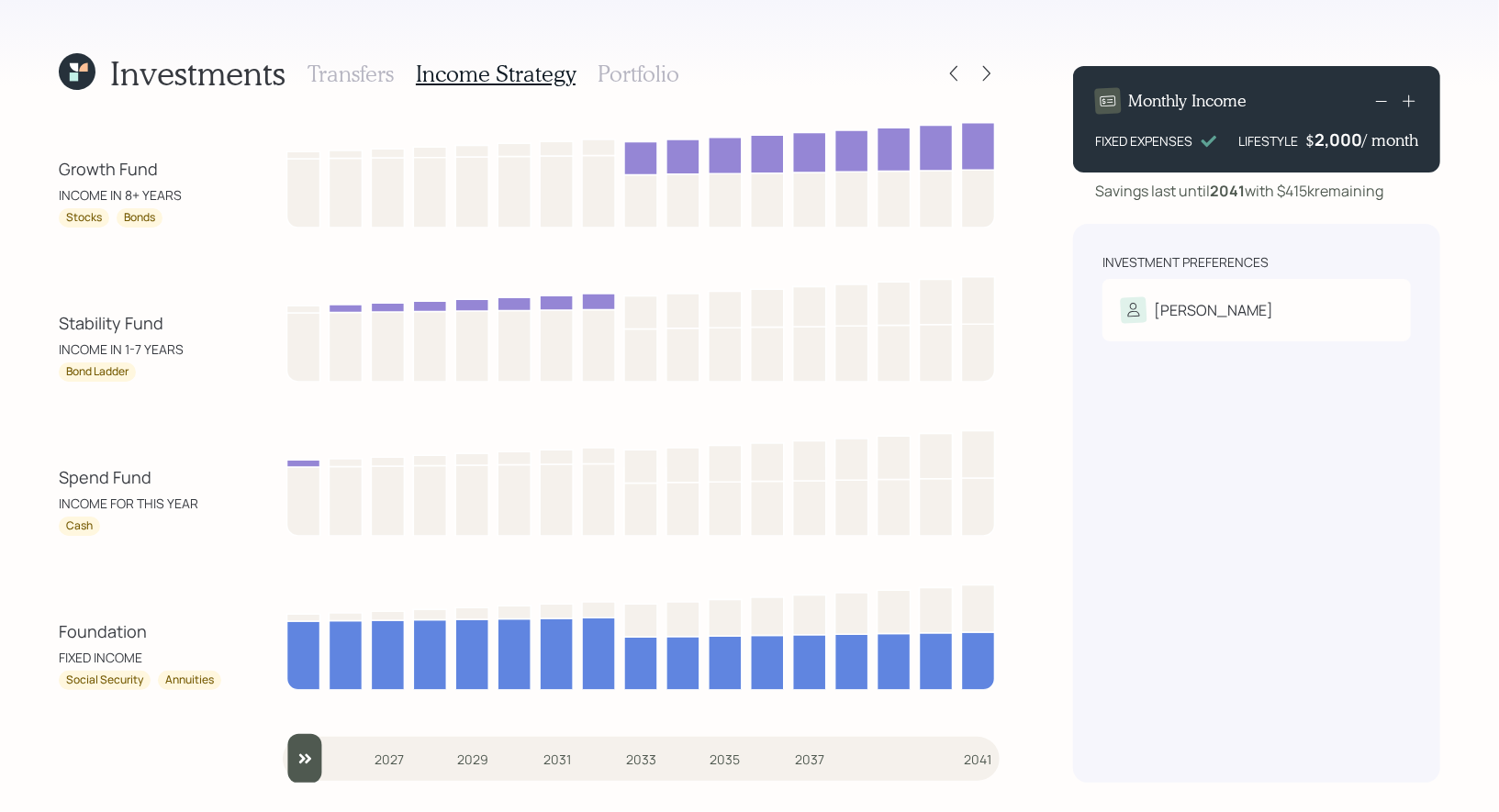
click at [80, 72] on icon at bounding box center [83, 67] width 9 height 9
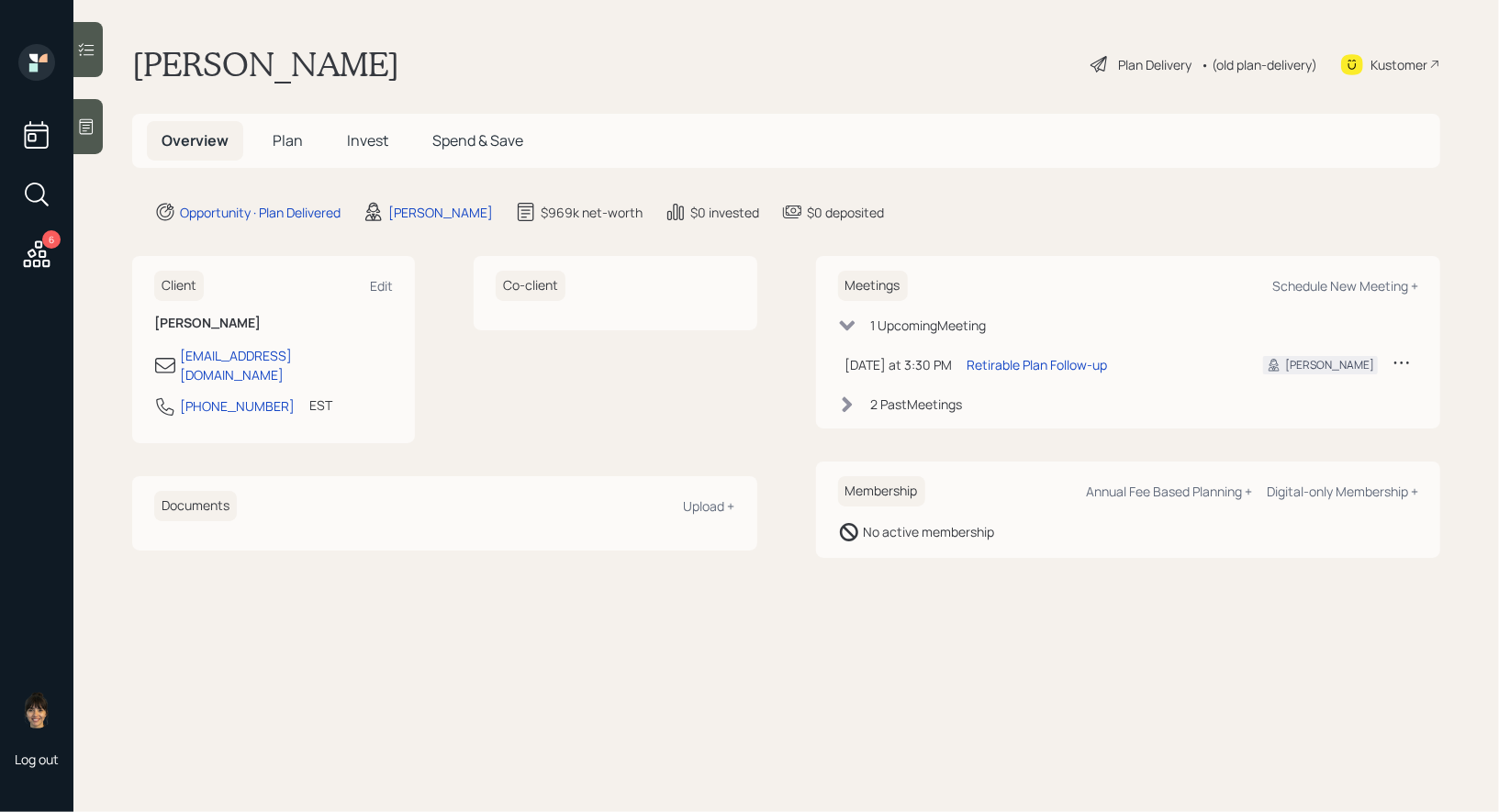
click at [1266, 263] on div "Meetings Schedule New Meeting + 1 Upcoming Meeting Today at 3:30 PM Wednesday, …" at bounding box center [1128, 343] width 625 height 173
click at [1306, 285] on div "Schedule New Meeting +" at bounding box center [1345, 286] width 146 height 17
select select "8b79112e-3cfb-44f9-89e7-15267fe946c1"
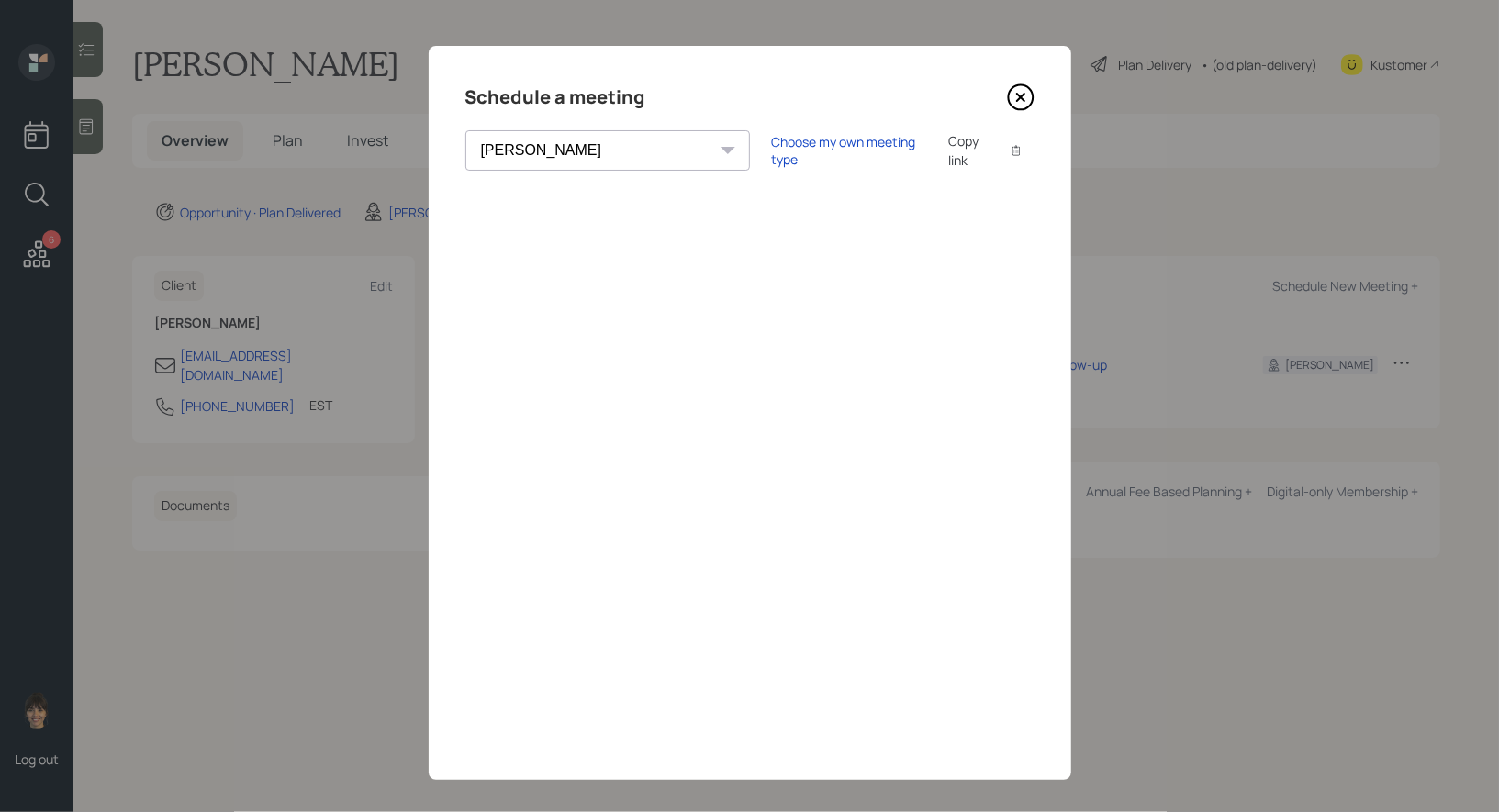
click at [1024, 90] on icon at bounding box center [1020, 97] width 27 height 27
